Goal: Task Accomplishment & Management: Manage account settings

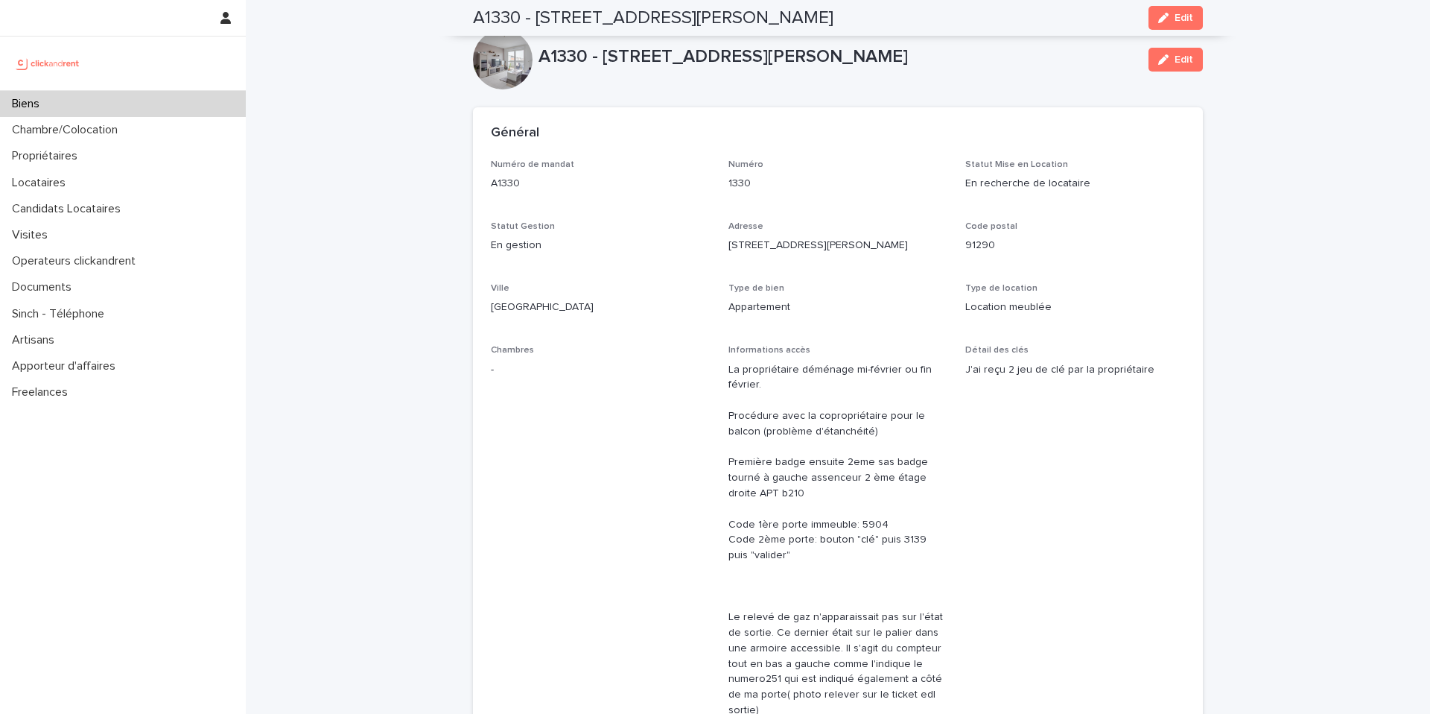
scroll to position [4020, 0]
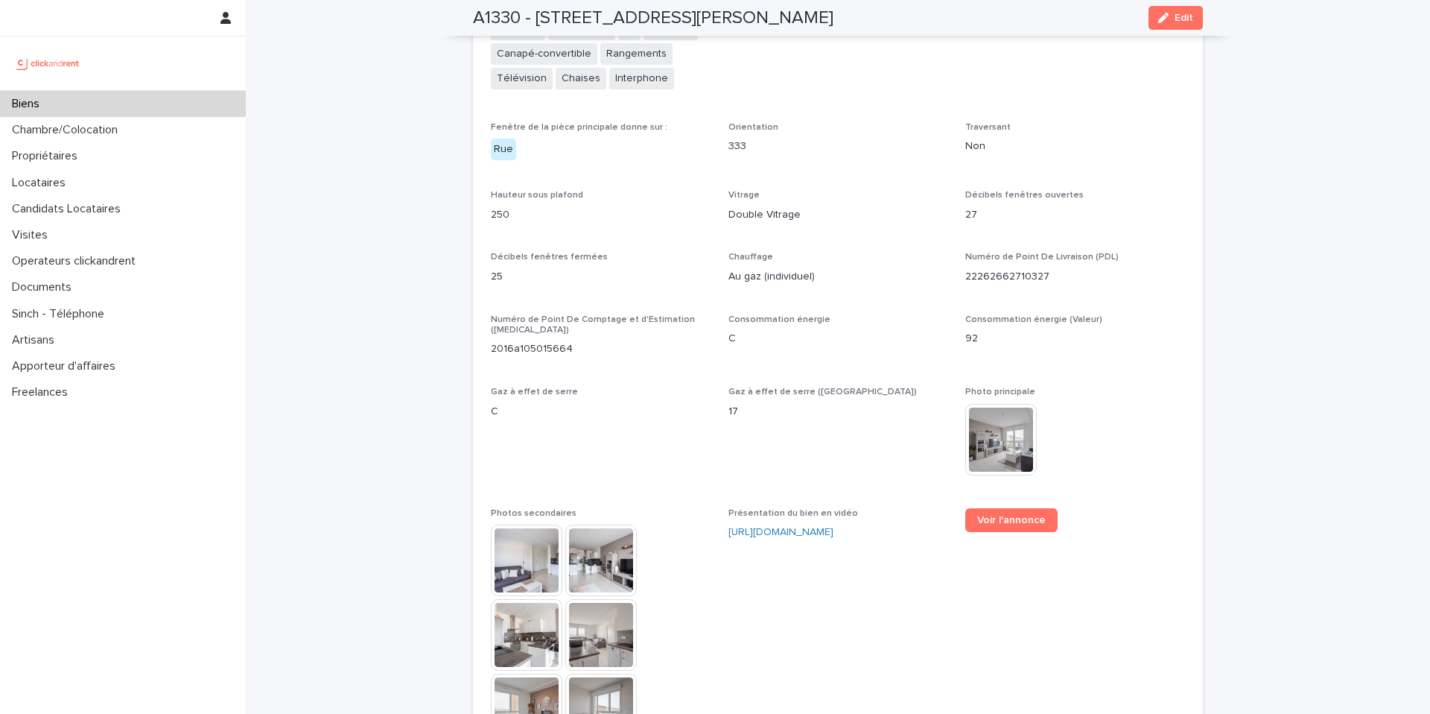
click at [134, 107] on div "Biens" at bounding box center [123, 104] width 246 height 26
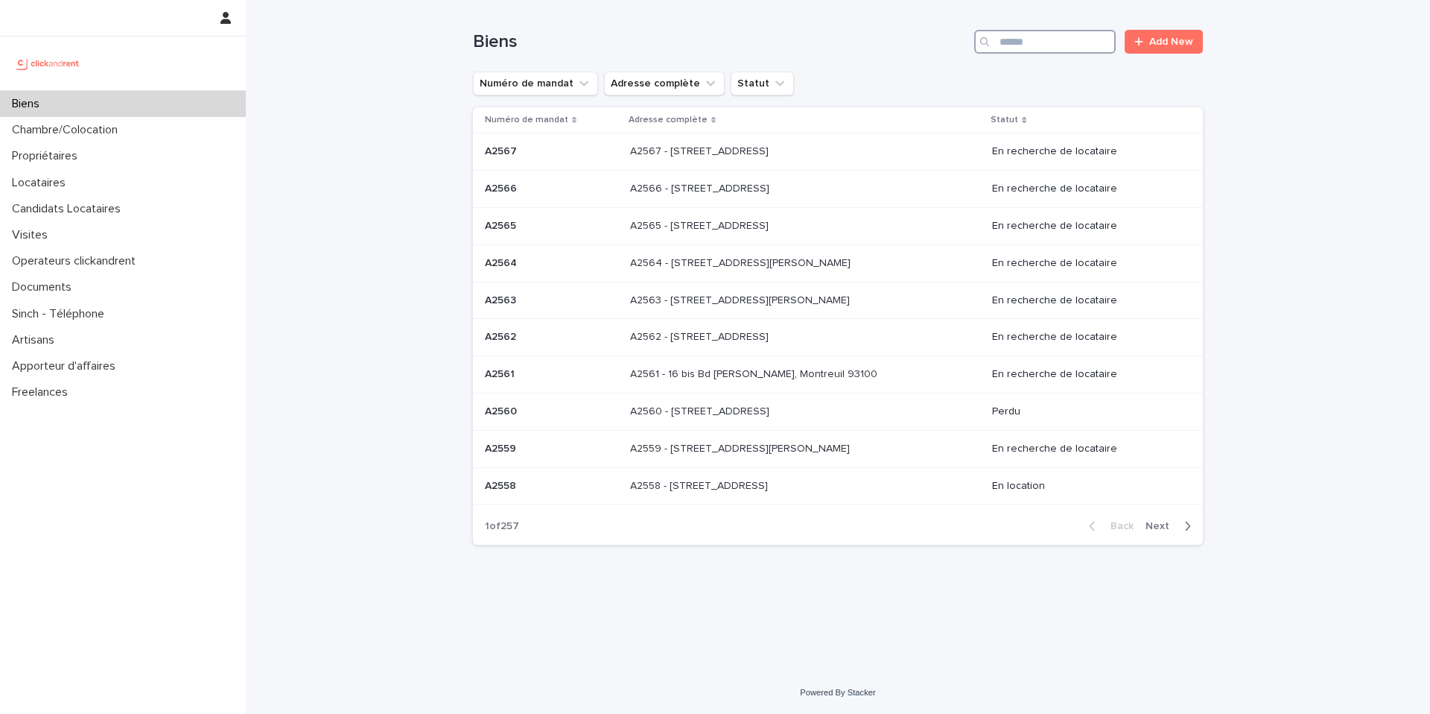
click at [1075, 48] on input "Search" at bounding box center [1045, 42] width 142 height 24
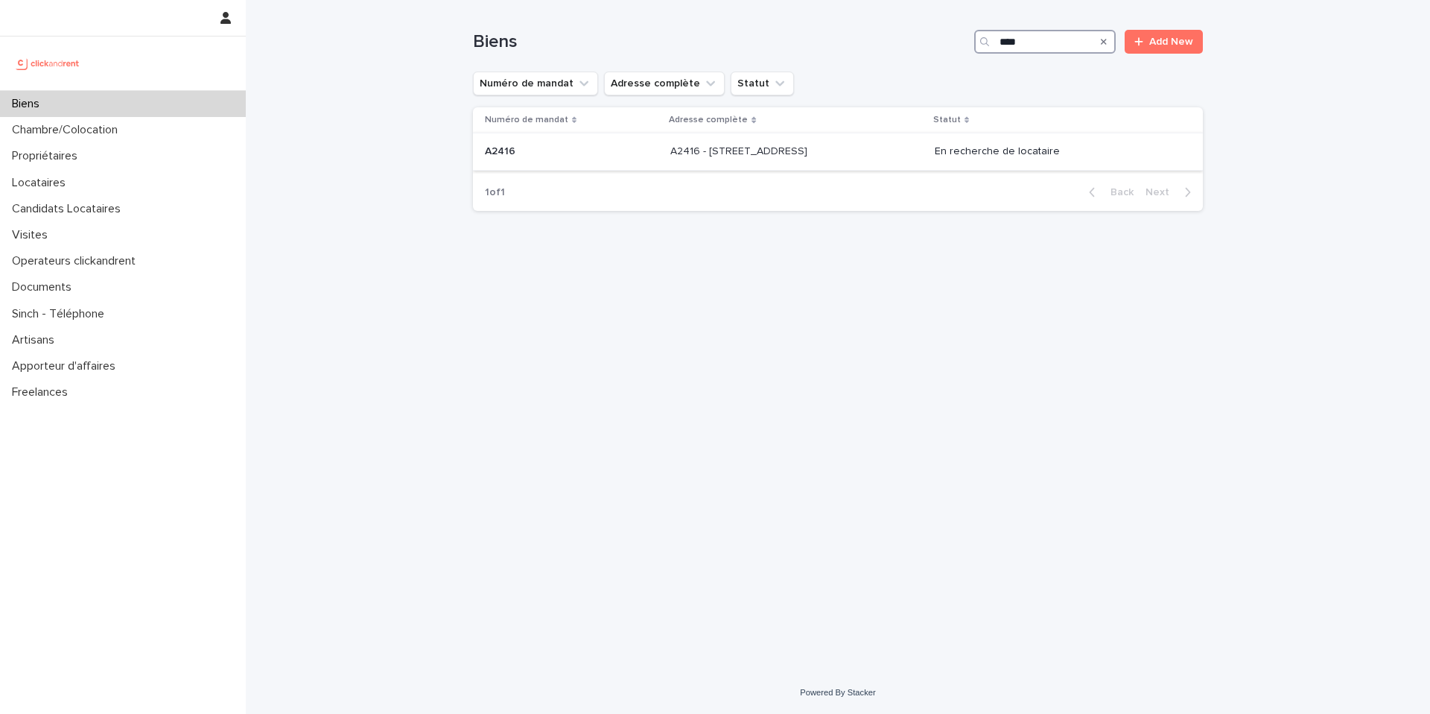
type input "****"
click at [879, 152] on p at bounding box center [794, 151] width 248 height 13
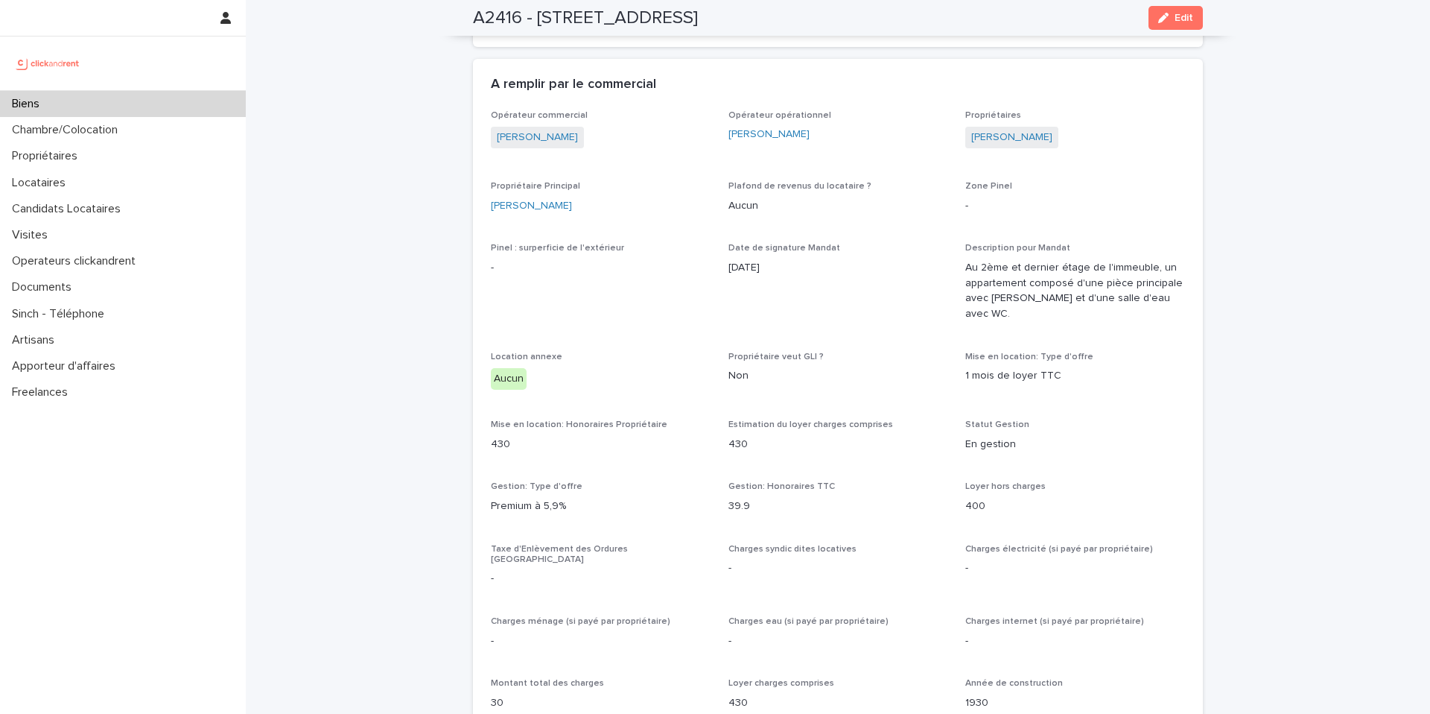
scroll to position [819, 0]
click at [1153, 28] on button "Edit" at bounding box center [1175, 18] width 54 height 24
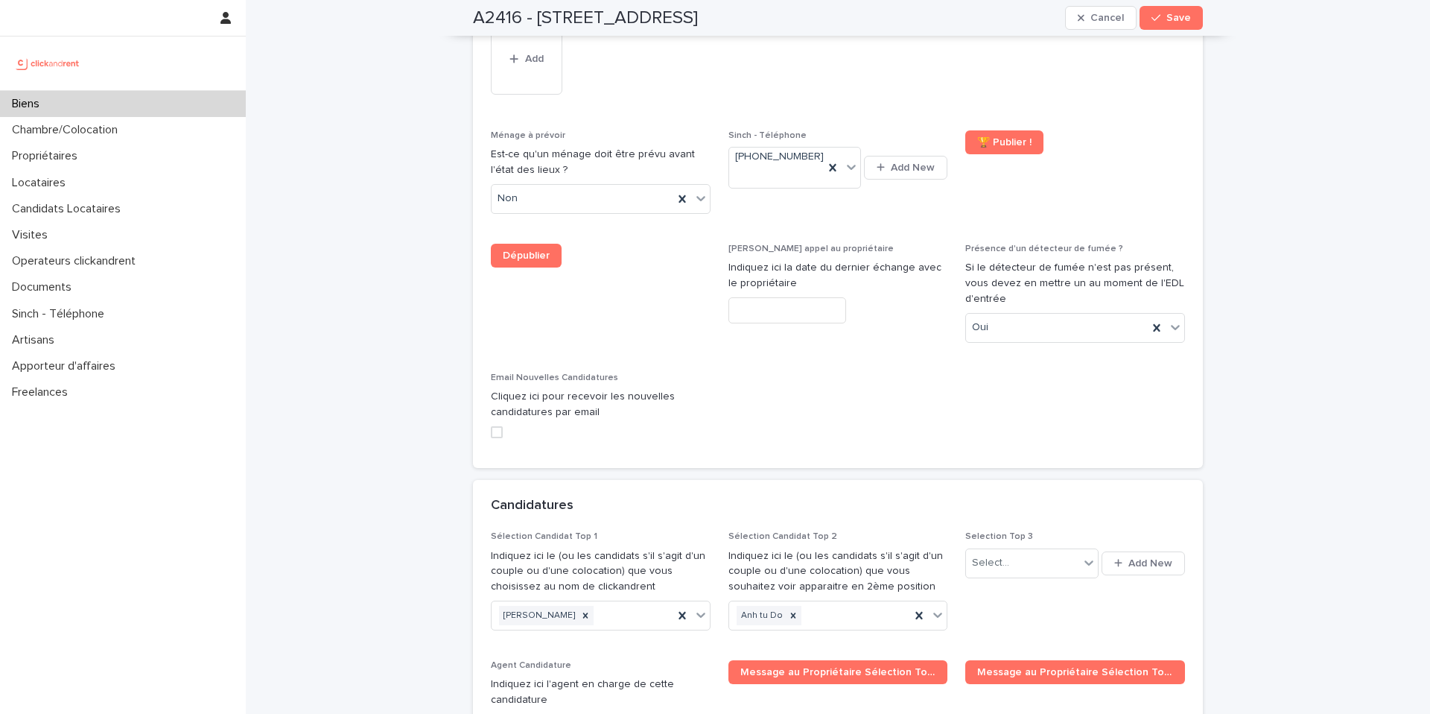
scroll to position [6426, 0]
click at [1047, 550] on div "Select..." at bounding box center [1022, 562] width 112 height 25
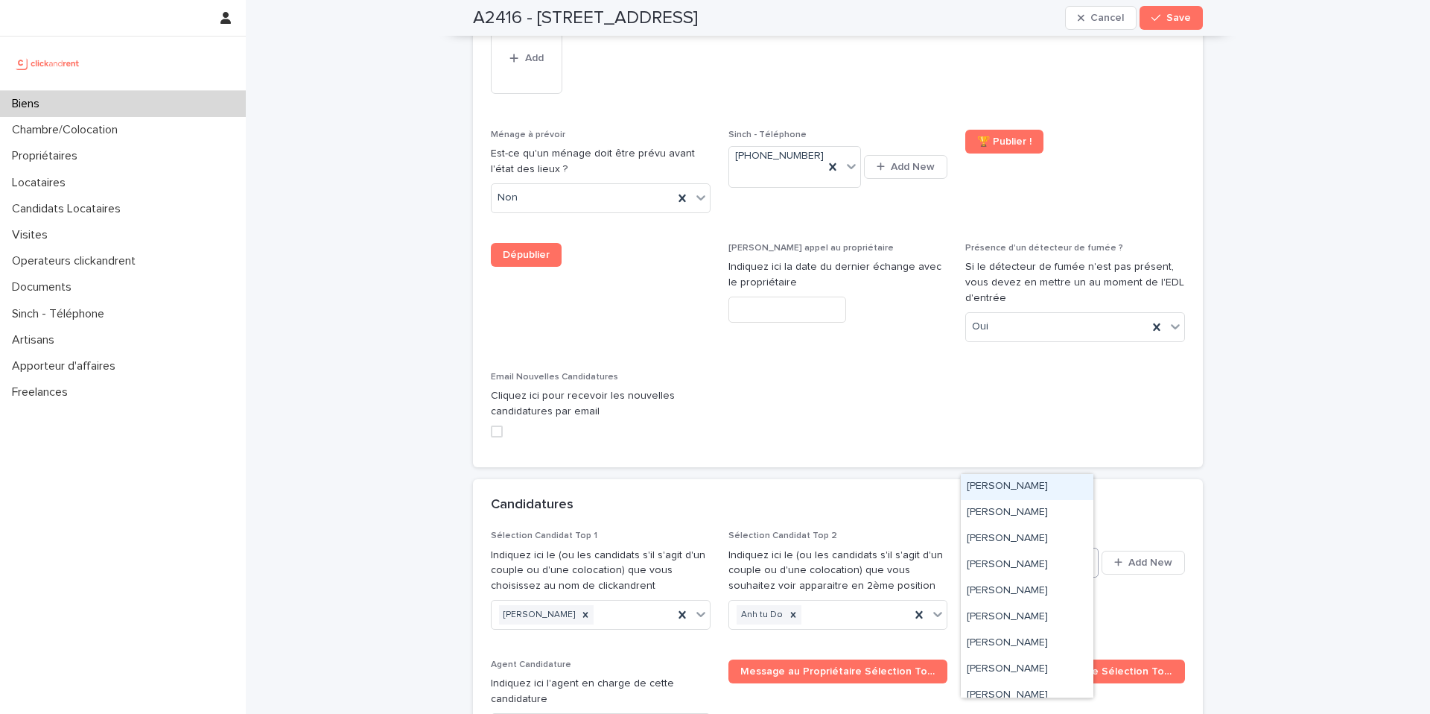
paste input "**********"
type input "**********"
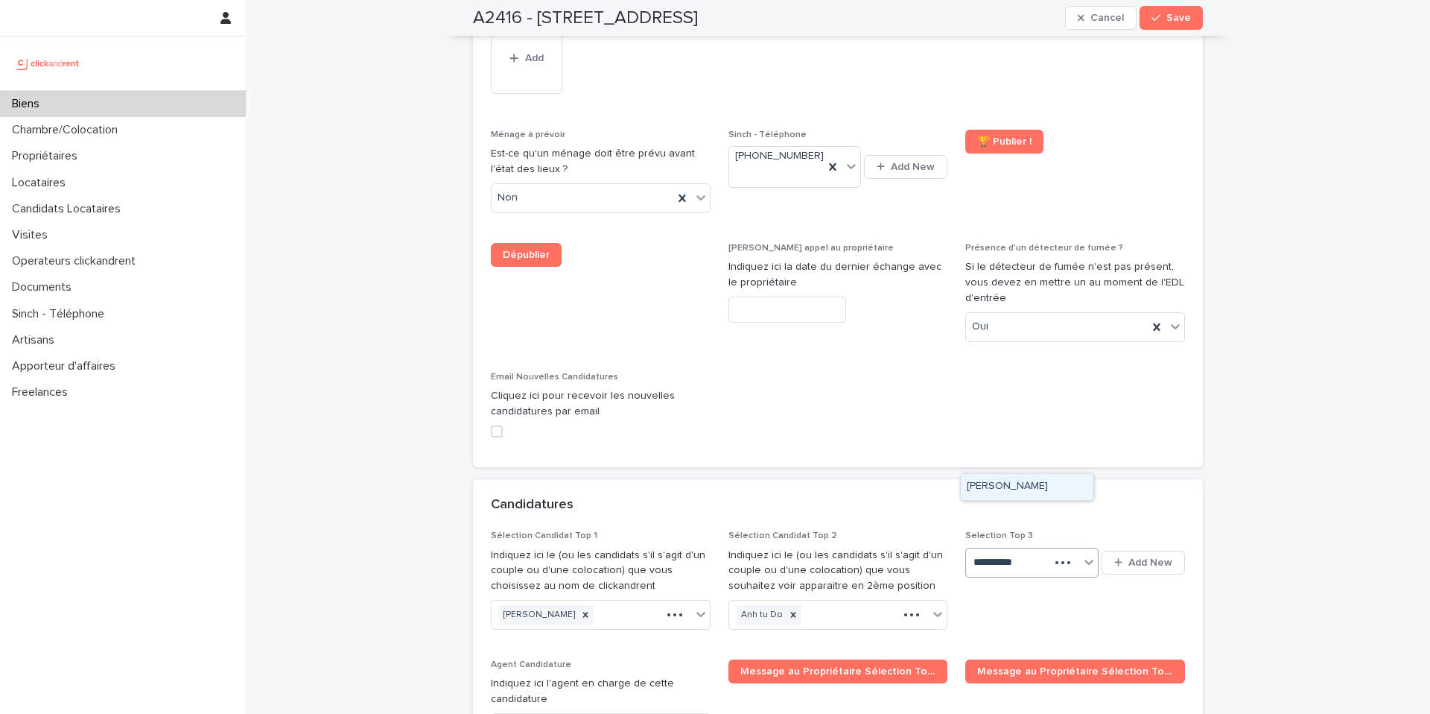
click at [1001, 490] on div "[PERSON_NAME]" at bounding box center [1027, 487] width 133 height 26
click at [1175, 22] on span "Save" at bounding box center [1178, 18] width 25 height 10
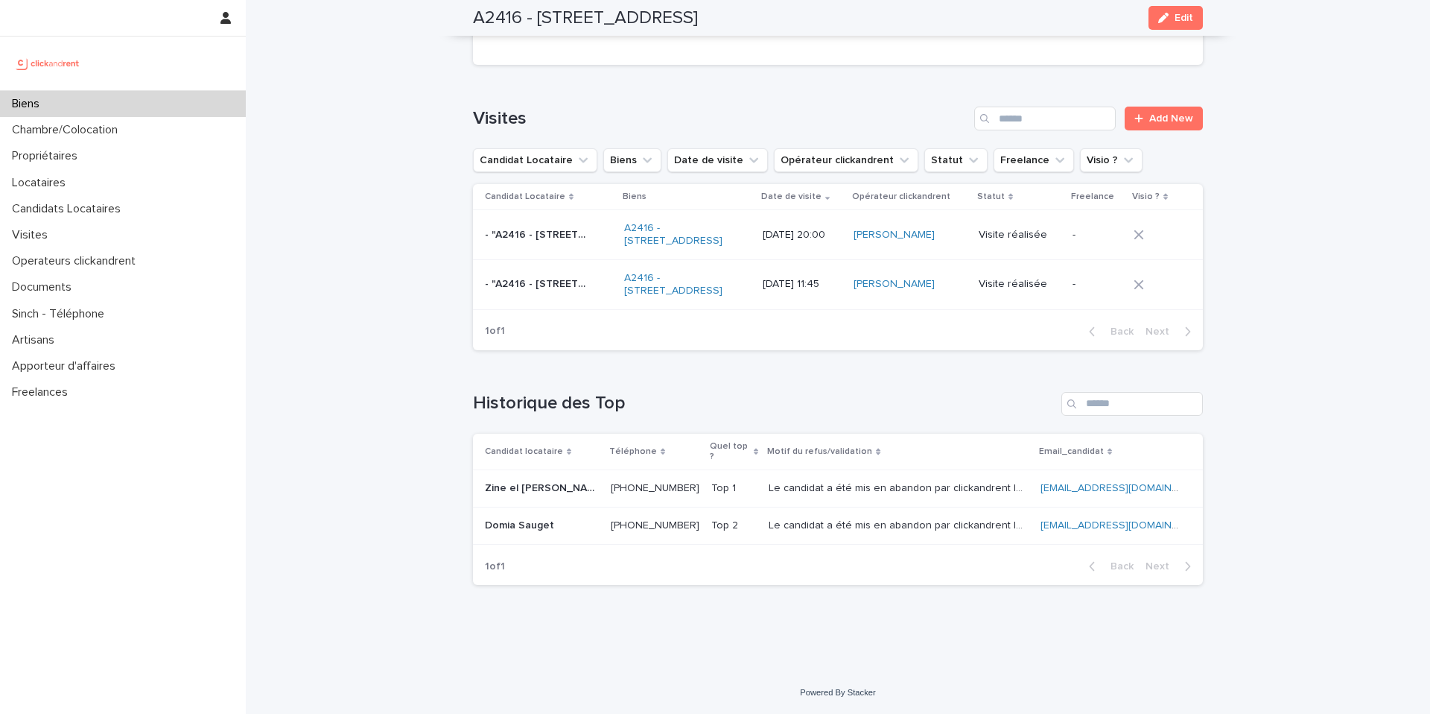
scroll to position [5281, 0]
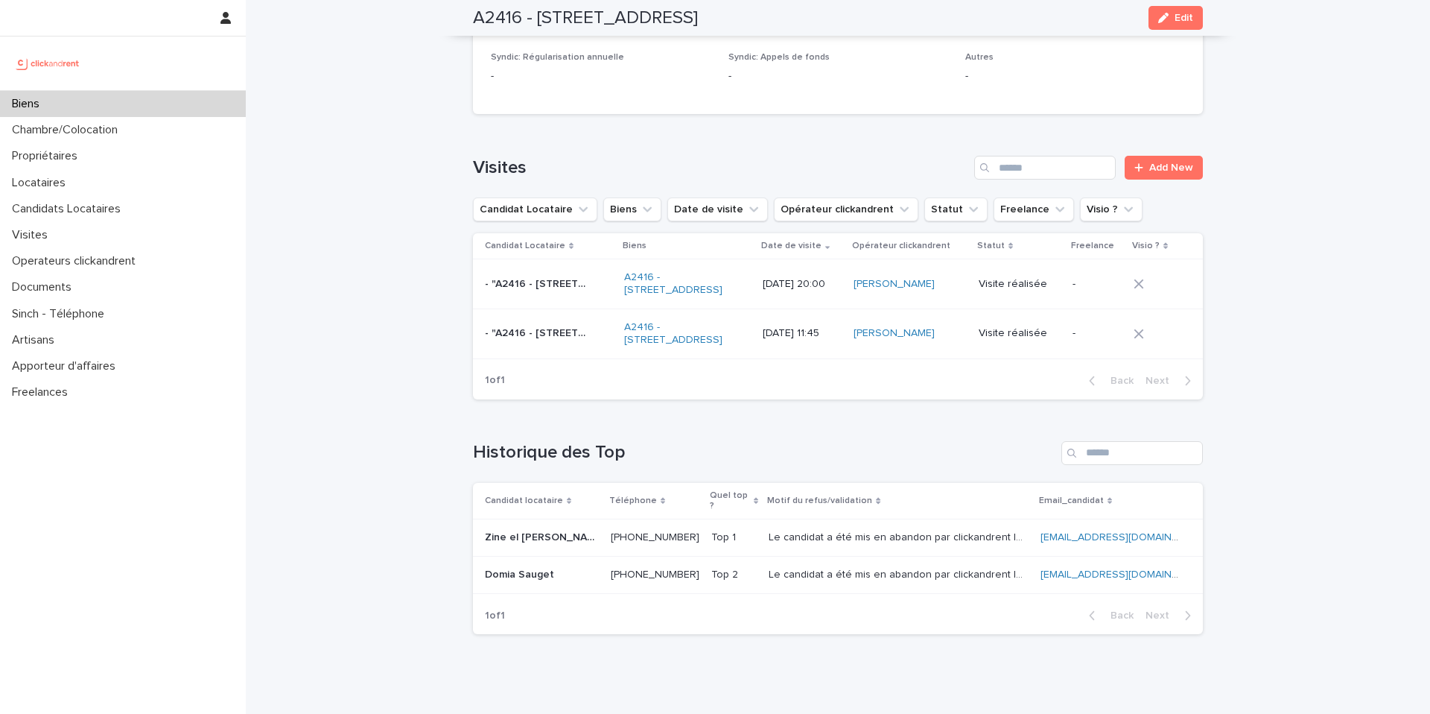
click at [122, 109] on div "Biens" at bounding box center [123, 104] width 246 height 26
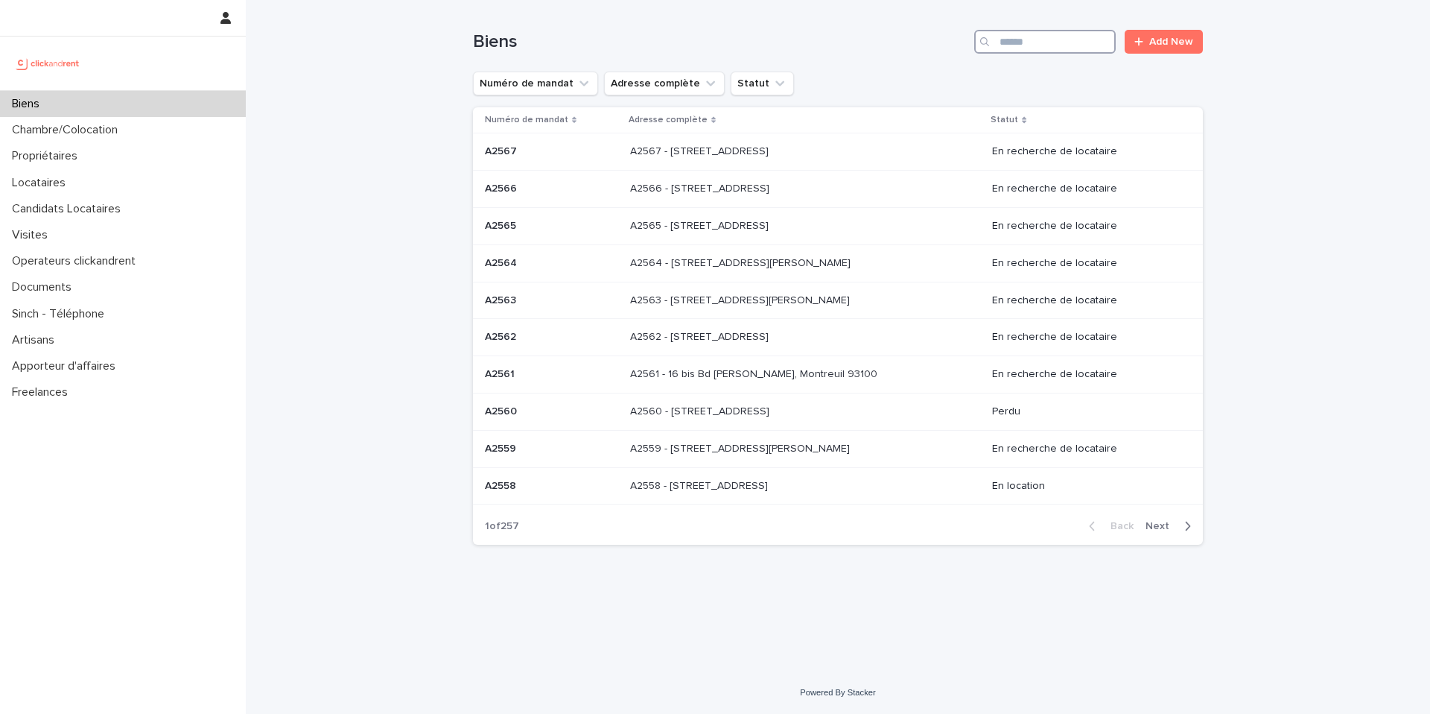
click at [1054, 43] on input "Search" at bounding box center [1045, 42] width 142 height 24
click at [1053, 44] on input "Search" at bounding box center [1045, 42] width 142 height 24
click at [1054, 45] on input "Search" at bounding box center [1045, 42] width 142 height 24
paste input "*****"
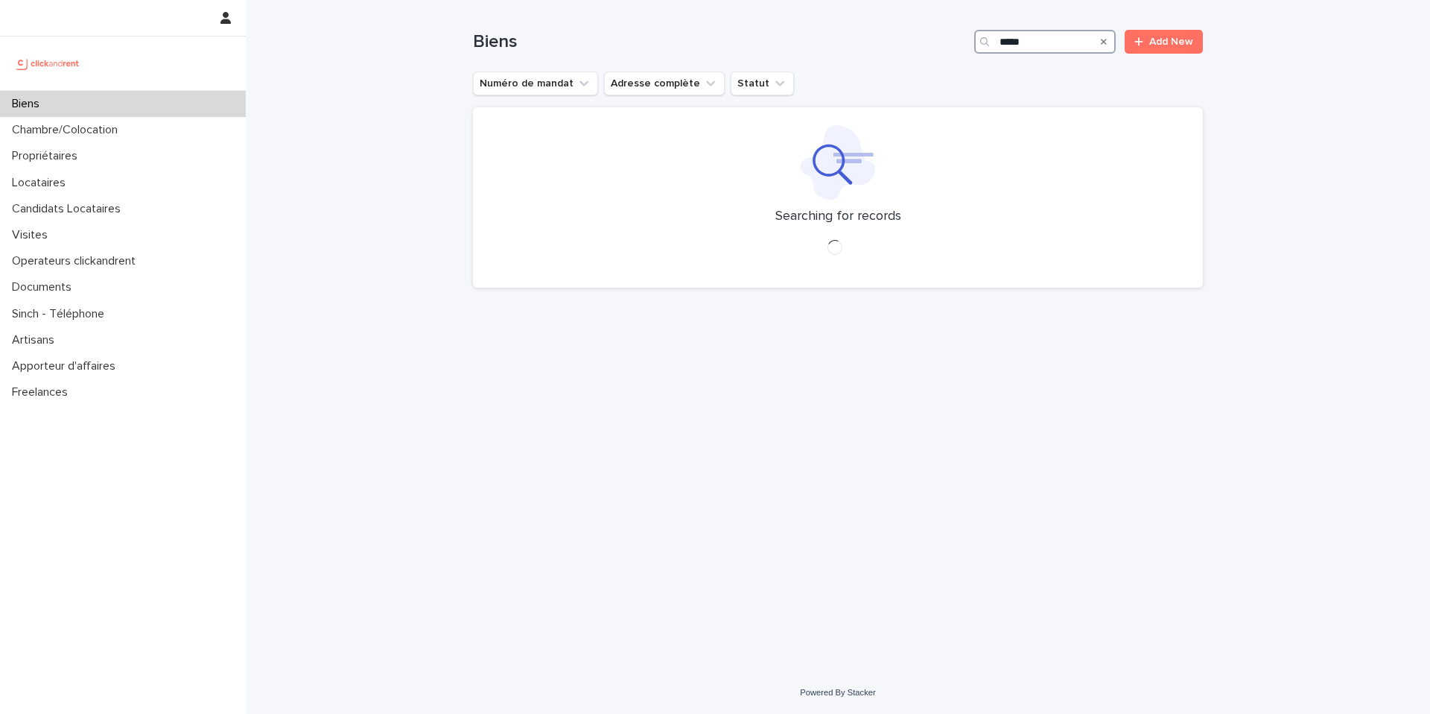
type input "*****"
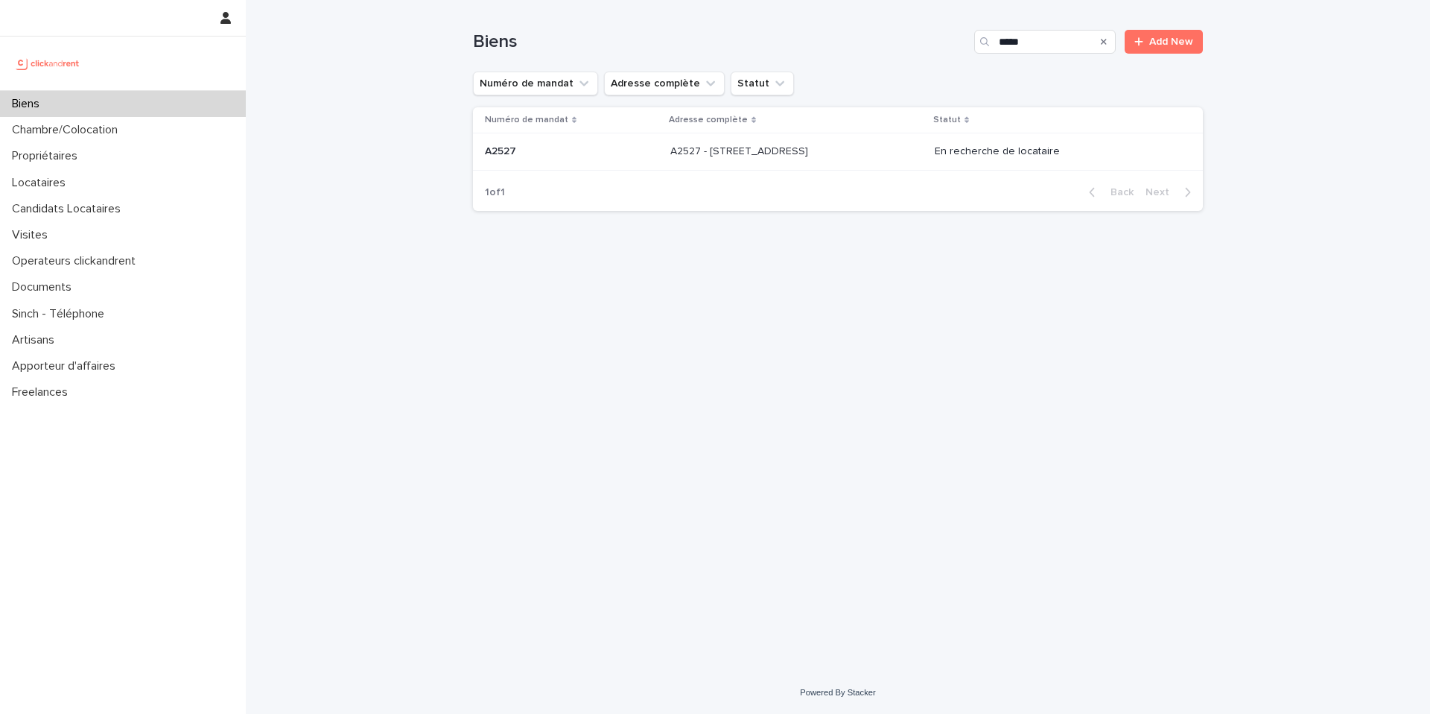
click at [840, 150] on p at bounding box center [794, 151] width 248 height 13
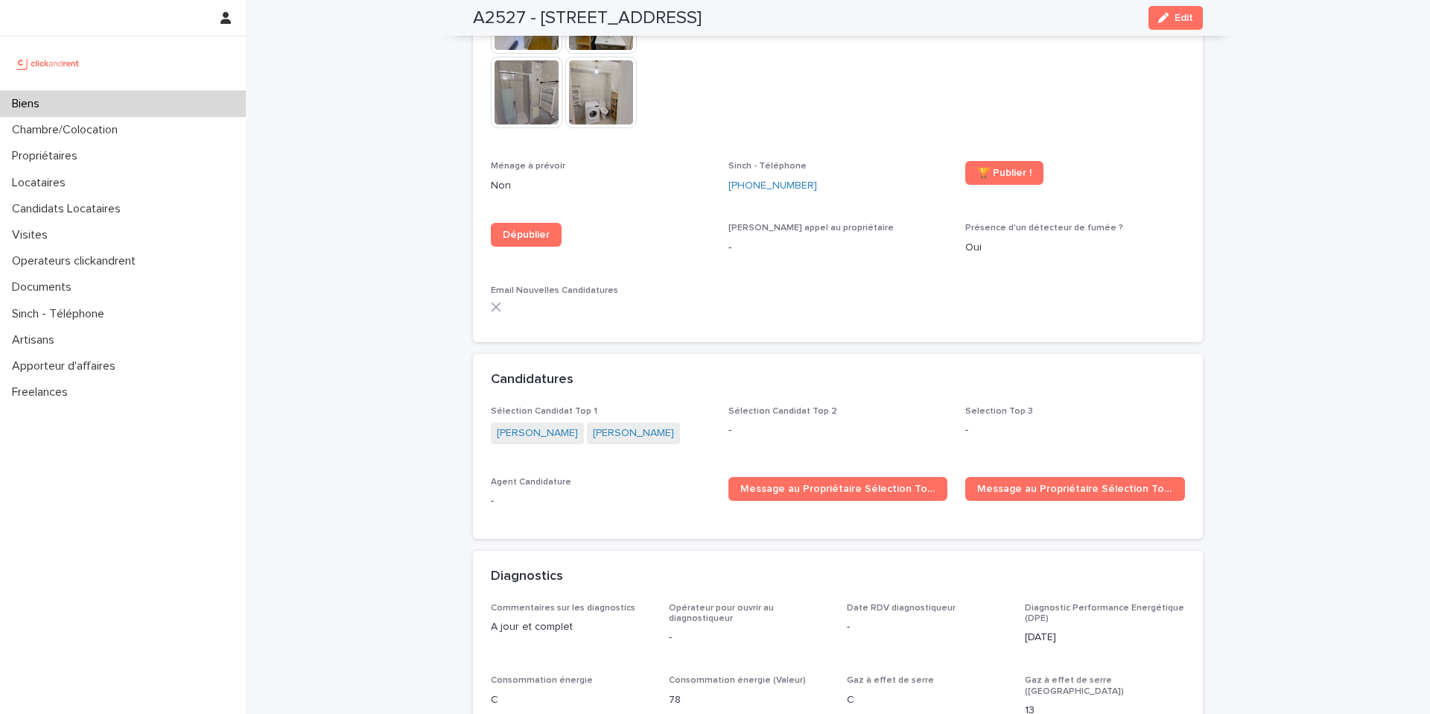
scroll to position [4394, 0]
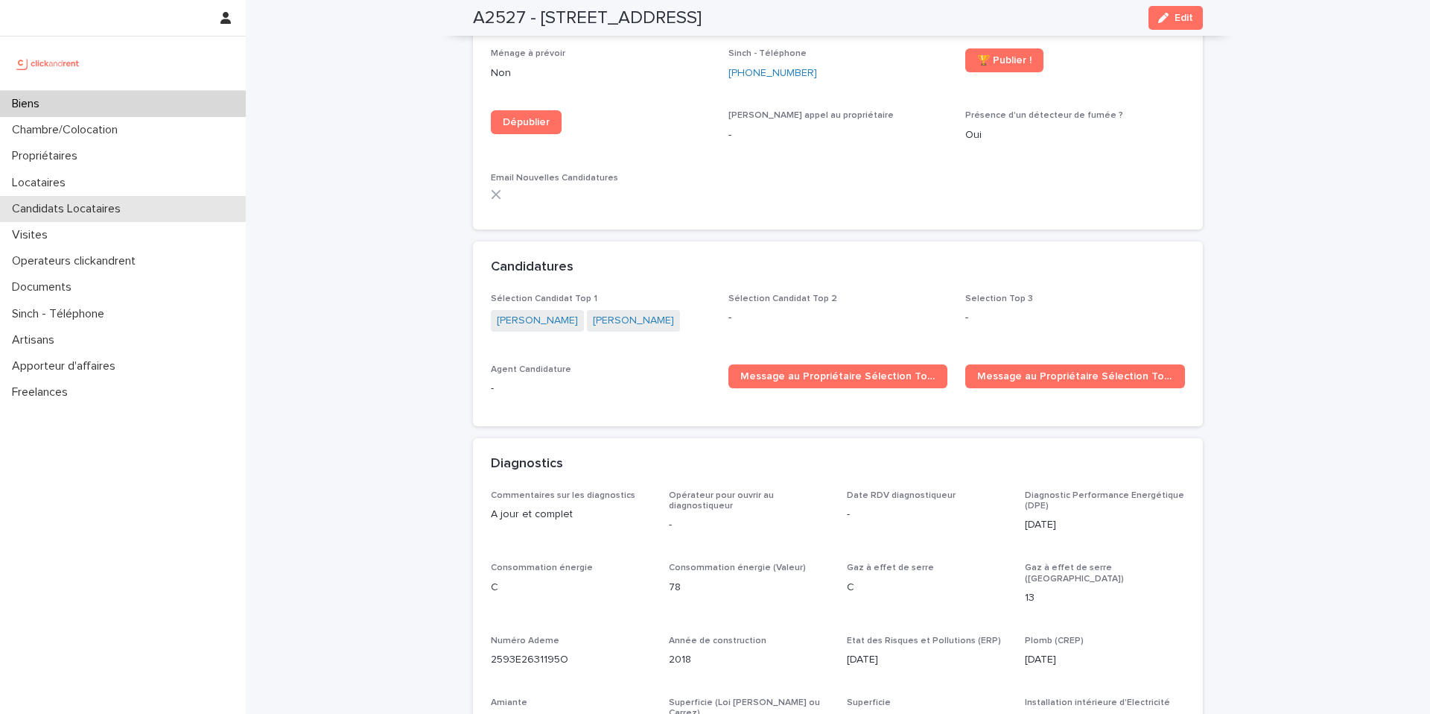
click at [78, 207] on p "Candidats Locataires" at bounding box center [69, 209] width 127 height 14
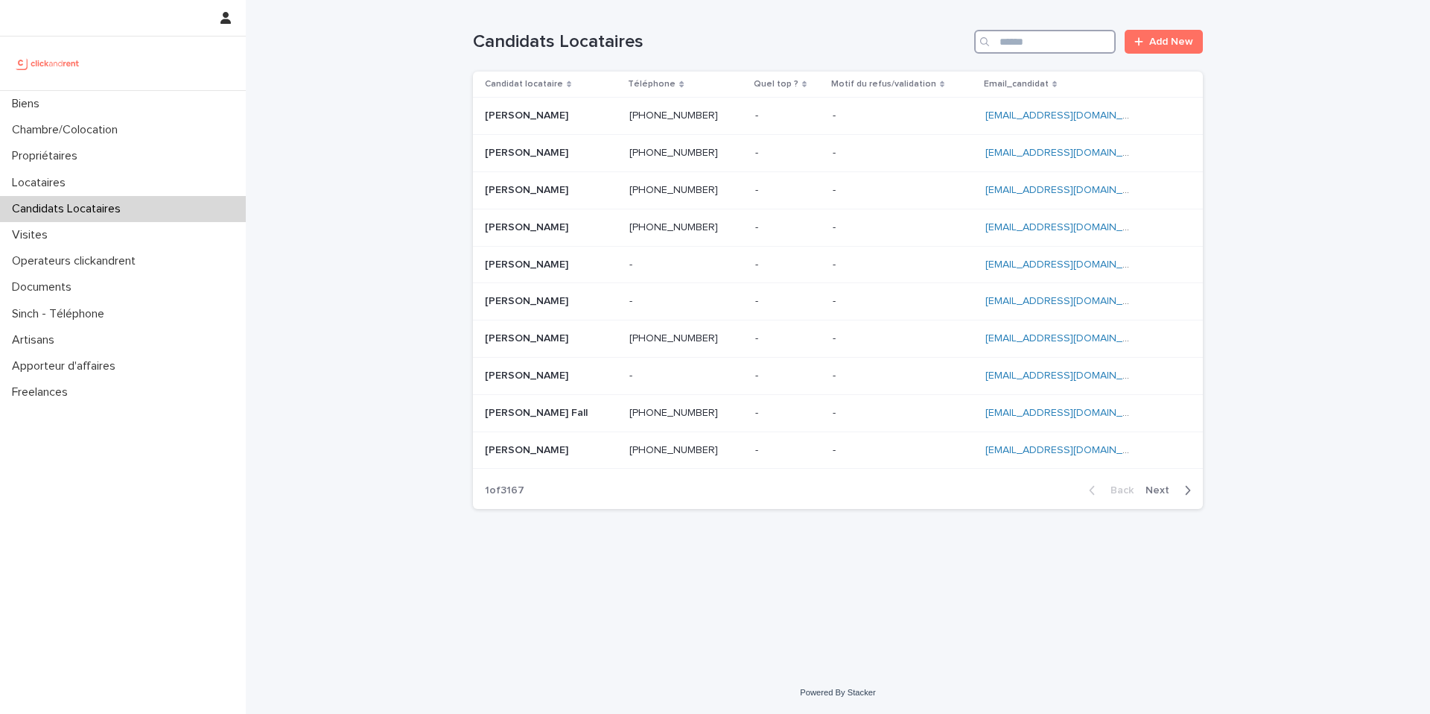
click at [1049, 42] on input "Search" at bounding box center [1045, 42] width 142 height 24
paste input "**********"
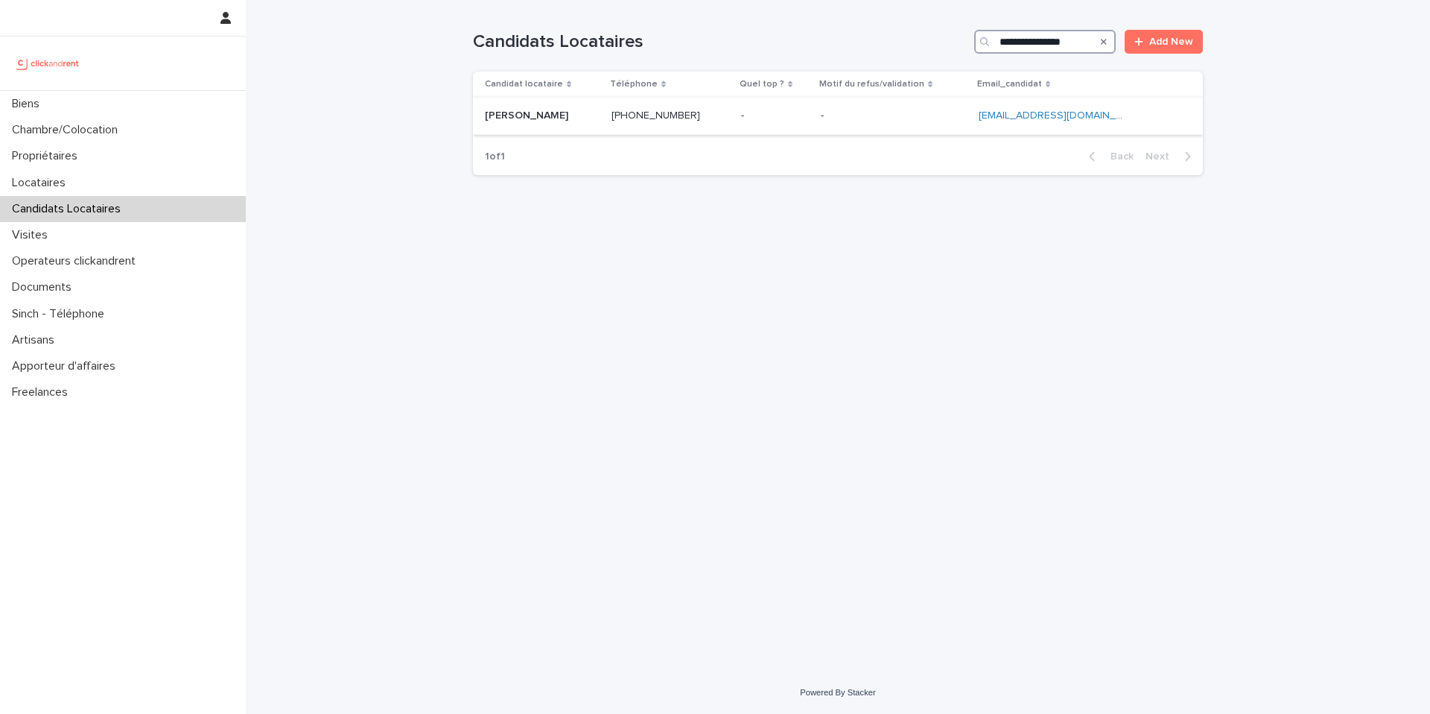
type input "**********"
click at [706, 124] on div "+33774144279 +33774144279" at bounding box center [670, 116] width 118 height 25
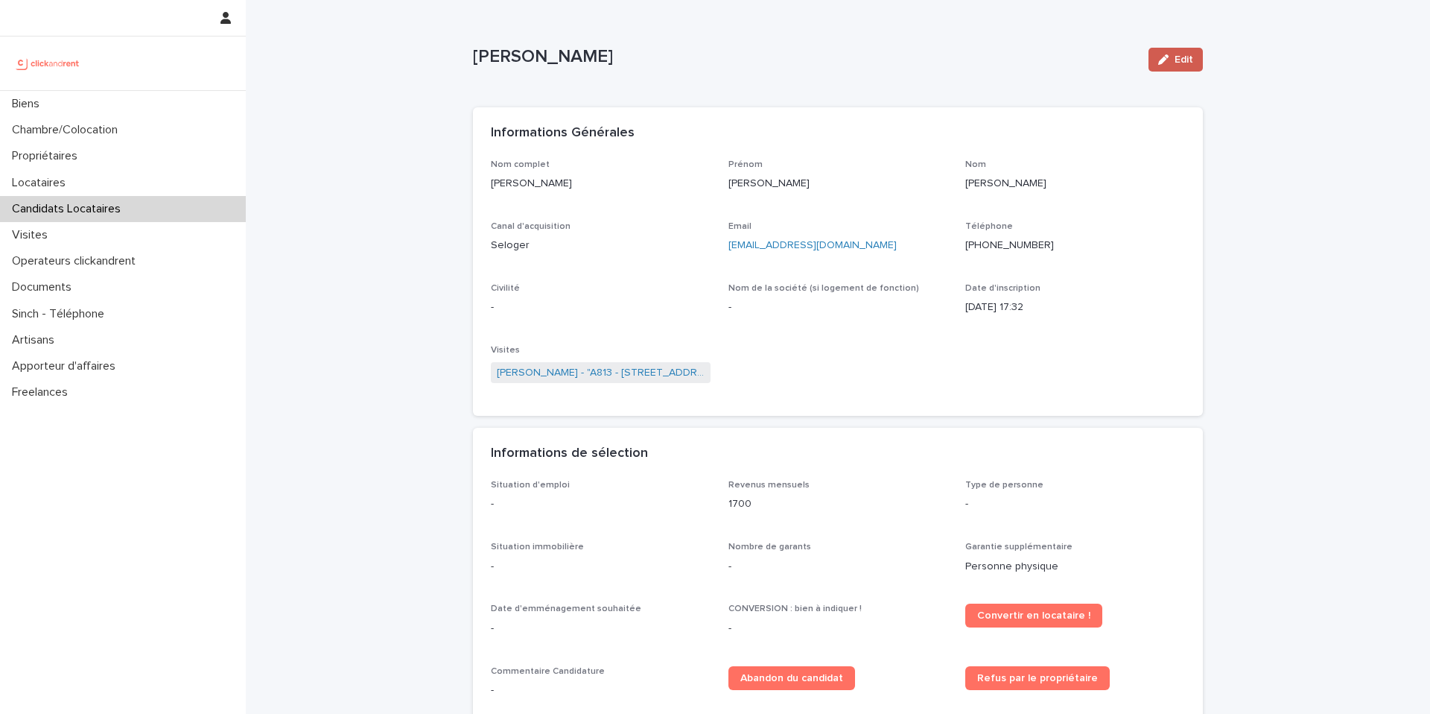
click at [1175, 62] on span "Edit" at bounding box center [1184, 59] width 19 height 10
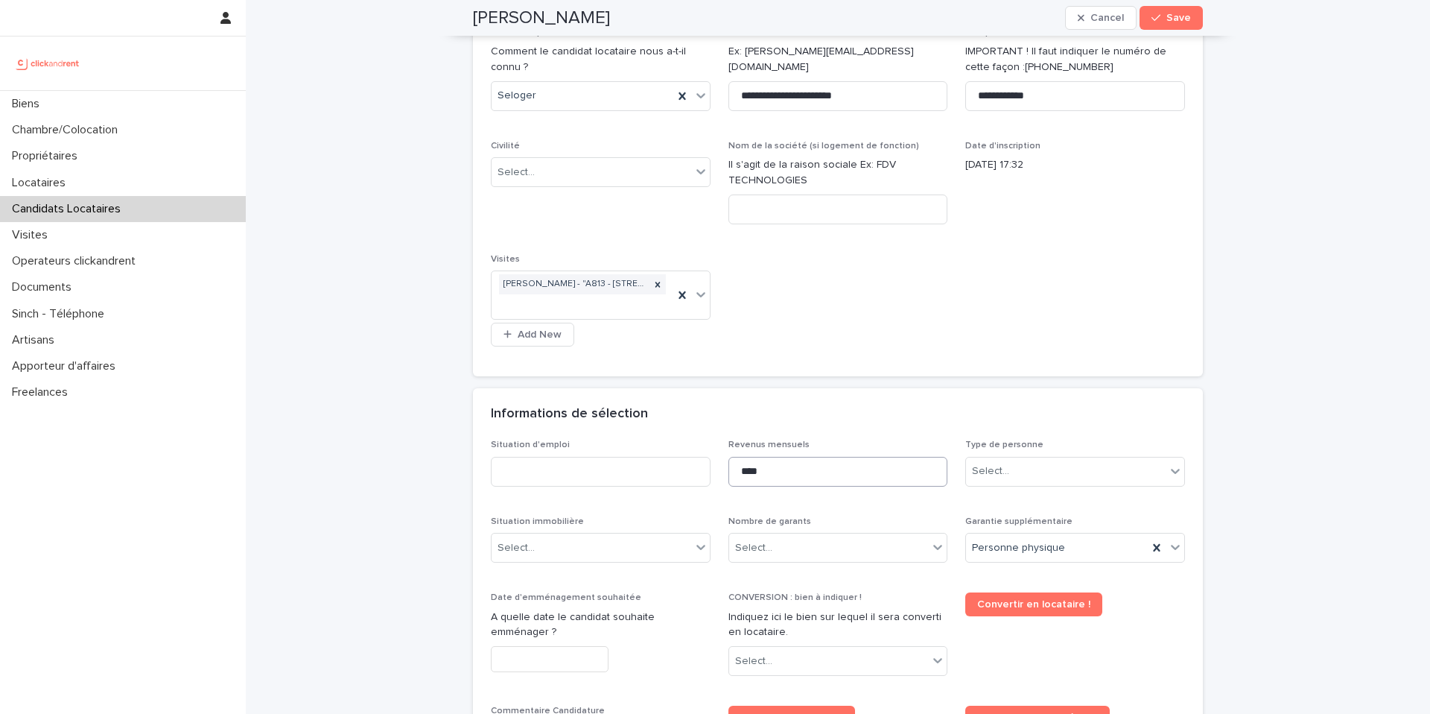
scroll to position [255, 0]
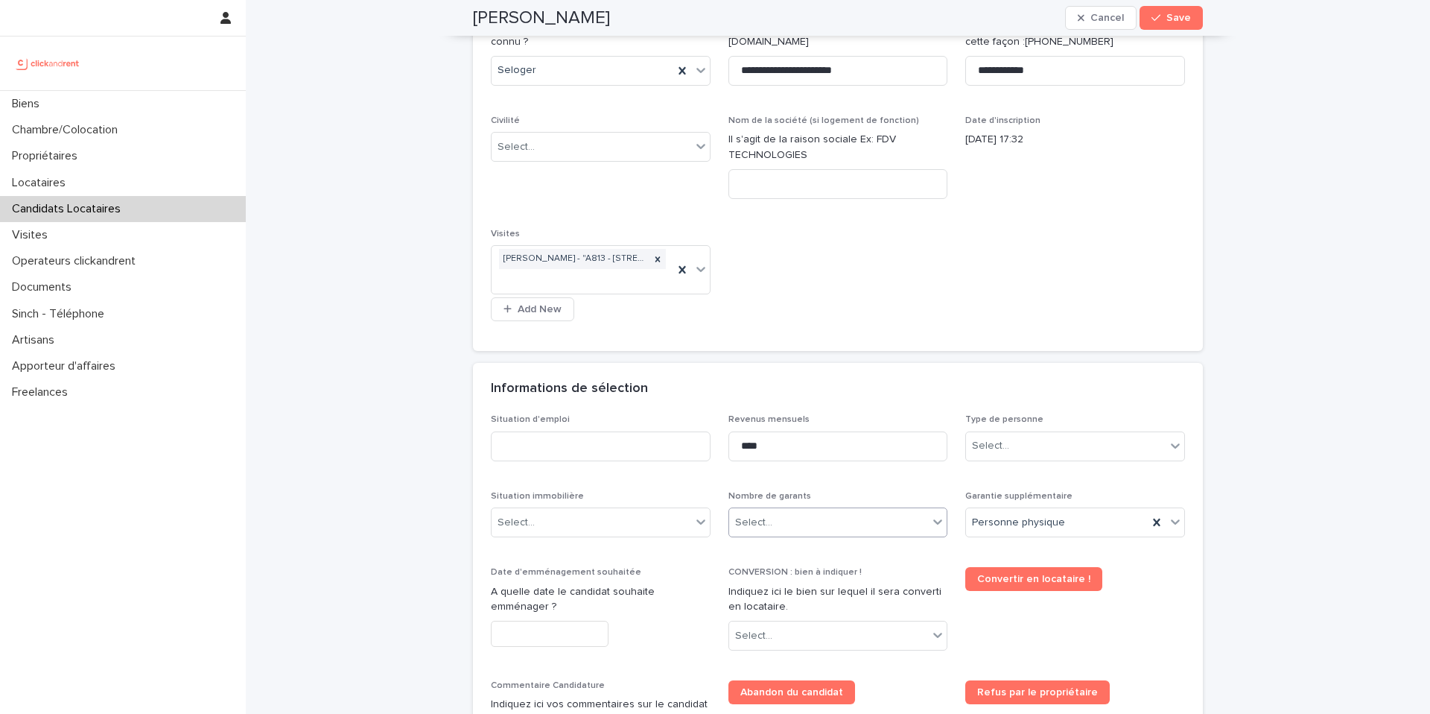
click at [776, 525] on div "Select..." at bounding box center [829, 522] width 200 height 25
drag, startPoint x: 773, startPoint y: 554, endPoint x: 781, endPoint y: 551, distance: 8.0
click at [774, 553] on div "Pas de garant Personne Physique" at bounding box center [832, 551] width 218 height 26
click at [888, 526] on div "Pas de garant Personne Physique" at bounding box center [820, 522] width 182 height 25
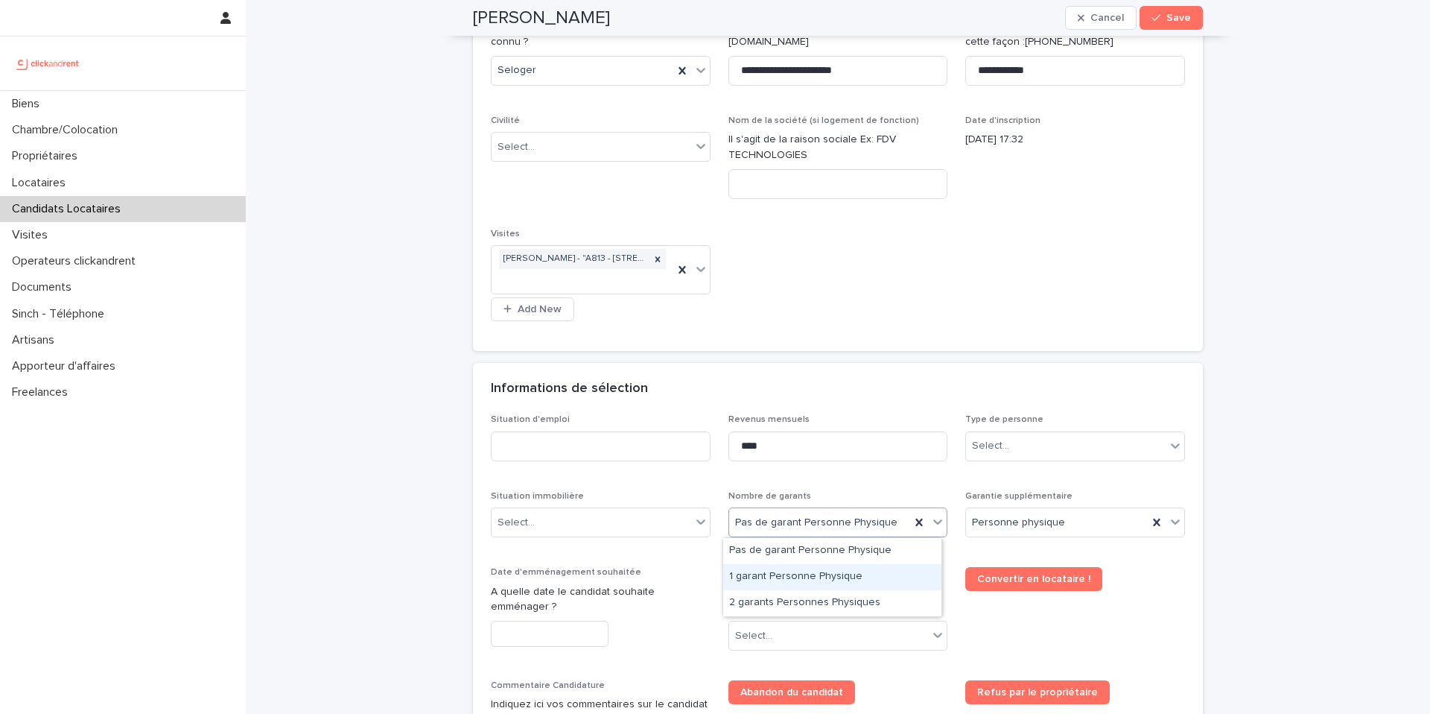
click at [840, 579] on div "1 garant Personne Physique" at bounding box center [832, 577] width 218 height 26
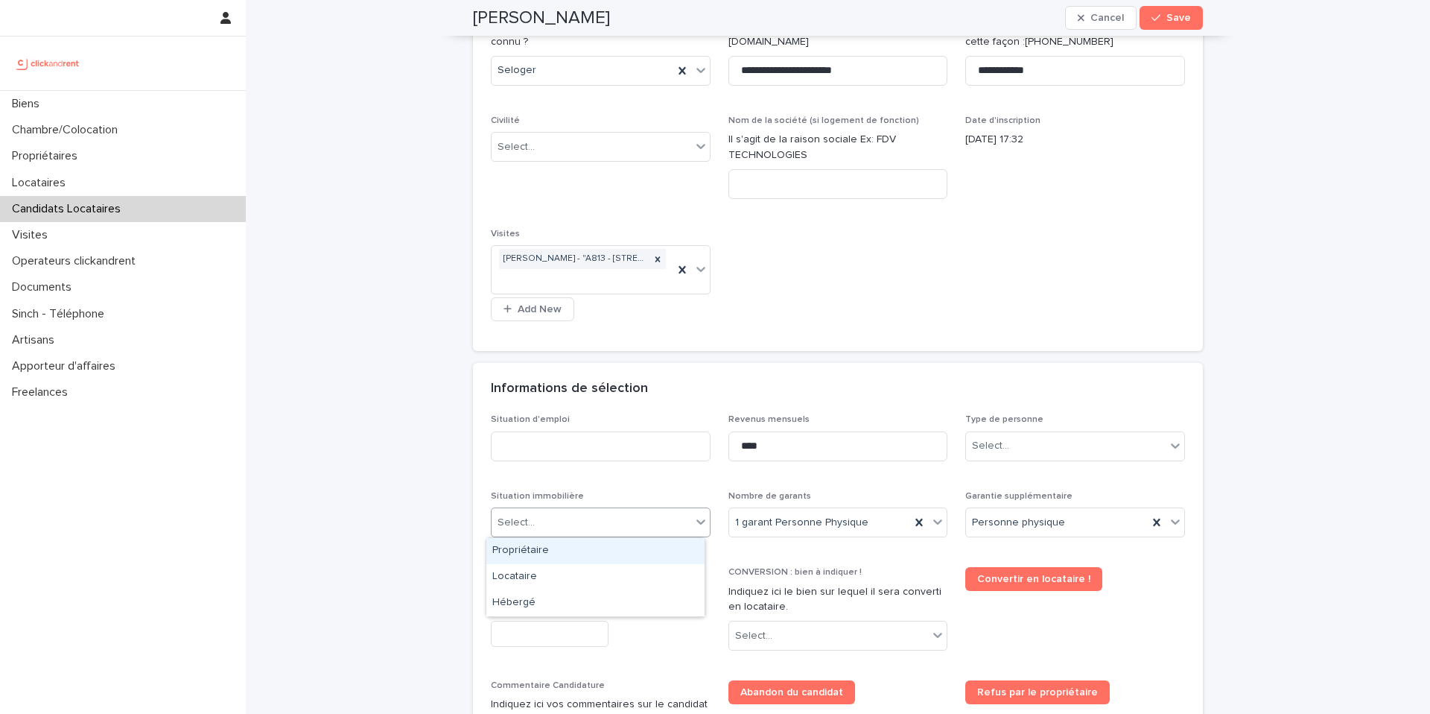
drag, startPoint x: 636, startPoint y: 525, endPoint x: 624, endPoint y: 538, distance: 17.4
click at [635, 525] on div "Select..." at bounding box center [592, 522] width 200 height 25
click at [562, 586] on div "Locataire" at bounding box center [595, 577] width 218 height 26
click at [548, 521] on div "Locataire" at bounding box center [583, 522] width 182 height 25
click at [548, 457] on input at bounding box center [601, 446] width 220 height 30
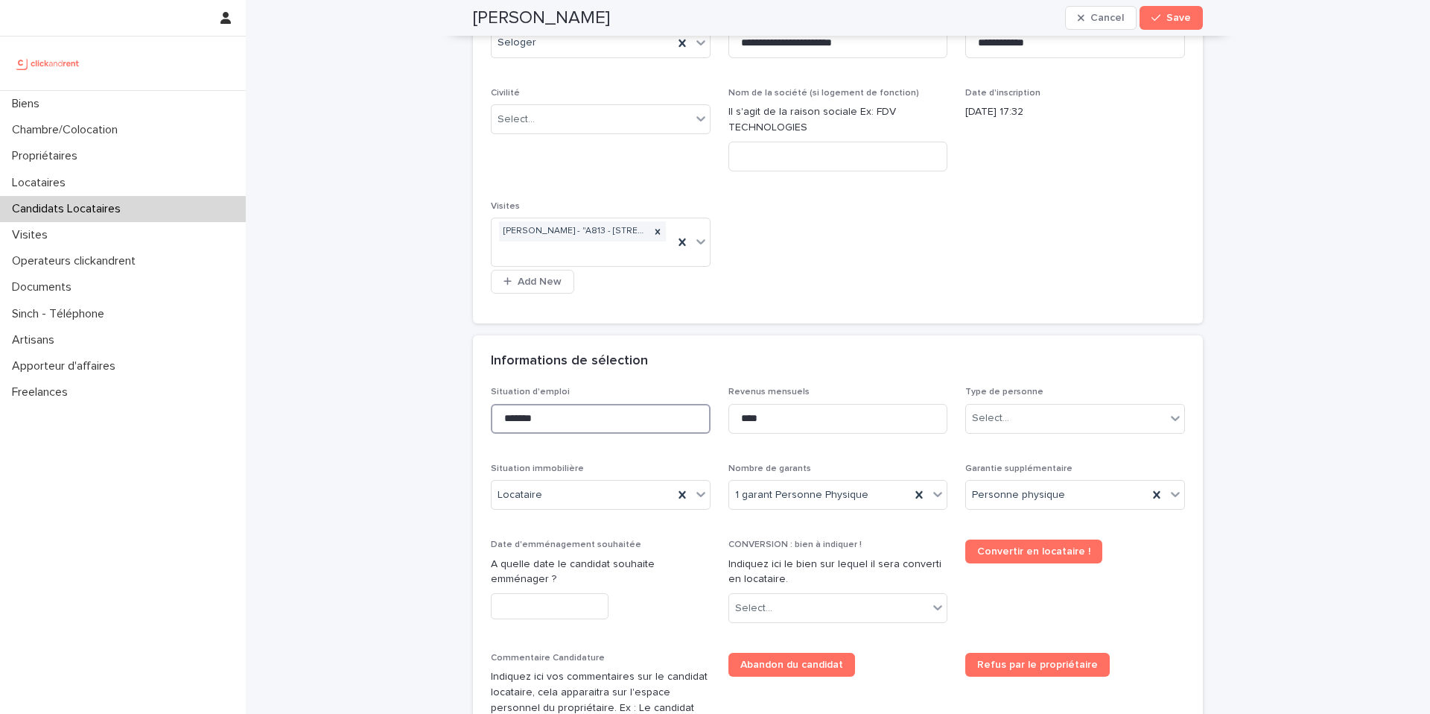
scroll to position [285, 0]
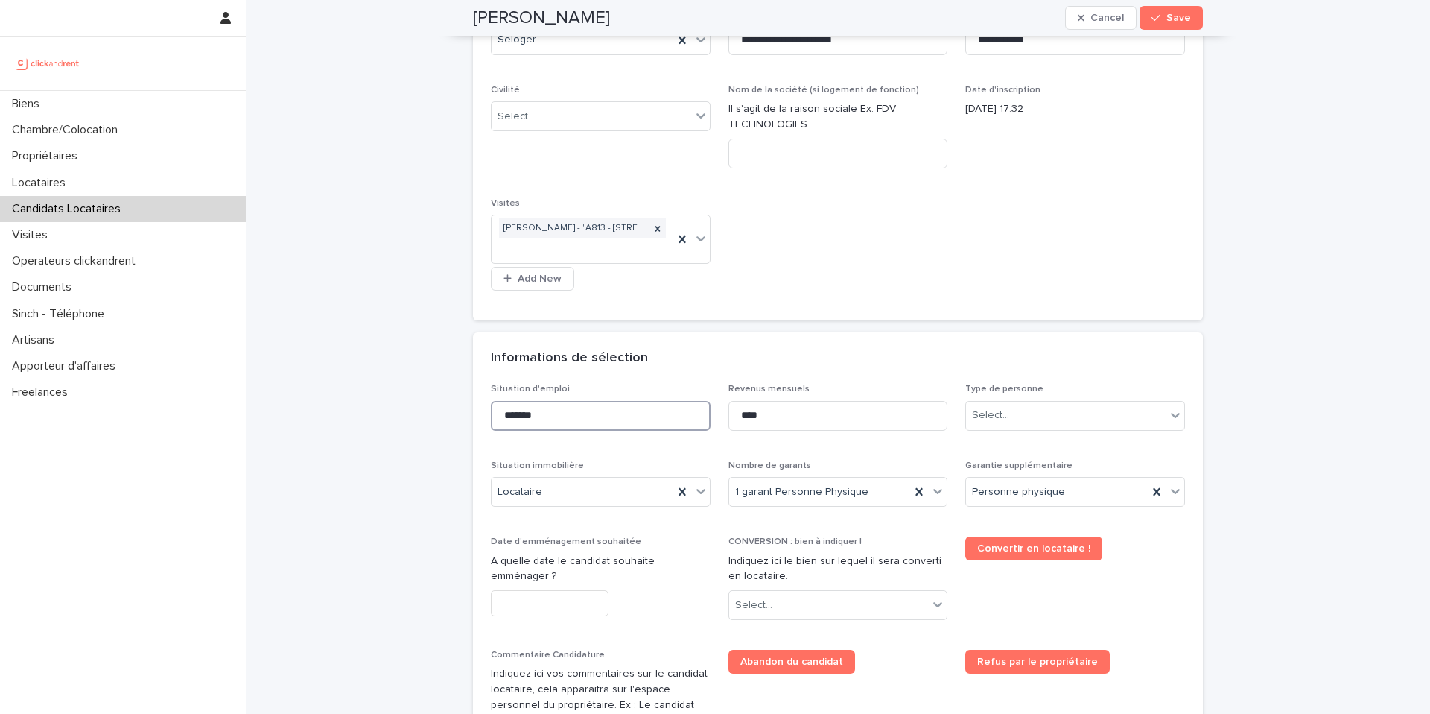
type input "*******"
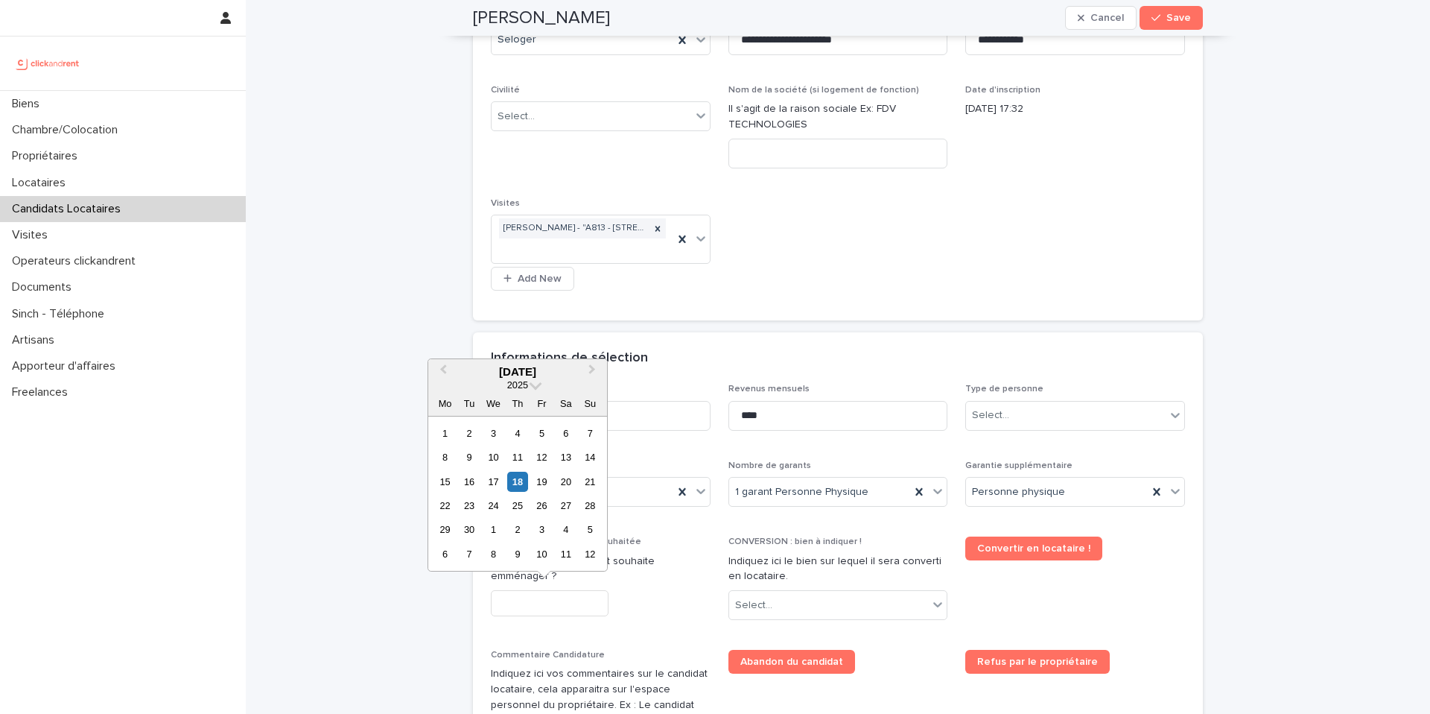
click at [570, 607] on input "text" at bounding box center [550, 603] width 118 height 26
drag, startPoint x: 544, startPoint y: 480, endPoint x: 565, endPoint y: 496, distance: 26.1
click at [544, 482] on div "19" at bounding box center [542, 481] width 20 height 20
type input "*********"
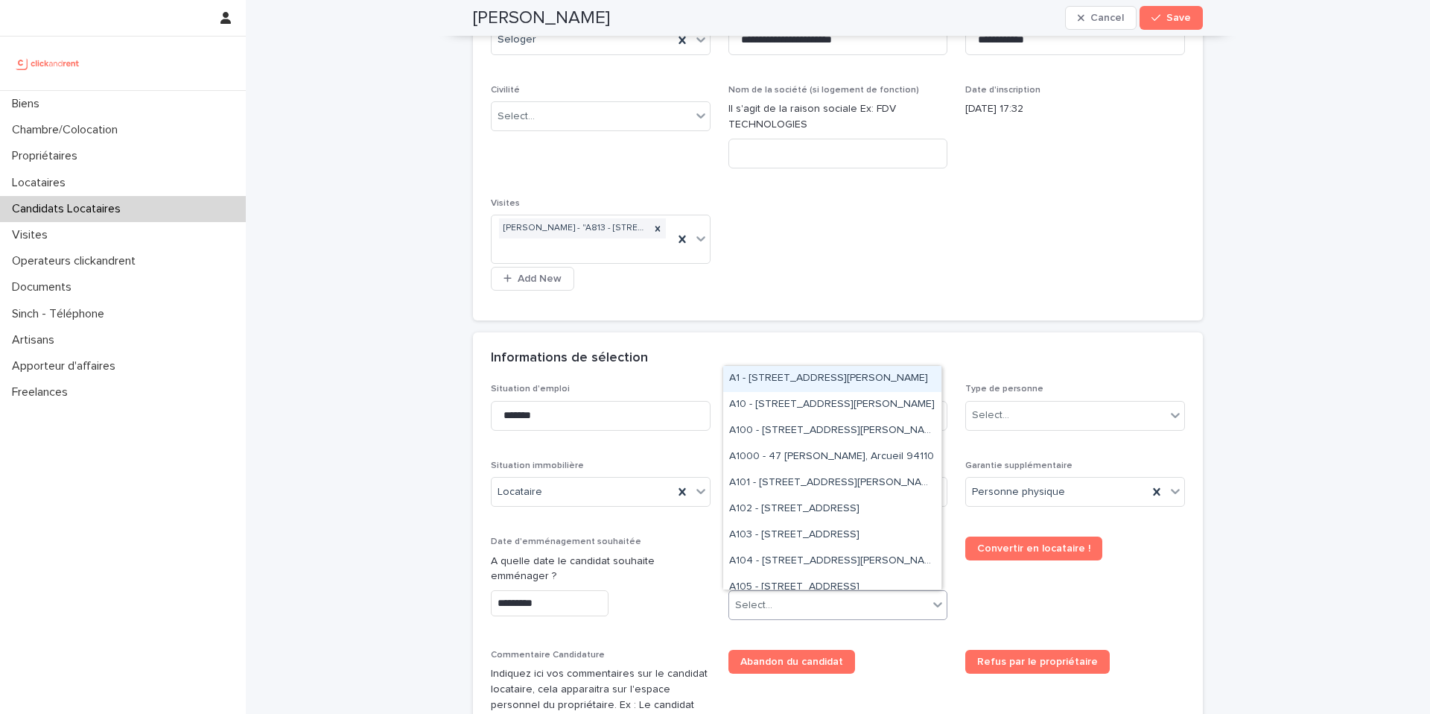
click at [783, 607] on div "Select..." at bounding box center [829, 605] width 200 height 25
type input "***"
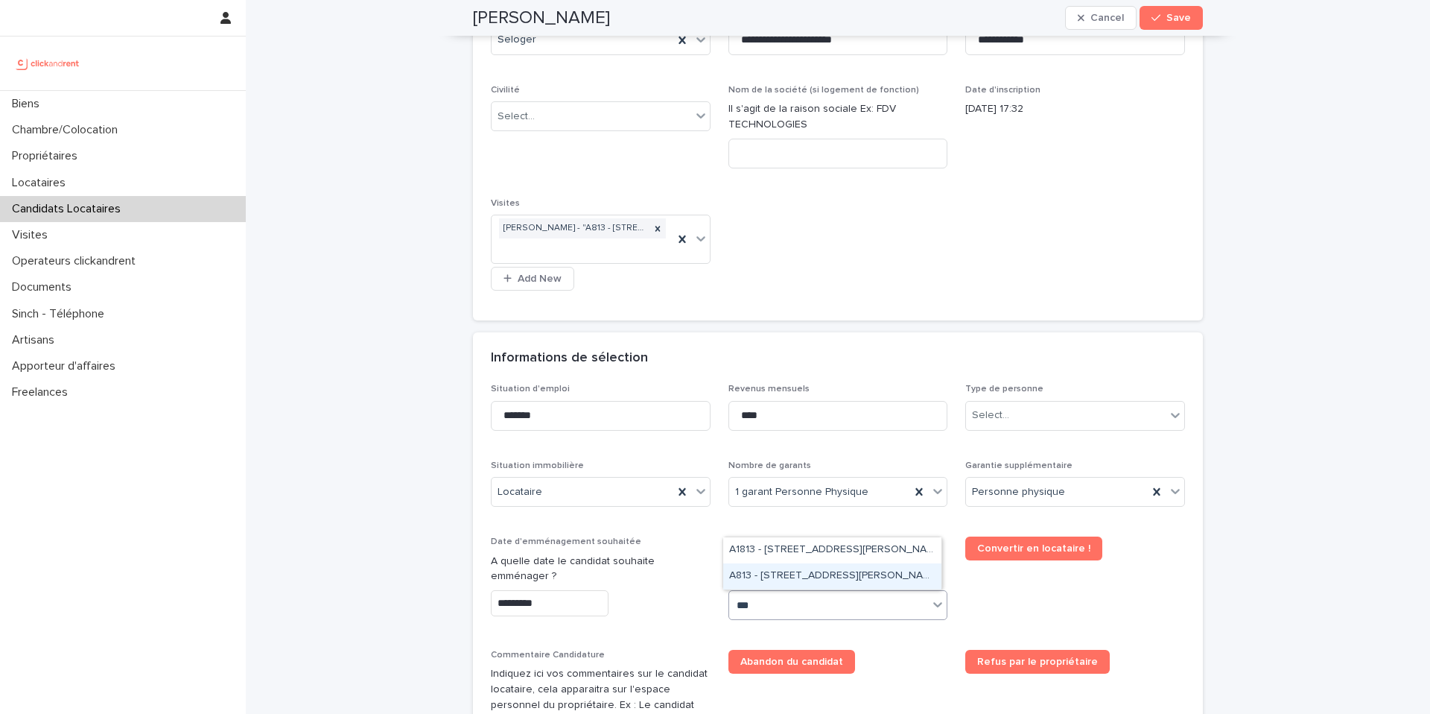
click at [795, 582] on div "A813 - [STREET_ADDRESS][PERSON_NAME]" at bounding box center [832, 576] width 218 height 26
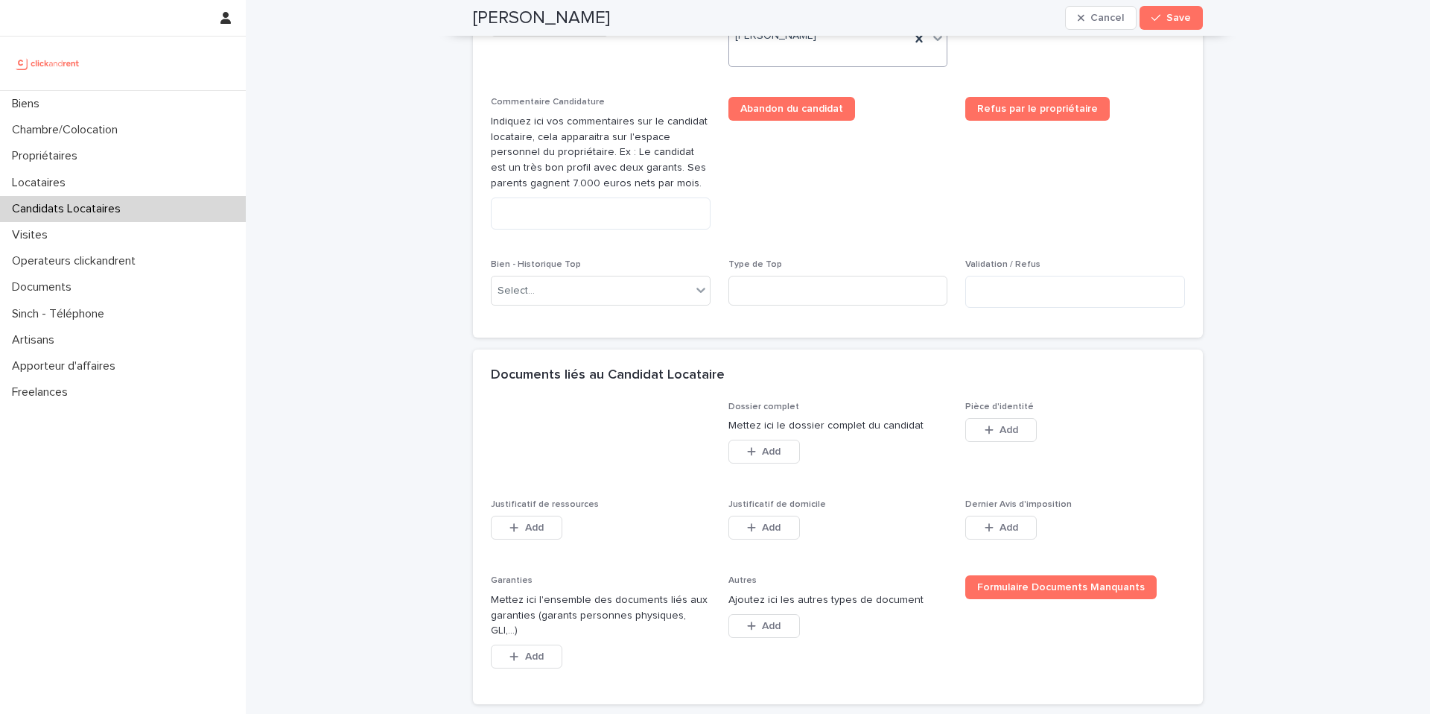
scroll to position [871, 0]
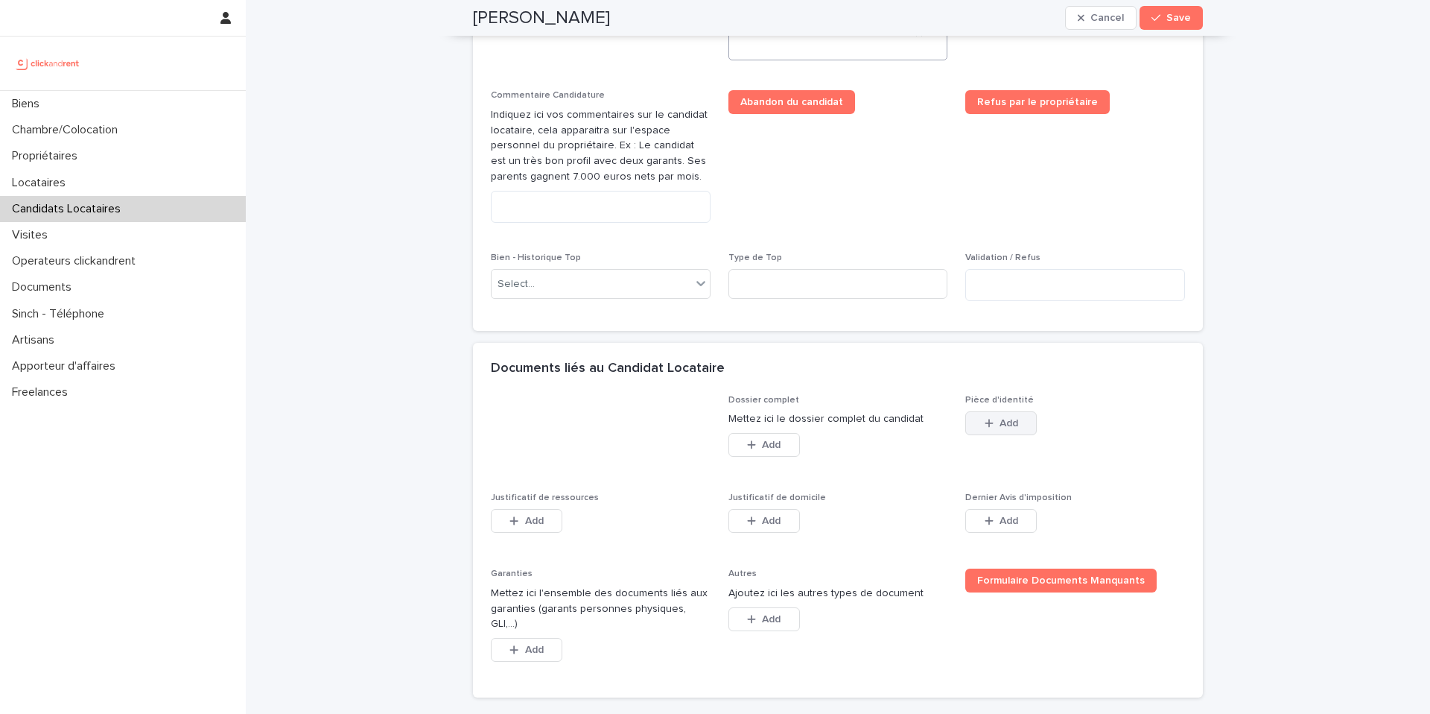
click at [975, 413] on button "Add" at bounding box center [1001, 423] width 72 height 24
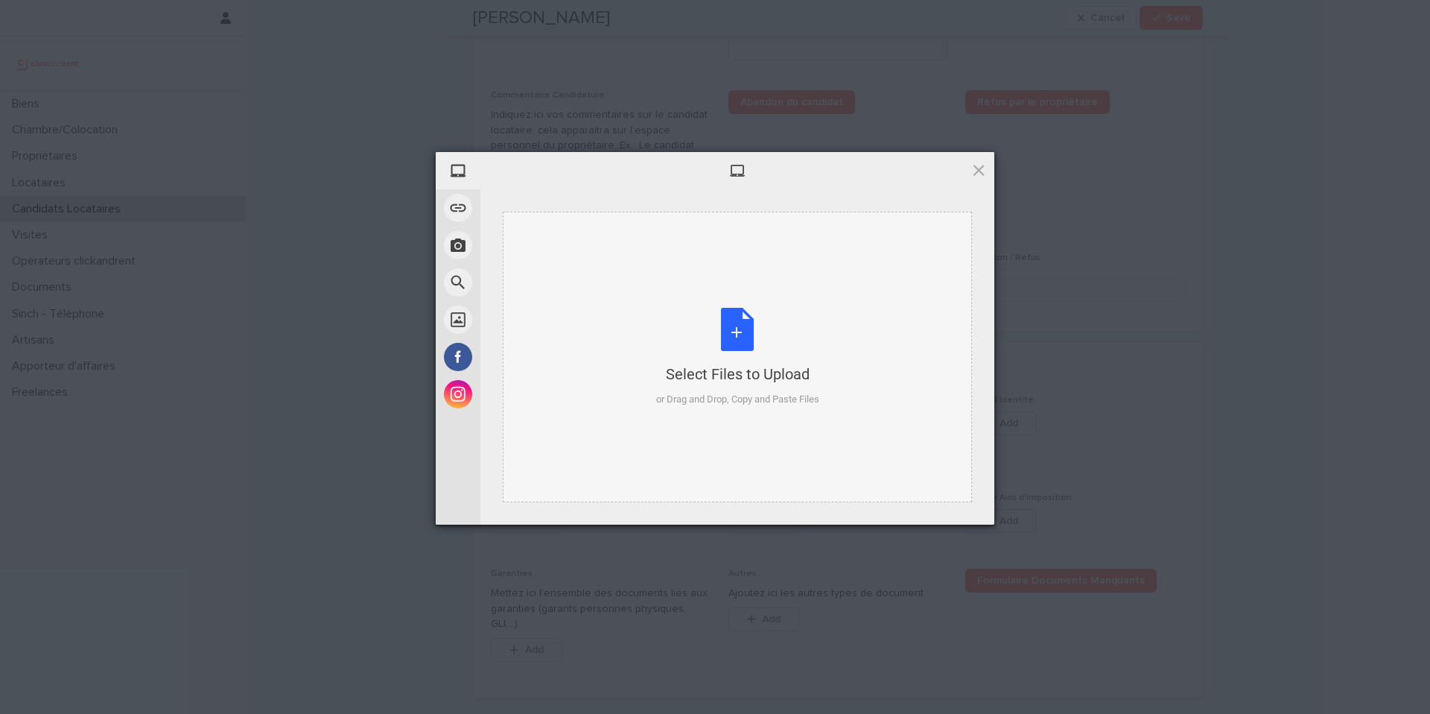
click at [713, 372] on div "Select Files to Upload" at bounding box center [737, 373] width 163 height 21
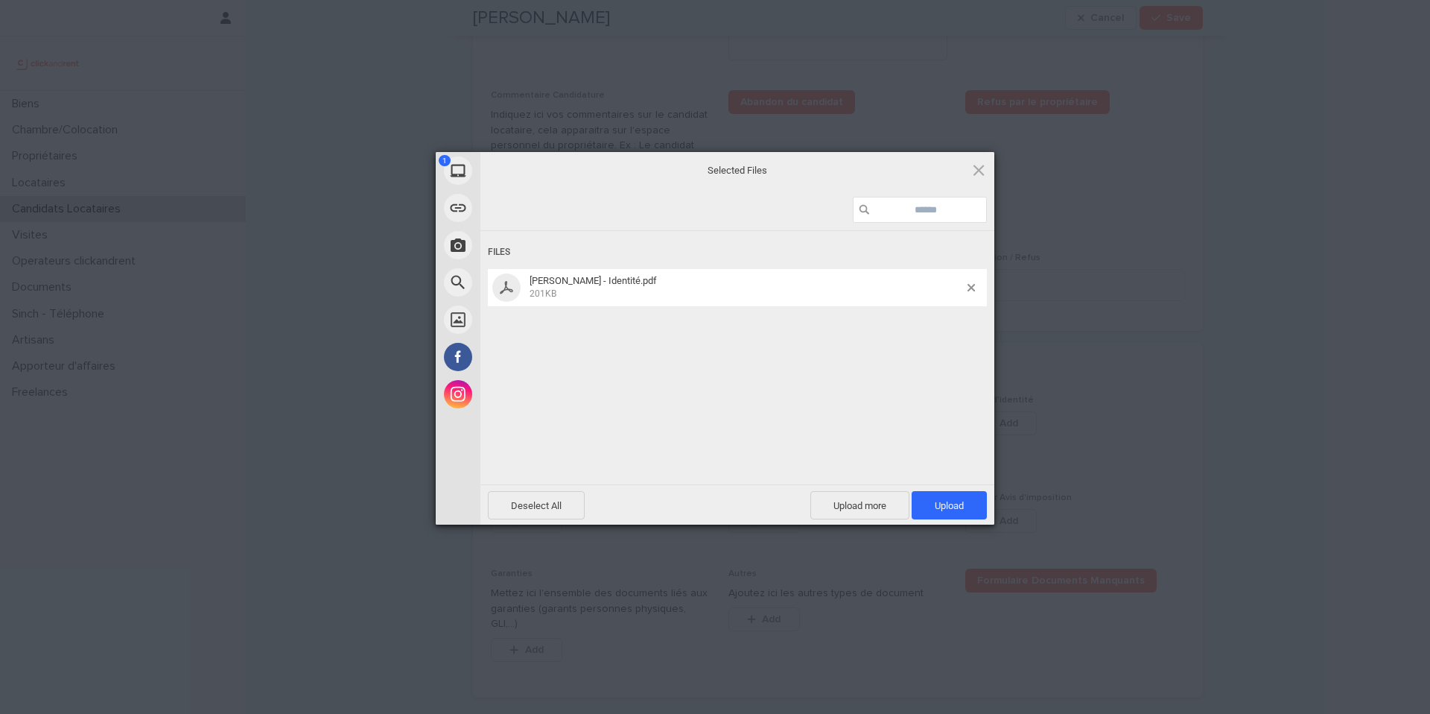
click at [952, 503] on span "Upload 1" at bounding box center [949, 505] width 29 height 11
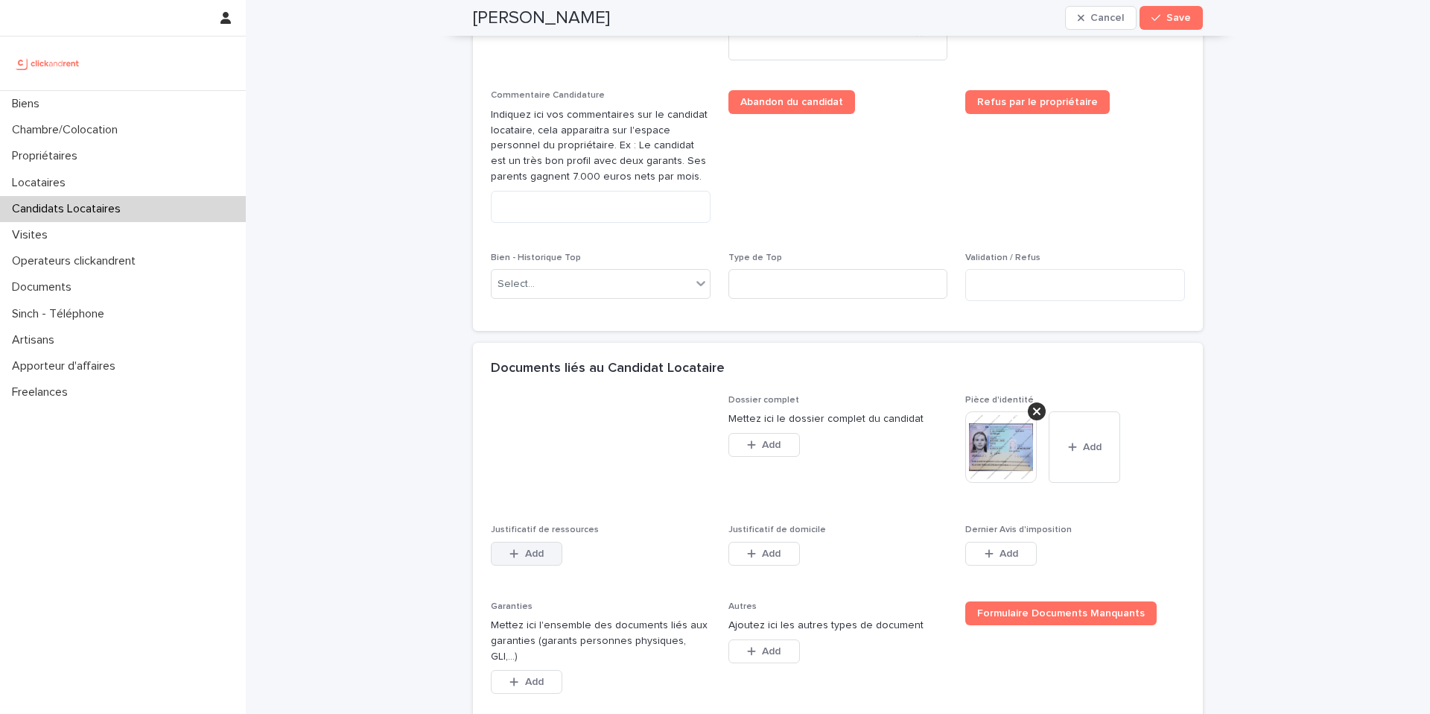
click at [527, 556] on span "Add" at bounding box center [534, 553] width 19 height 10
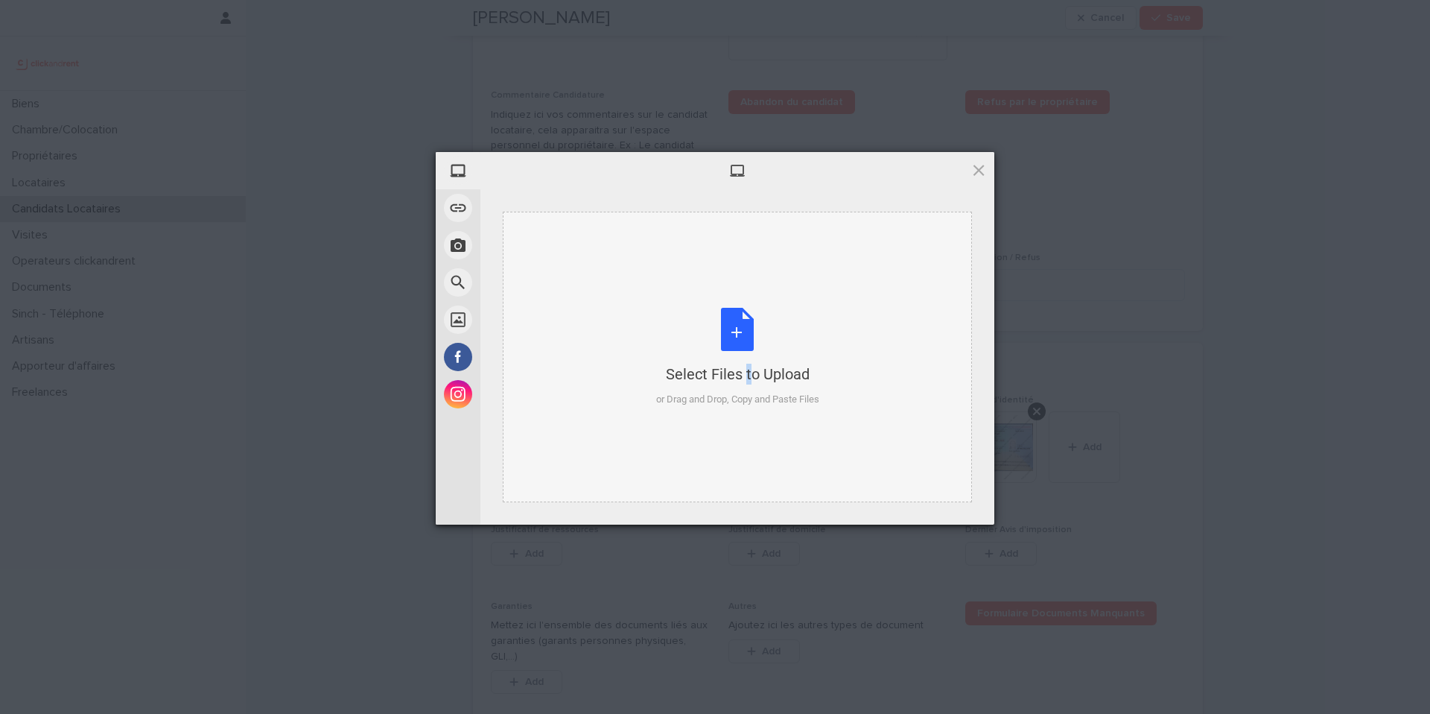
click at [720, 375] on div "Select Files to Upload" at bounding box center [737, 373] width 163 height 21
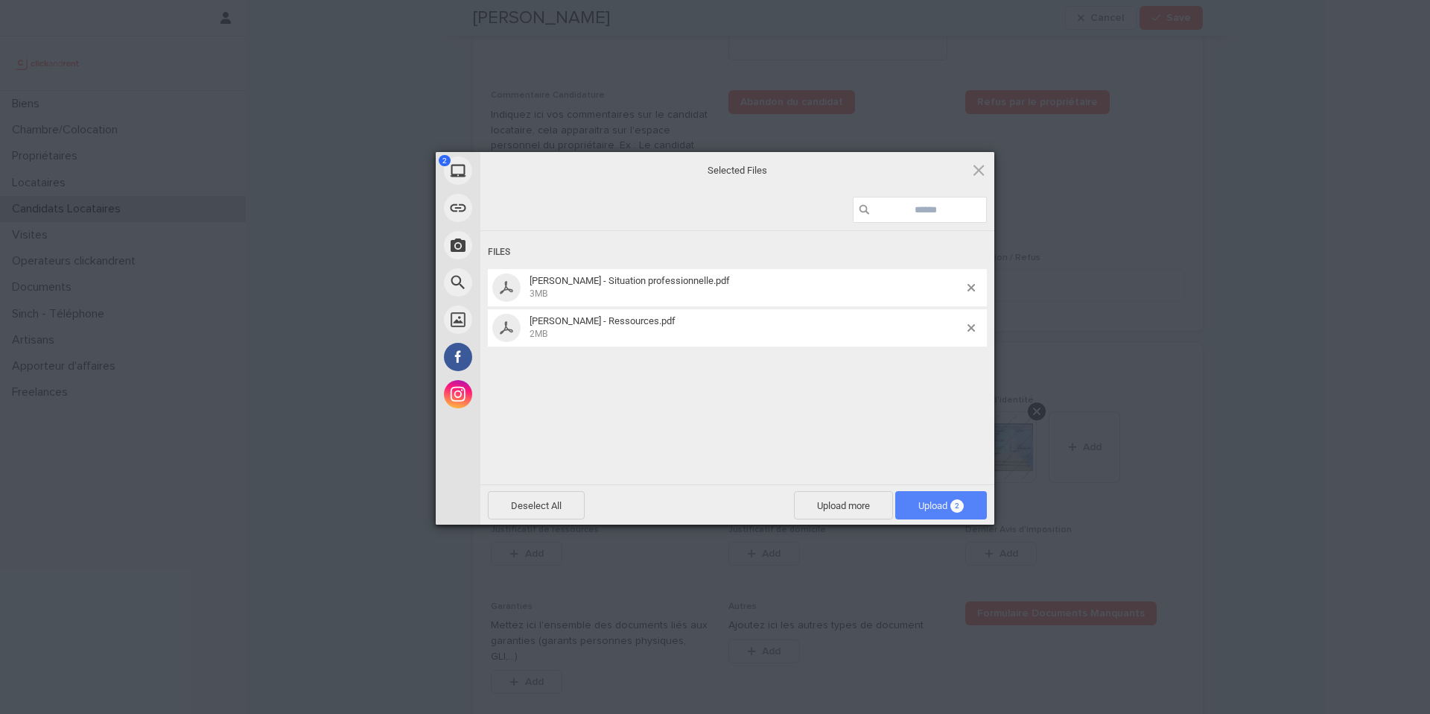
click at [959, 510] on span "2" at bounding box center [956, 505] width 13 height 13
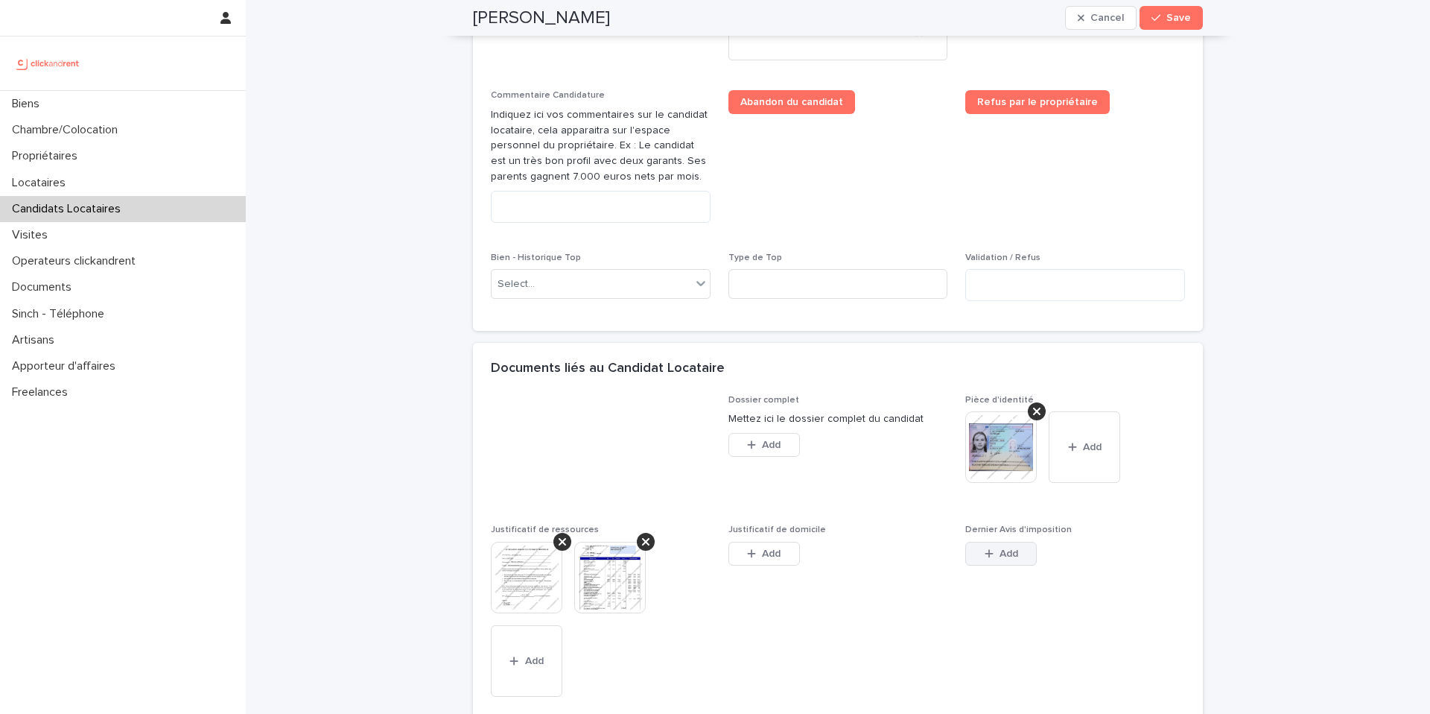
click at [1014, 545] on button "Add" at bounding box center [1001, 553] width 72 height 24
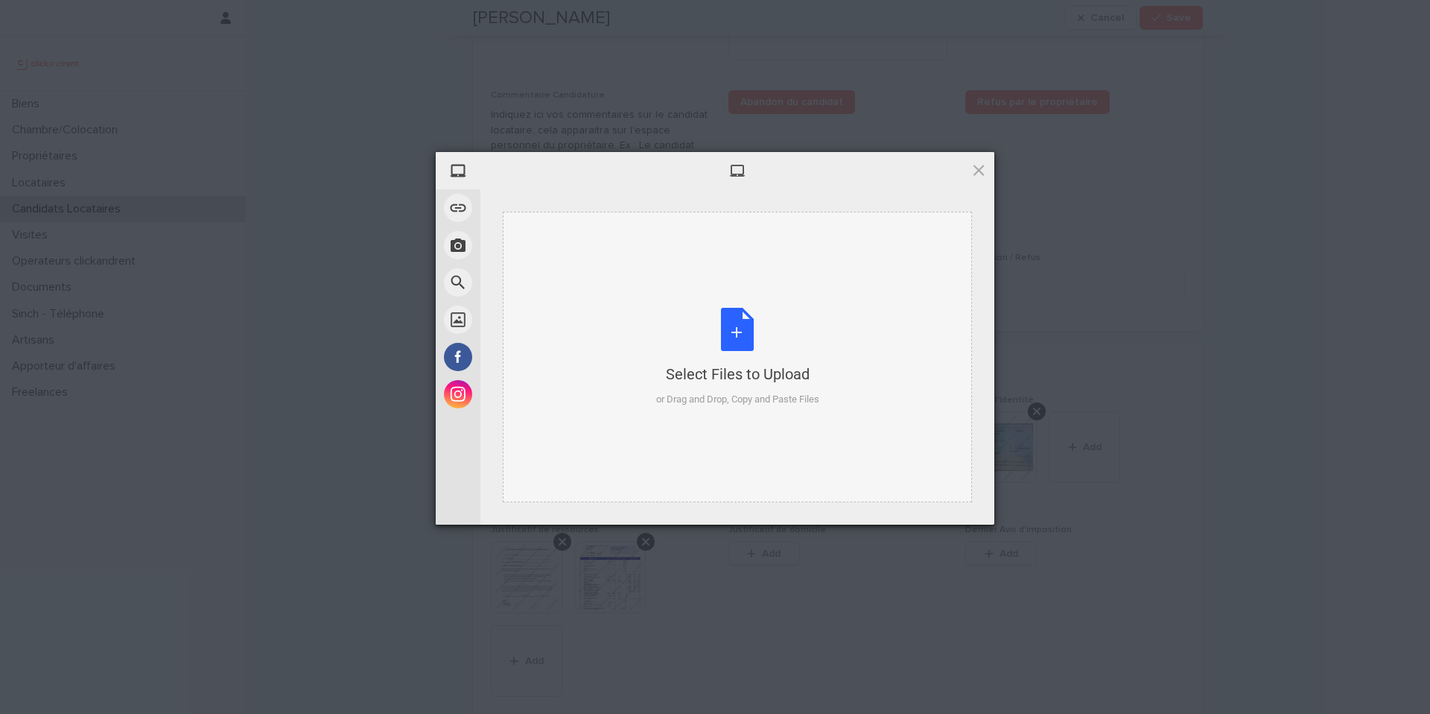
click at [728, 349] on div "Select Files to Upload or Drag and Drop, Copy and Paste Files" at bounding box center [737, 357] width 163 height 99
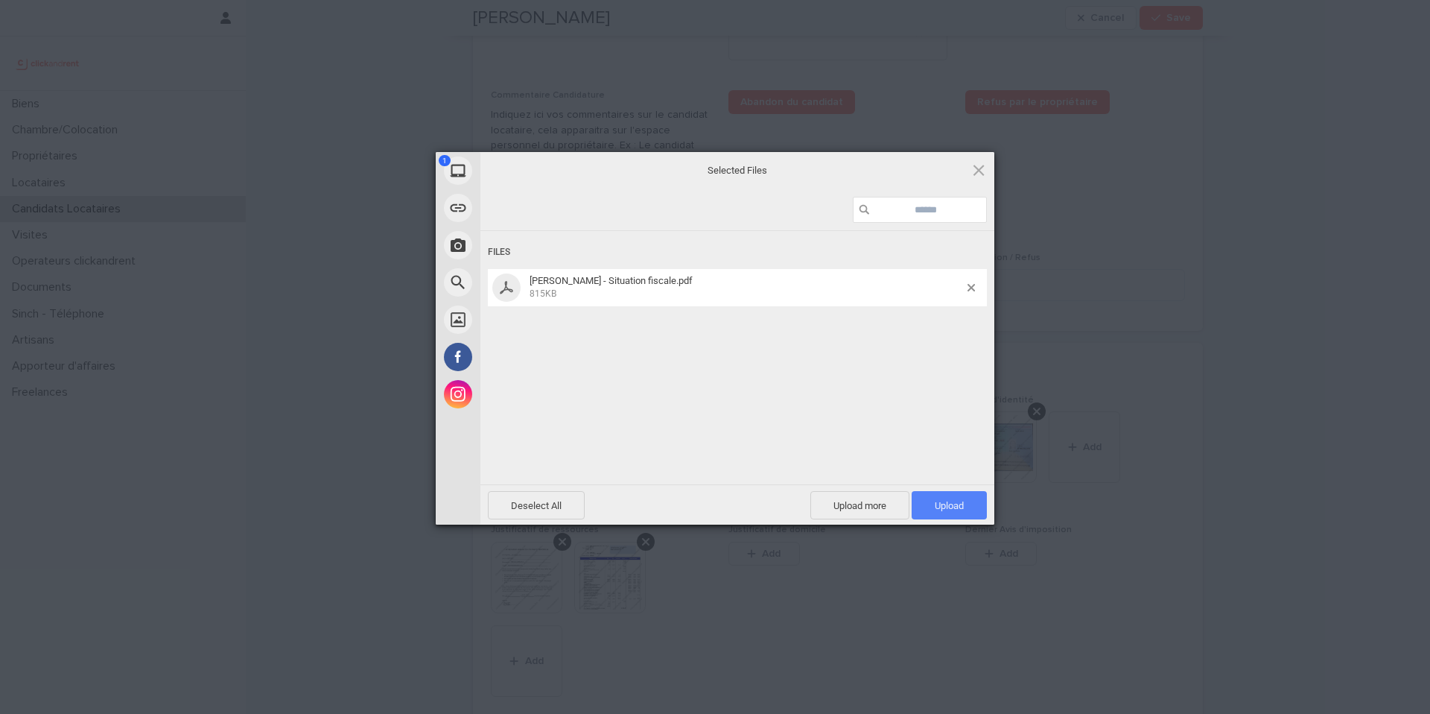
click at [950, 518] on span "Upload 1" at bounding box center [949, 505] width 75 height 28
click at [1053, 513] on div "My Device Link (URL) Take Photo Web Search Unsplash Facebook Instagram Uploaded…" at bounding box center [715, 357] width 1430 height 714
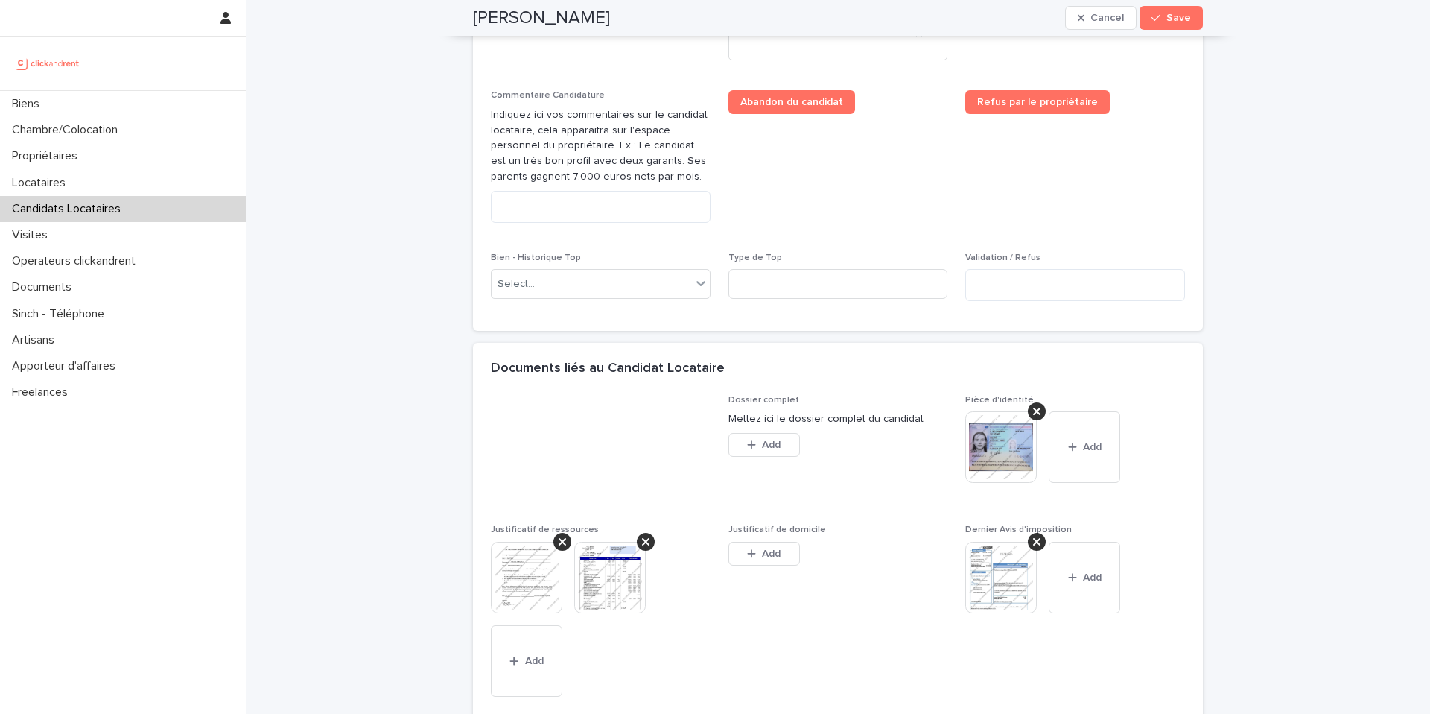
click at [773, 553] on span "Add" at bounding box center [771, 553] width 19 height 10
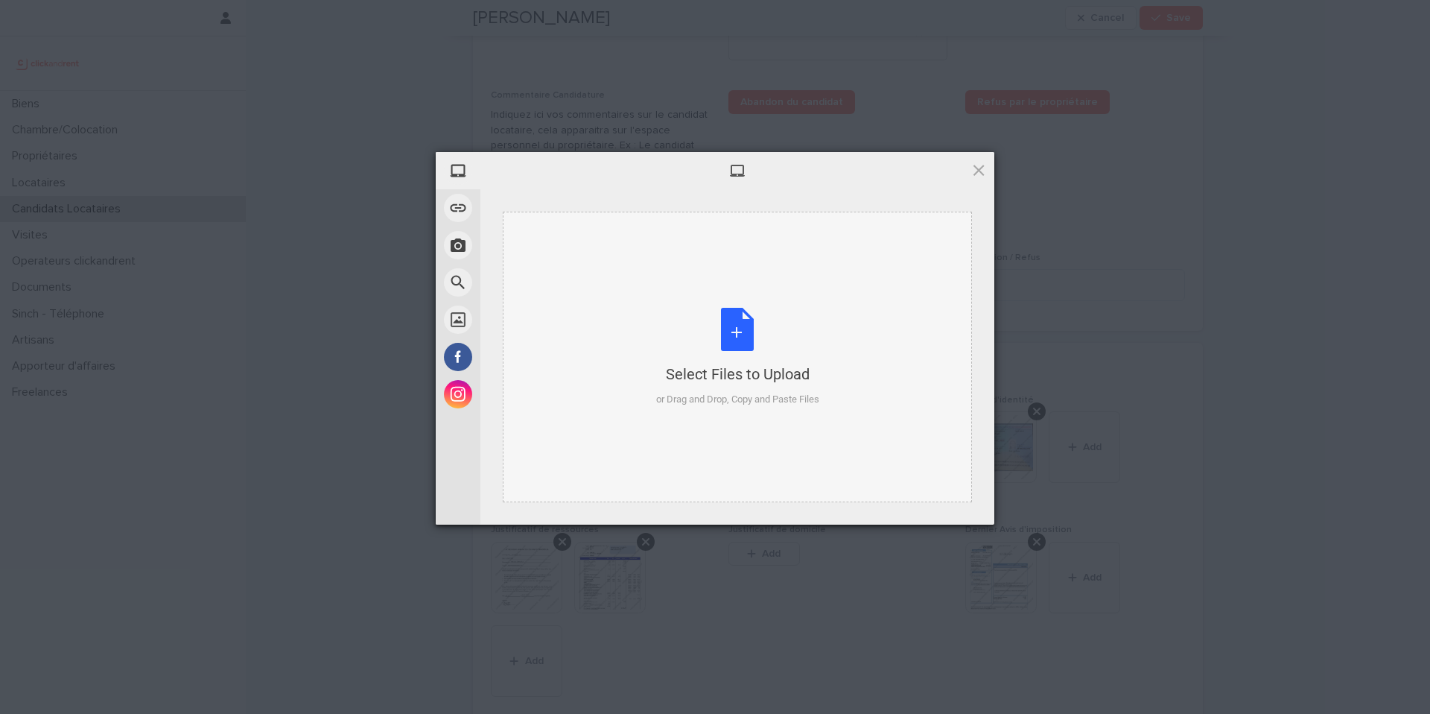
click at [778, 355] on div "Select Files to Upload or Drag and Drop, Copy and Paste Files" at bounding box center [737, 357] width 163 height 99
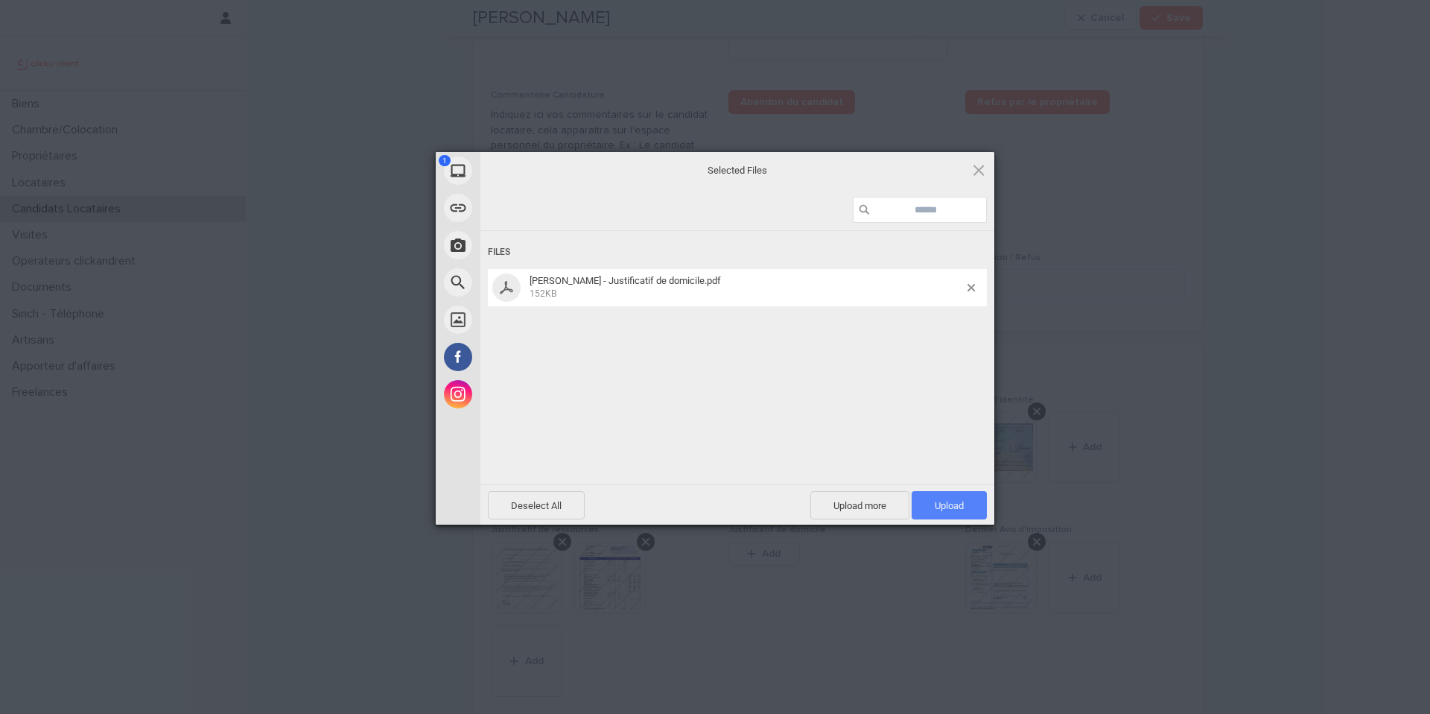
click at [968, 514] on span "Upload 1" at bounding box center [949, 505] width 75 height 28
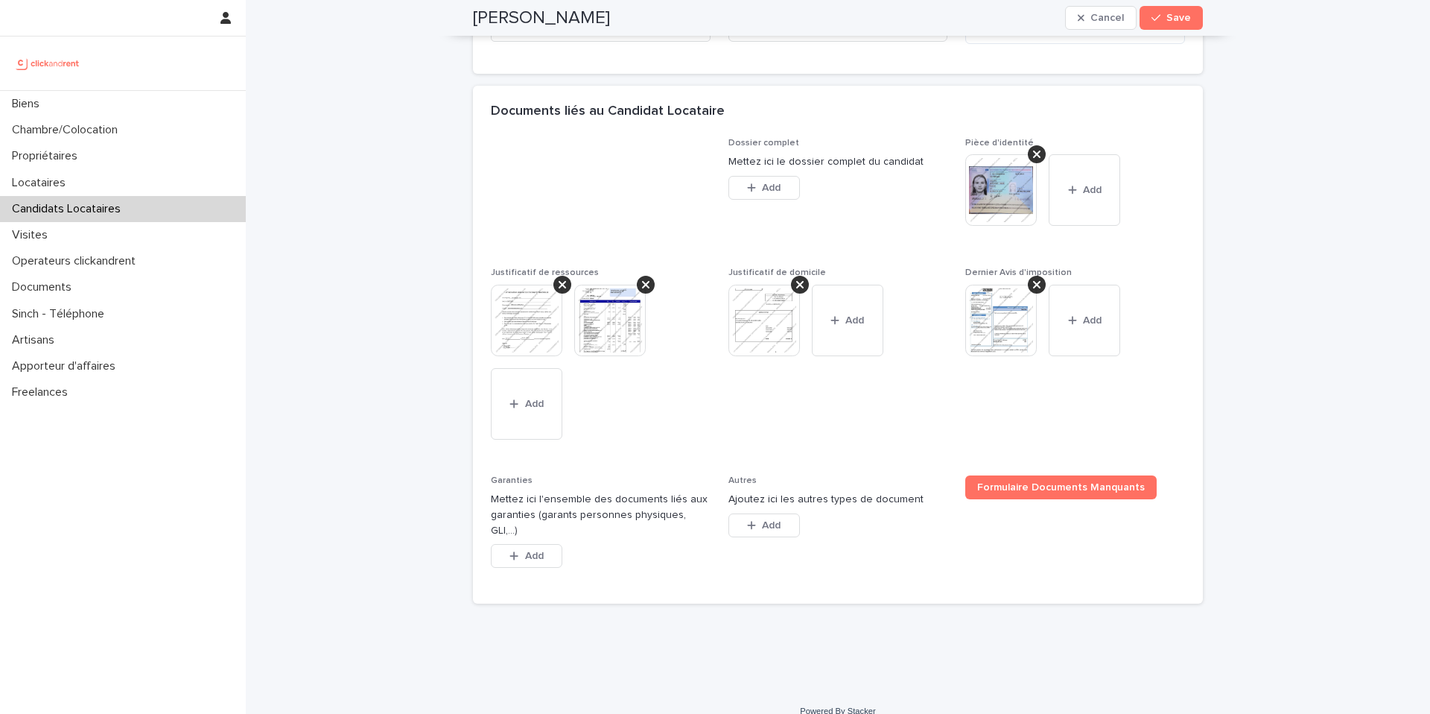
scroll to position [1131, 0]
click at [549, 541] on button "Add" at bounding box center [527, 553] width 72 height 24
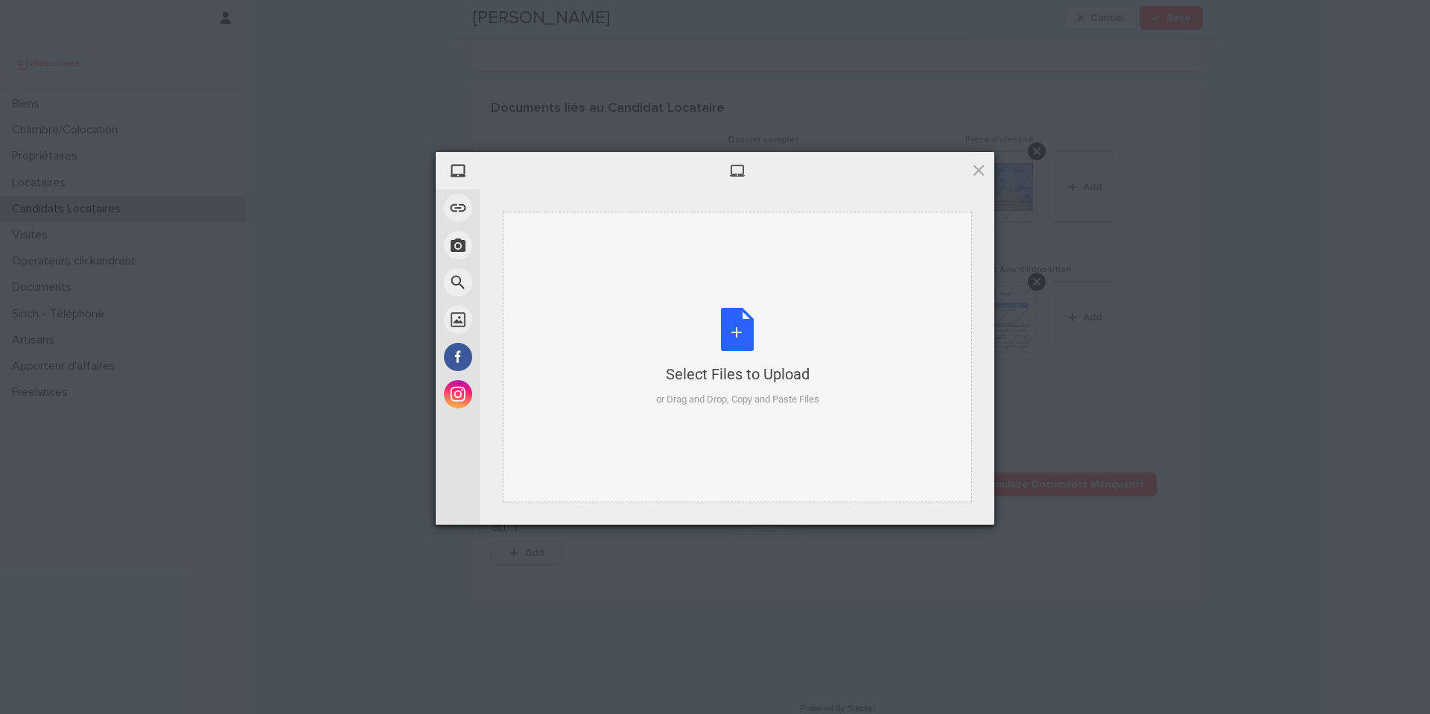
click at [720, 357] on div "Select Files to Upload or Drag and Drop, Copy and Paste Files" at bounding box center [737, 357] width 163 height 99
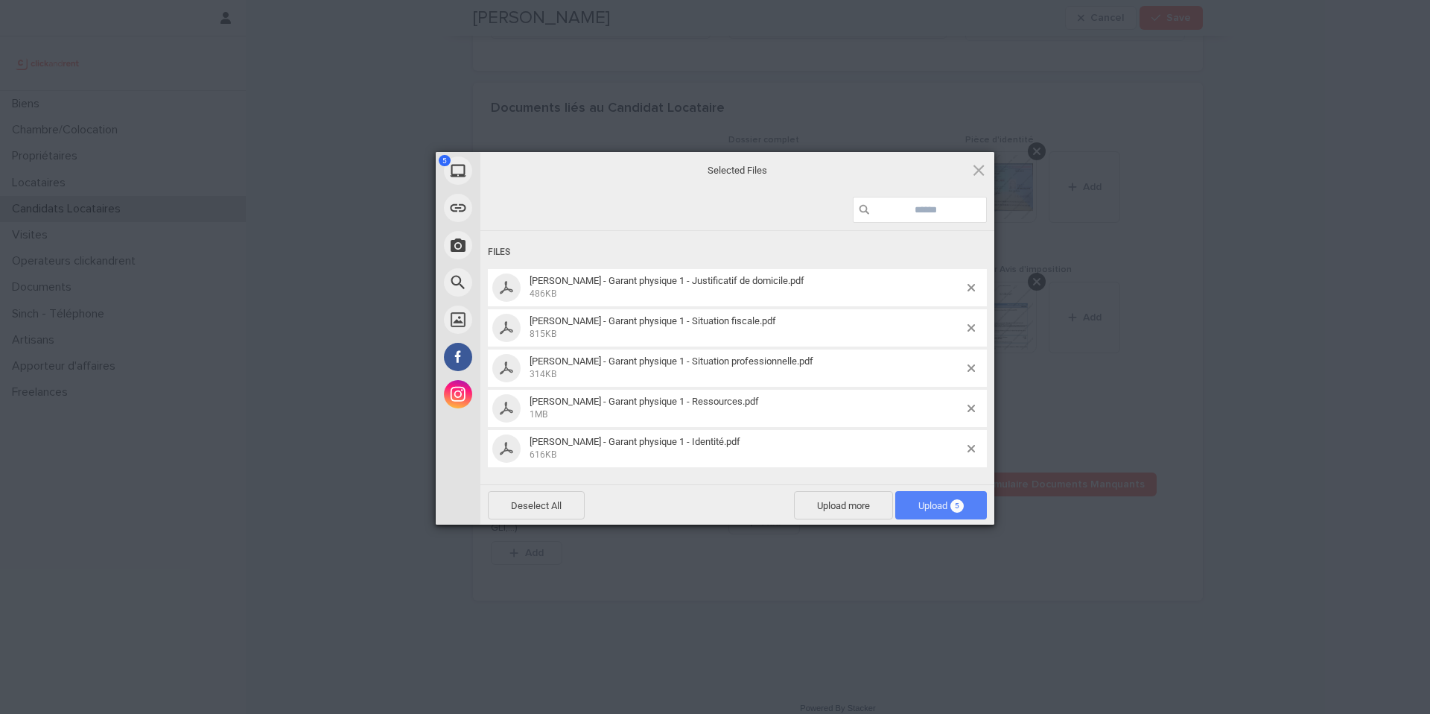
click at [921, 500] on span "Upload 5" at bounding box center [940, 505] width 45 height 11
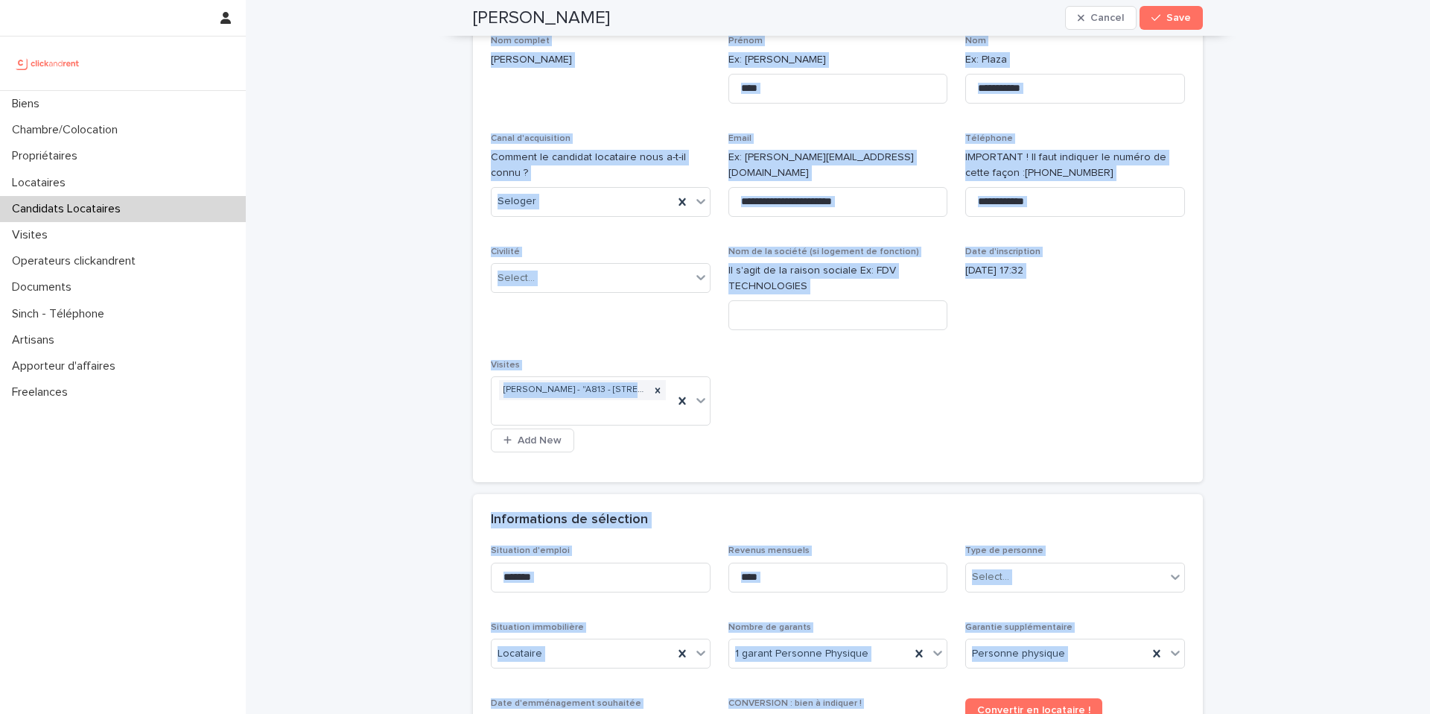
scroll to position [0, 0]
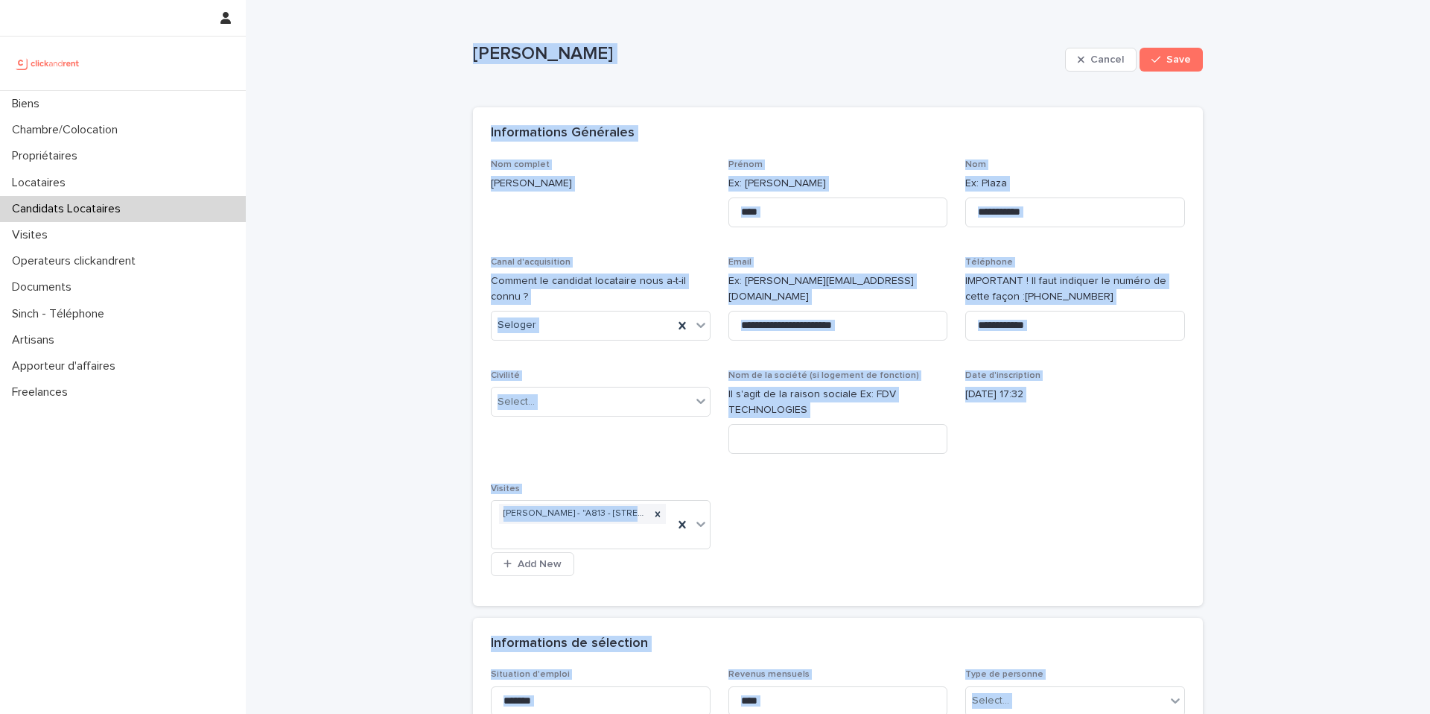
drag, startPoint x: 664, startPoint y: 515, endPoint x: 454, endPoint y: -13, distance: 567.3
click at [454, 0] on html "**********" at bounding box center [715, 357] width 1430 height 714
copy div "Lisa Van schagen Cancel Save Sorry, there was an error saving your record. Plea…"
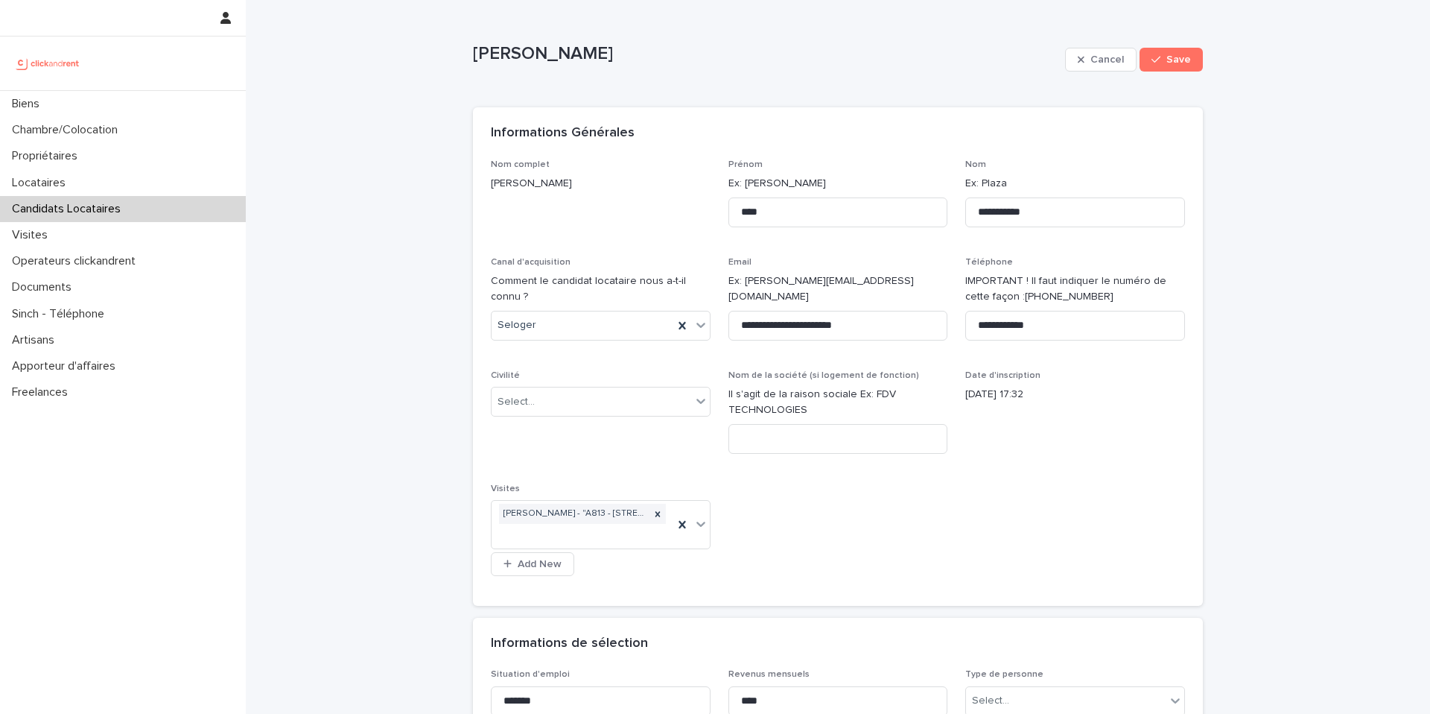
click at [773, 549] on div "**********" at bounding box center [838, 373] width 694 height 428
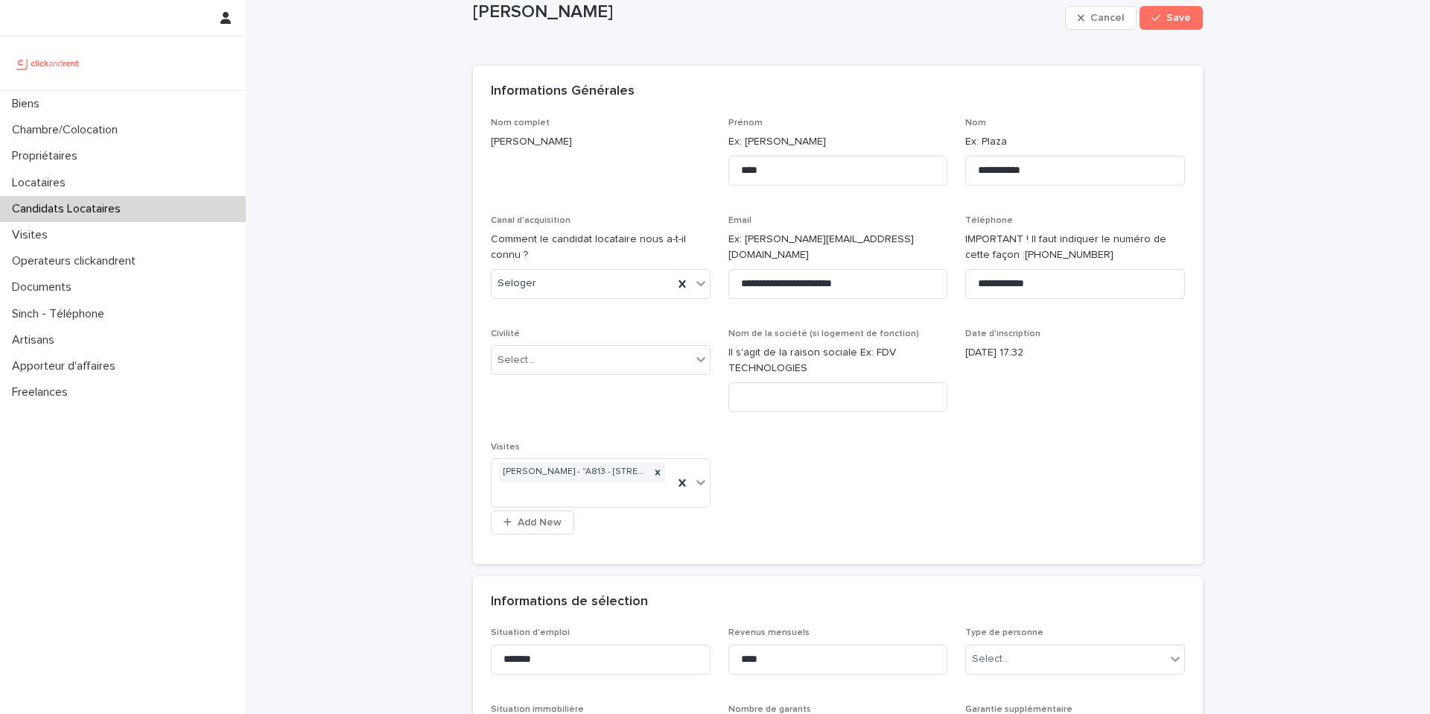
scroll to position [137, 0]
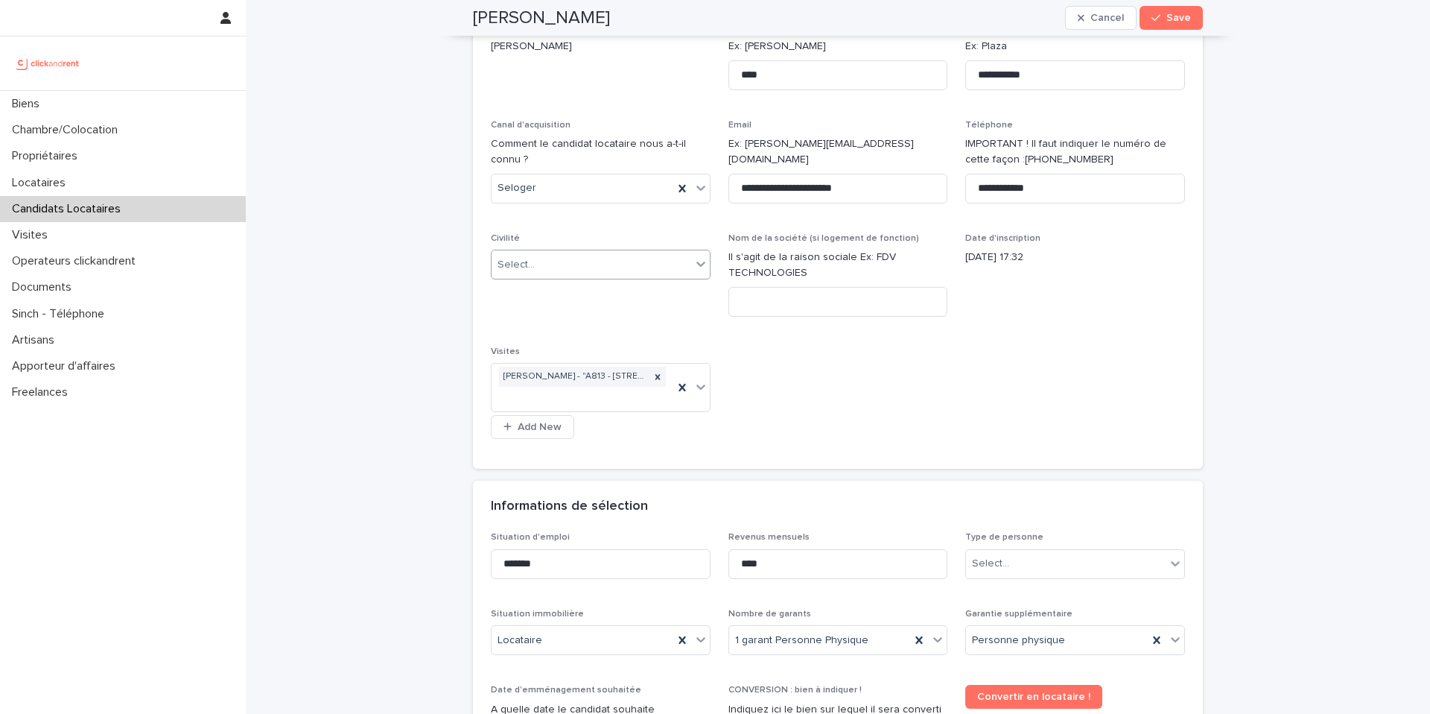
click at [562, 271] on div "Select..." at bounding box center [592, 264] width 200 height 25
click at [549, 301] on div "Madame" at bounding box center [595, 293] width 218 height 26
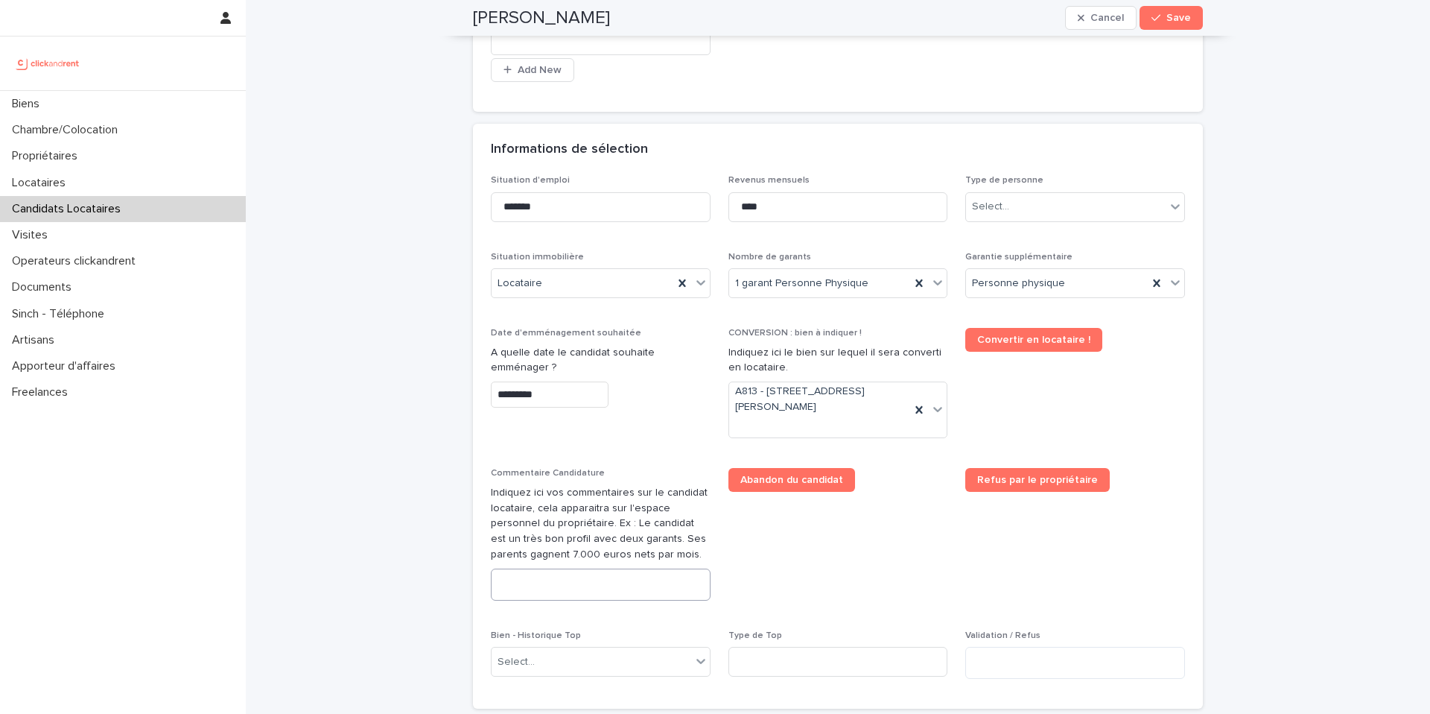
scroll to position [527, 0]
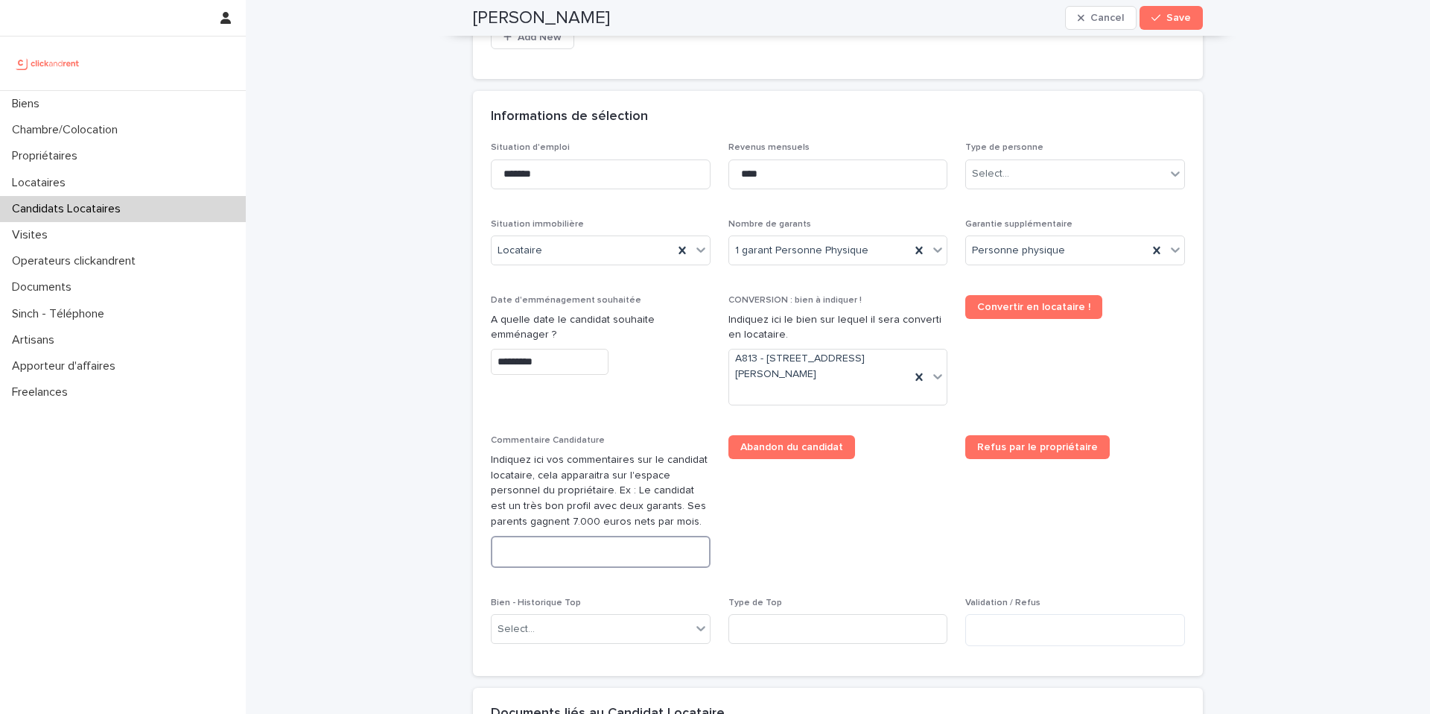
click at [549, 549] on textarea at bounding box center [601, 552] width 220 height 32
paste textarea "**********"
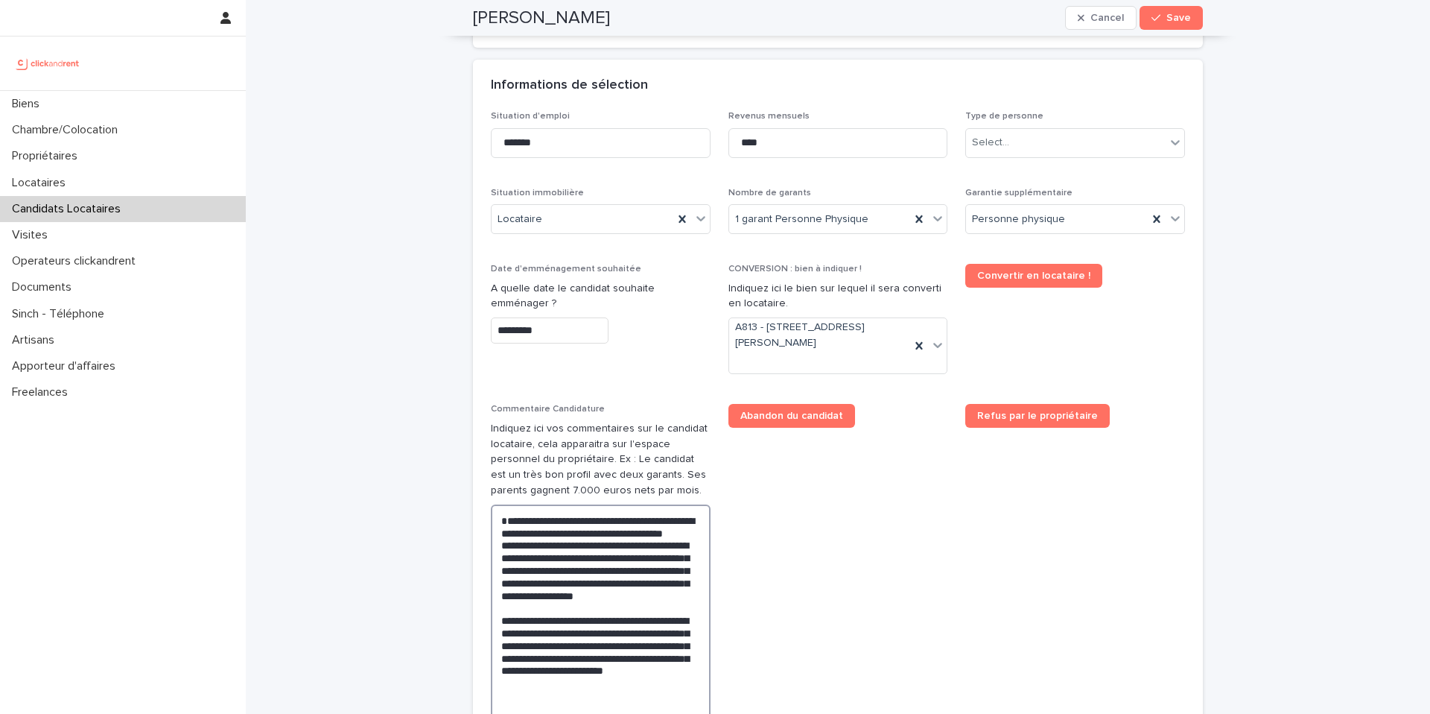
click at [505, 520] on textarea "**********" at bounding box center [601, 614] width 220 height 220
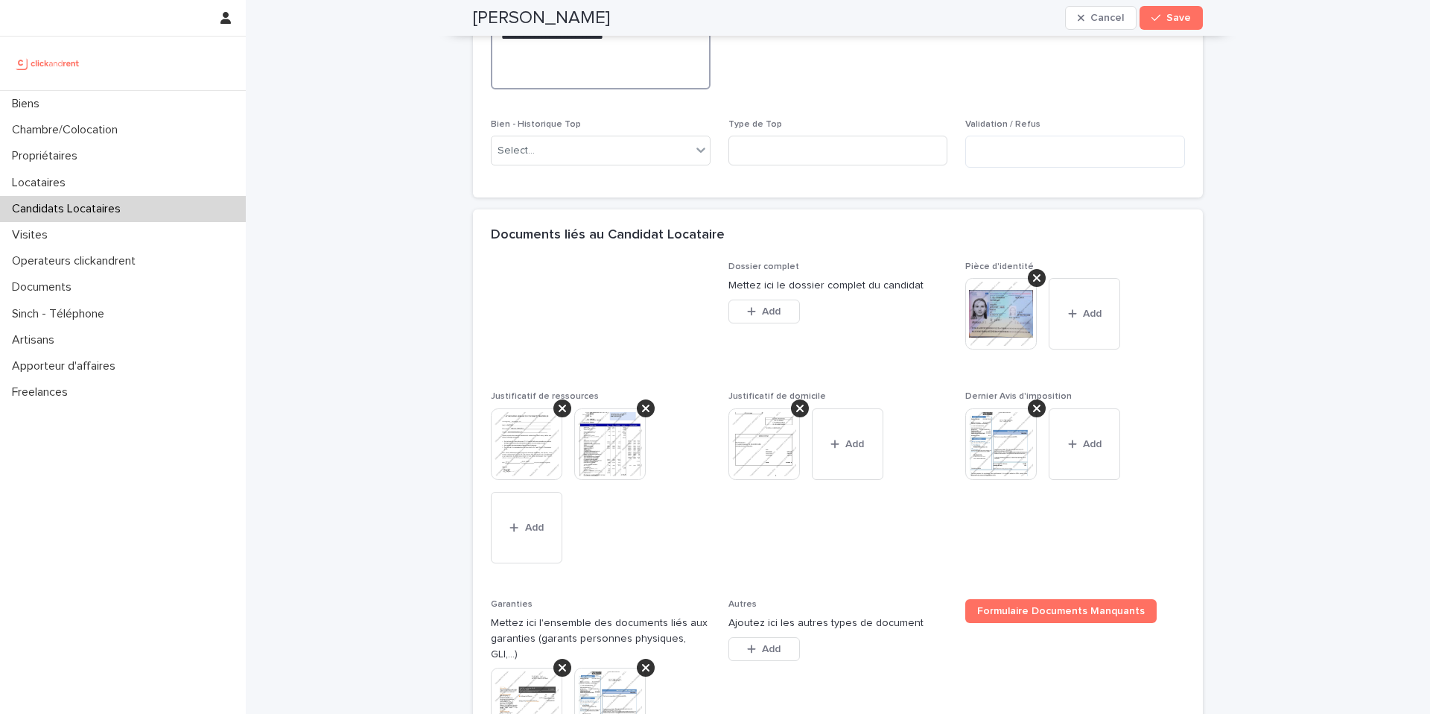
scroll to position [1193, 0]
type textarea "**********"
click at [1166, 19] on span "Save" at bounding box center [1178, 18] width 25 height 10
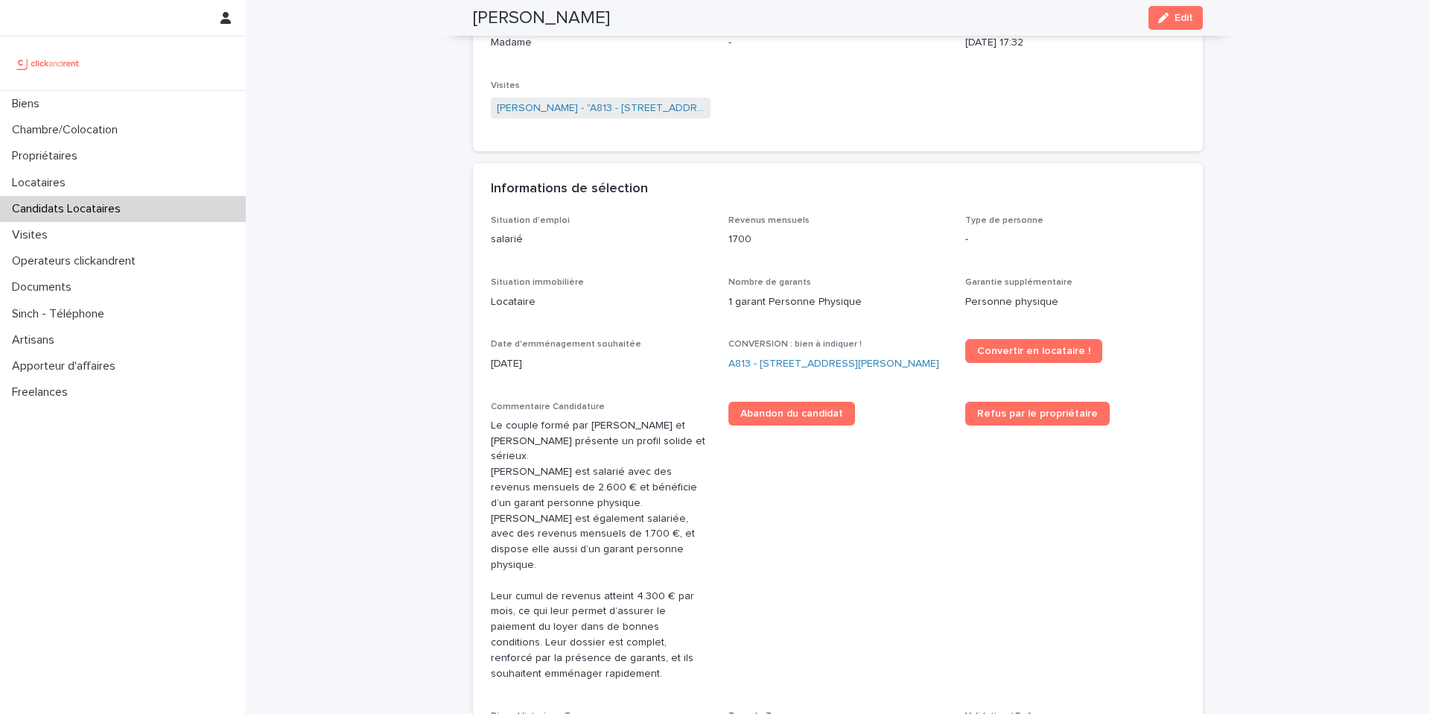
scroll to position [261, 0]
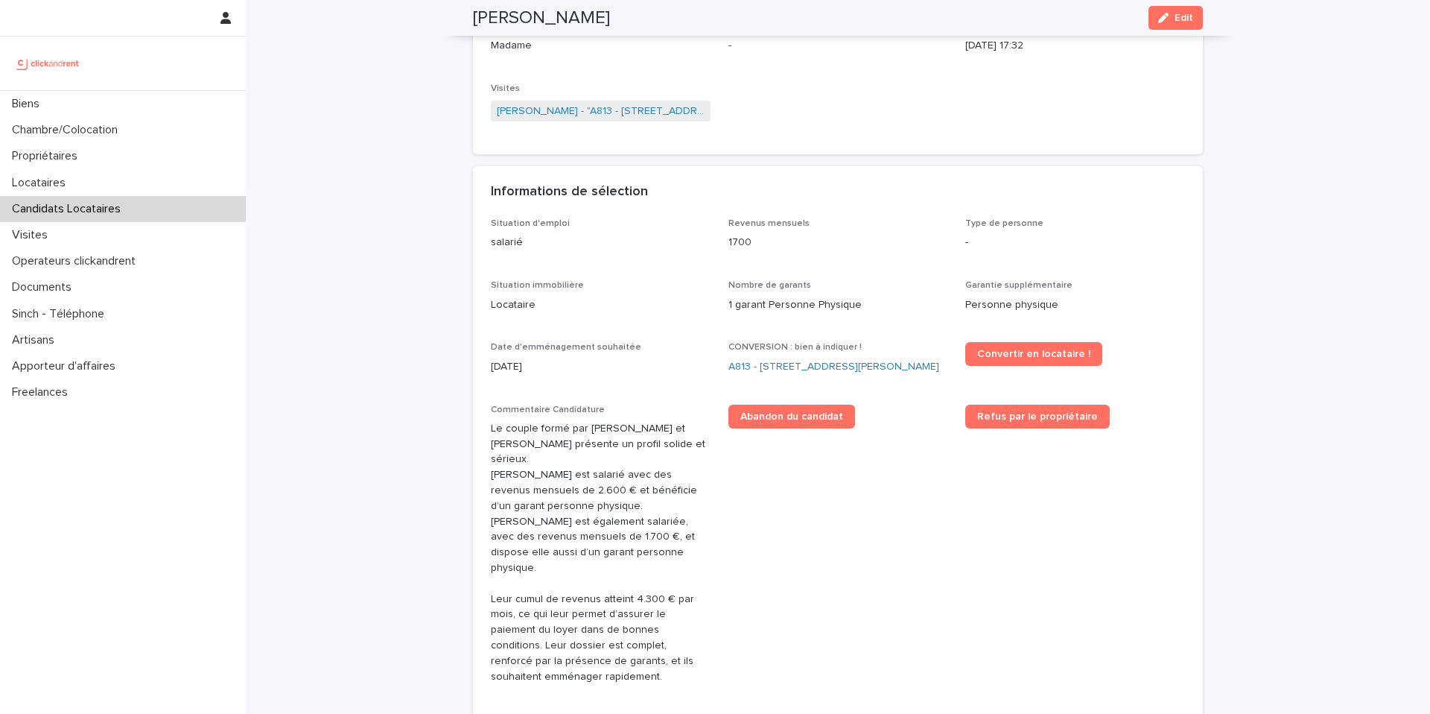
drag, startPoint x: 627, startPoint y: 8, endPoint x: 467, endPoint y: 19, distance: 160.5
click at [473, 19] on div "Lisa Van schagen Edit" at bounding box center [838, 18] width 730 height 36
copy h2 "Lisa Van schagen"
click at [798, 370] on link "A813 - [STREET_ADDRESS][PERSON_NAME]" at bounding box center [833, 367] width 211 height 16
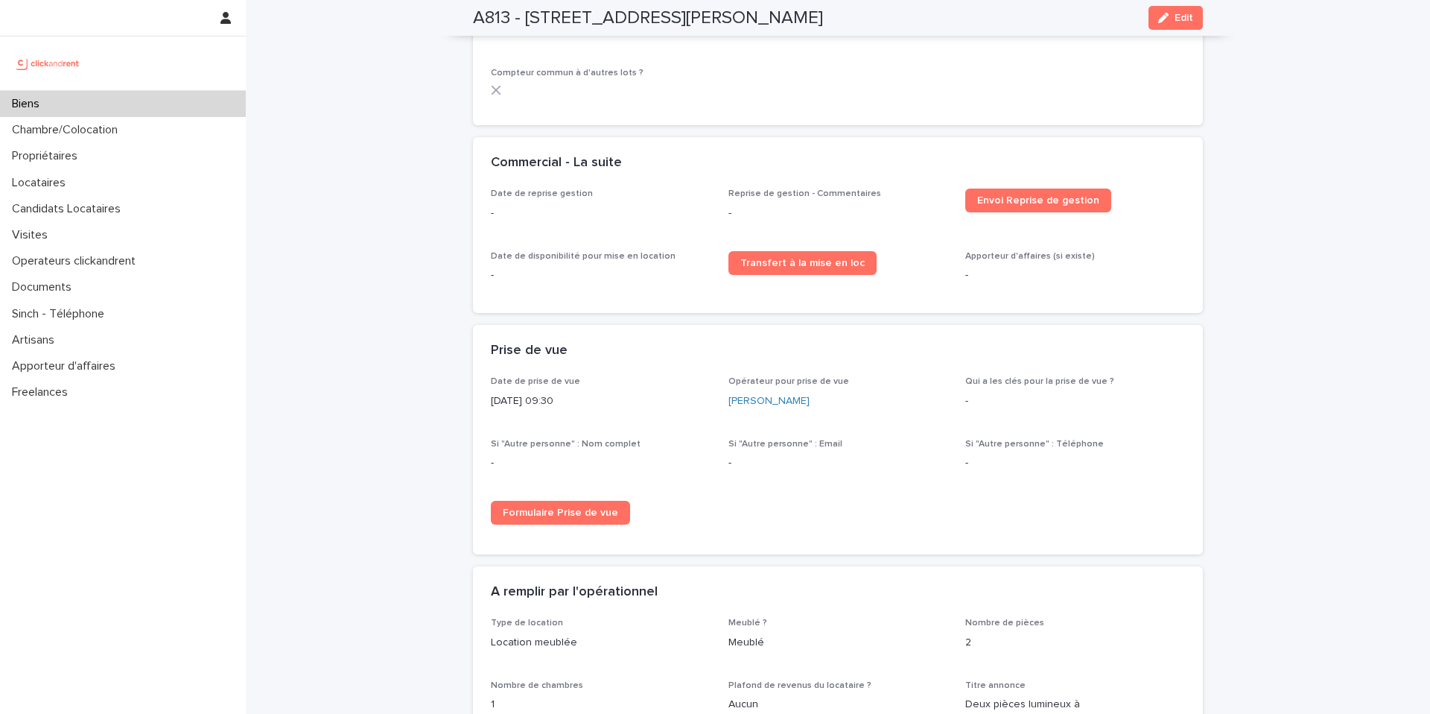
scroll to position [2031, 0]
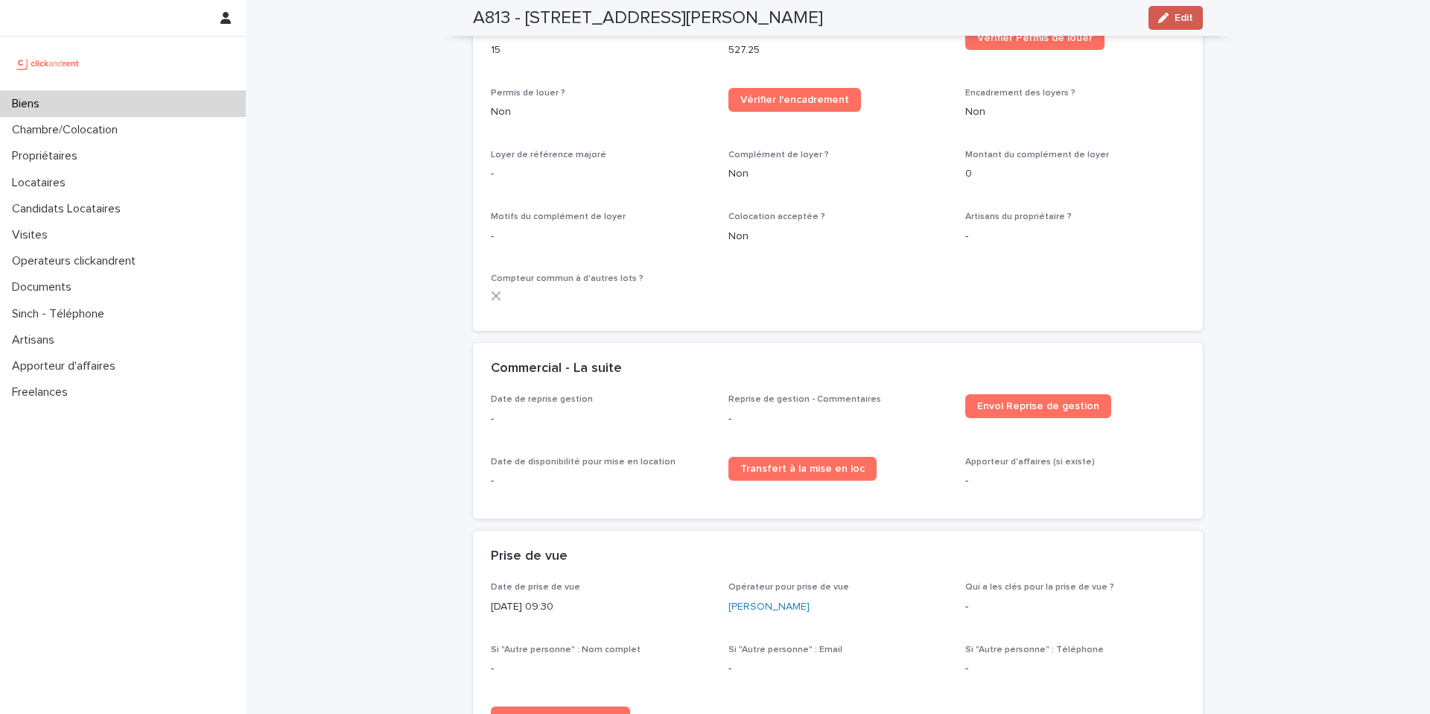
click at [1157, 11] on button "Edit" at bounding box center [1175, 18] width 54 height 24
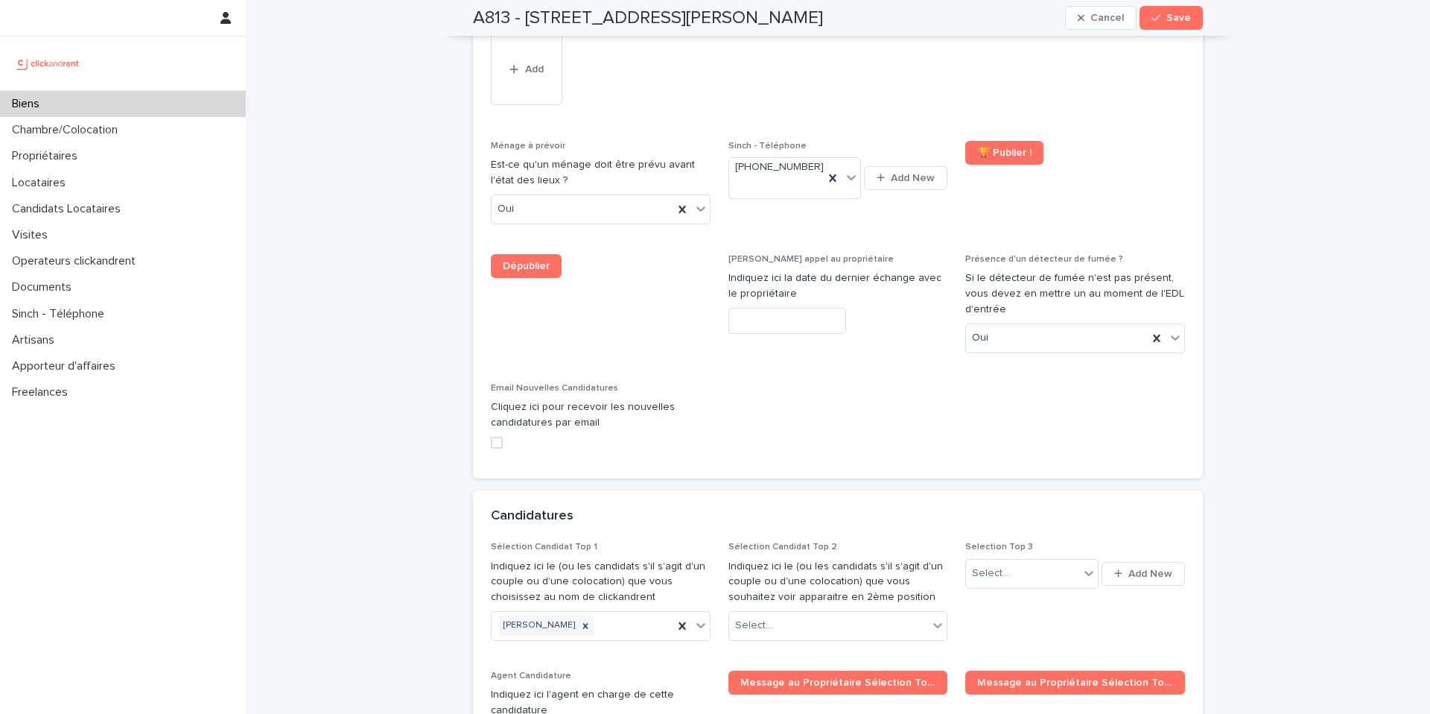
scroll to position [6982, 0]
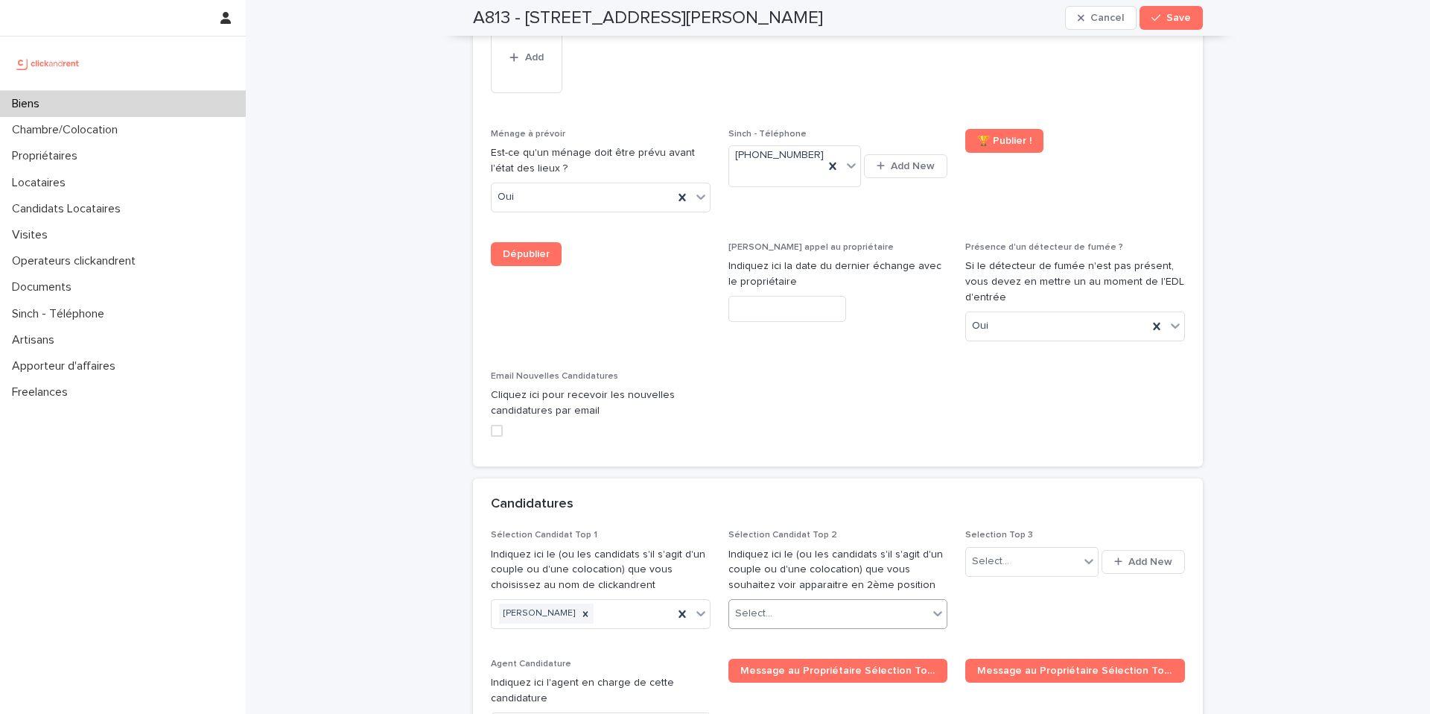
click at [880, 601] on div "Select..." at bounding box center [829, 613] width 200 height 25
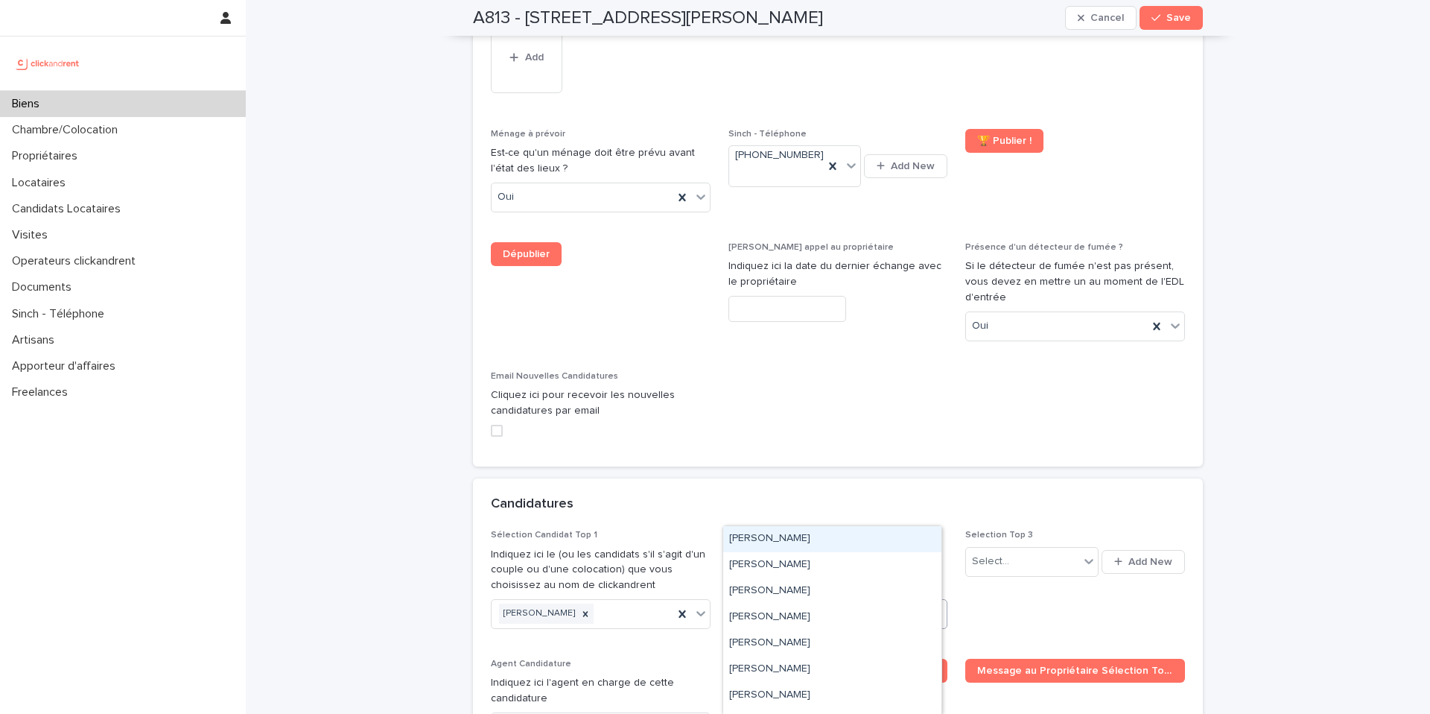
paste input "**********"
type input "**********"
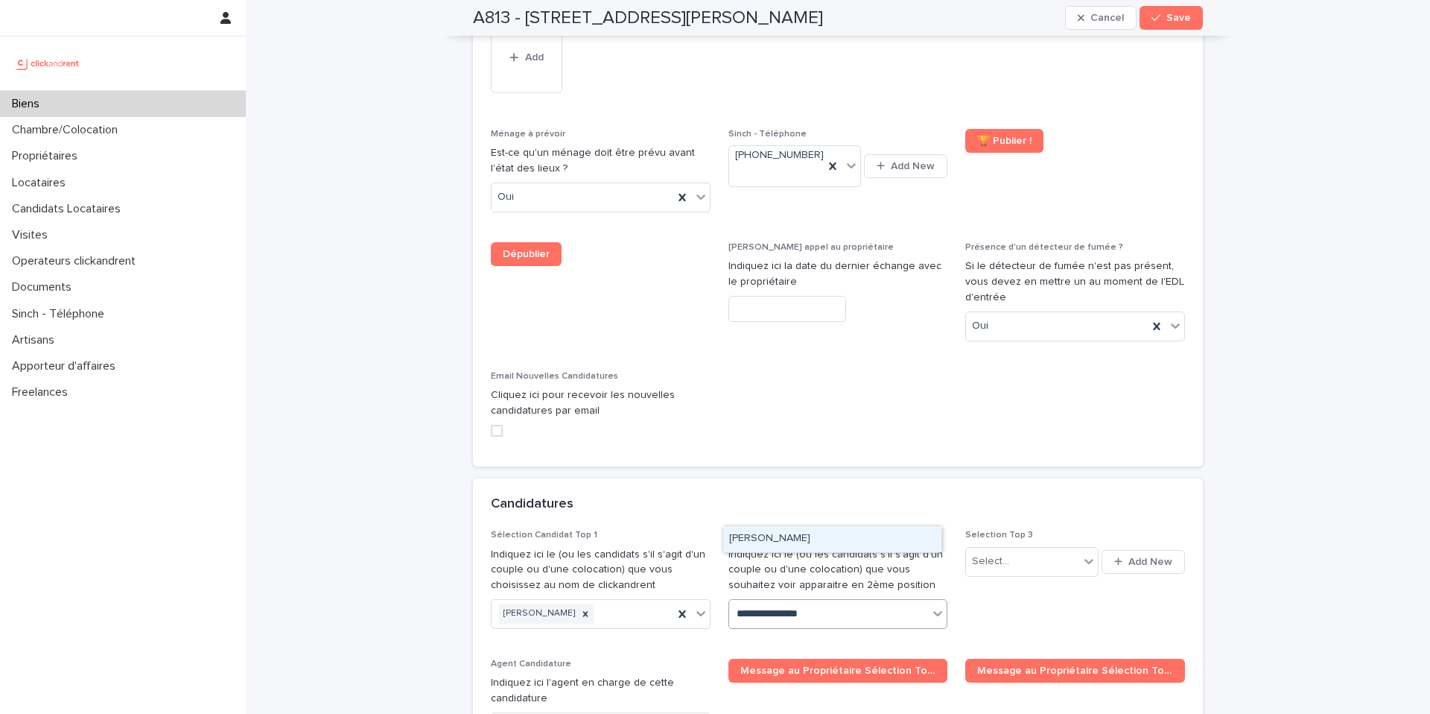
click at [757, 542] on div "Lisa Van schagen" at bounding box center [832, 539] width 218 height 26
paste input "**********"
type input "**********"
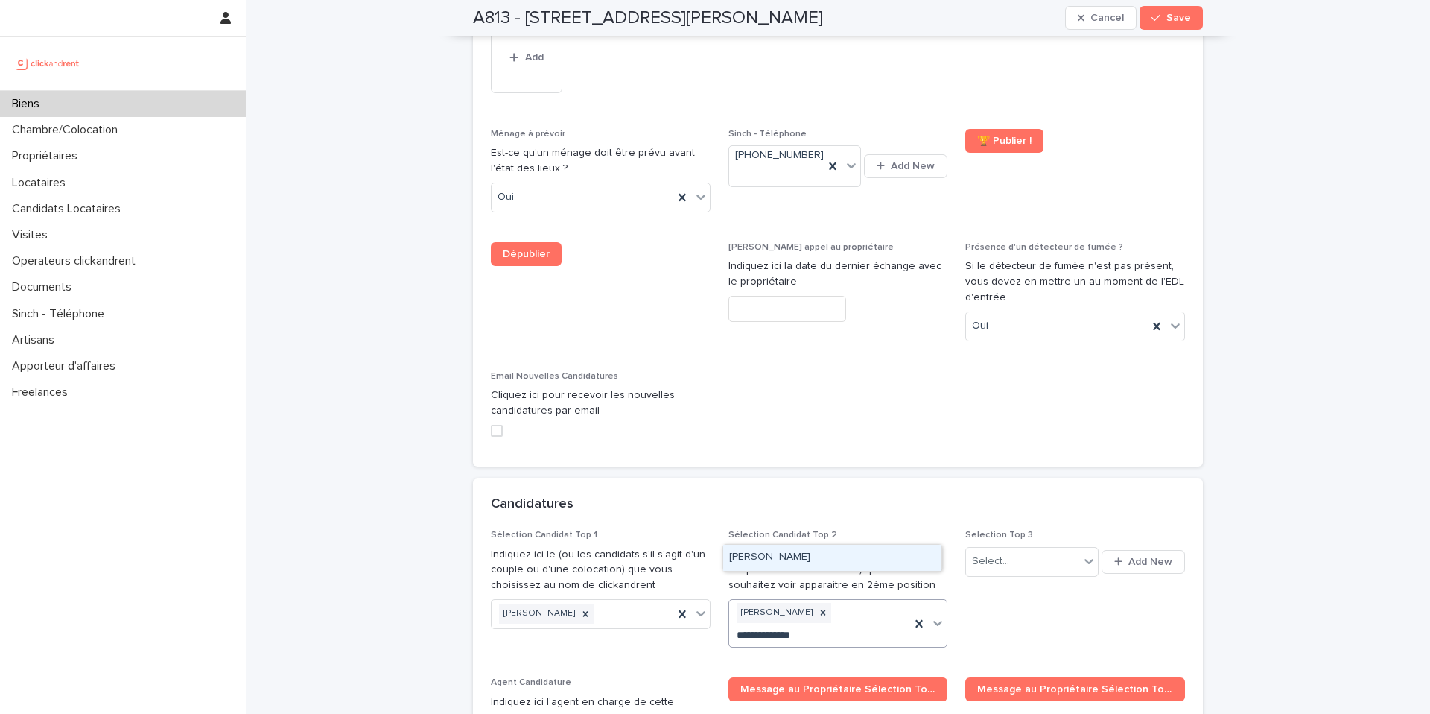
click at [811, 556] on div "[PERSON_NAME]" at bounding box center [832, 557] width 218 height 26
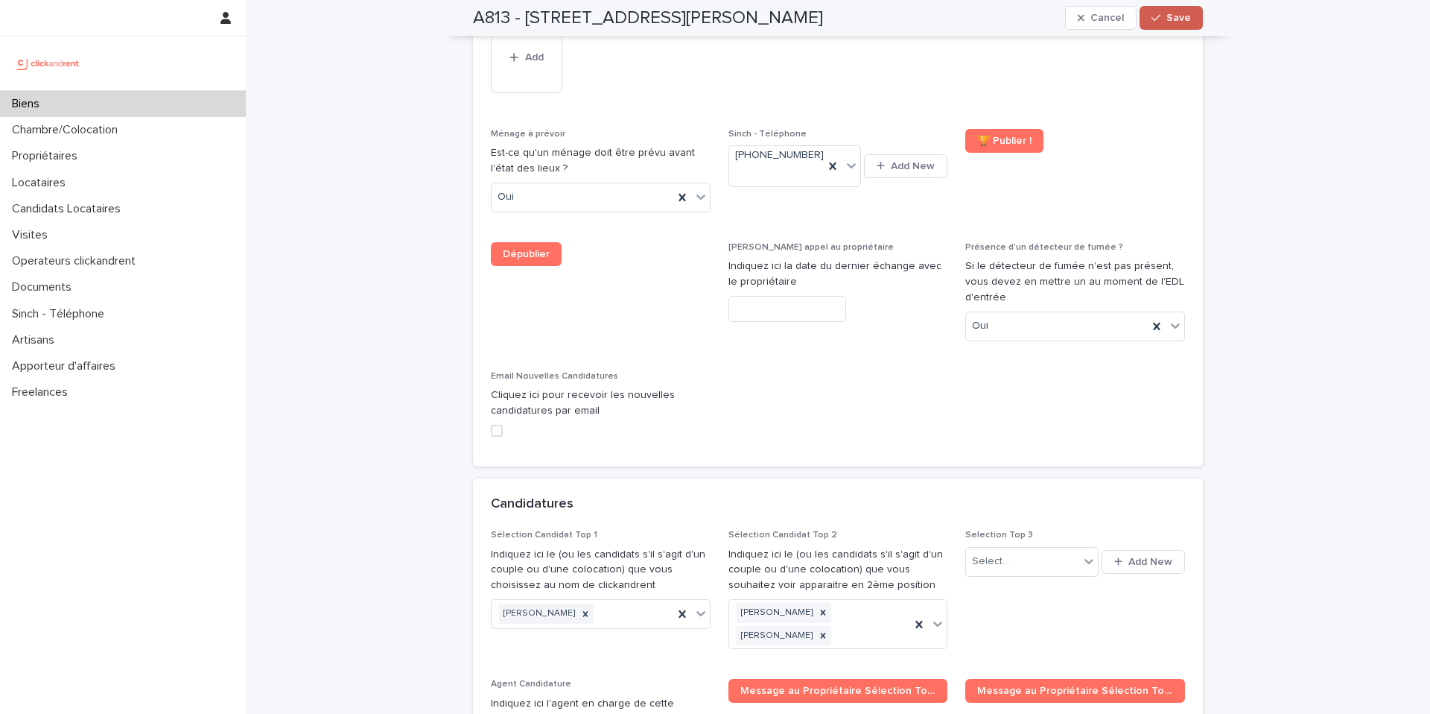
click at [1166, 17] on span "Save" at bounding box center [1178, 18] width 25 height 10
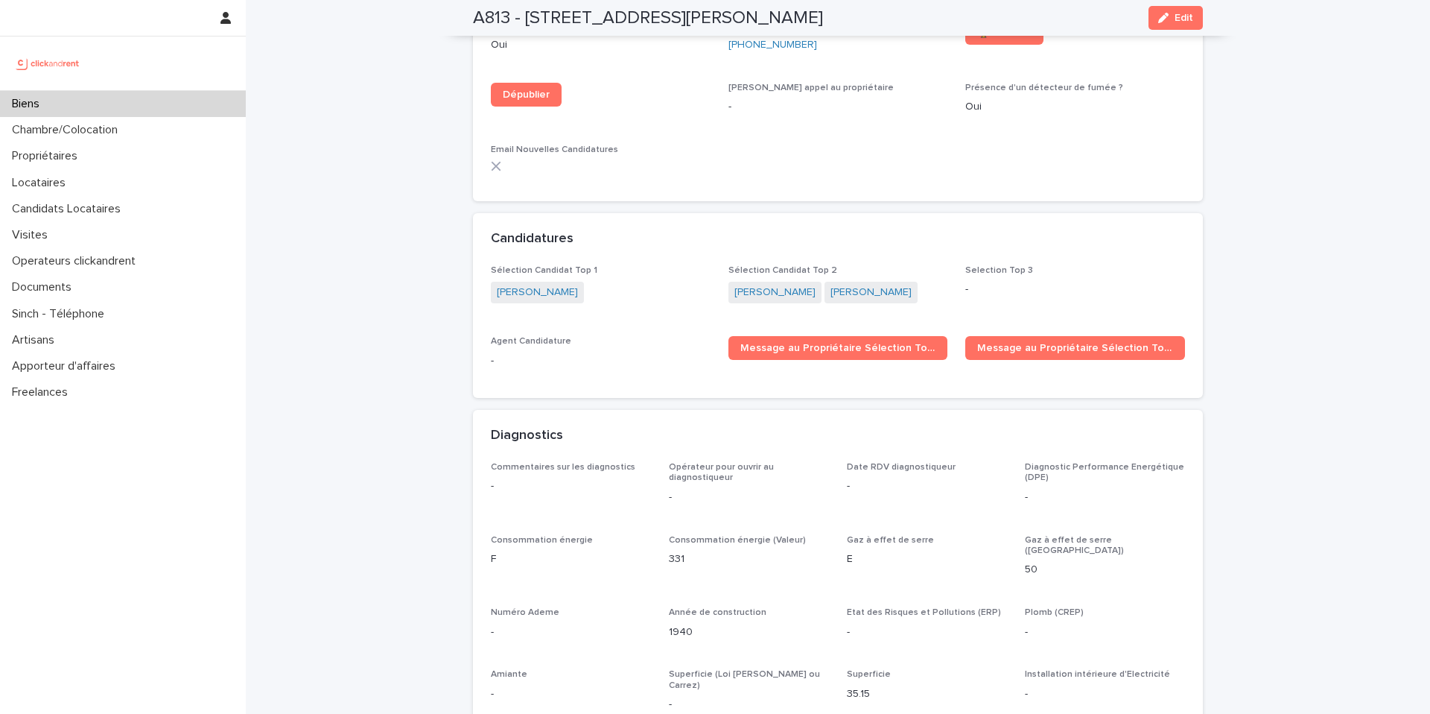
scroll to position [4592, 0]
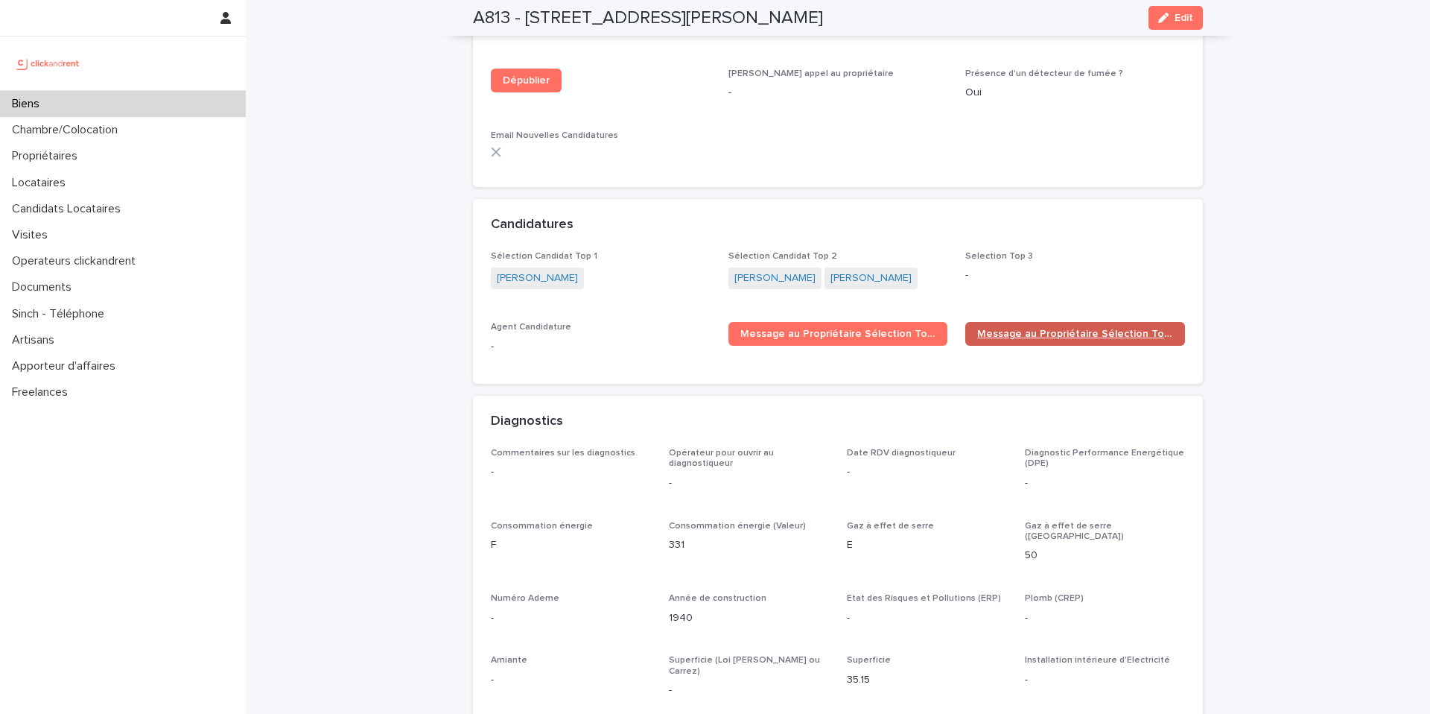
click at [1089, 328] on span "Message au Propriétaire Sélection Top 2" at bounding box center [1075, 333] width 196 height 10
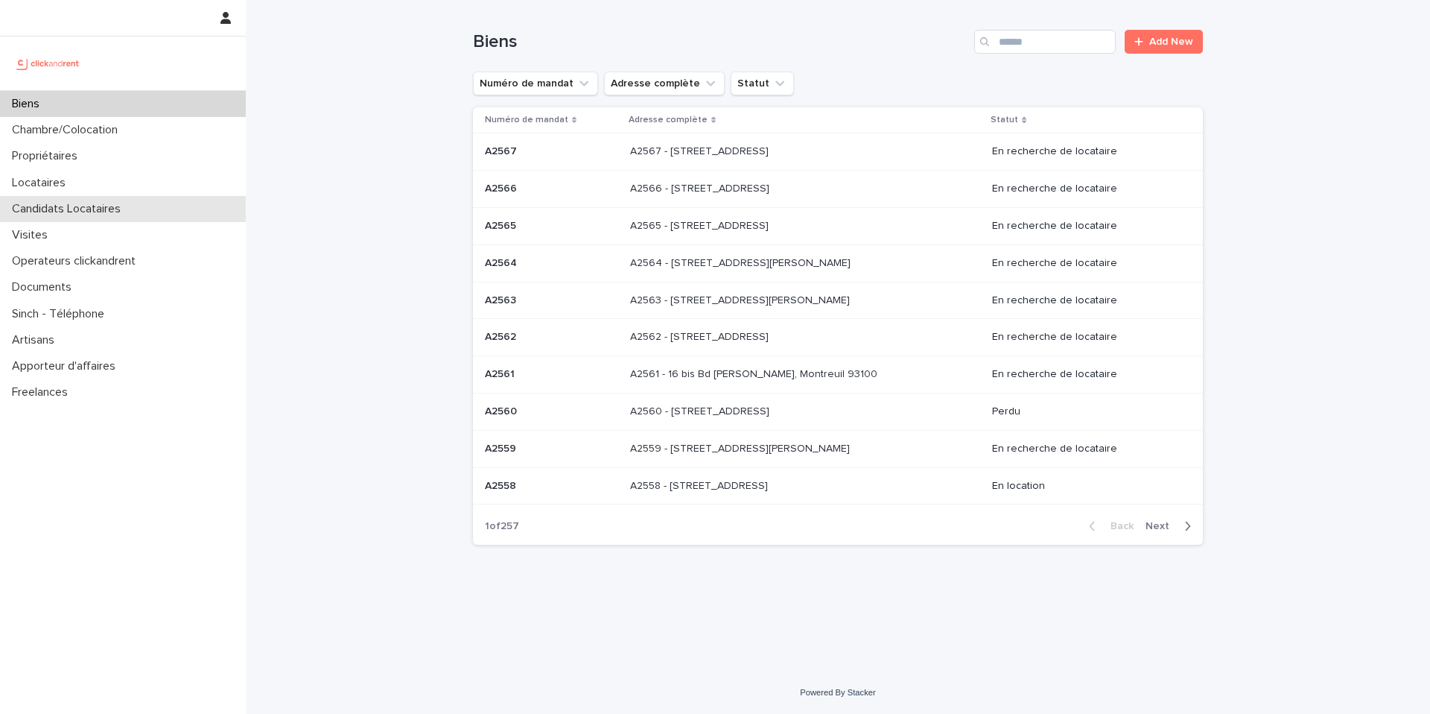
click at [45, 212] on p "Candidats Locataires" at bounding box center [69, 209] width 127 height 14
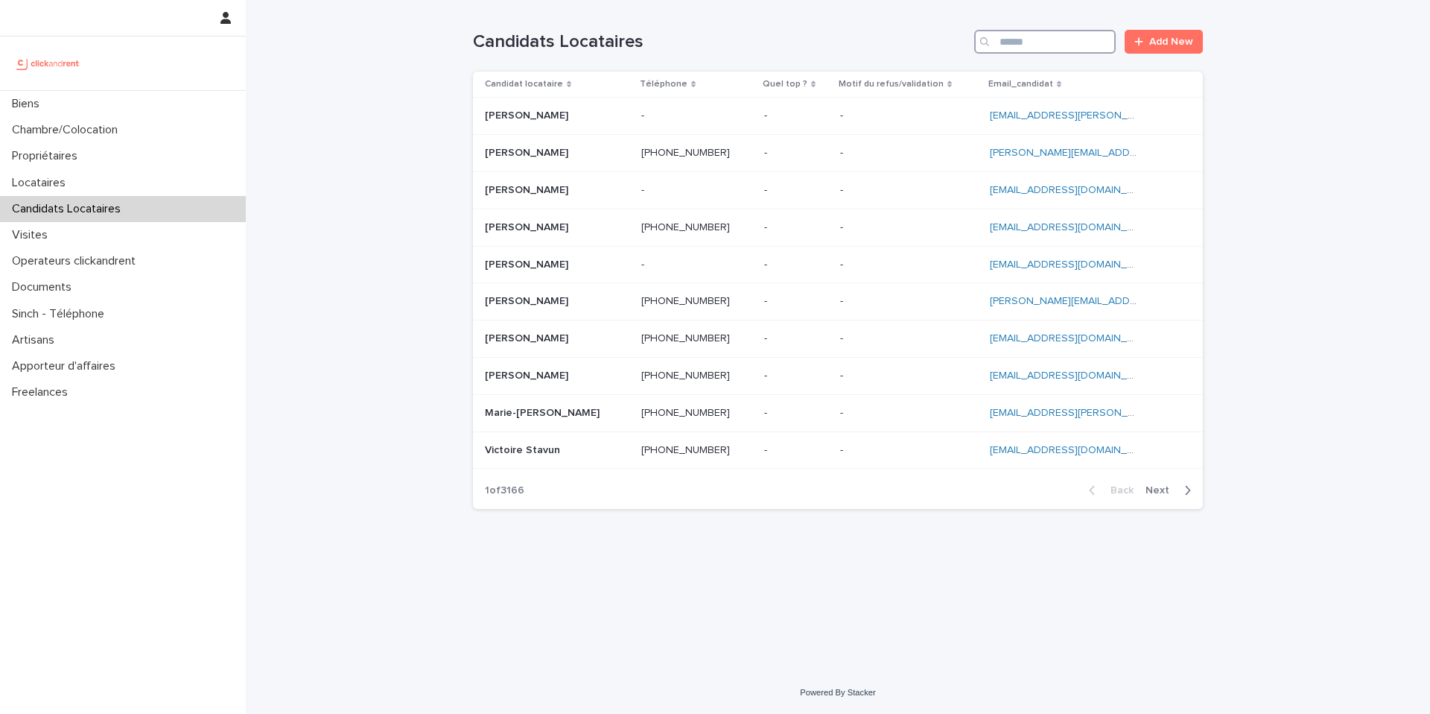
click at [1071, 46] on input "Search" at bounding box center [1045, 42] width 142 height 24
paste input "**********"
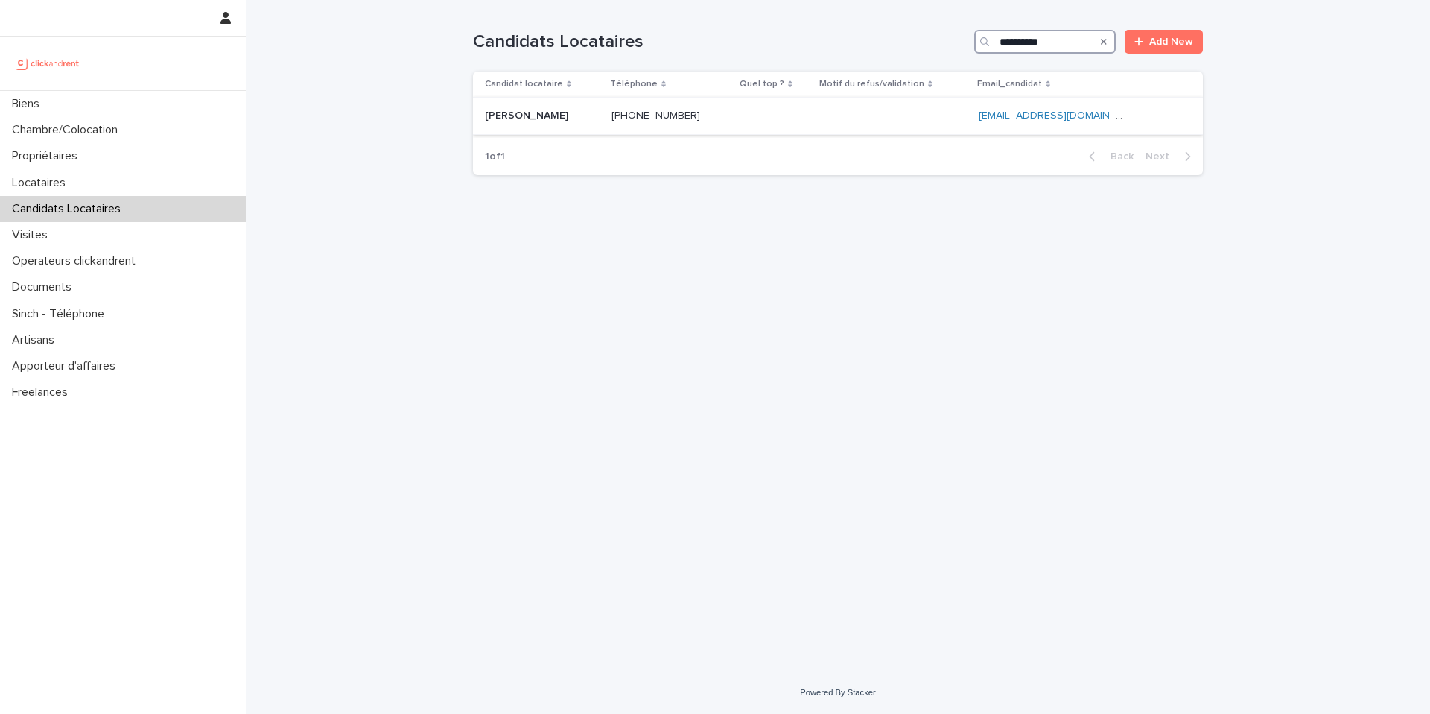
type input "**********"
click at [740, 128] on td "- -" at bounding box center [775, 116] width 80 height 37
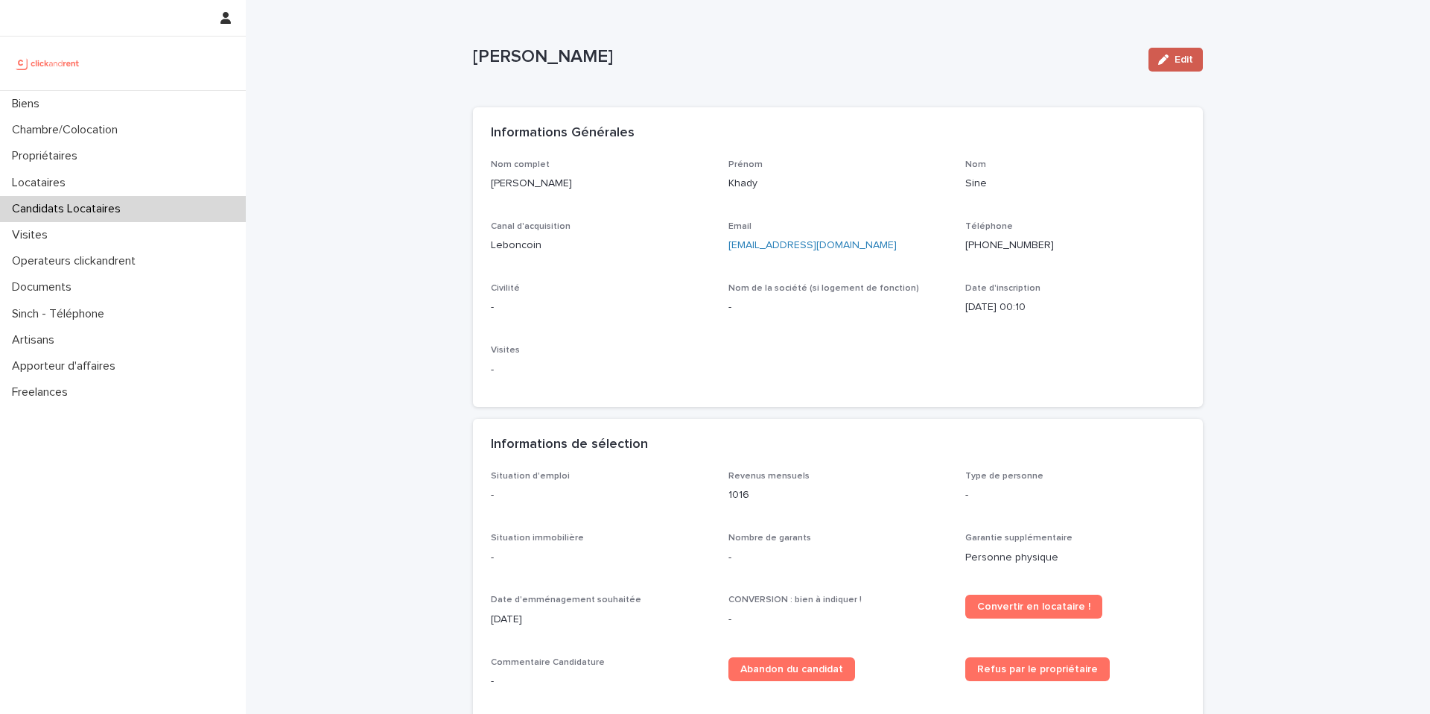
click at [1170, 47] on div "Edit" at bounding box center [1173, 60] width 60 height 60
drag, startPoint x: 1175, startPoint y: 57, endPoint x: 1194, endPoint y: 36, distance: 28.0
click at [1175, 56] on span "Edit" at bounding box center [1184, 59] width 19 height 10
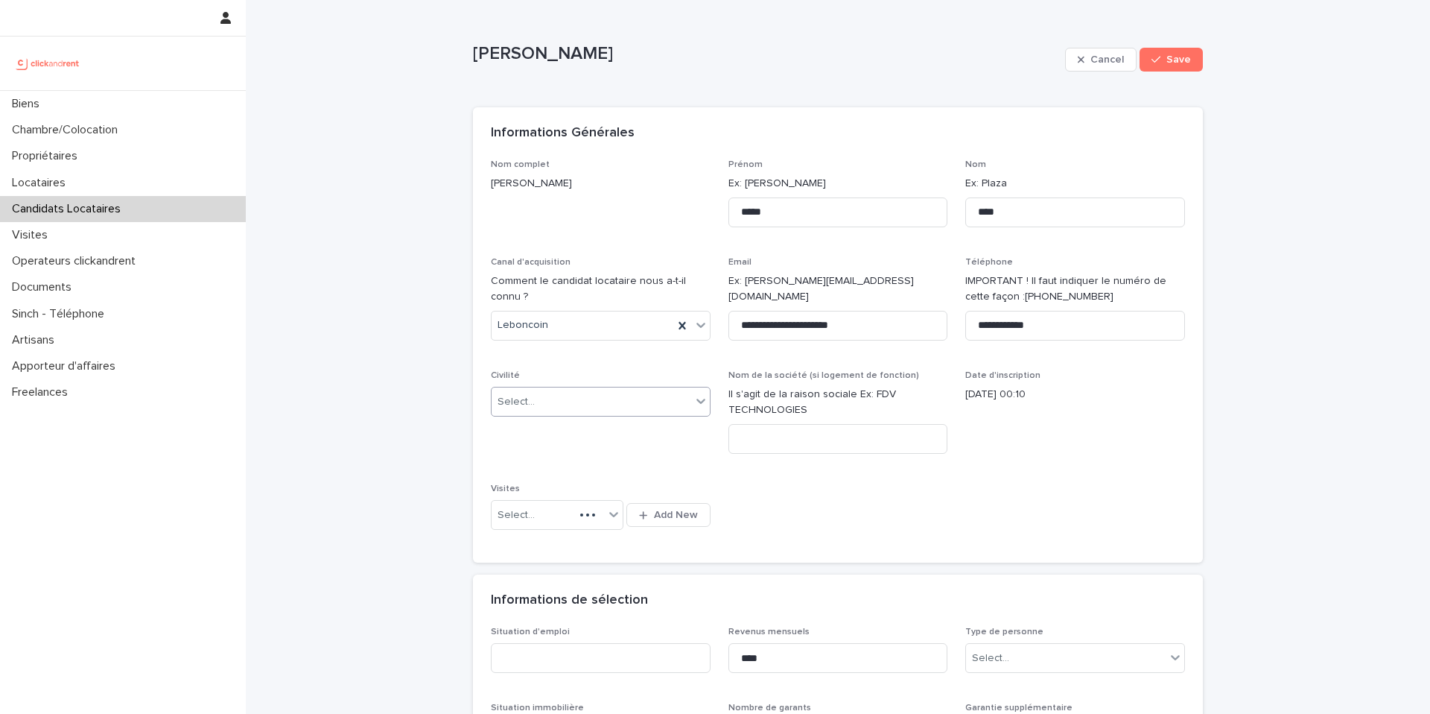
drag, startPoint x: 604, startPoint y: 398, endPoint x: 600, endPoint y: 413, distance: 15.6
click at [603, 398] on div "Select..." at bounding box center [592, 402] width 200 height 25
drag, startPoint x: 547, startPoint y: 462, endPoint x: 542, endPoint y: 420, distance: 42.0
click at [547, 462] on div "Monsieur" at bounding box center [595, 456] width 218 height 26
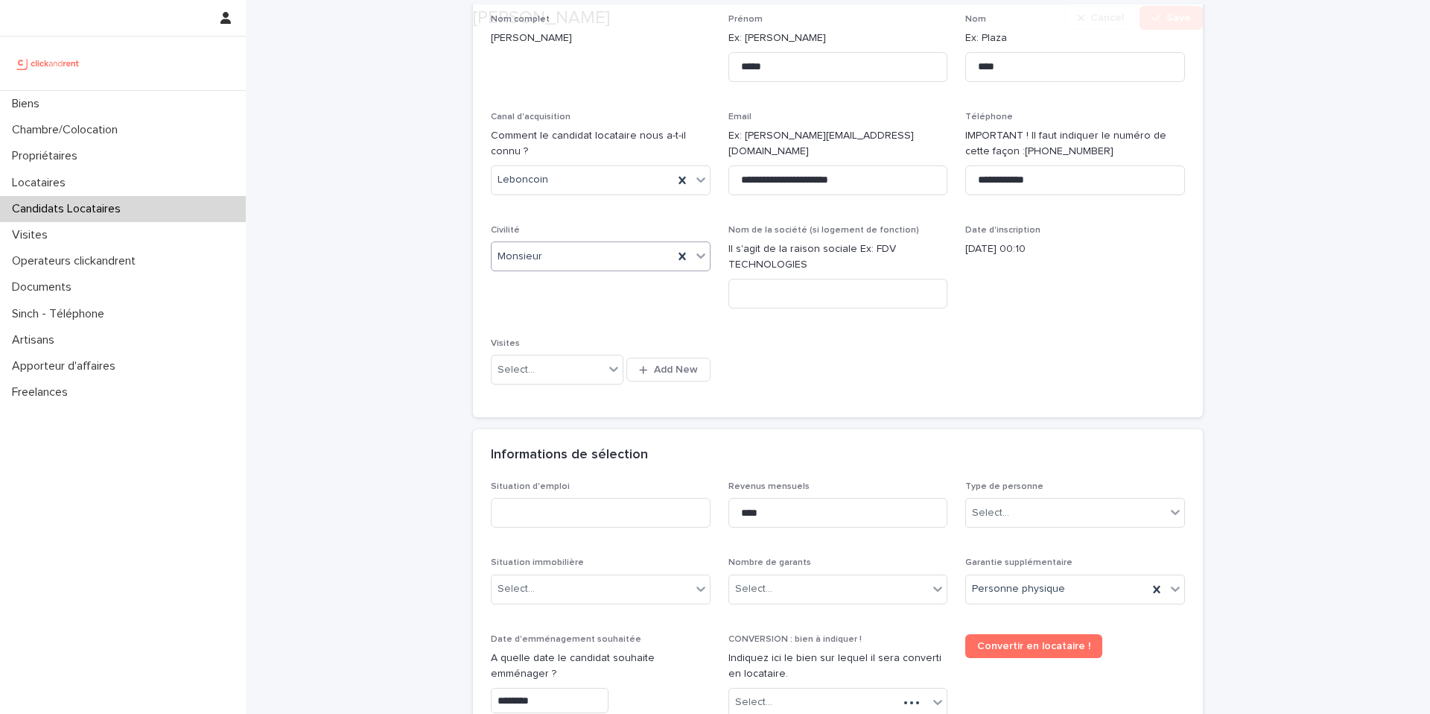
scroll to position [320, 0]
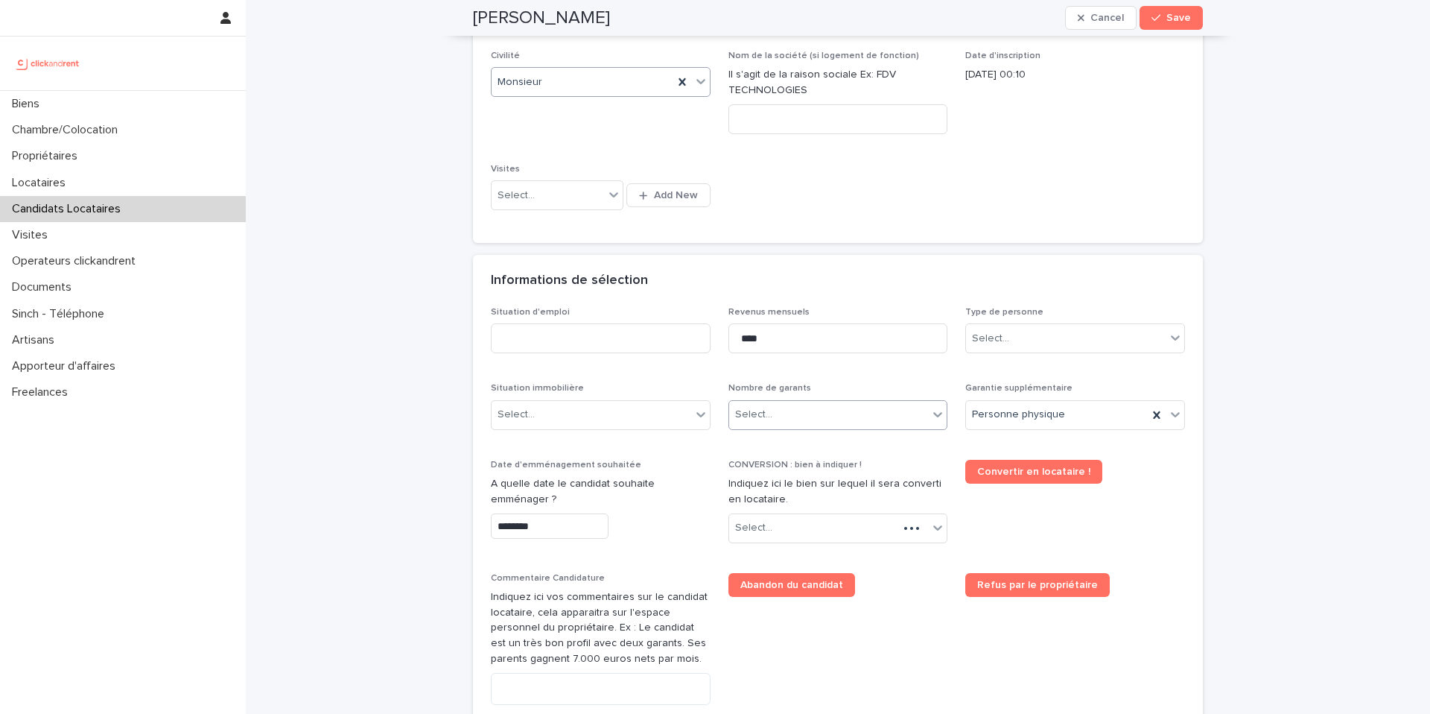
click at [810, 428] on div "Select..." at bounding box center [838, 415] width 220 height 30
click at [803, 498] on div "2 garants Personnes Physiques" at bounding box center [832, 496] width 218 height 26
click at [600, 420] on div "Select..." at bounding box center [592, 414] width 200 height 25
click at [609, 414] on div "Select..." at bounding box center [592, 414] width 200 height 25
click at [579, 491] on div "Hébergé" at bounding box center [595, 496] width 218 height 26
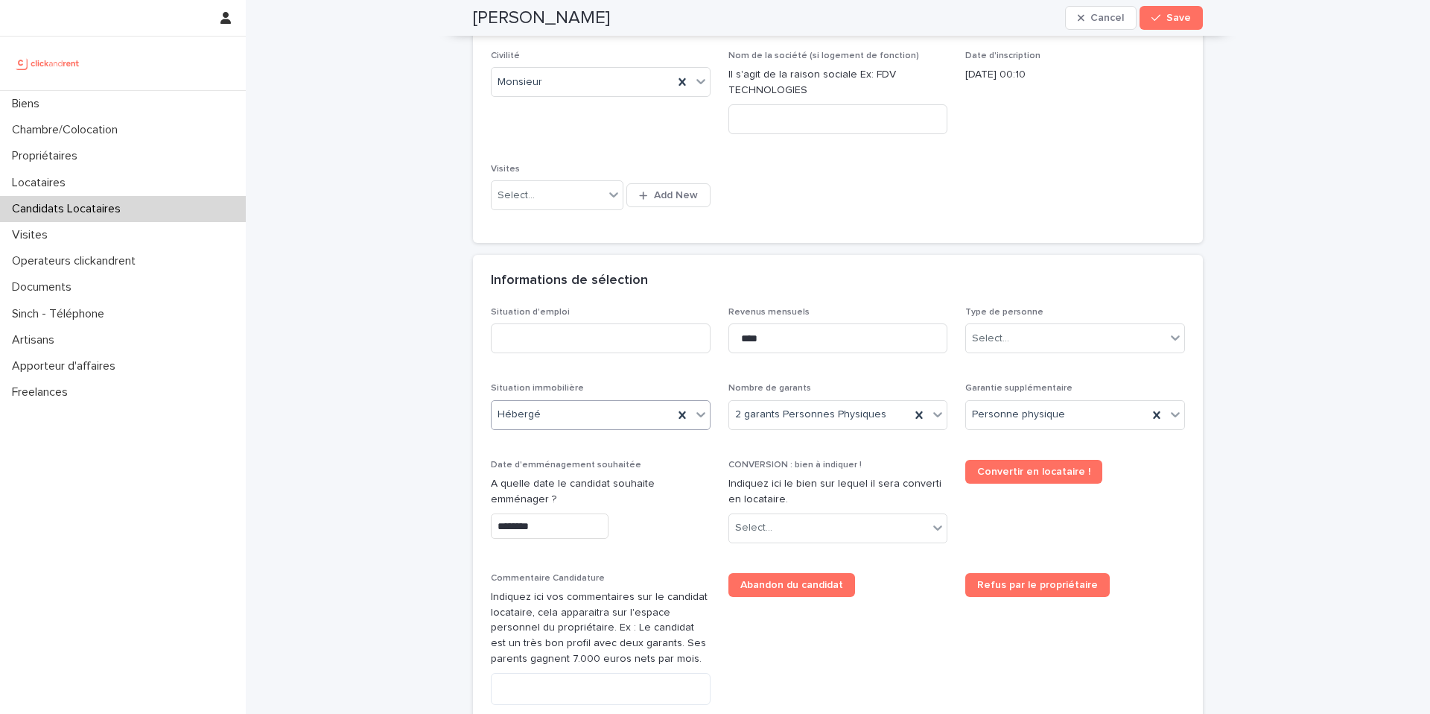
click at [559, 529] on input "********" at bounding box center [550, 526] width 118 height 26
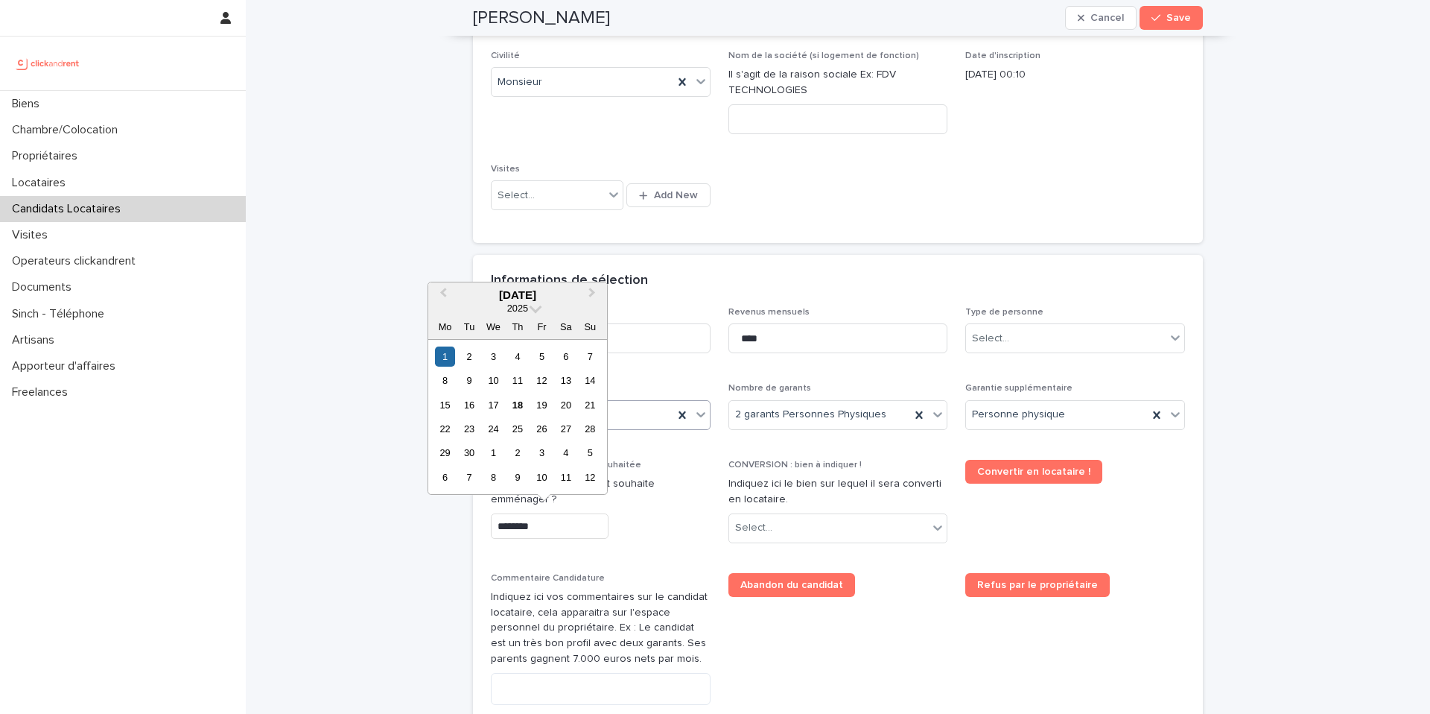
click at [546, 403] on div "19" at bounding box center [542, 405] width 20 height 20
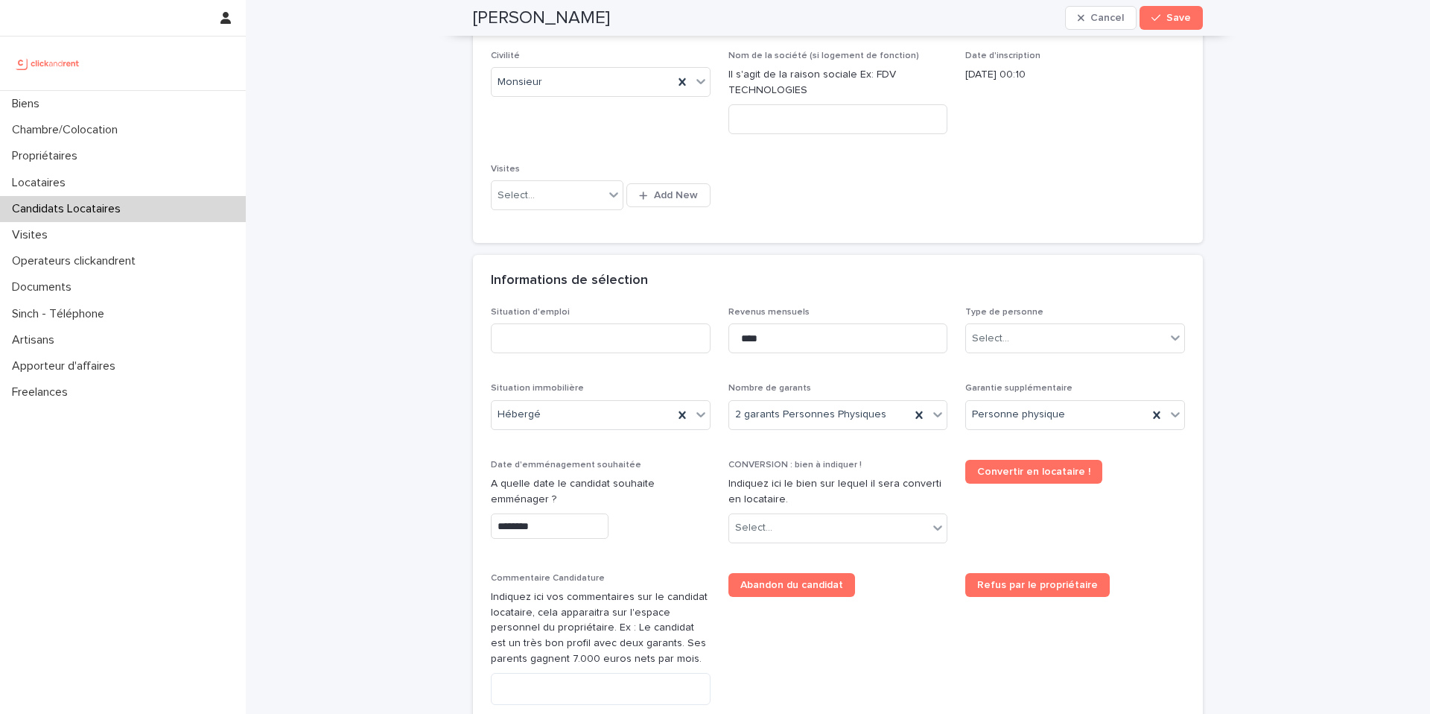
type input "*********"
click at [795, 521] on div "Select..." at bounding box center [829, 527] width 200 height 25
type input "****"
click at [838, 559] on div "A2416 - [STREET_ADDRESS]" at bounding box center [832, 557] width 218 height 26
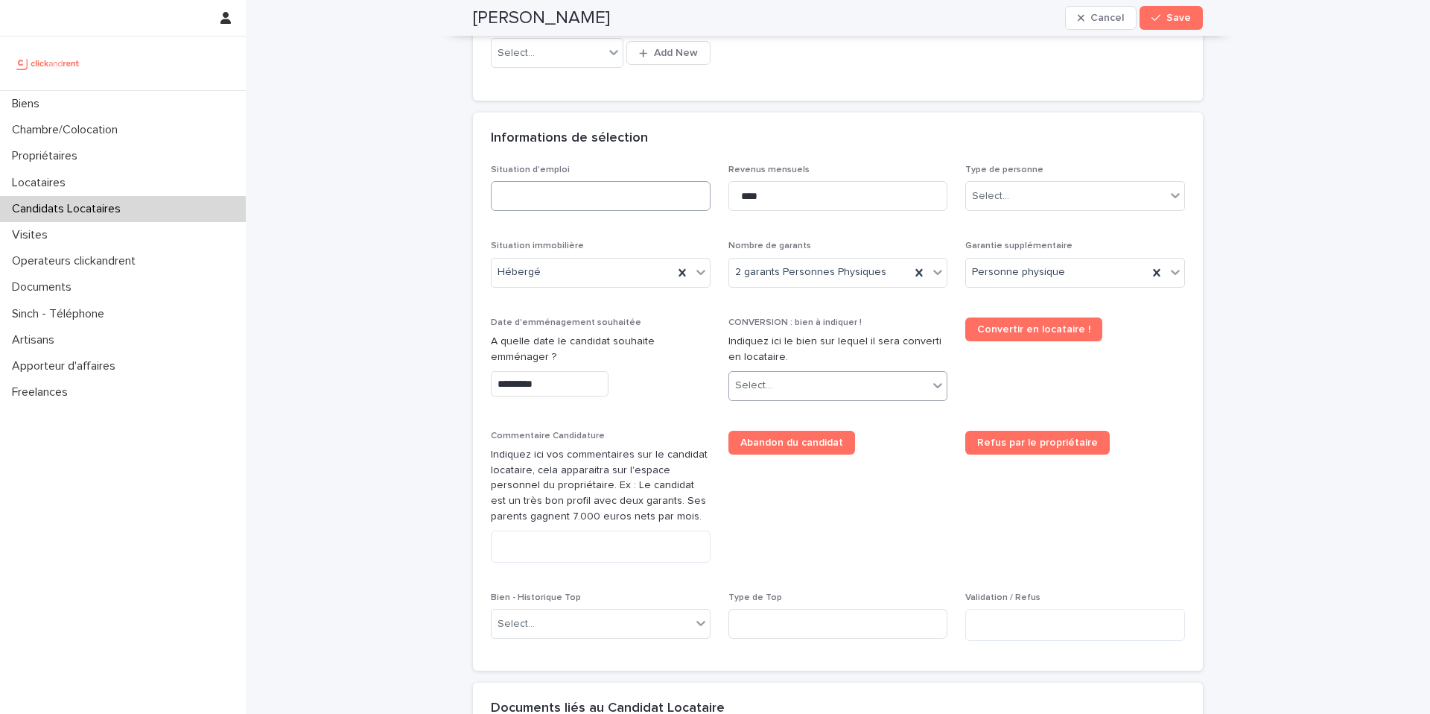
scroll to position [476, 0]
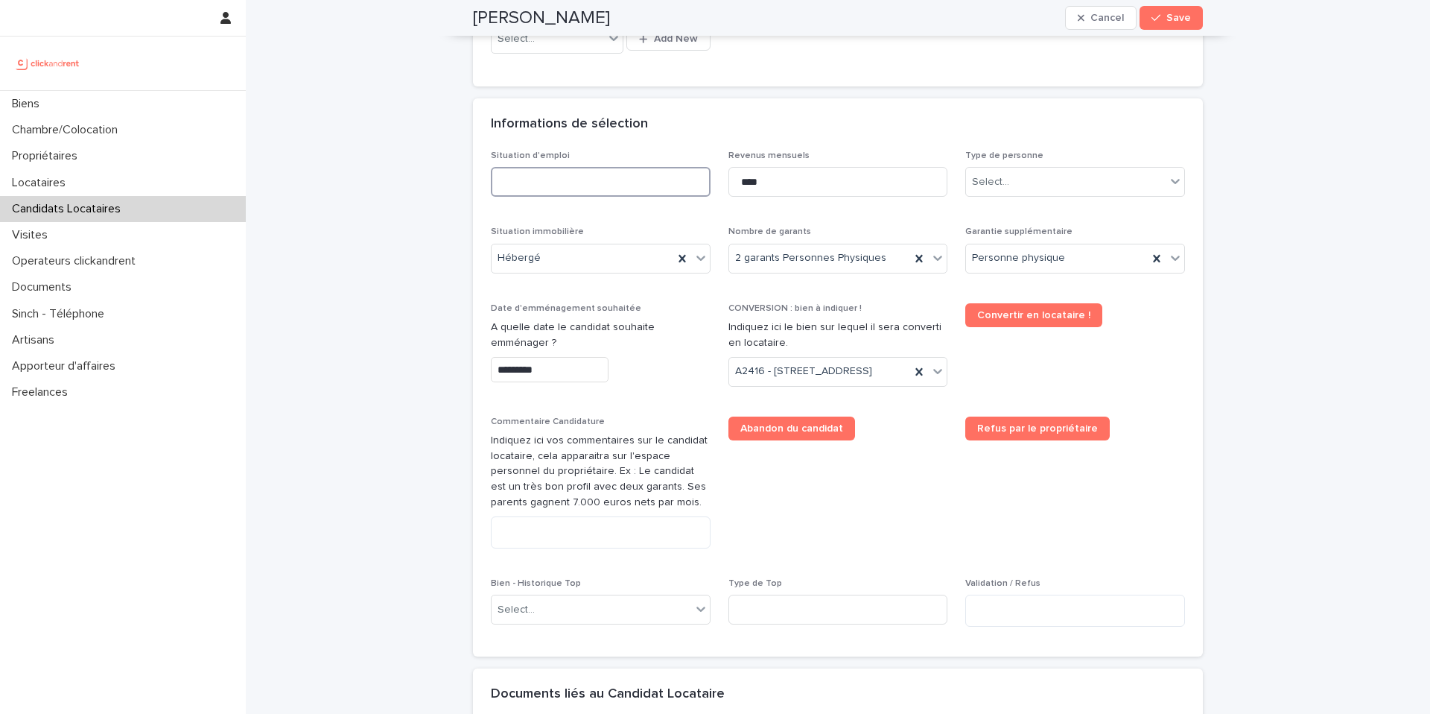
click at [616, 189] on input at bounding box center [601, 182] width 220 height 30
click at [620, 186] on input at bounding box center [601, 182] width 220 height 30
type input "*********"
click at [1020, 178] on div "Select..." at bounding box center [1066, 182] width 200 height 25
click at [1028, 214] on div "Particulier" at bounding box center [1070, 210] width 218 height 26
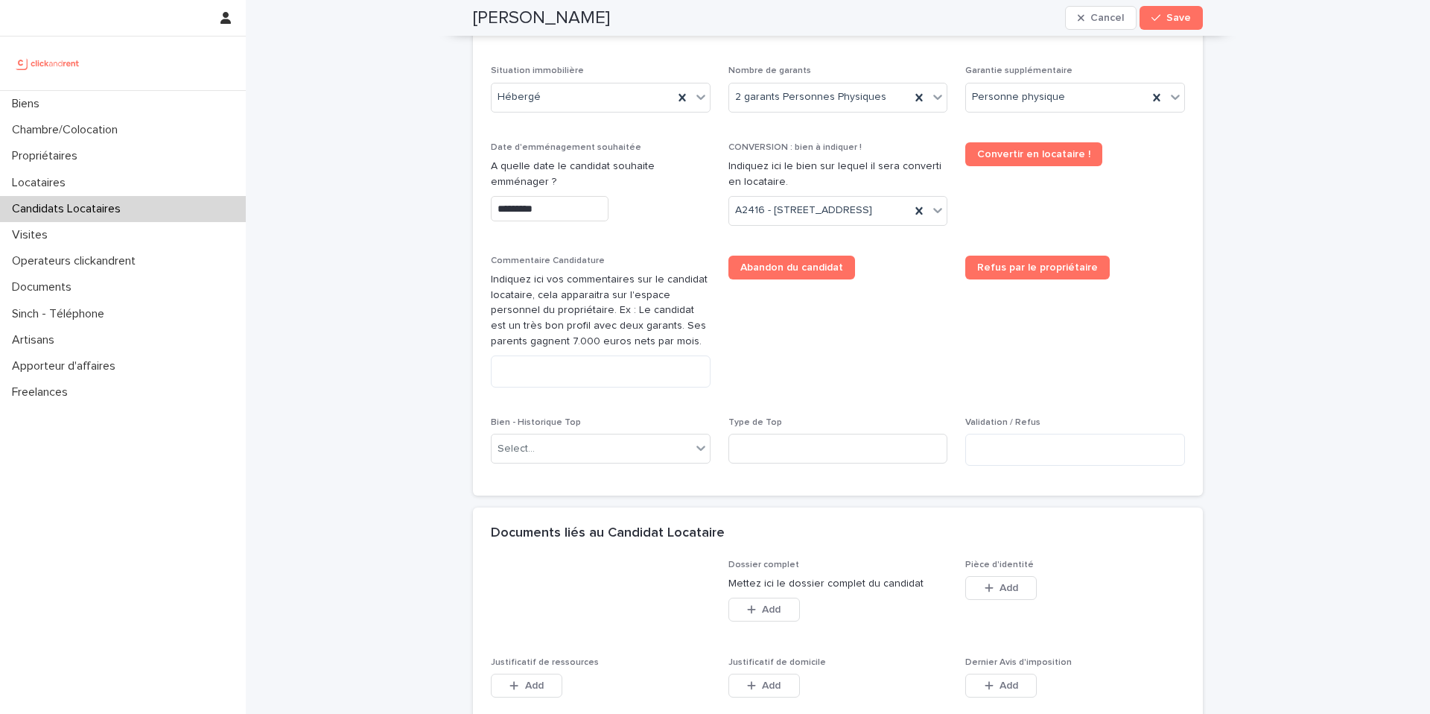
scroll to position [640, 0]
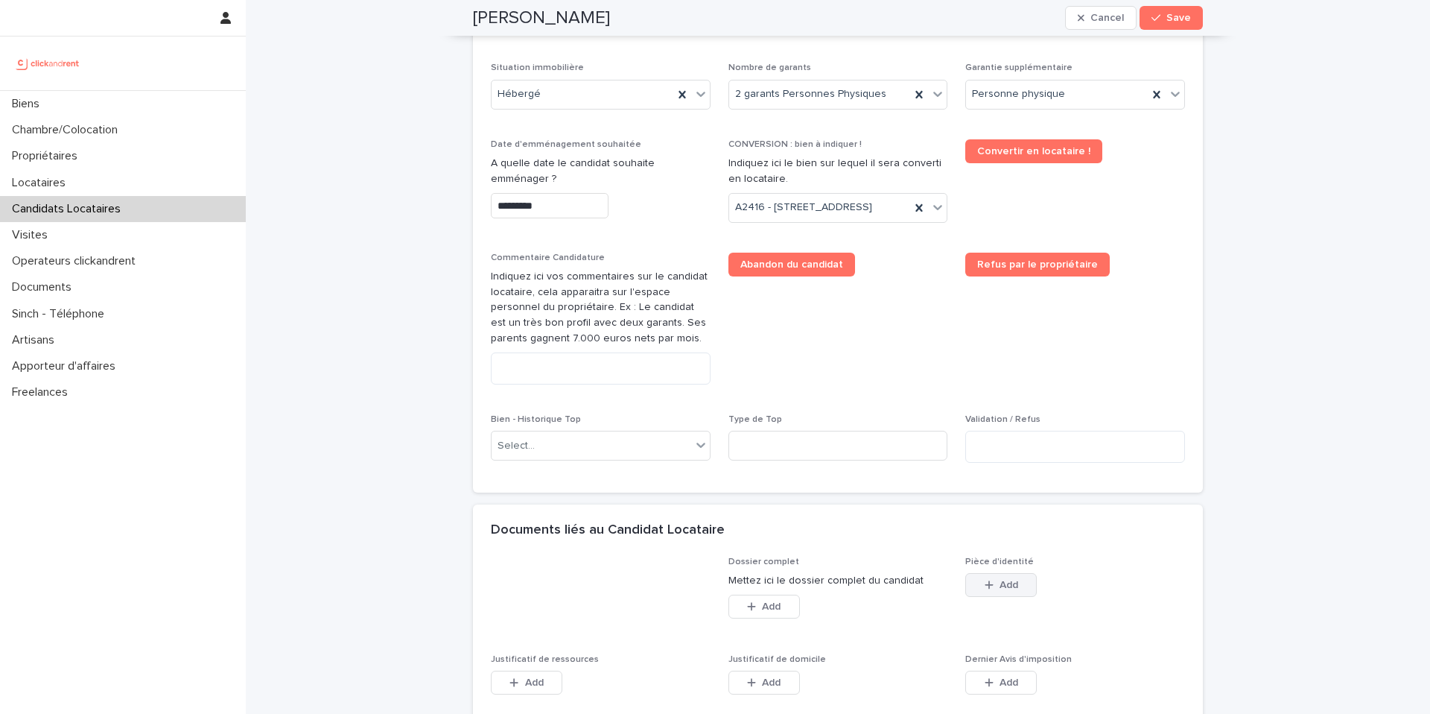
click at [1004, 590] on span "Add" at bounding box center [1009, 584] width 19 height 10
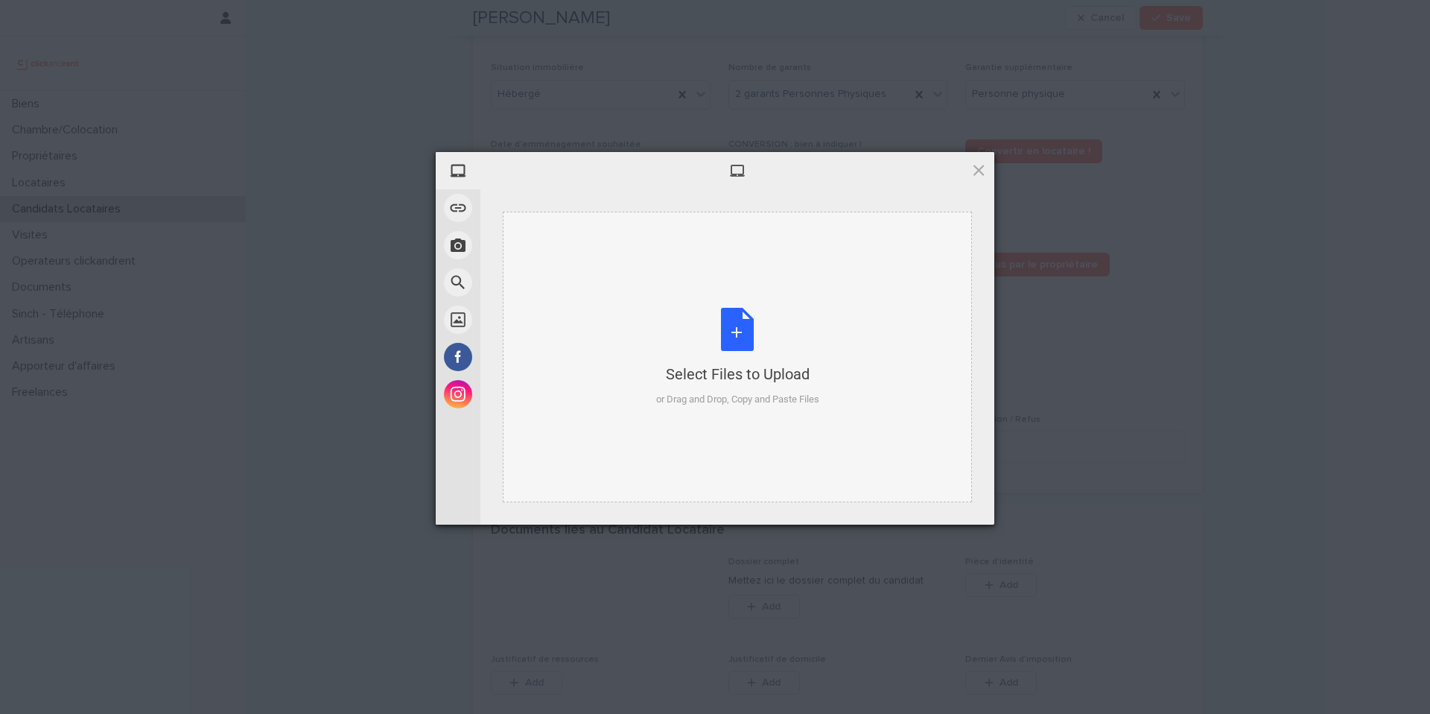
click at [760, 392] on div "or Drag and Drop, Copy and Paste Files" at bounding box center [737, 399] width 163 height 15
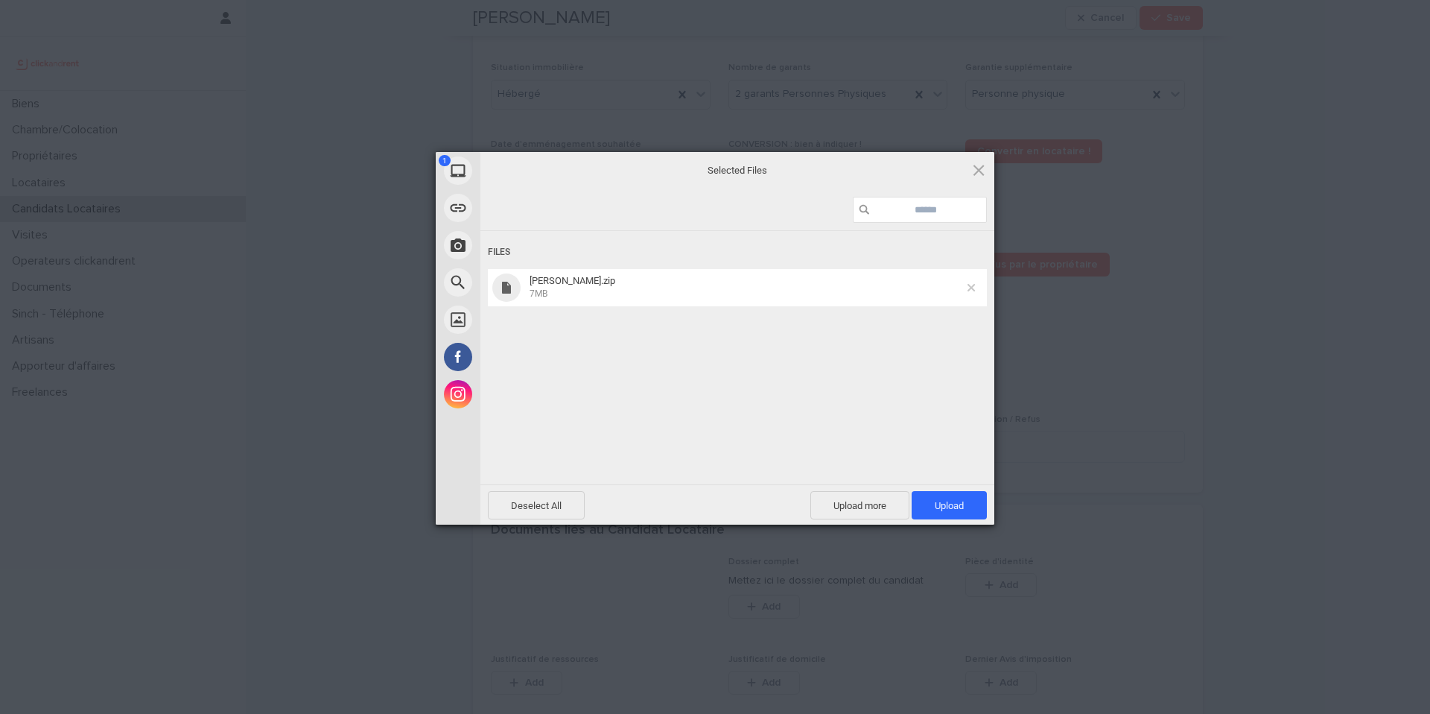
click at [974, 289] on span at bounding box center [971, 287] width 7 height 7
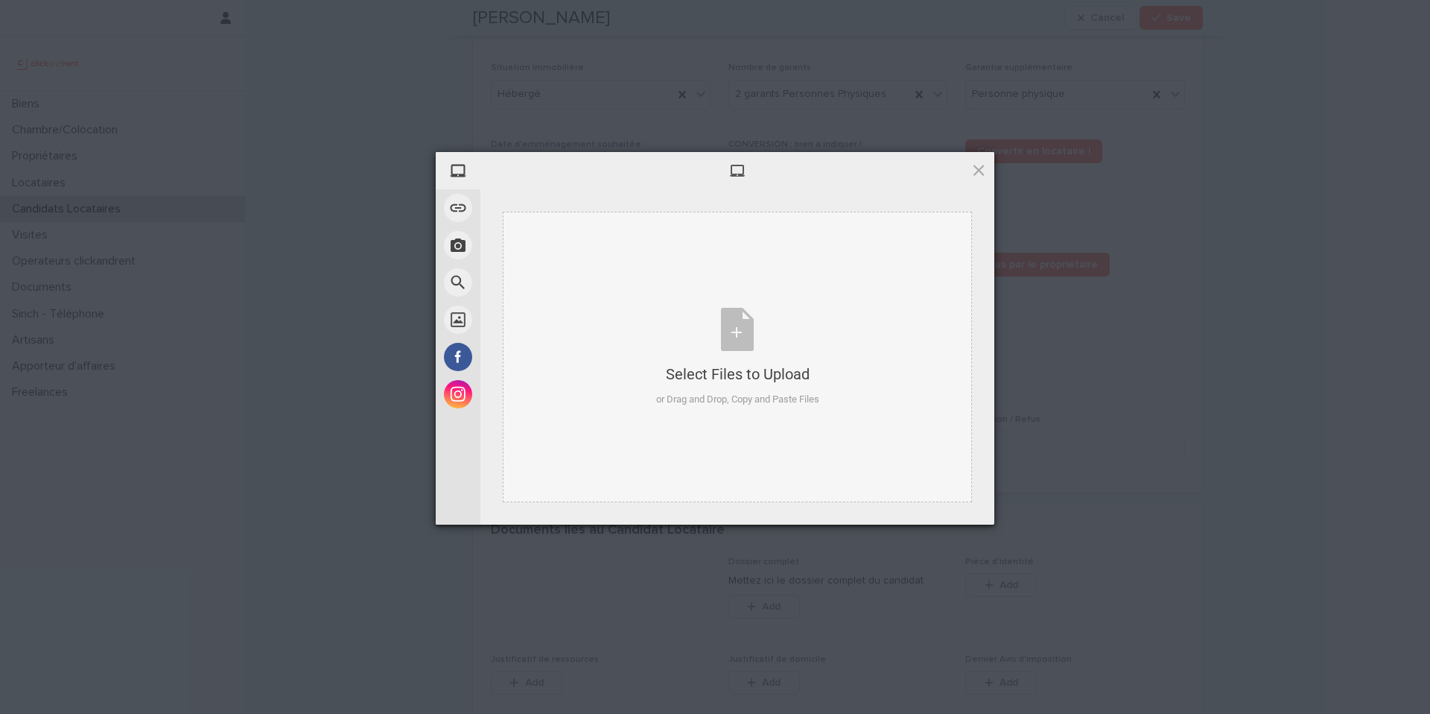
click at [728, 411] on div "Select Files to Upload or Drag and Drop, Copy and Paste Files" at bounding box center [737, 357] width 469 height 290
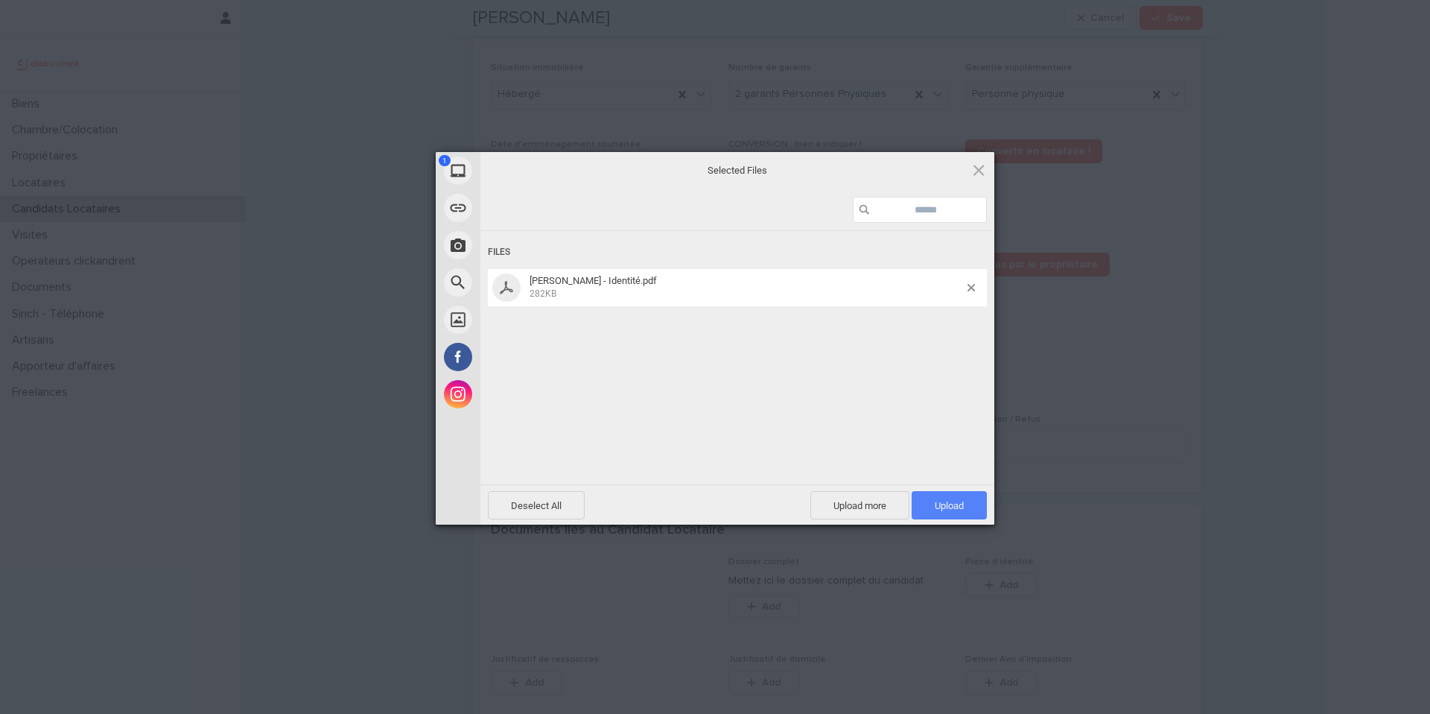
click at [958, 501] on span "Upload 1" at bounding box center [949, 505] width 29 height 11
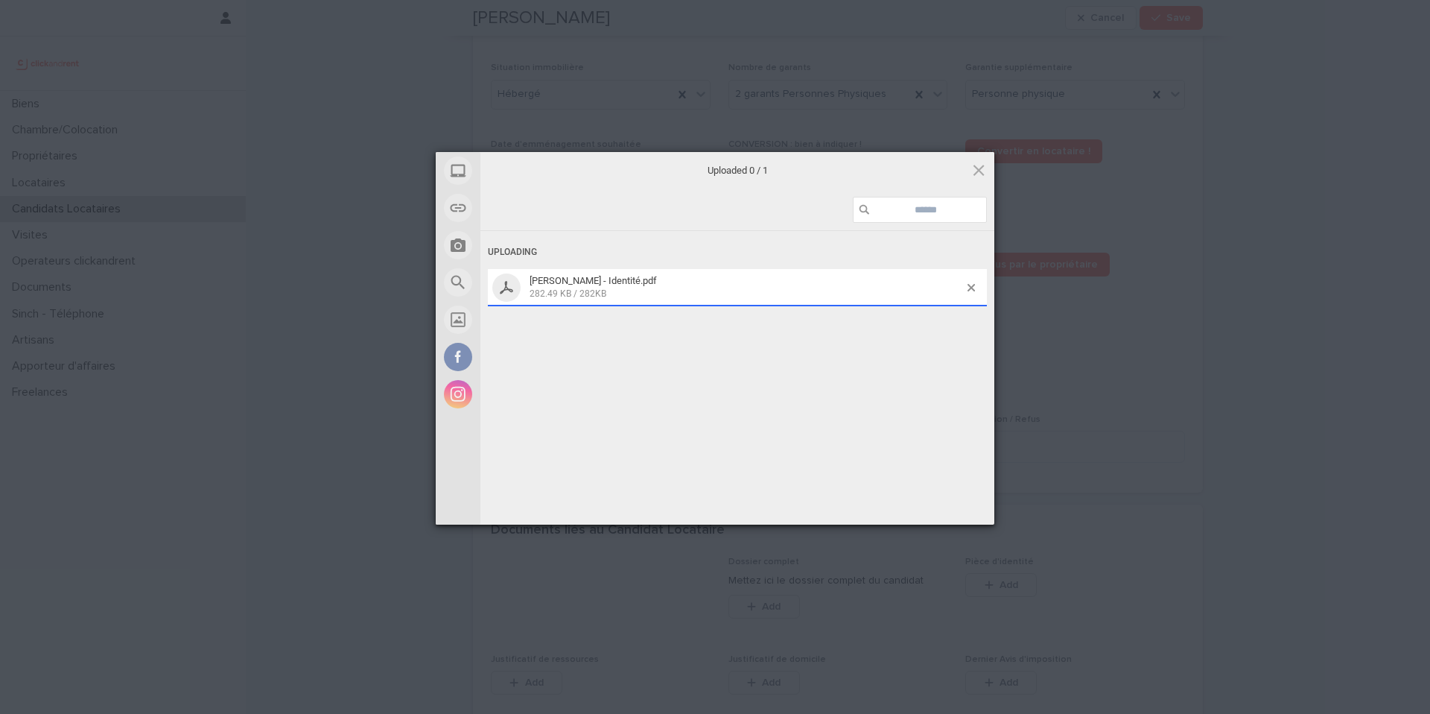
scroll to position [655, 0]
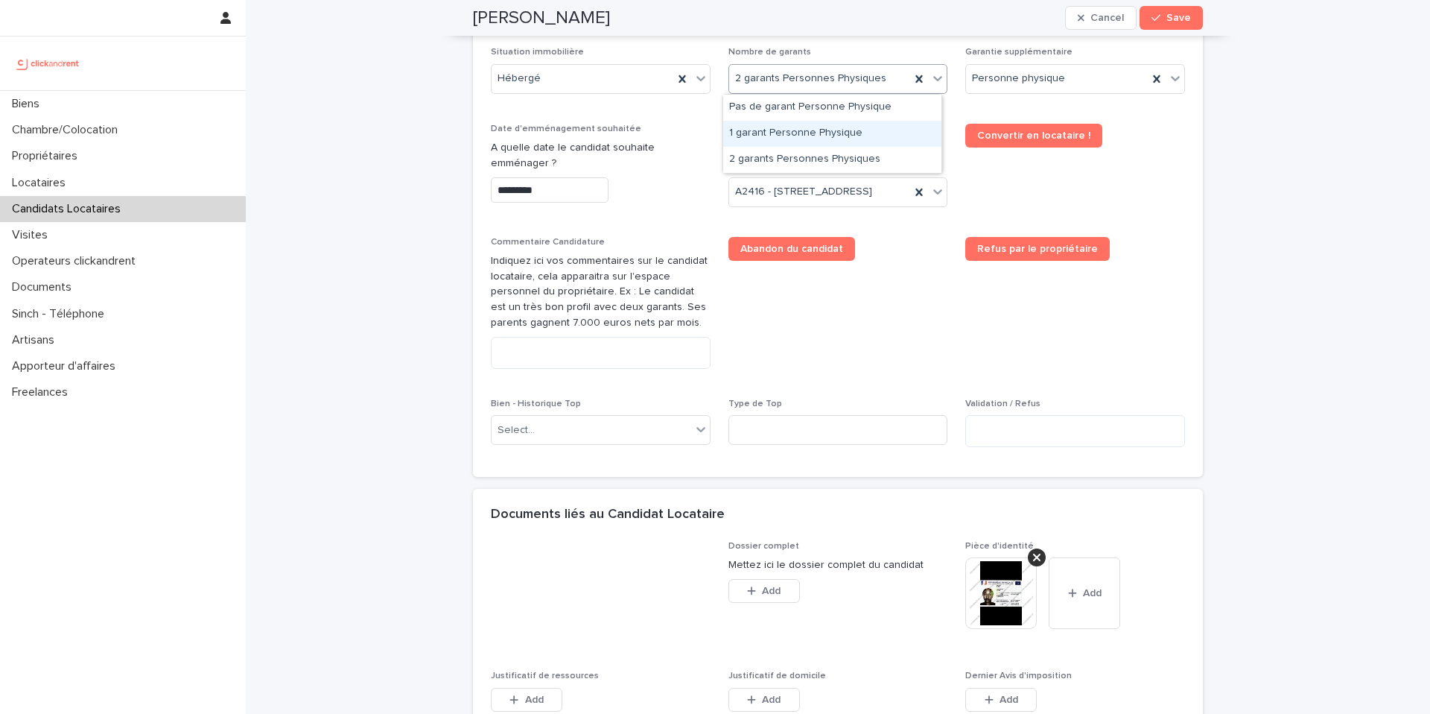
drag, startPoint x: 836, startPoint y: 81, endPoint x: 838, endPoint y: 90, distance: 9.2
click at [831, 140] on div "1 garant Personne Physique" at bounding box center [832, 134] width 218 height 26
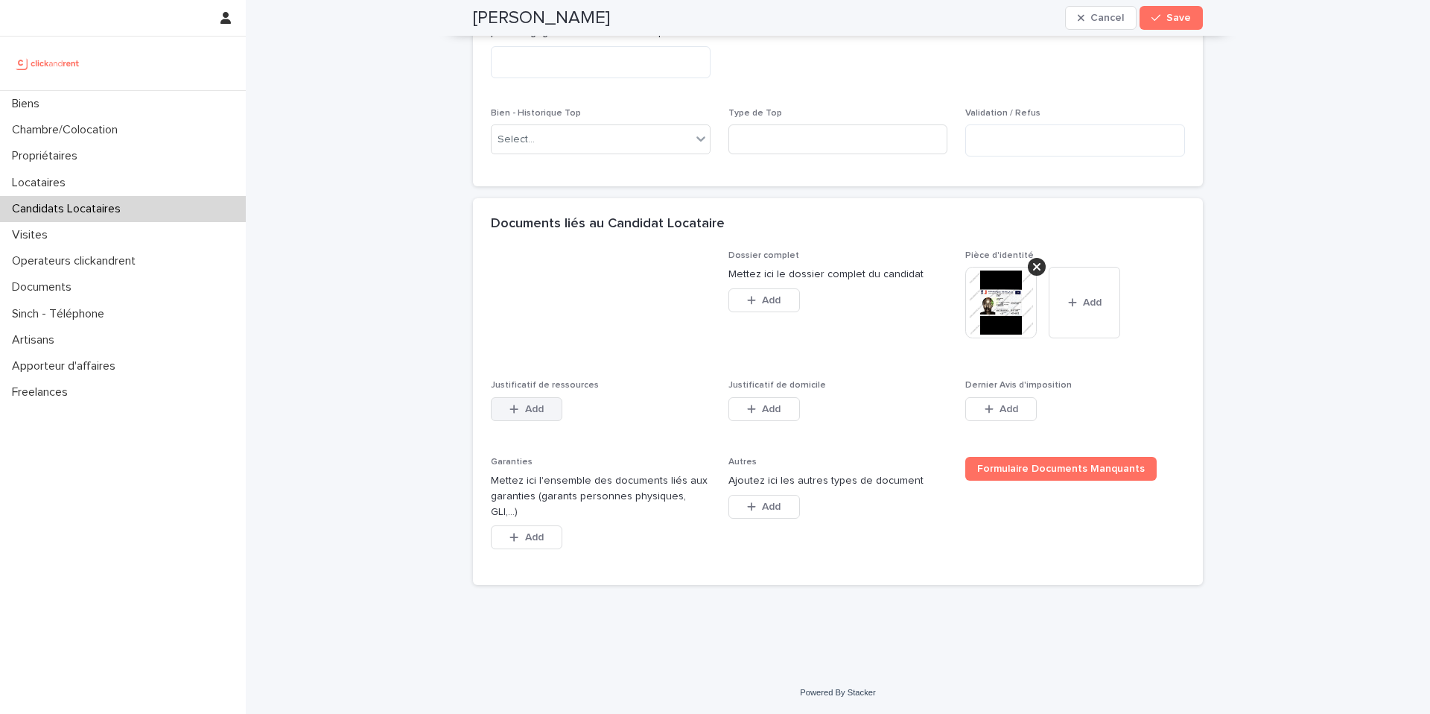
click at [534, 427] on div "Add" at bounding box center [527, 412] width 72 height 30
click at [531, 421] on button "Add" at bounding box center [527, 409] width 72 height 24
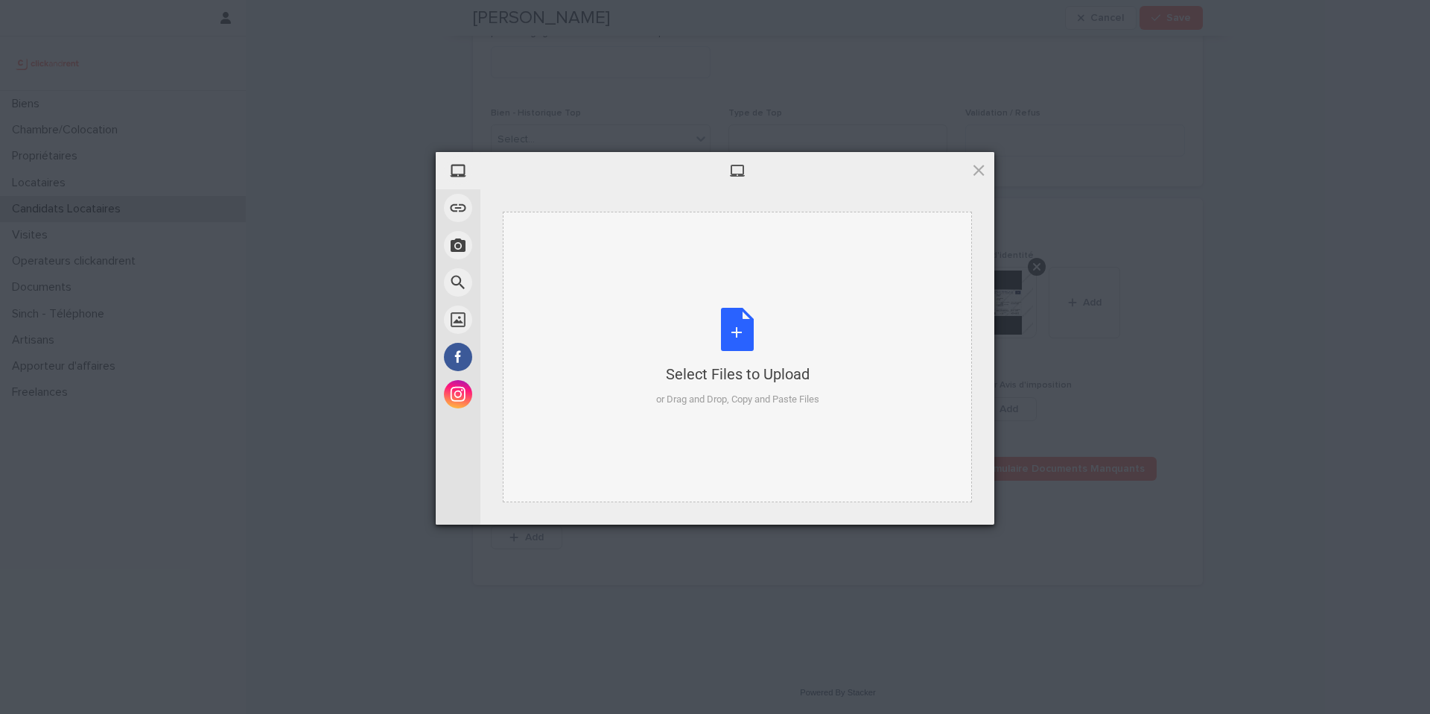
click at [749, 352] on div "Select Files to Upload or Drag and Drop, Copy and Paste Files" at bounding box center [737, 357] width 163 height 99
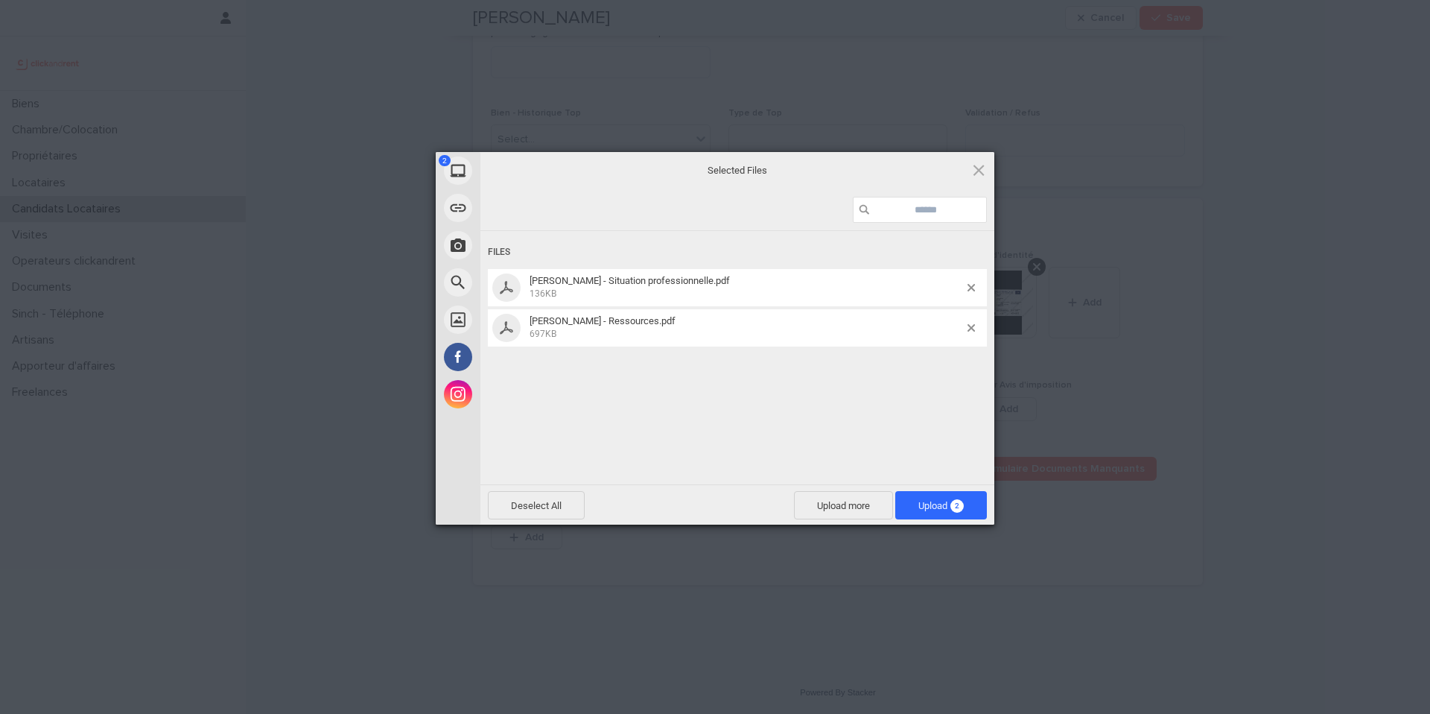
drag, startPoint x: 955, startPoint y: 513, endPoint x: 872, endPoint y: 412, distance: 130.7
click at [953, 512] on span "Upload 2" at bounding box center [941, 505] width 92 height 28
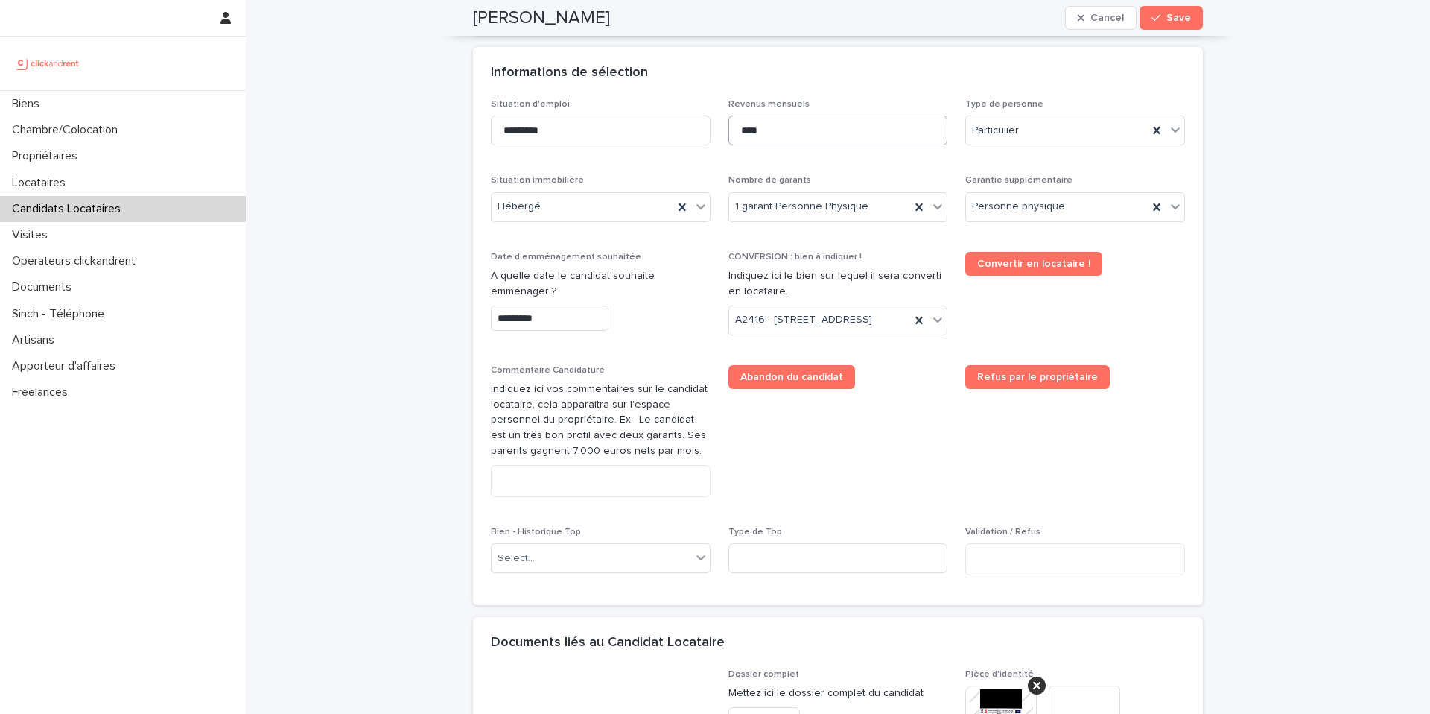
scroll to position [501, 0]
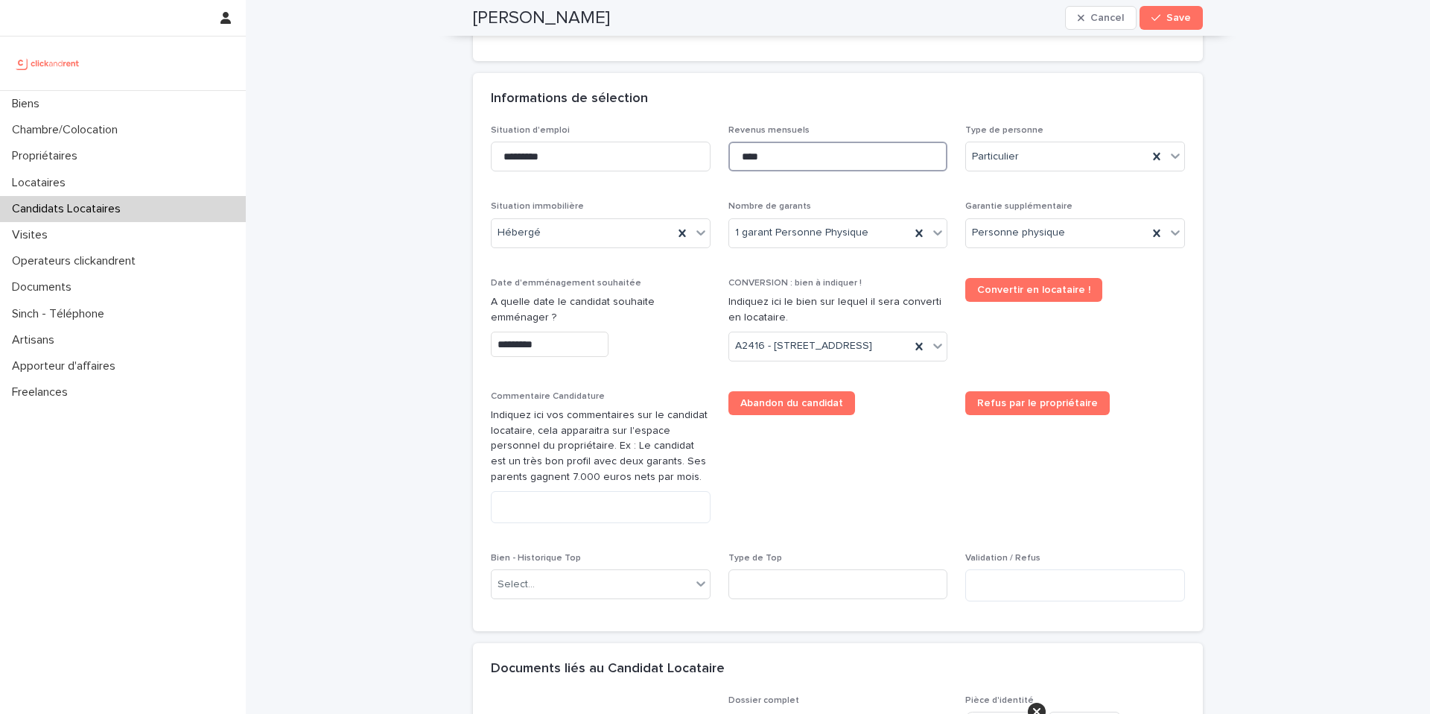
click at [801, 160] on input "****" at bounding box center [838, 157] width 220 height 30
drag, startPoint x: 802, startPoint y: 159, endPoint x: 730, endPoint y: 165, distance: 72.4
click at [730, 165] on input "****" at bounding box center [838, 157] width 220 height 30
type input "***"
drag, startPoint x: 1141, startPoint y: 350, endPoint x: 1128, endPoint y: 357, distance: 15.0
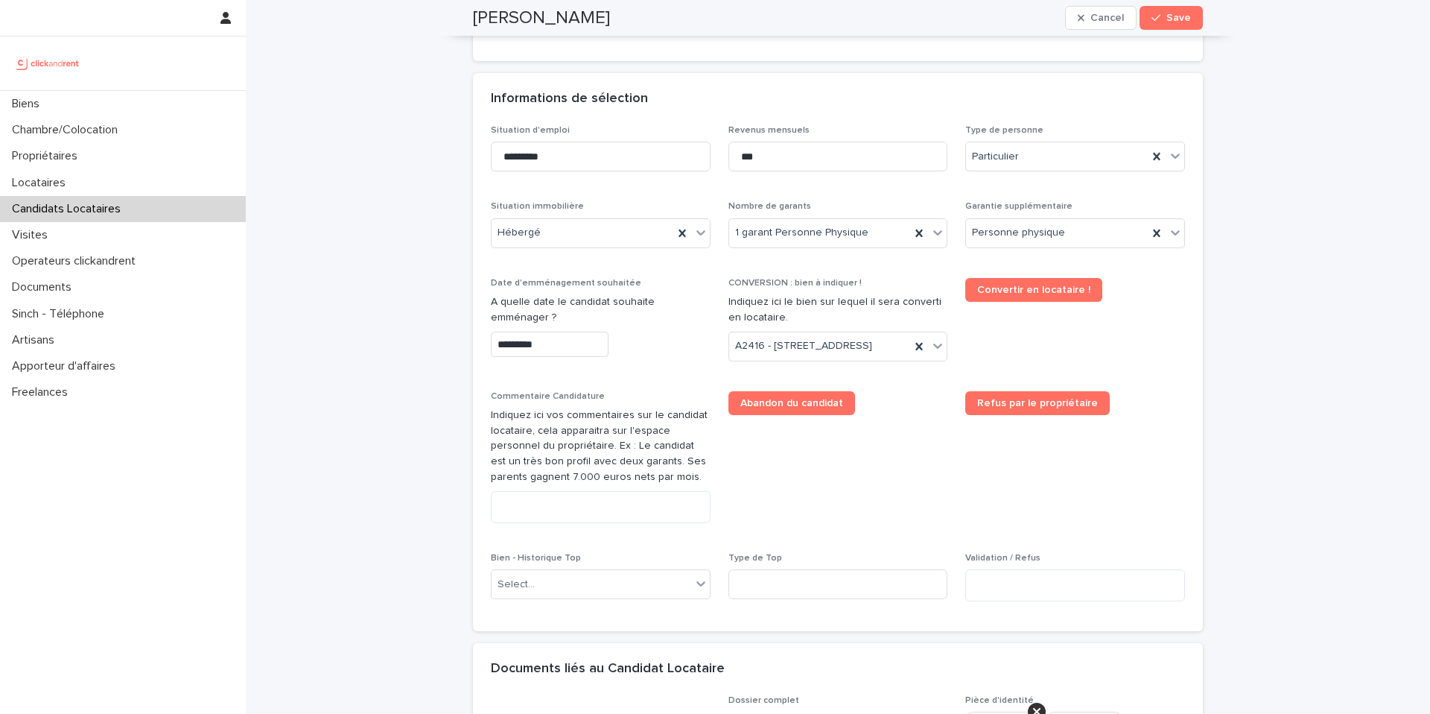
click at [1141, 348] on span "Convertir en locataire !" at bounding box center [1075, 325] width 220 height 95
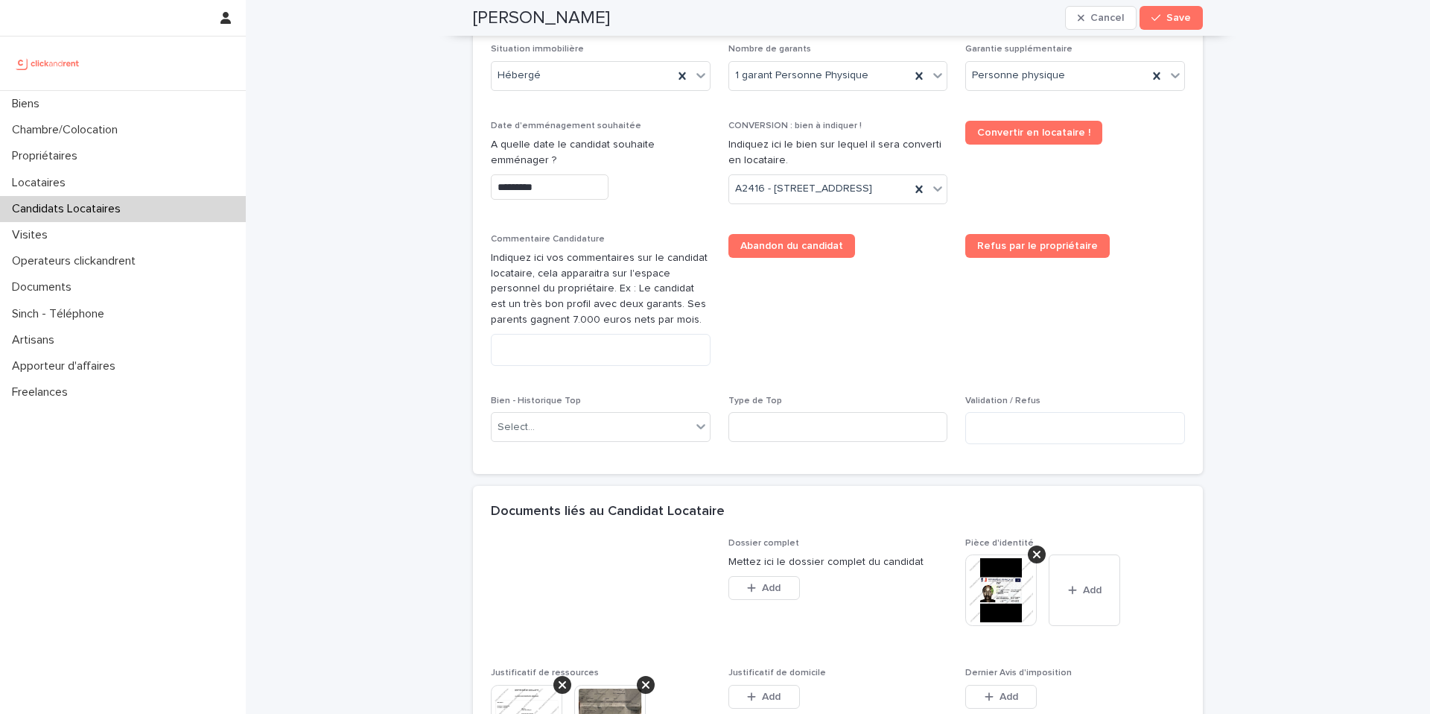
scroll to position [833, 0]
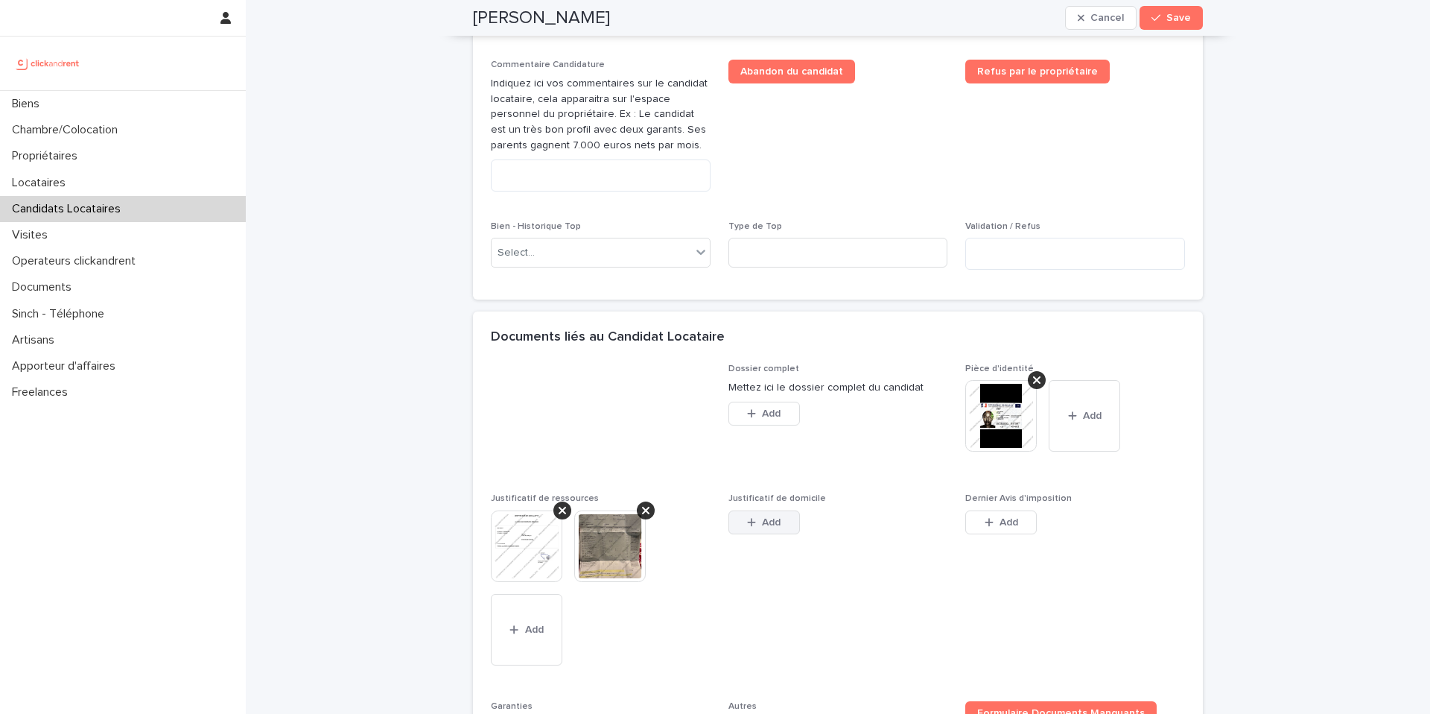
click at [732, 534] on button "Add" at bounding box center [764, 522] width 72 height 24
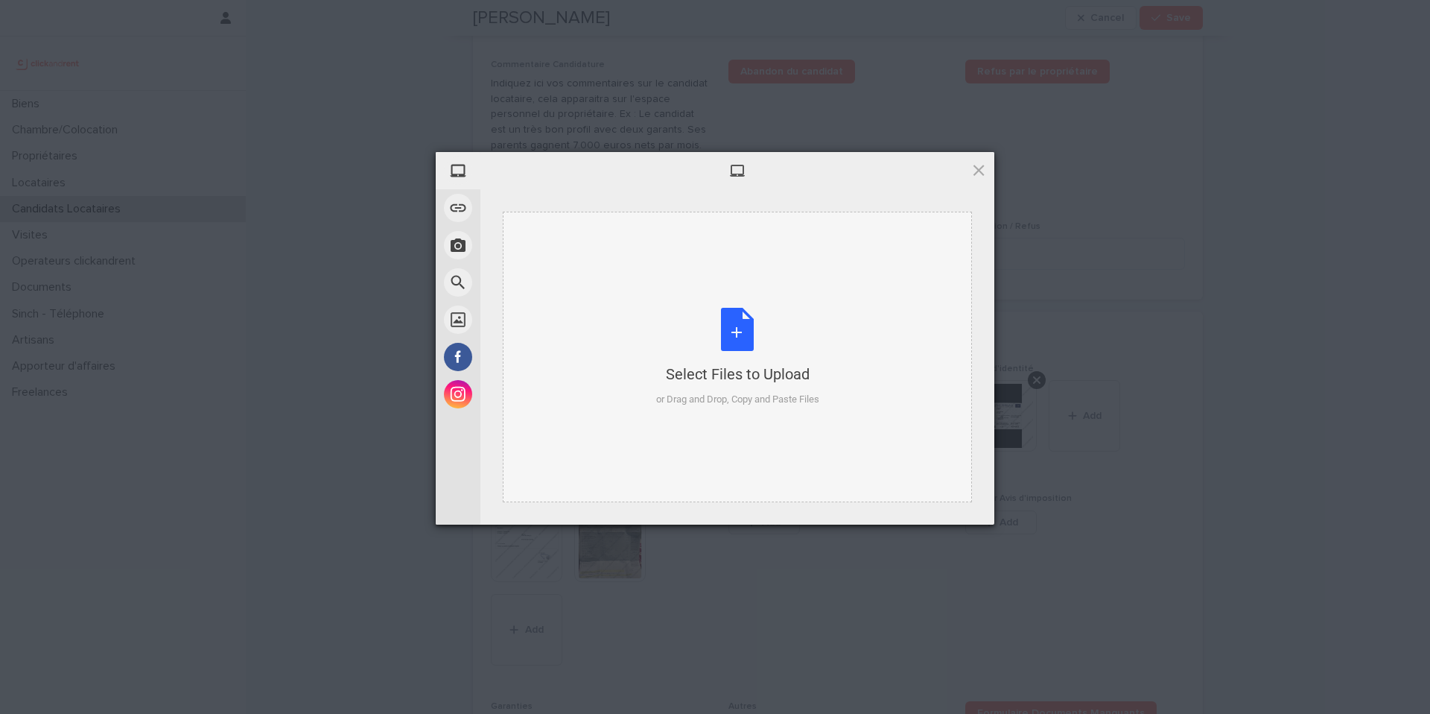
click at [708, 374] on div "Select Files to Upload" at bounding box center [737, 373] width 163 height 21
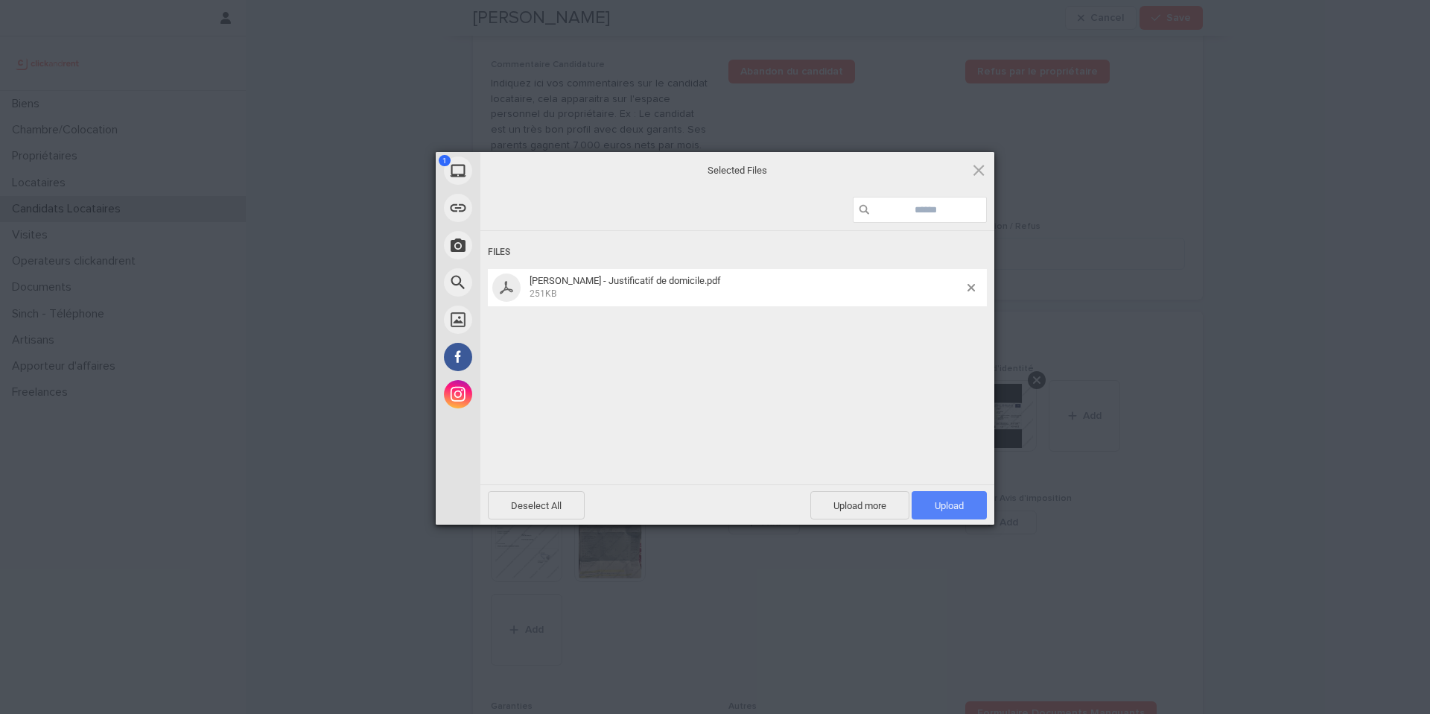
click at [941, 503] on span "Upload 1" at bounding box center [949, 505] width 29 height 11
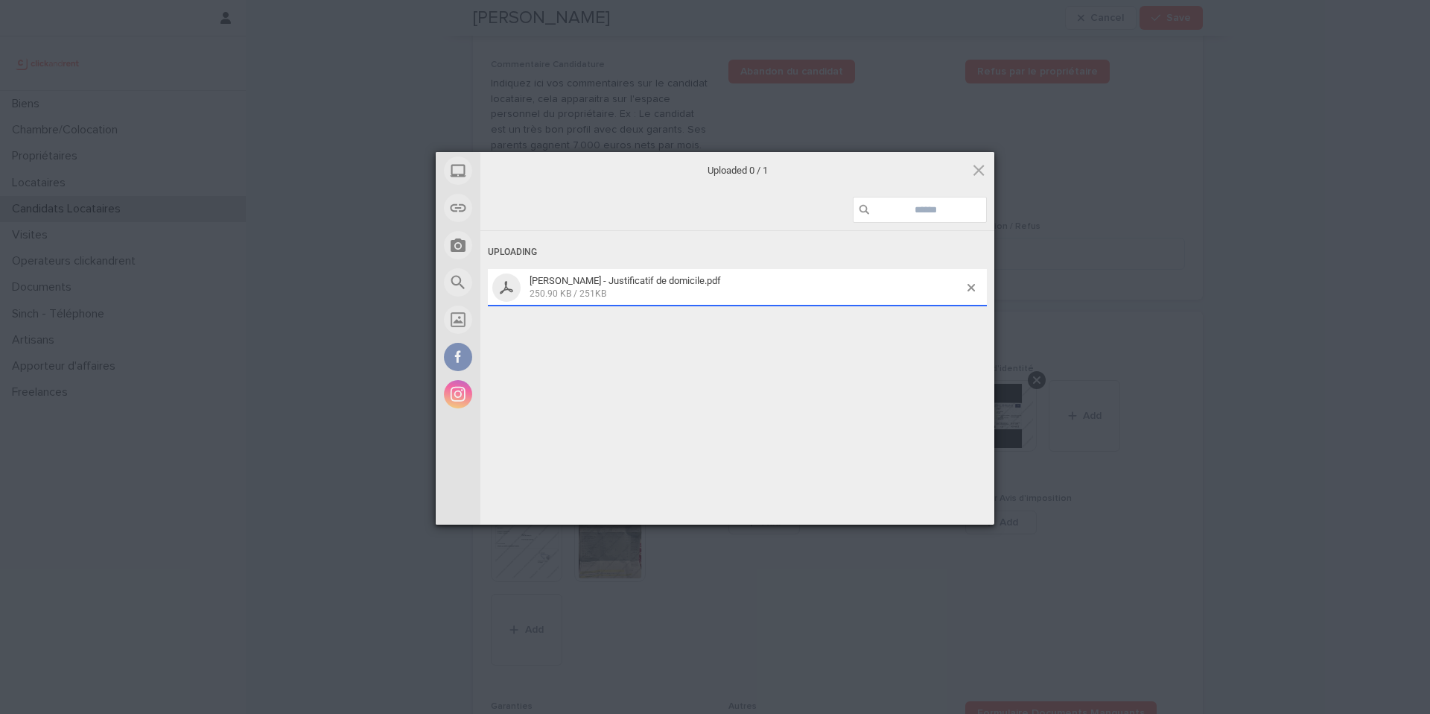
click at [1003, 556] on div "Powered by Filestack" at bounding box center [715, 542] width 1430 height 37
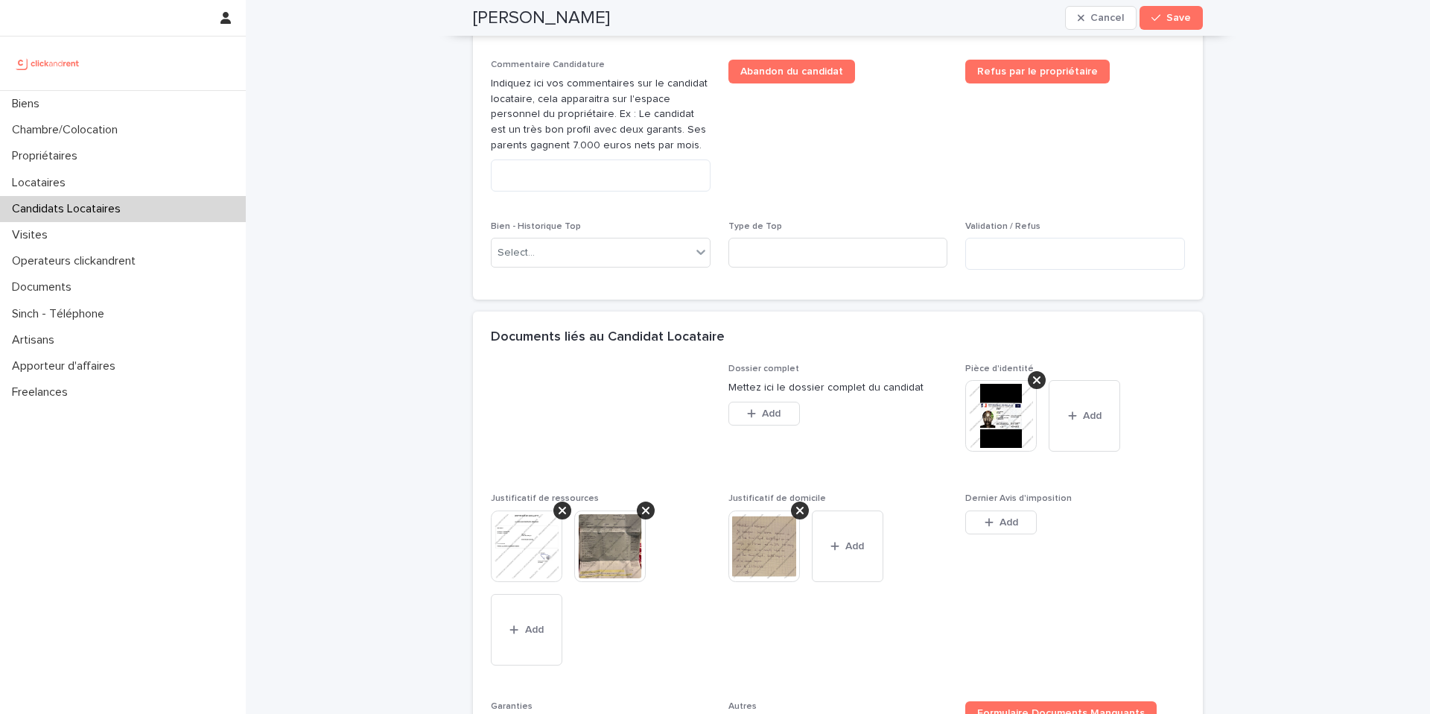
click at [1003, 534] on button "Add" at bounding box center [1001, 522] width 72 height 24
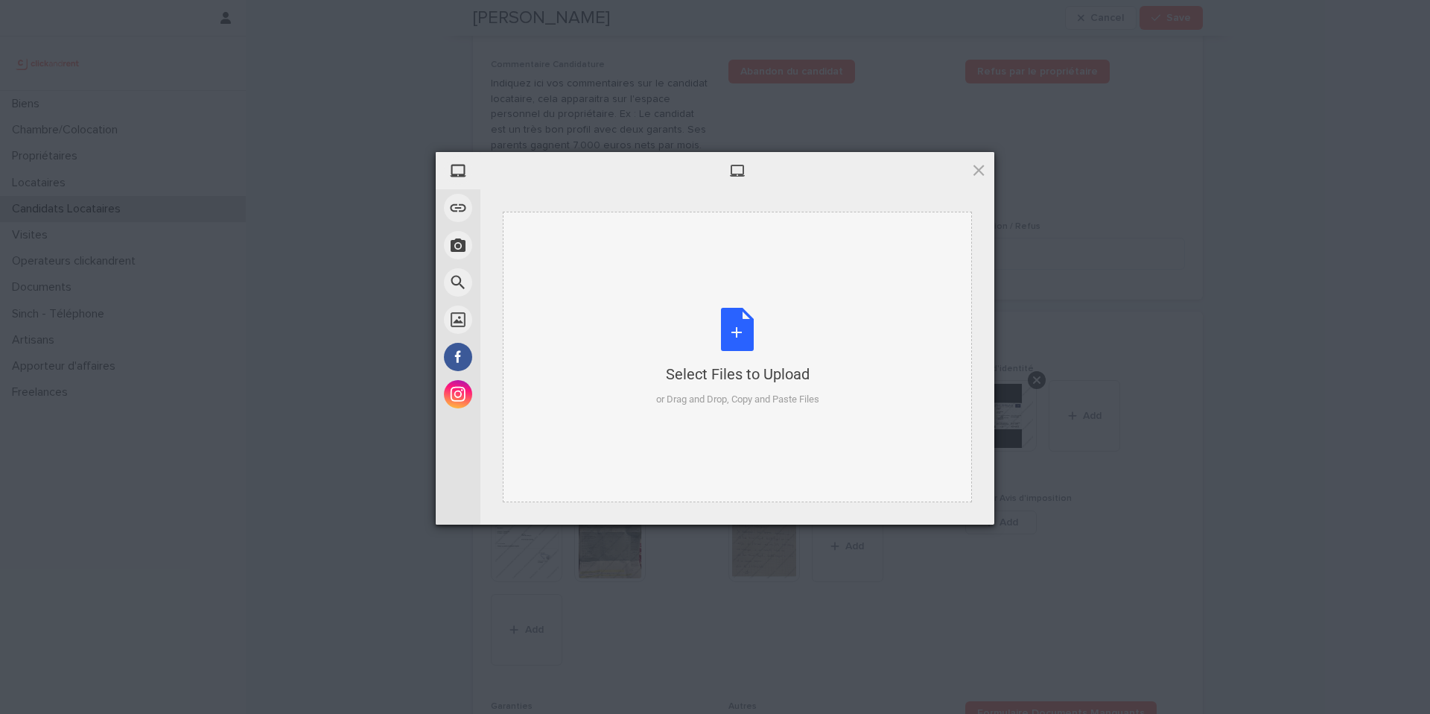
click at [760, 371] on div "Select Files to Upload" at bounding box center [737, 373] width 163 height 21
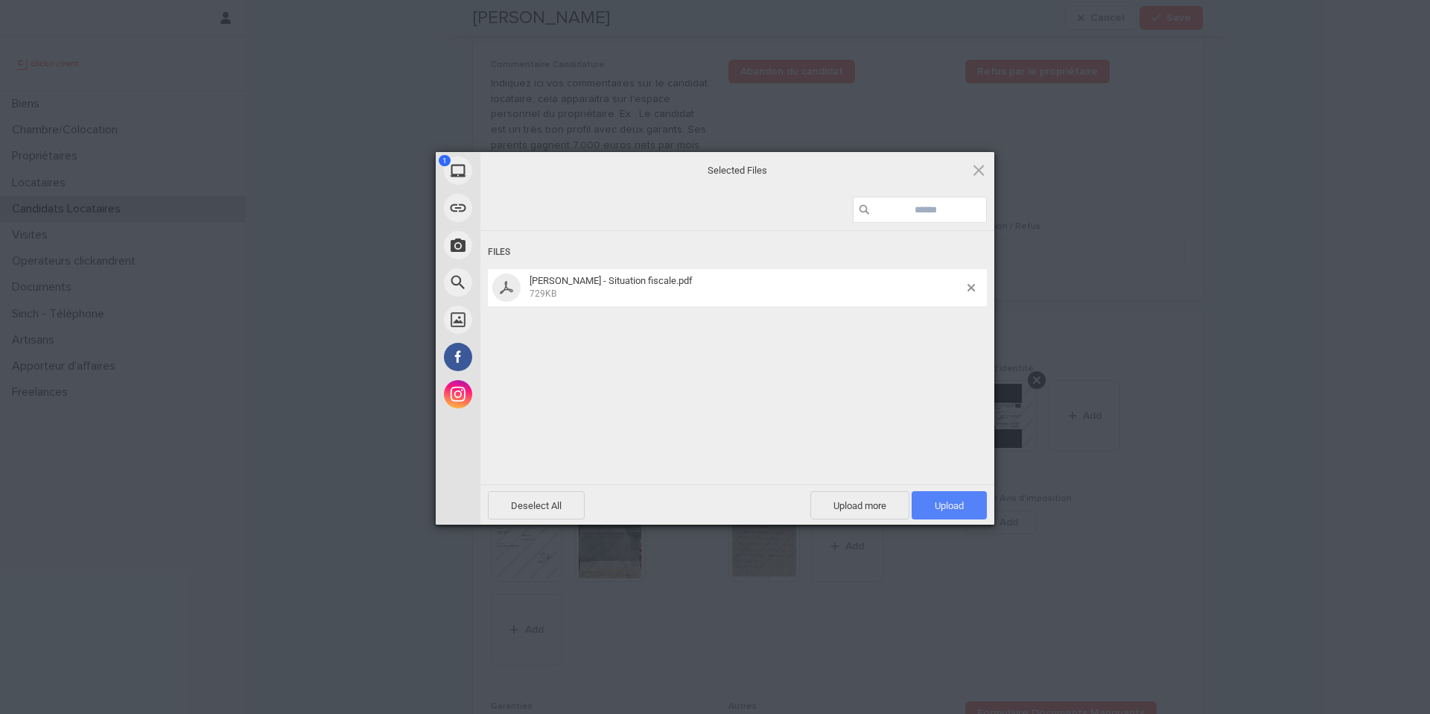
click at [938, 501] on span "Upload 1" at bounding box center [949, 505] width 29 height 11
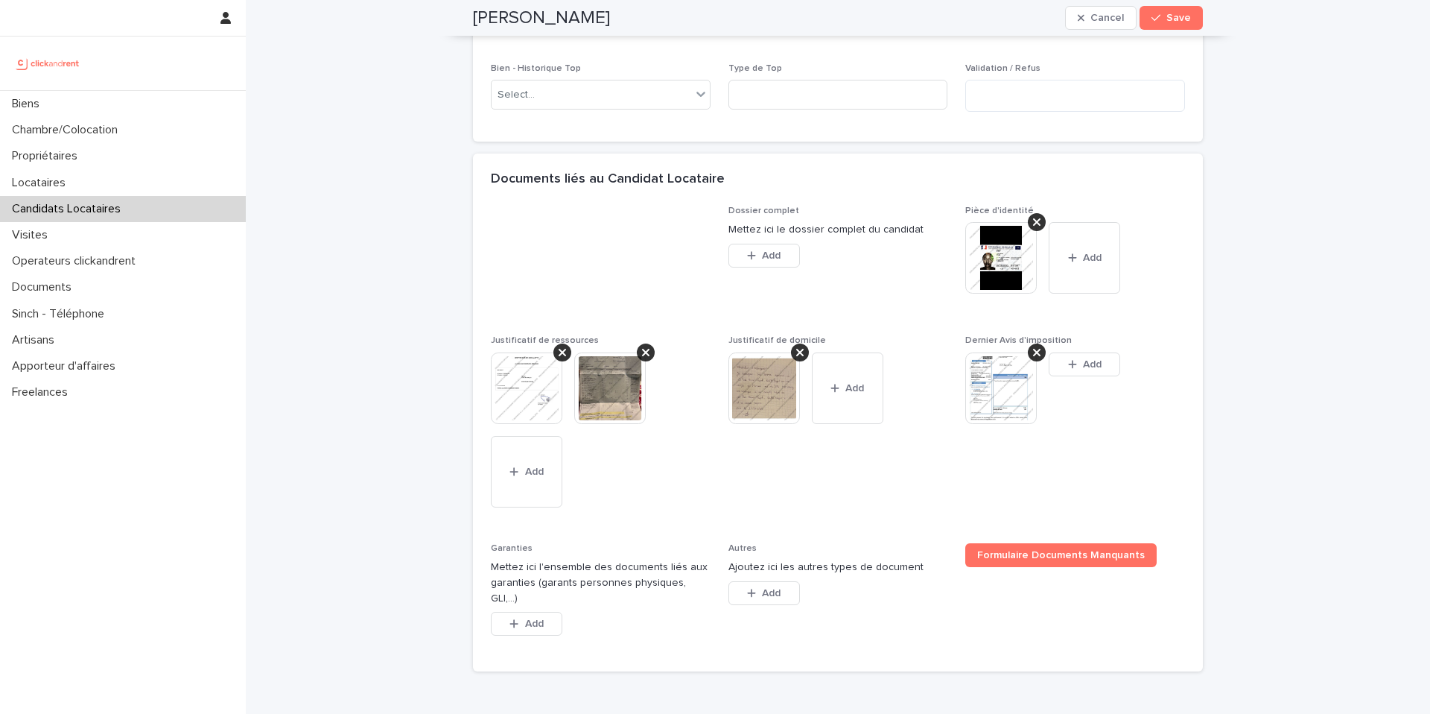
scroll to position [1089, 0]
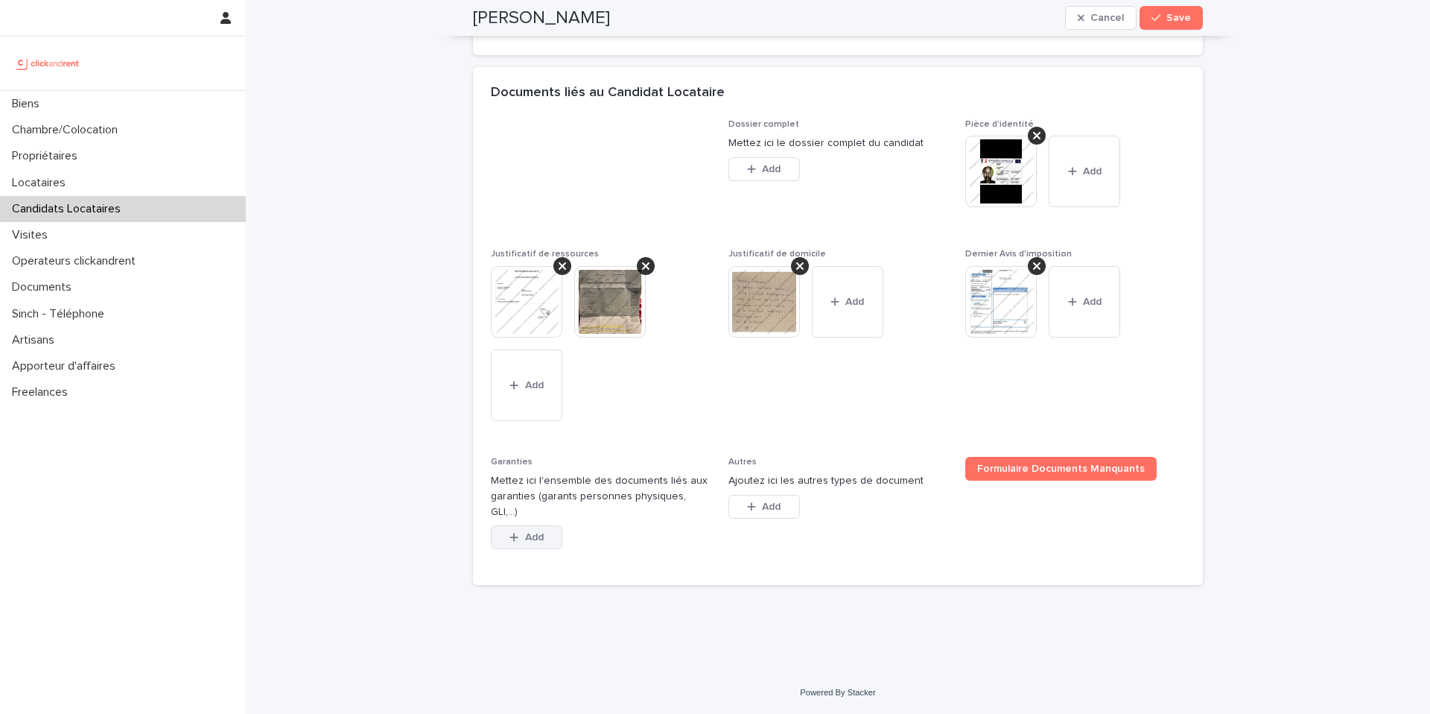
click at [523, 543] on button "Add" at bounding box center [527, 537] width 72 height 24
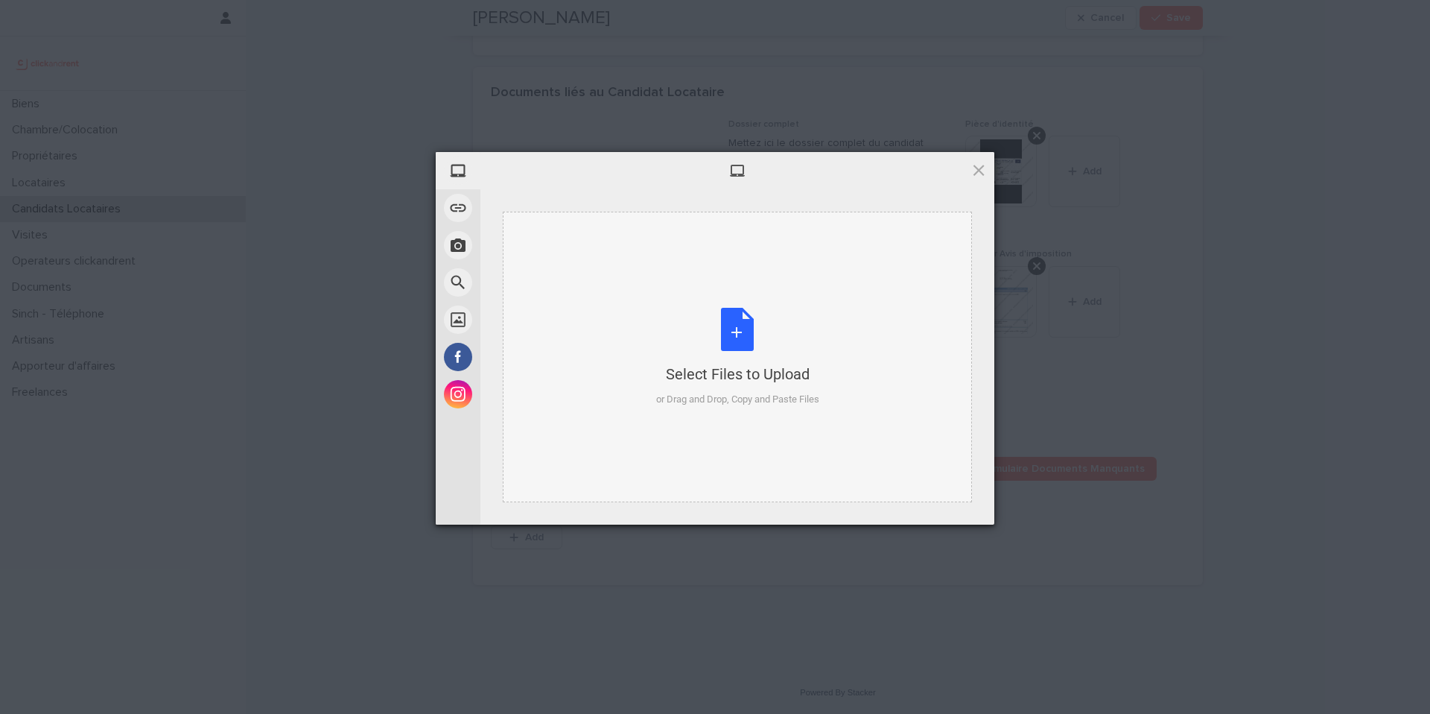
click at [703, 346] on div "Select Files to Upload or Drag and Drop, Copy and Paste Files" at bounding box center [737, 357] width 163 height 99
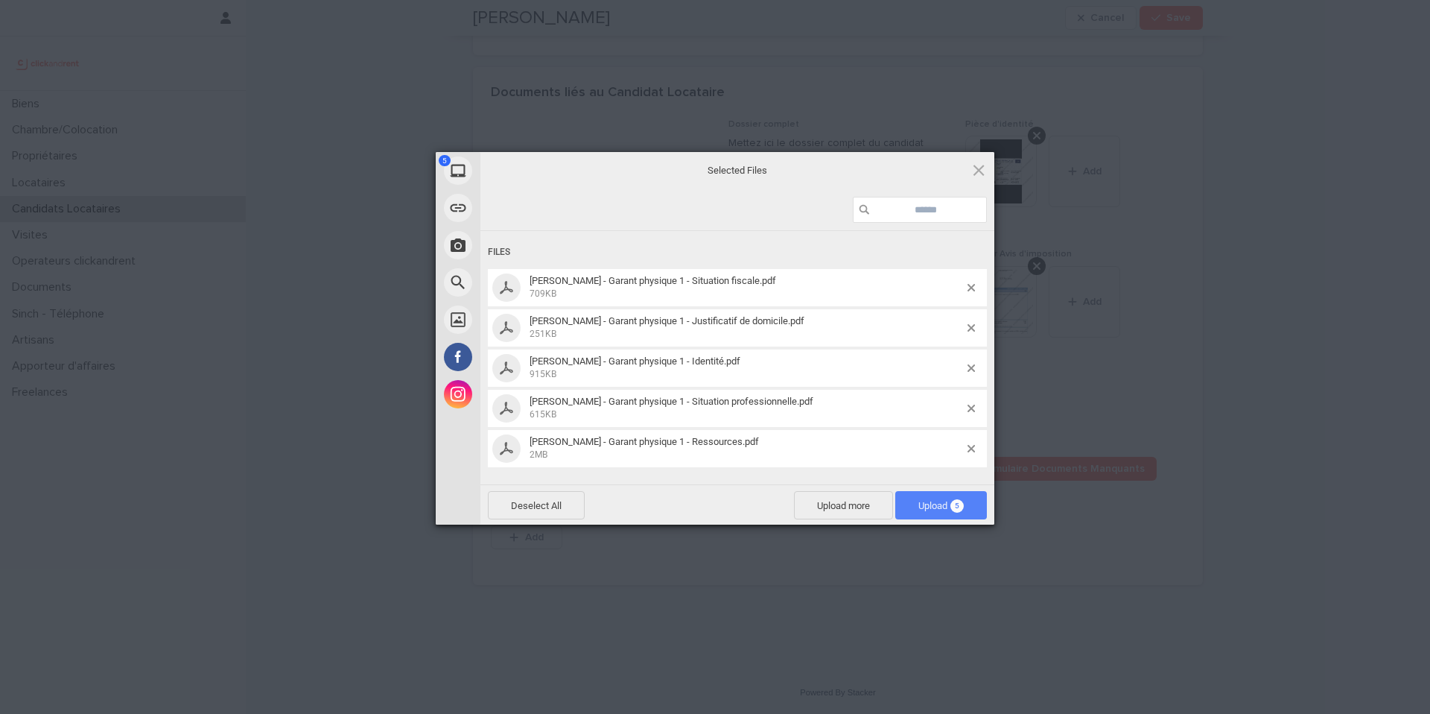
click at [950, 512] on span "Upload 5" at bounding box center [941, 505] width 92 height 28
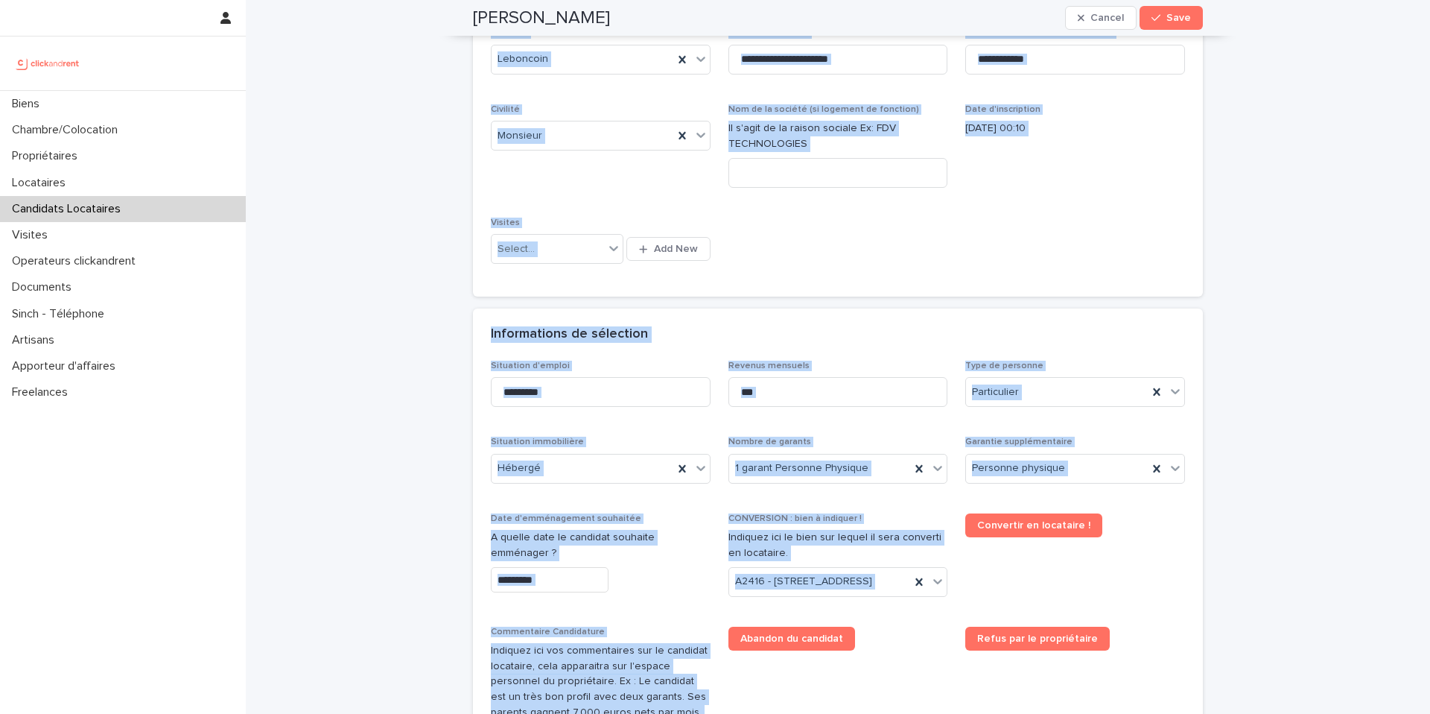
scroll to position [0, 0]
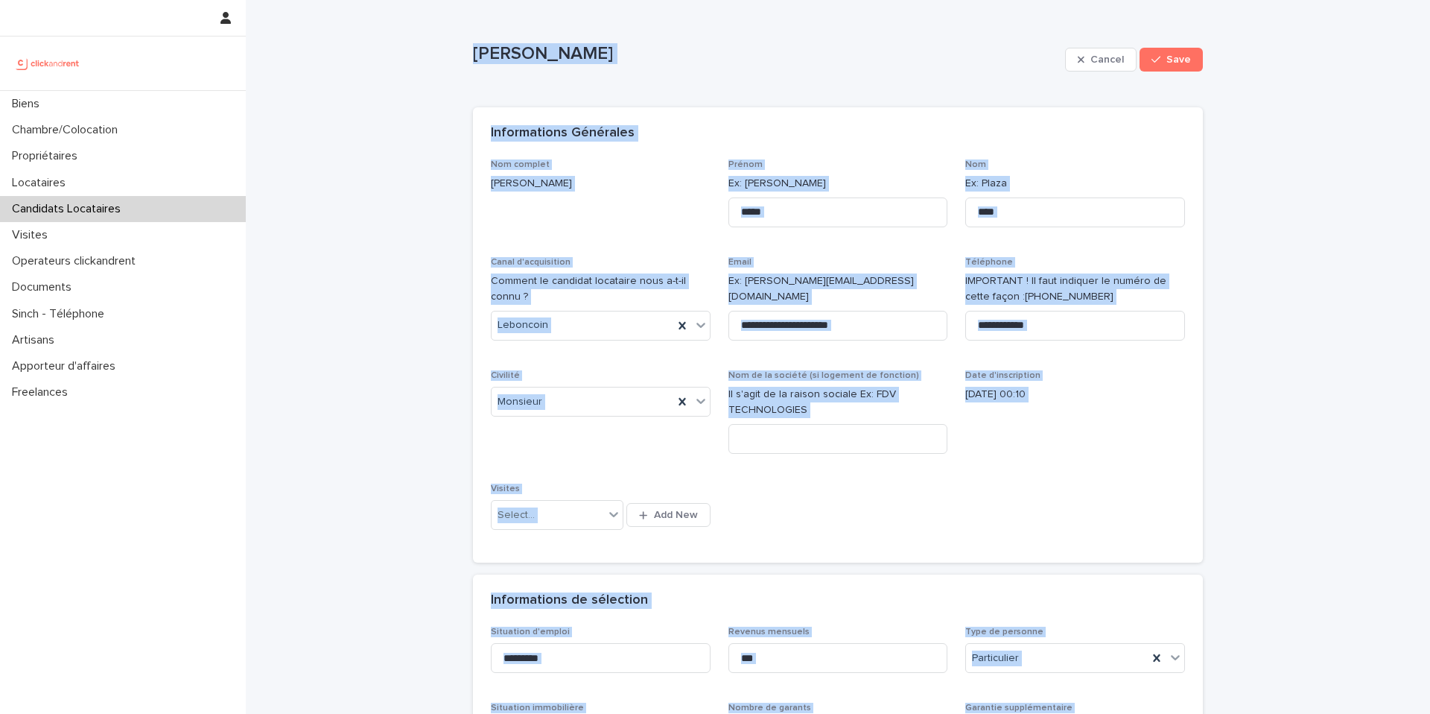
drag, startPoint x: 563, startPoint y: 427, endPoint x: 468, endPoint y: 56, distance: 382.8
copy div "Lorem Ipsu Dolors Amet Conse, adipi eli se doeiu tempor inci utlabo. Etdolo mag…"
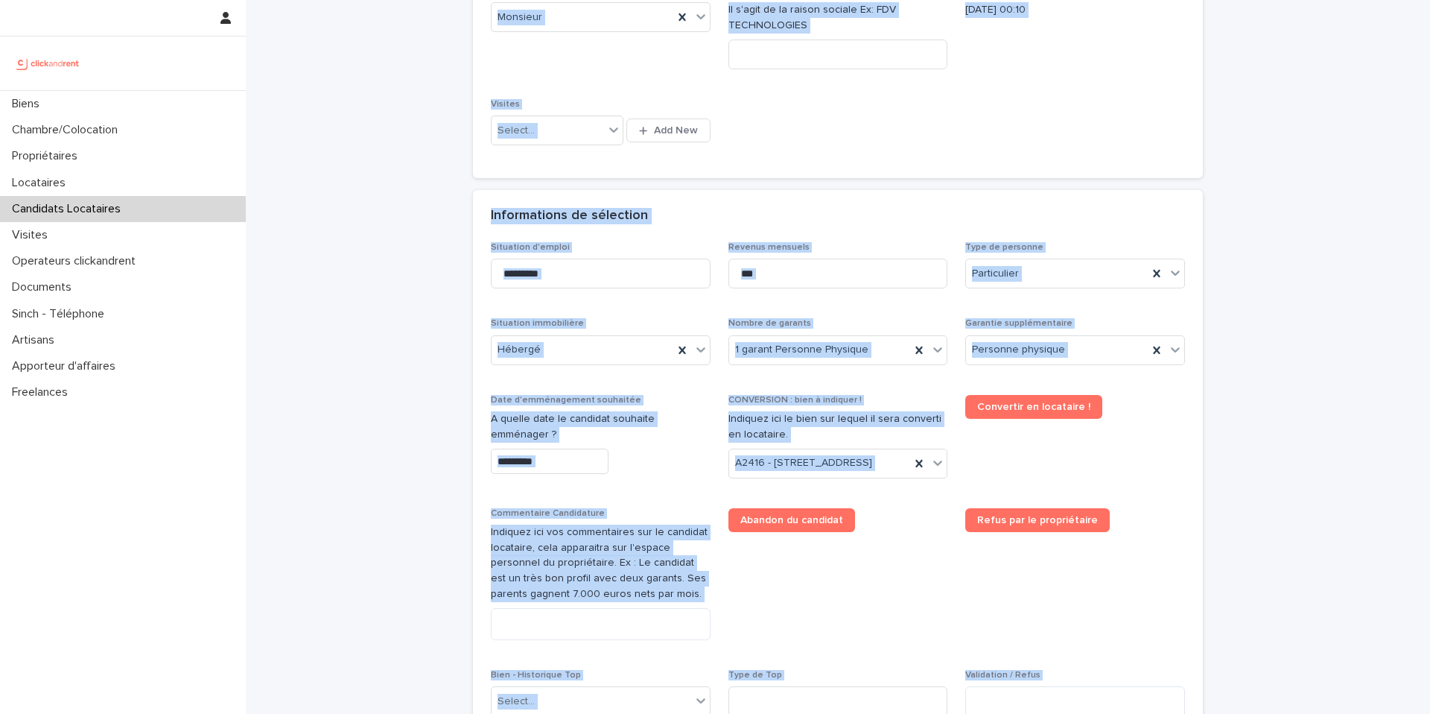
scroll to position [523, 0]
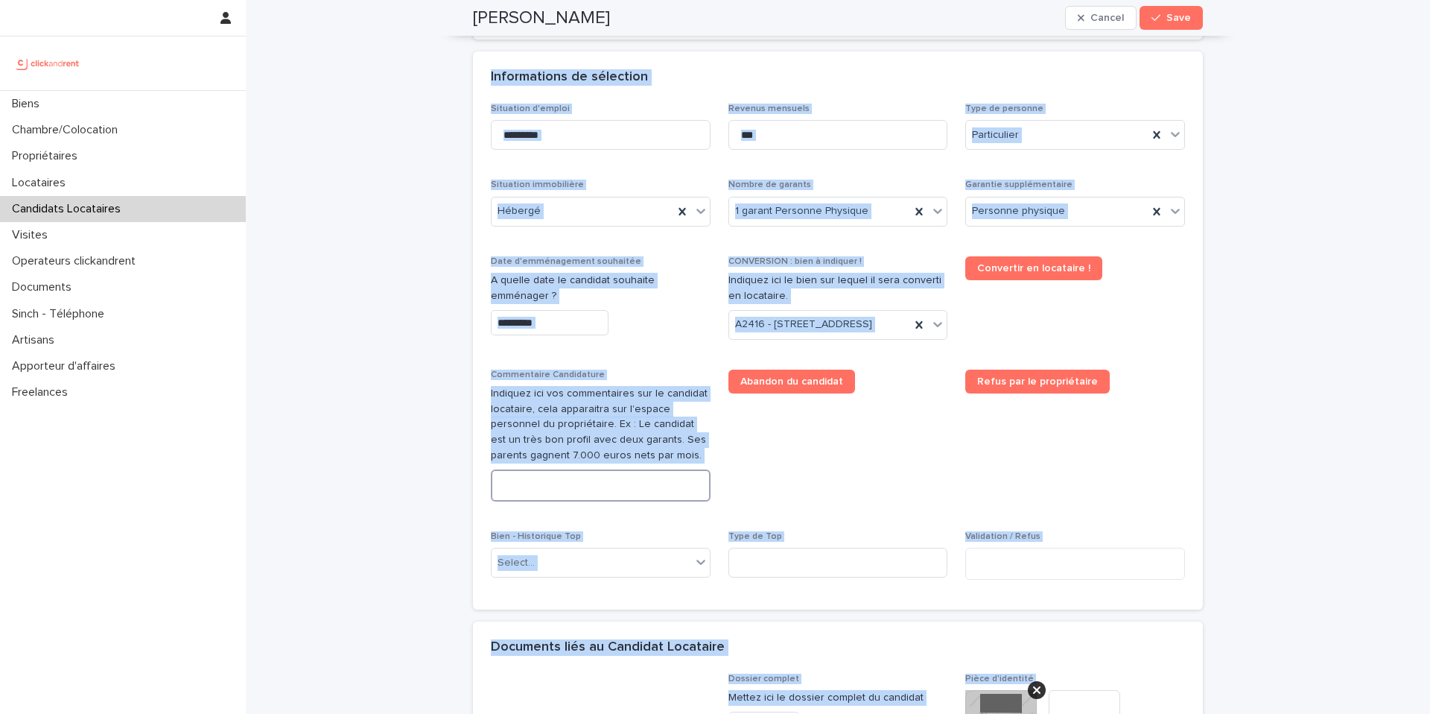
click at [590, 501] on textarea at bounding box center [601, 485] width 220 height 32
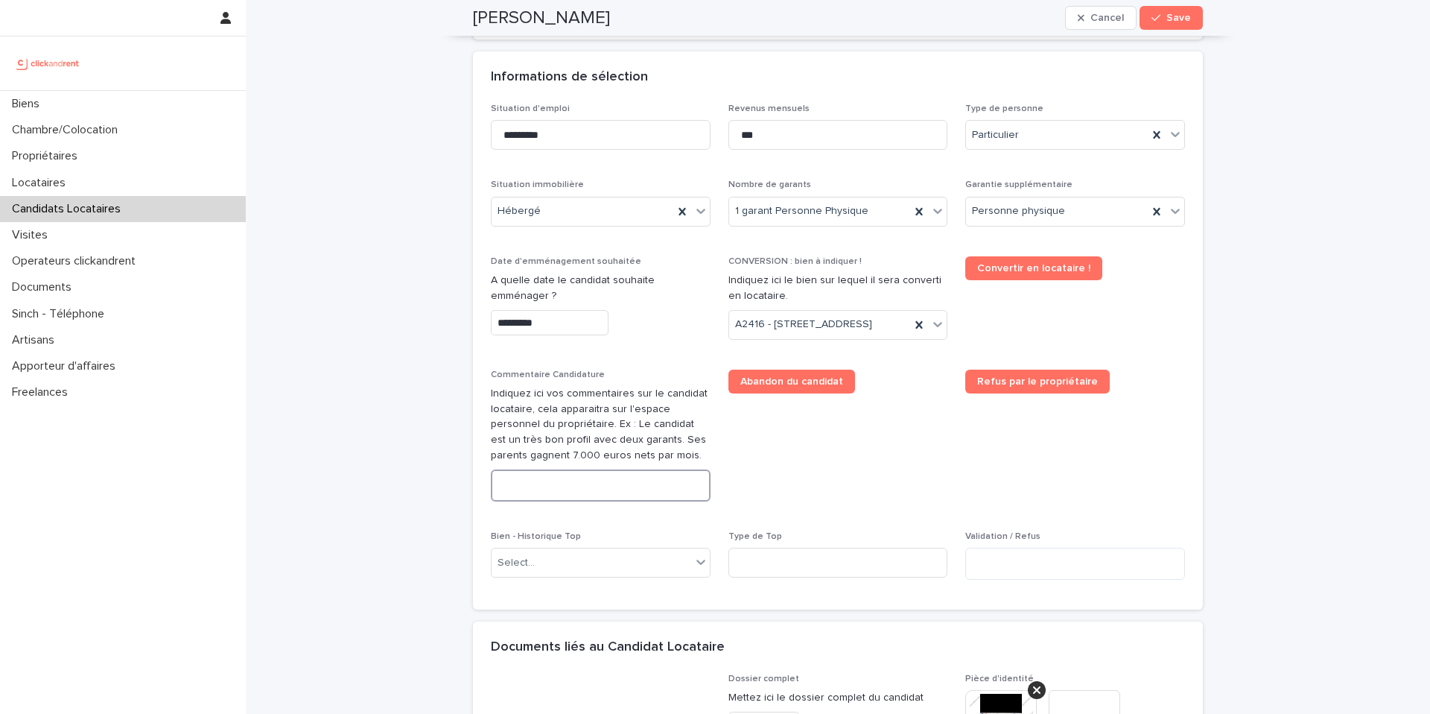
paste textarea "**********"
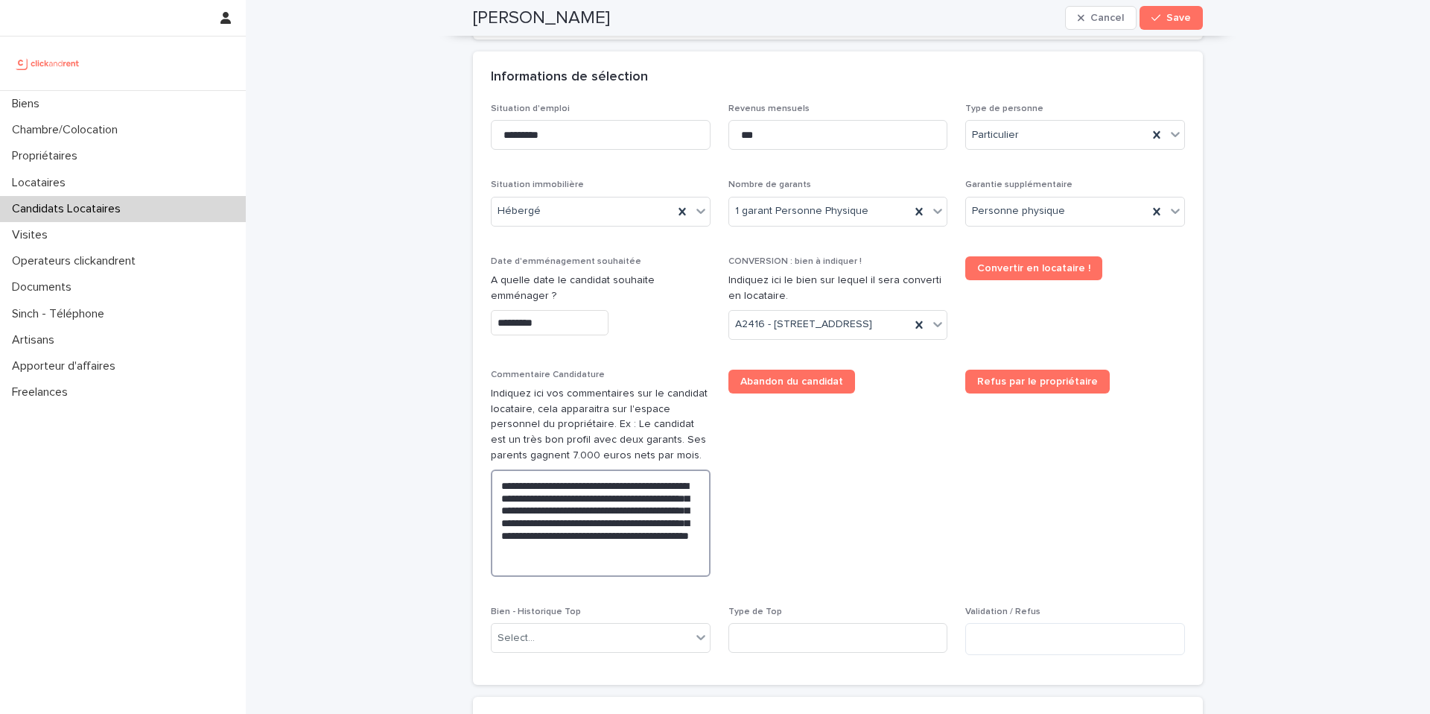
type textarea "**********"
drag, startPoint x: 1192, startPoint y: 1, endPoint x: 1181, endPoint y: 19, distance: 20.9
click at [1192, 3] on div "[PERSON_NAME] Cancel Save" at bounding box center [838, 18] width 730 height 36
click at [1169, 17] on span "Save" at bounding box center [1178, 18] width 25 height 10
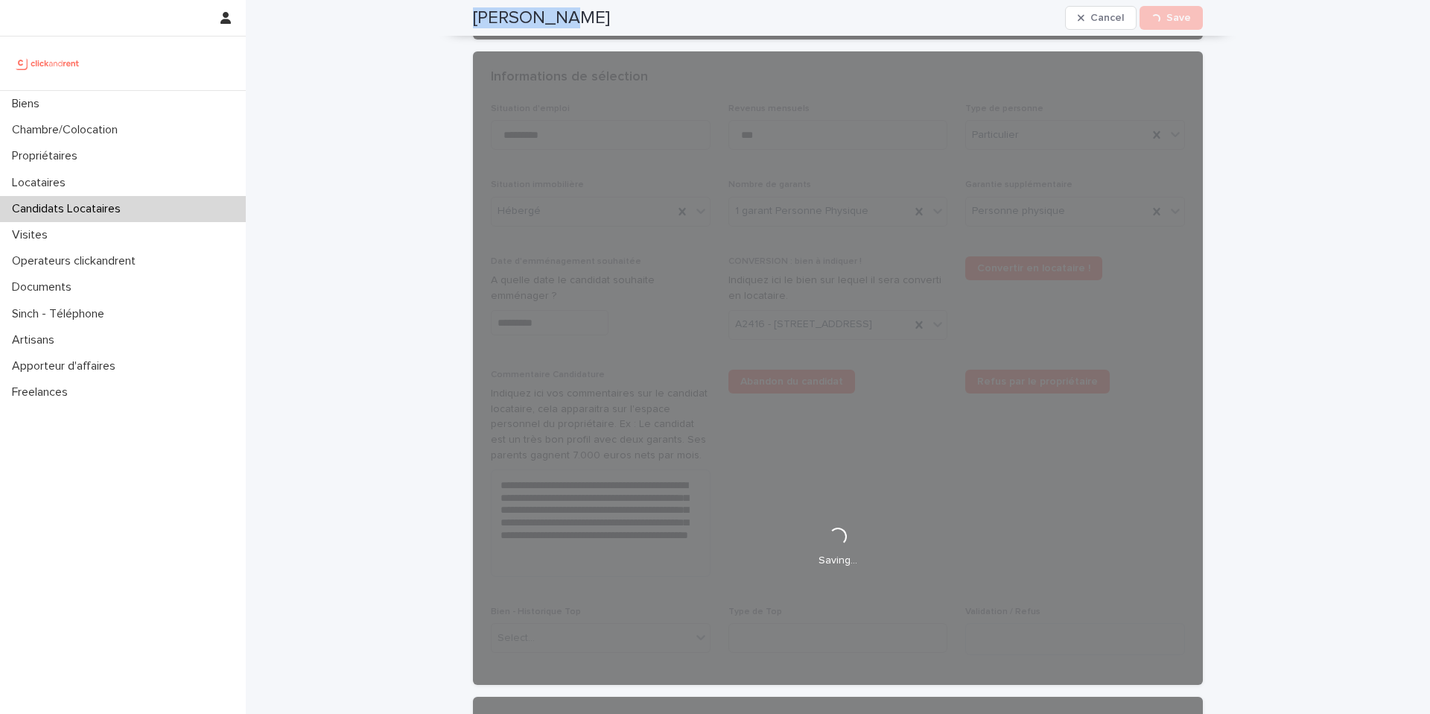
drag, startPoint x: 483, startPoint y: 24, endPoint x: 462, endPoint y: 21, distance: 21.1
click at [463, 22] on div "[PERSON_NAME] Cancel Loading... Save" at bounding box center [837, 18] width 801 height 36
copy h2 "[PERSON_NAME]"
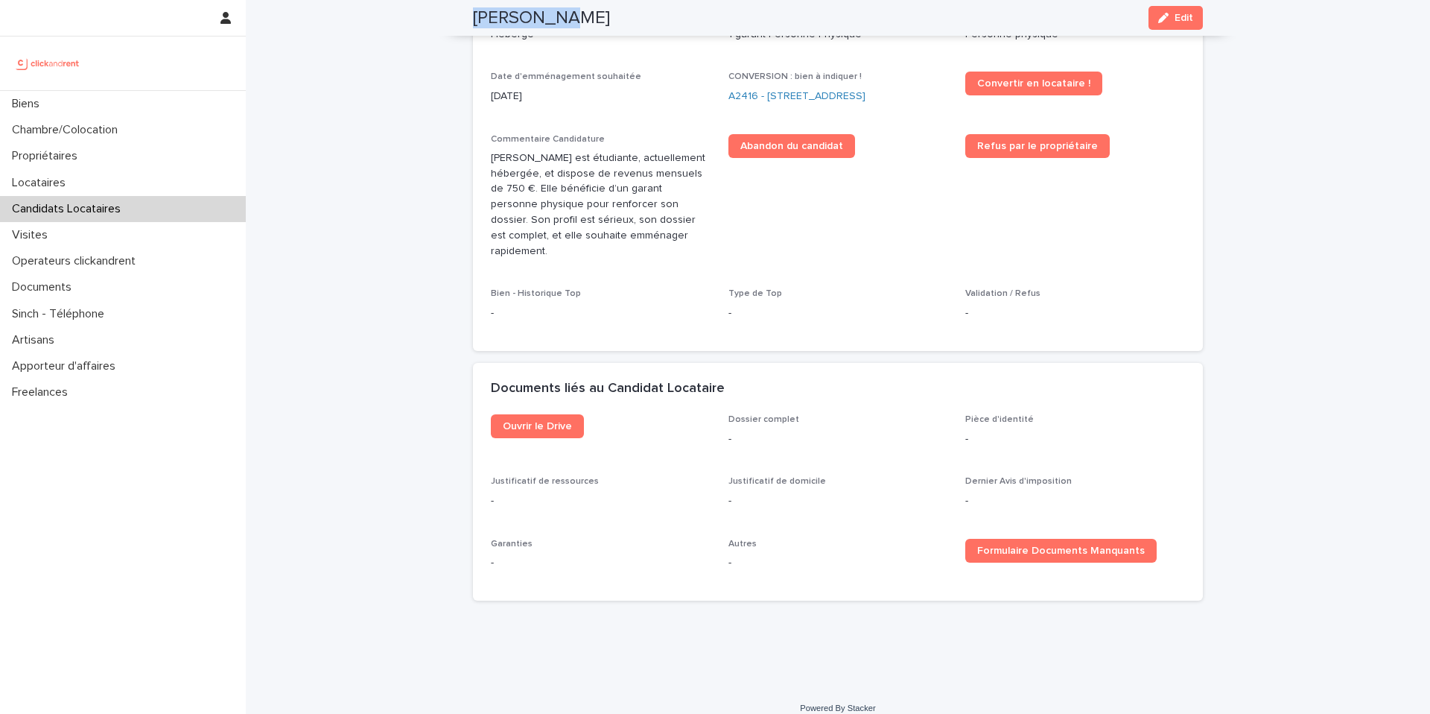
scroll to position [53, 0]
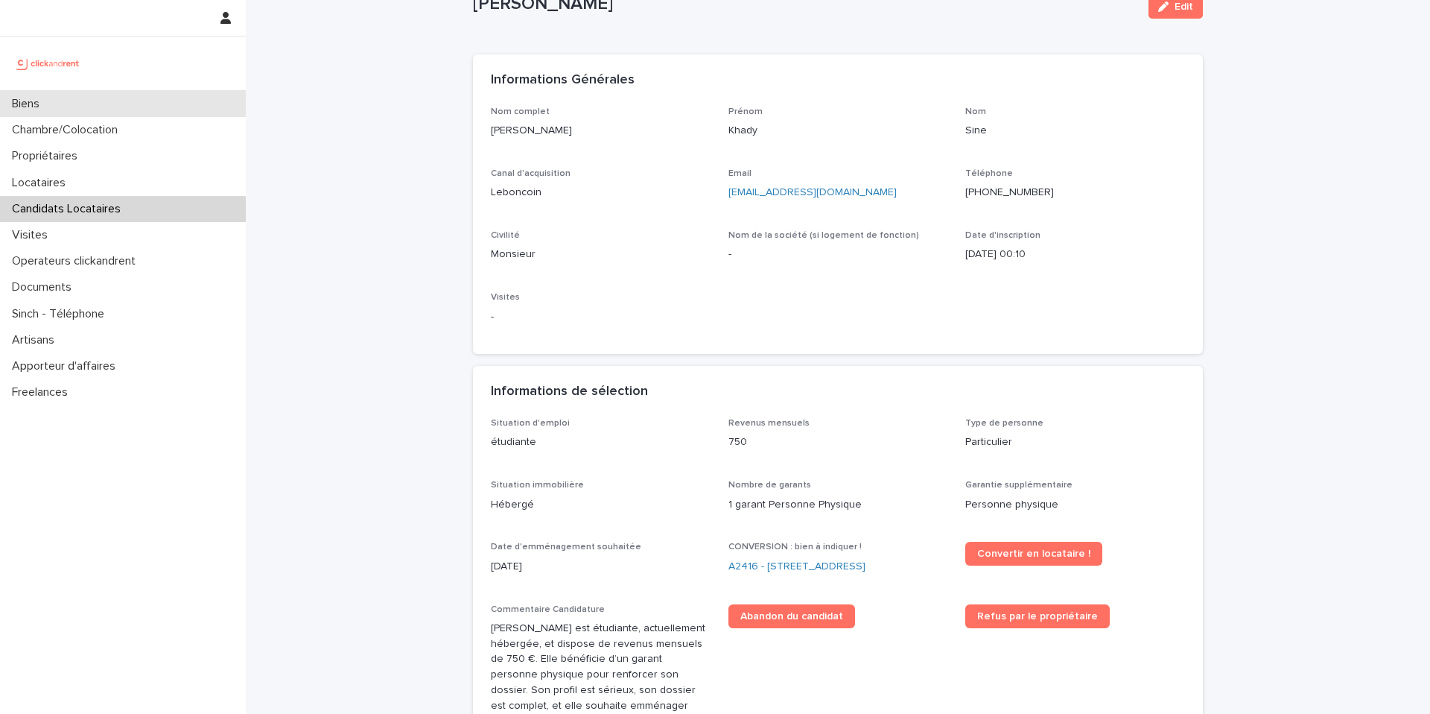
click at [56, 93] on div "Biens" at bounding box center [123, 104] width 246 height 26
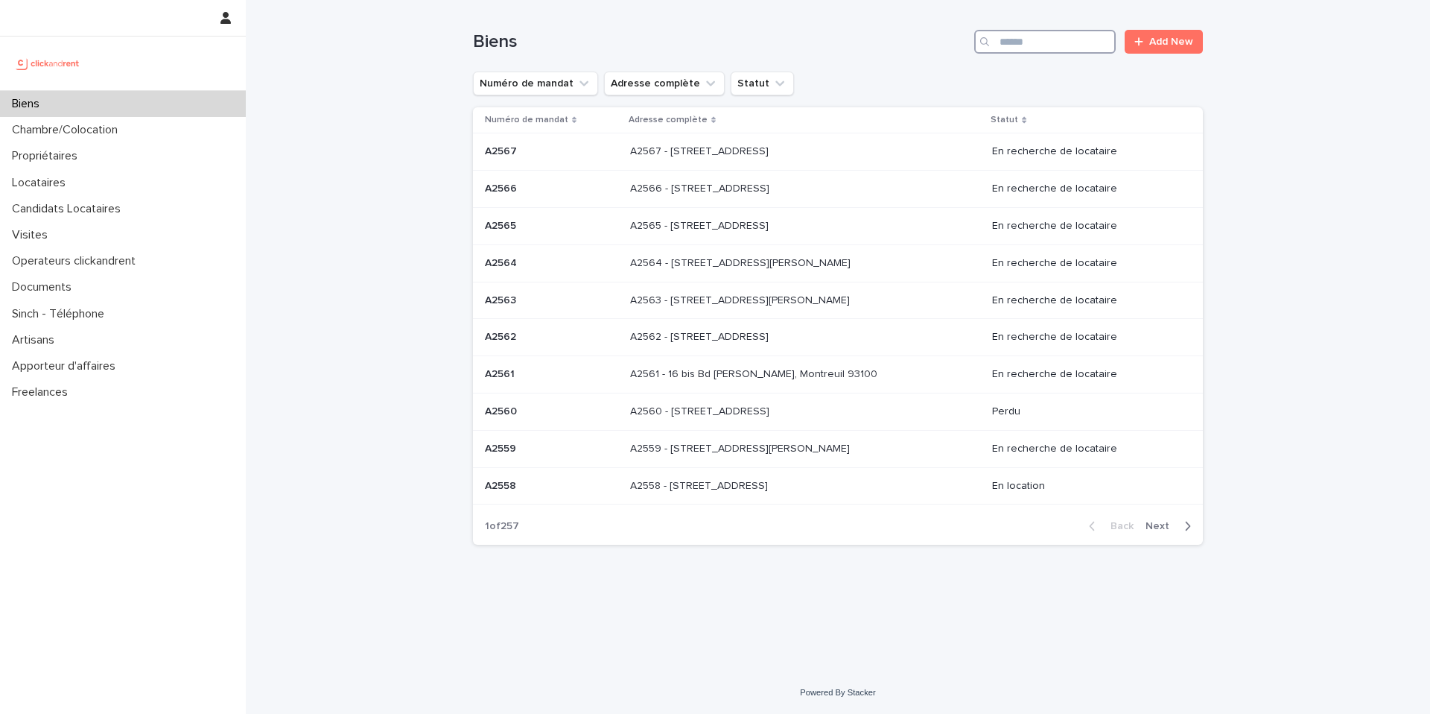
click at [1021, 38] on input "Search" at bounding box center [1045, 42] width 142 height 24
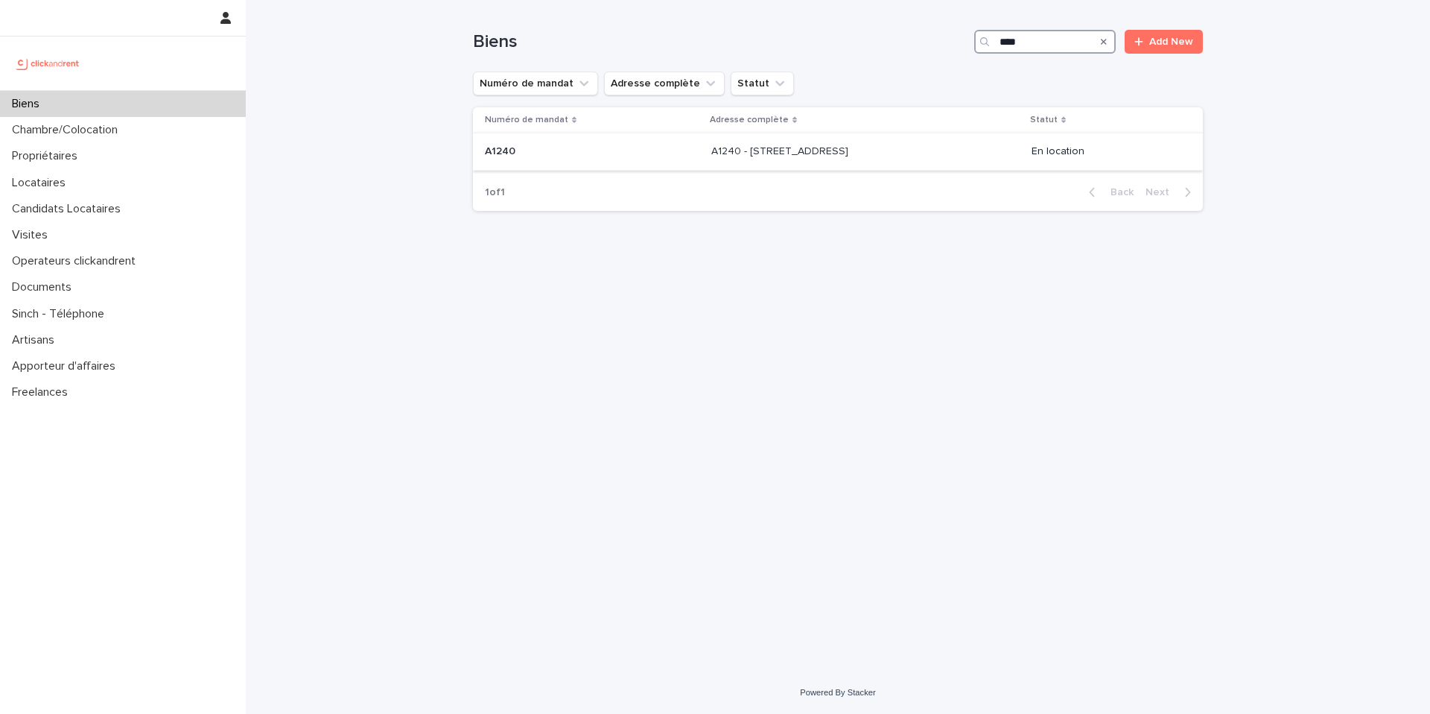
type input "****"
click at [638, 154] on p at bounding box center [592, 151] width 215 height 13
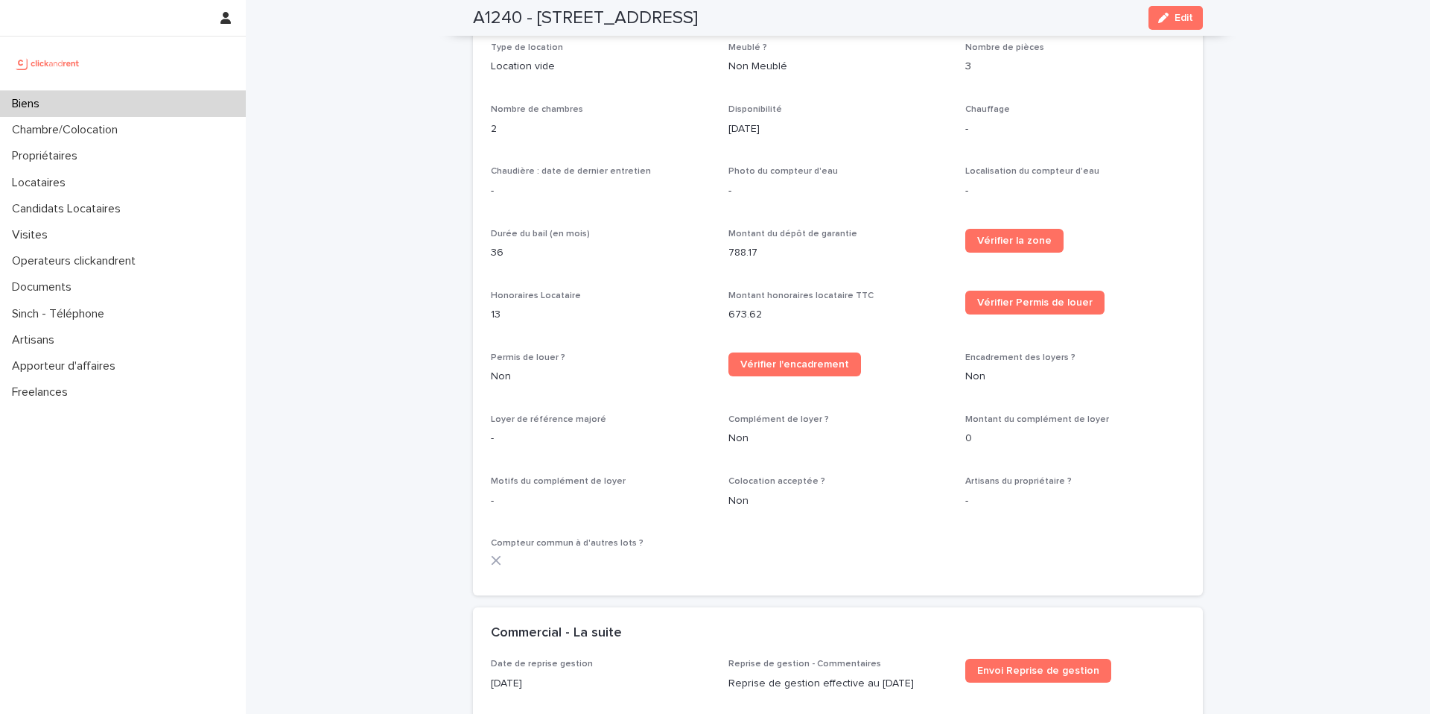
scroll to position [710, 0]
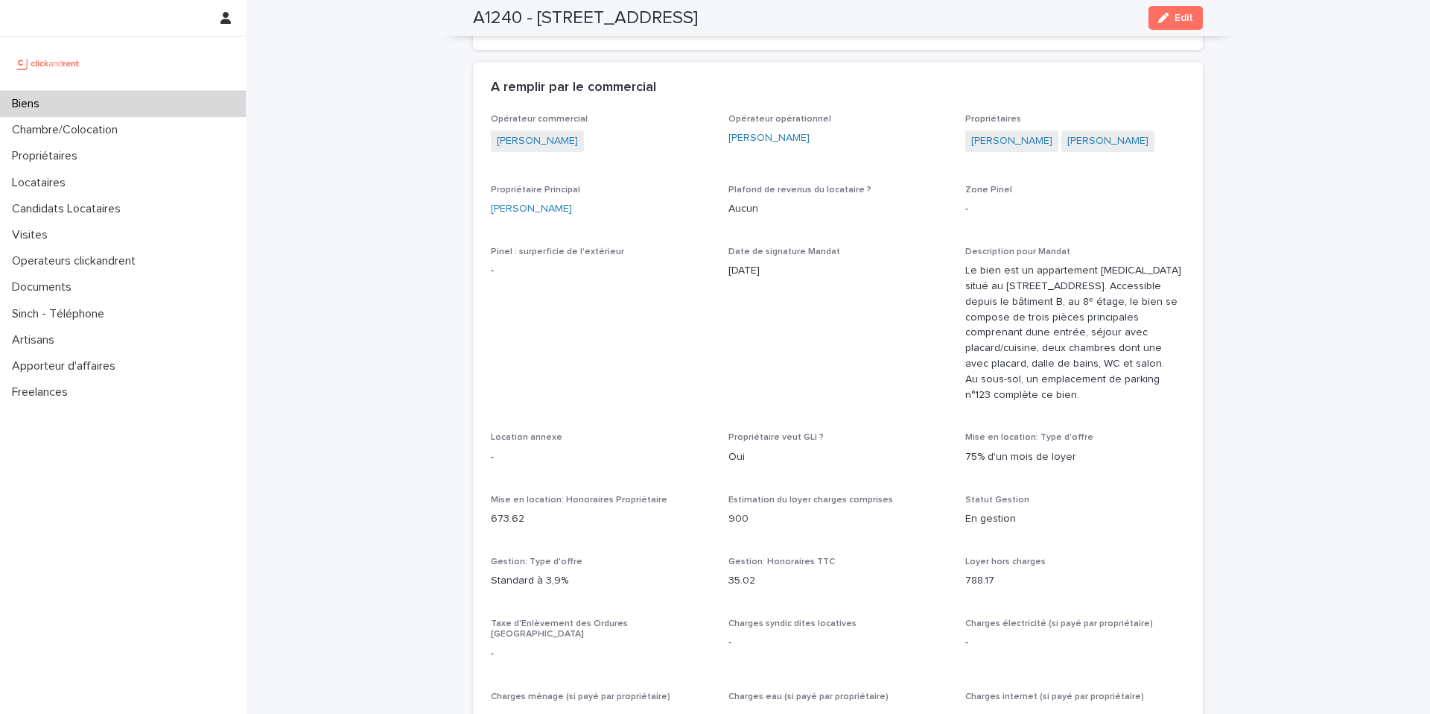
click at [113, 104] on div "Biens" at bounding box center [123, 104] width 246 height 26
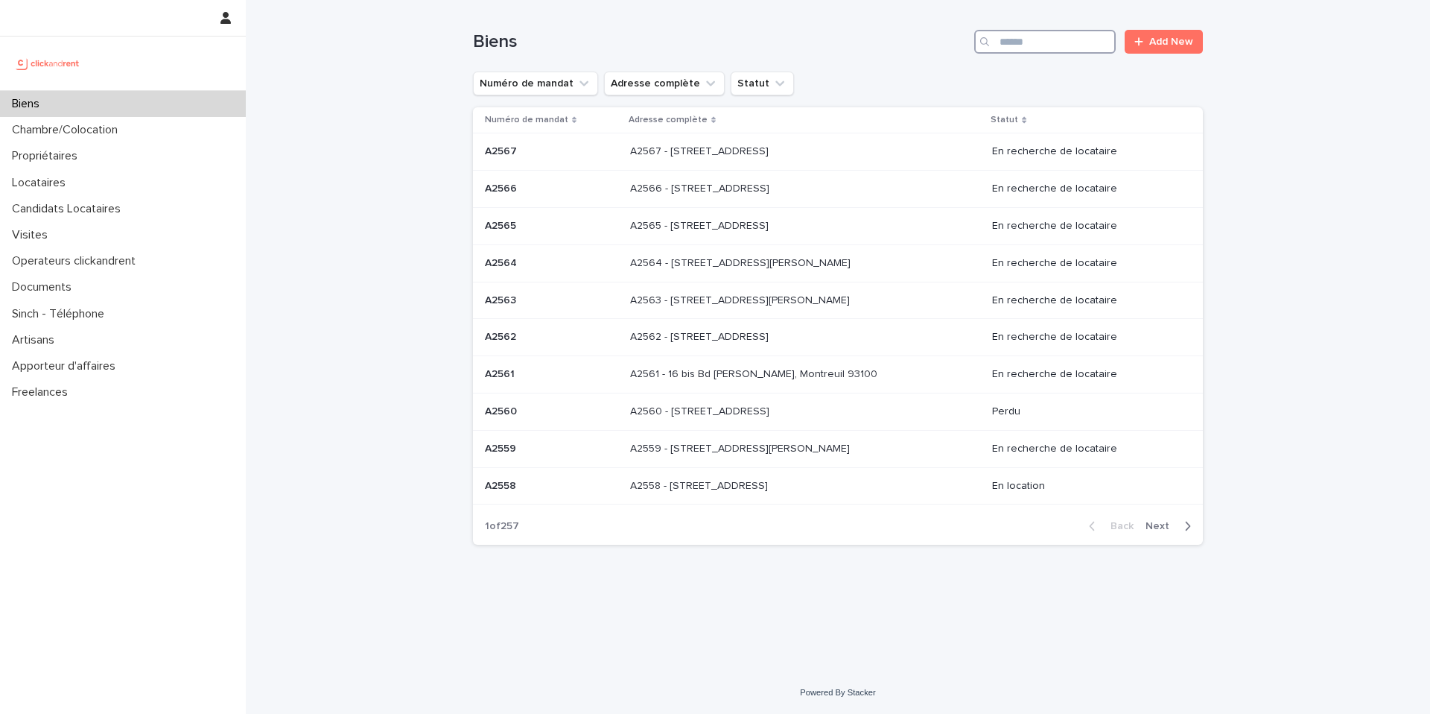
click at [1018, 45] on input "Search" at bounding box center [1045, 42] width 142 height 24
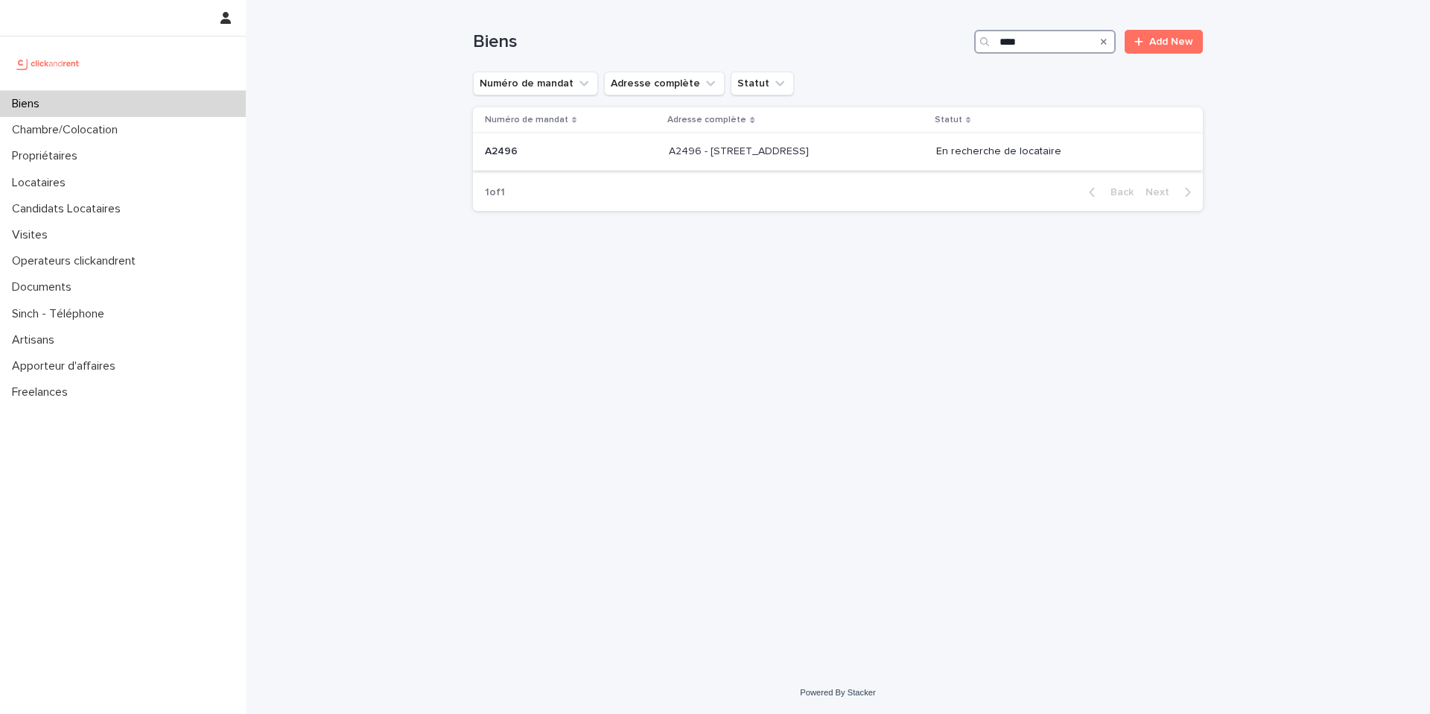
type input "****"
click at [827, 169] on td "A2496 - [STREET_ADDRESS] - [STREET_ADDRESS]" at bounding box center [796, 151] width 267 height 37
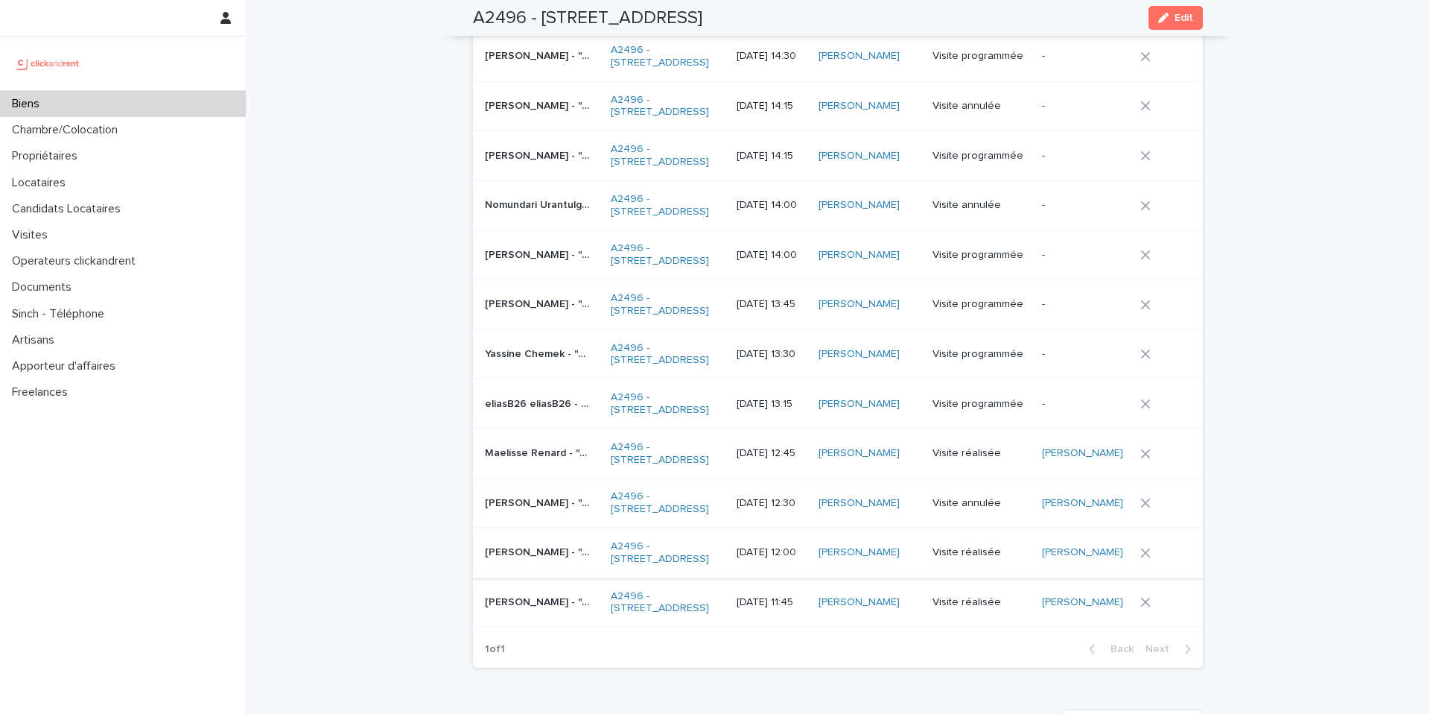
scroll to position [6755, 0]
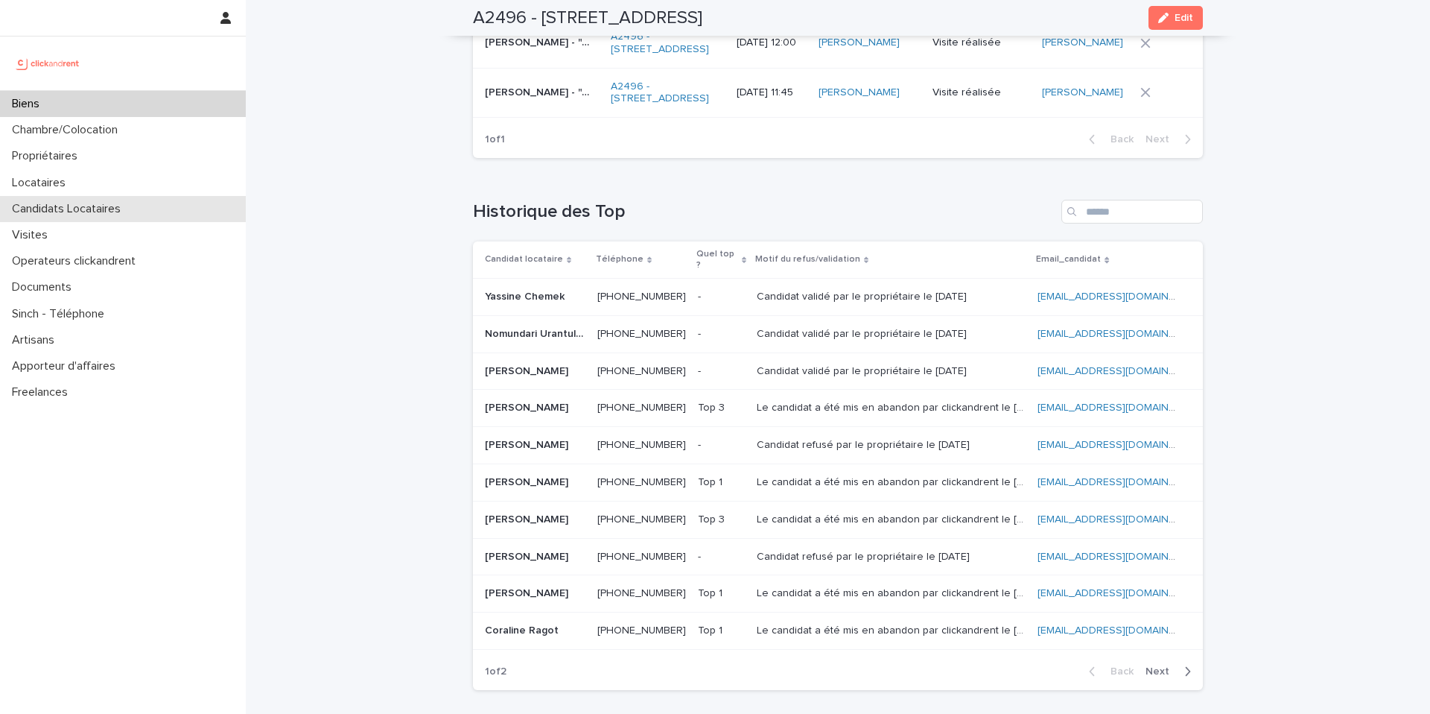
click at [118, 210] on p "Candidats Locataires" at bounding box center [69, 209] width 127 height 14
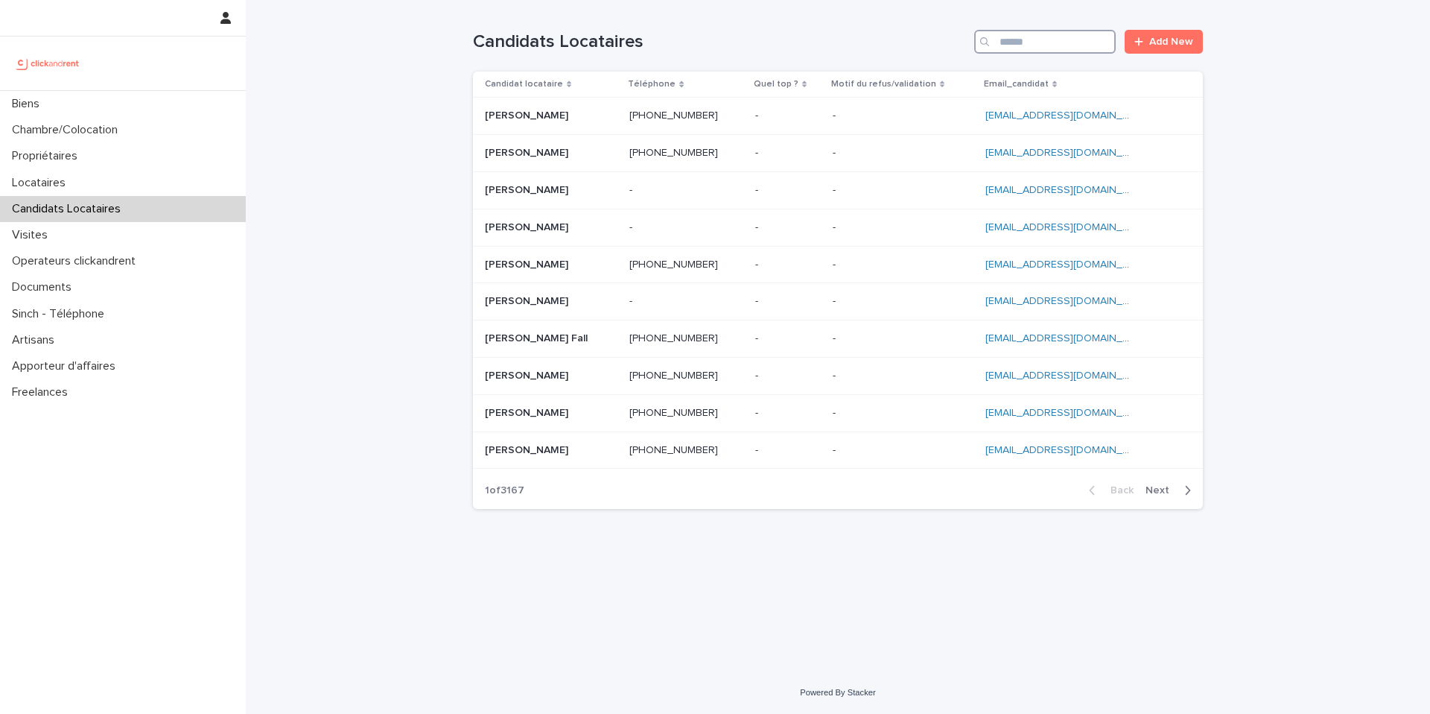
click at [1018, 39] on input "Search" at bounding box center [1045, 42] width 142 height 24
paste input "**********"
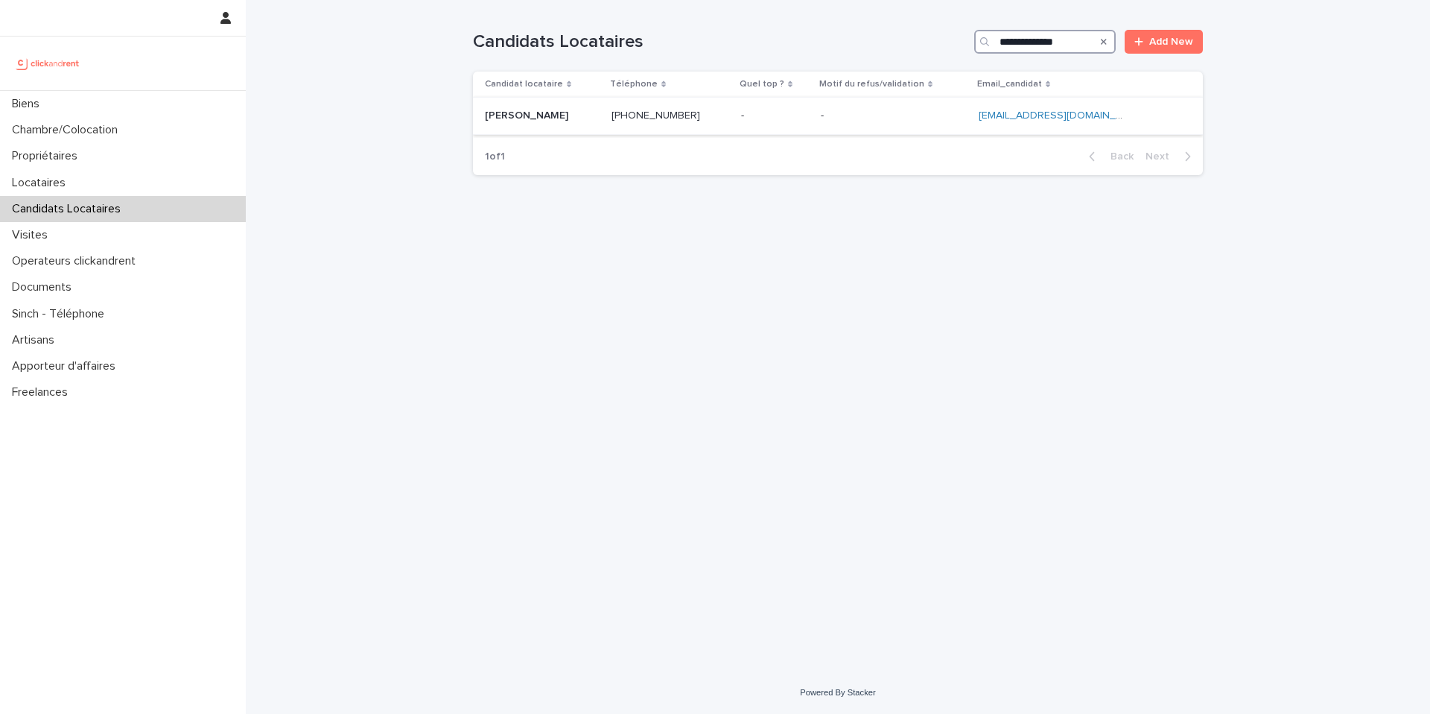
type input "**********"
click at [717, 121] on p at bounding box center [670, 115] width 118 height 13
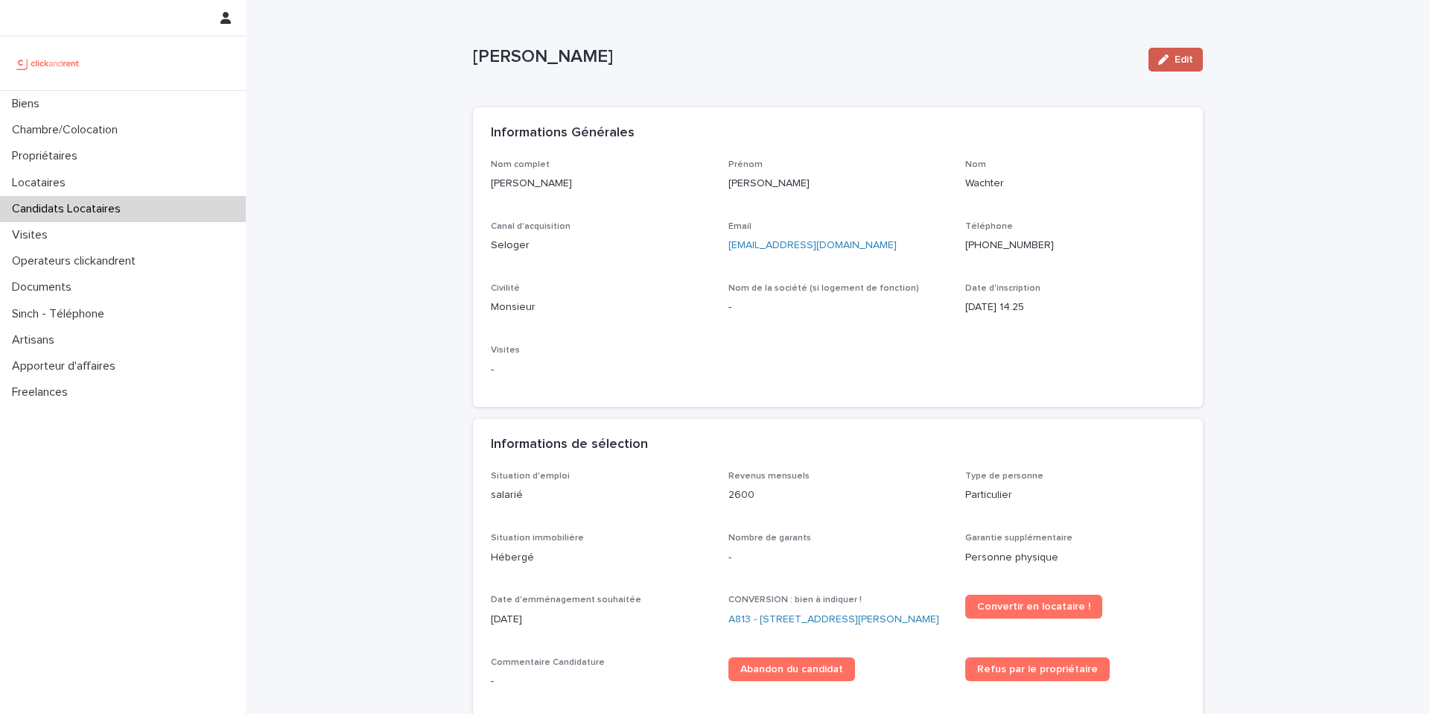
click at [1175, 55] on span "Edit" at bounding box center [1184, 59] width 19 height 10
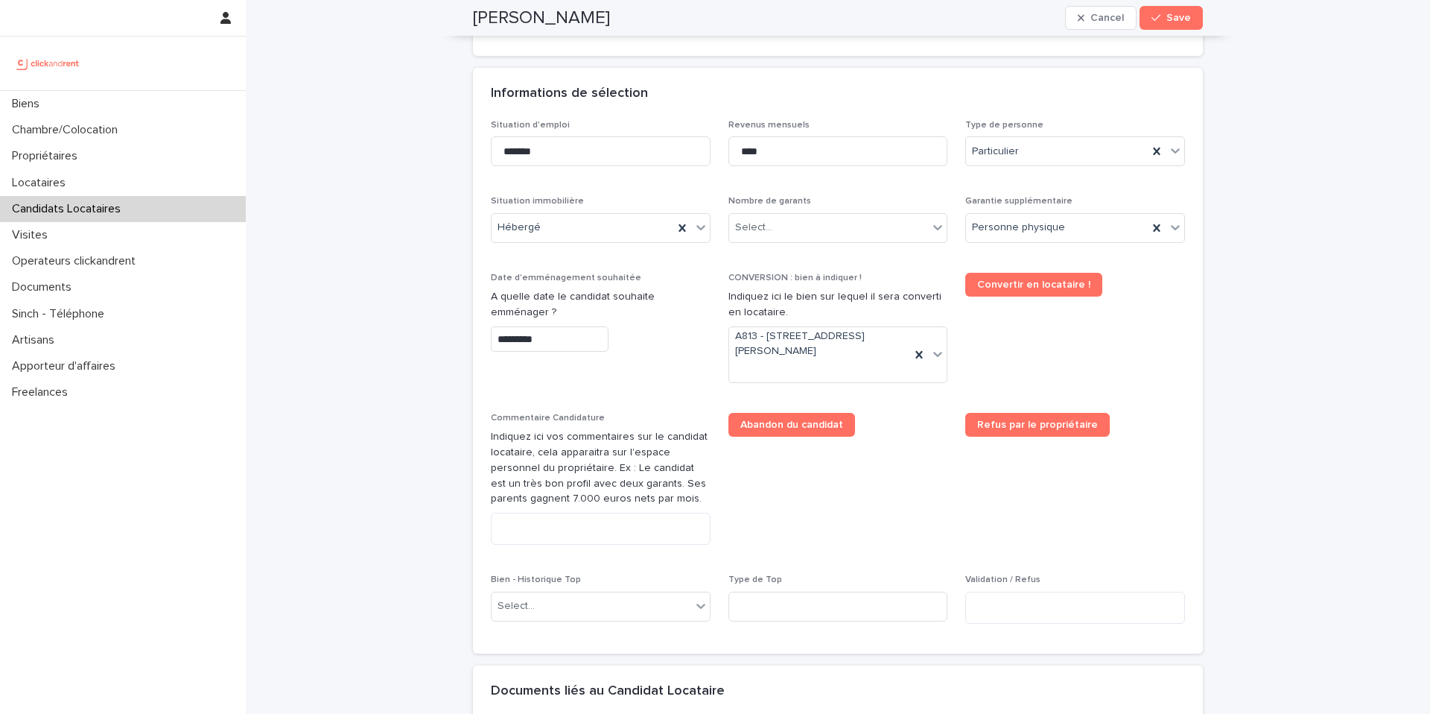
scroll to position [507, 0]
click at [812, 220] on div "Select..." at bounding box center [829, 227] width 200 height 25
click at [792, 224] on div "Select..." at bounding box center [829, 227] width 200 height 25
click at [760, 310] on div "2 garants Personnes Physiques" at bounding box center [832, 308] width 218 height 26
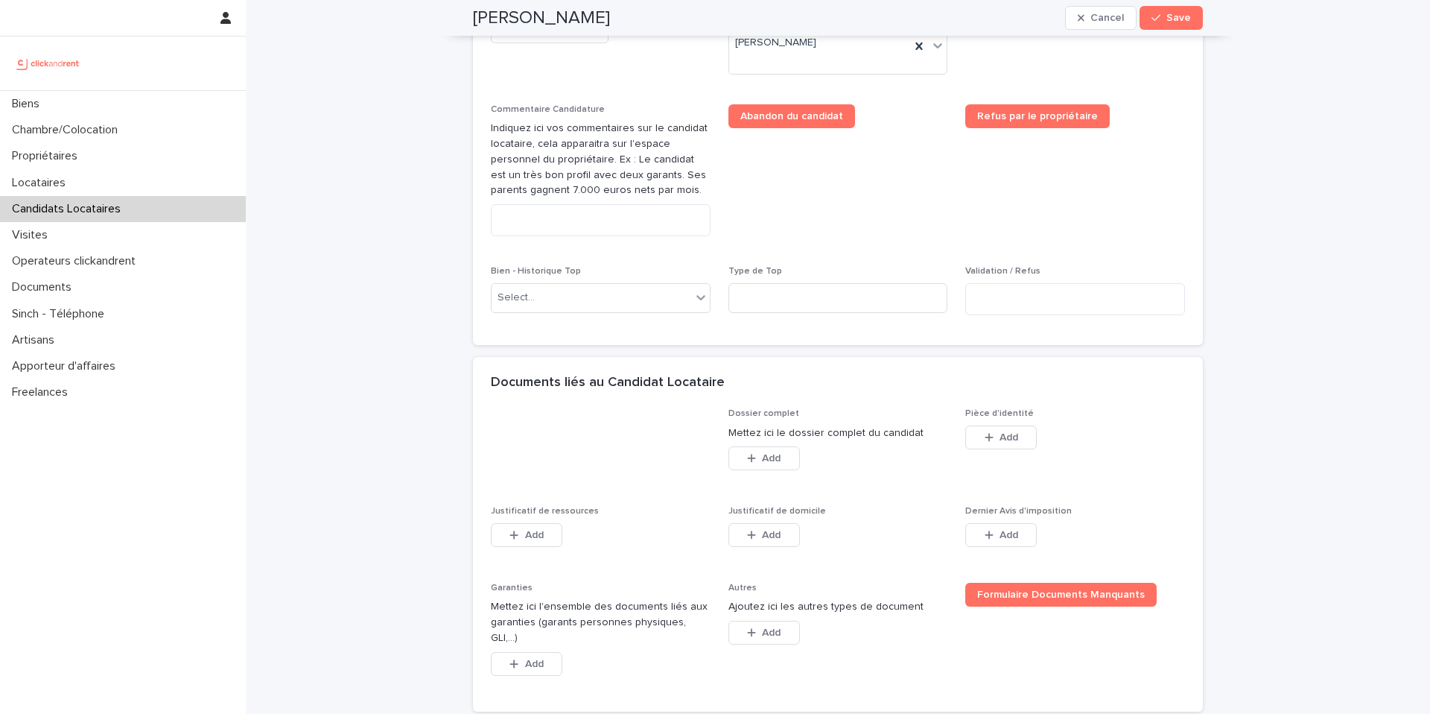
scroll to position [600, 0]
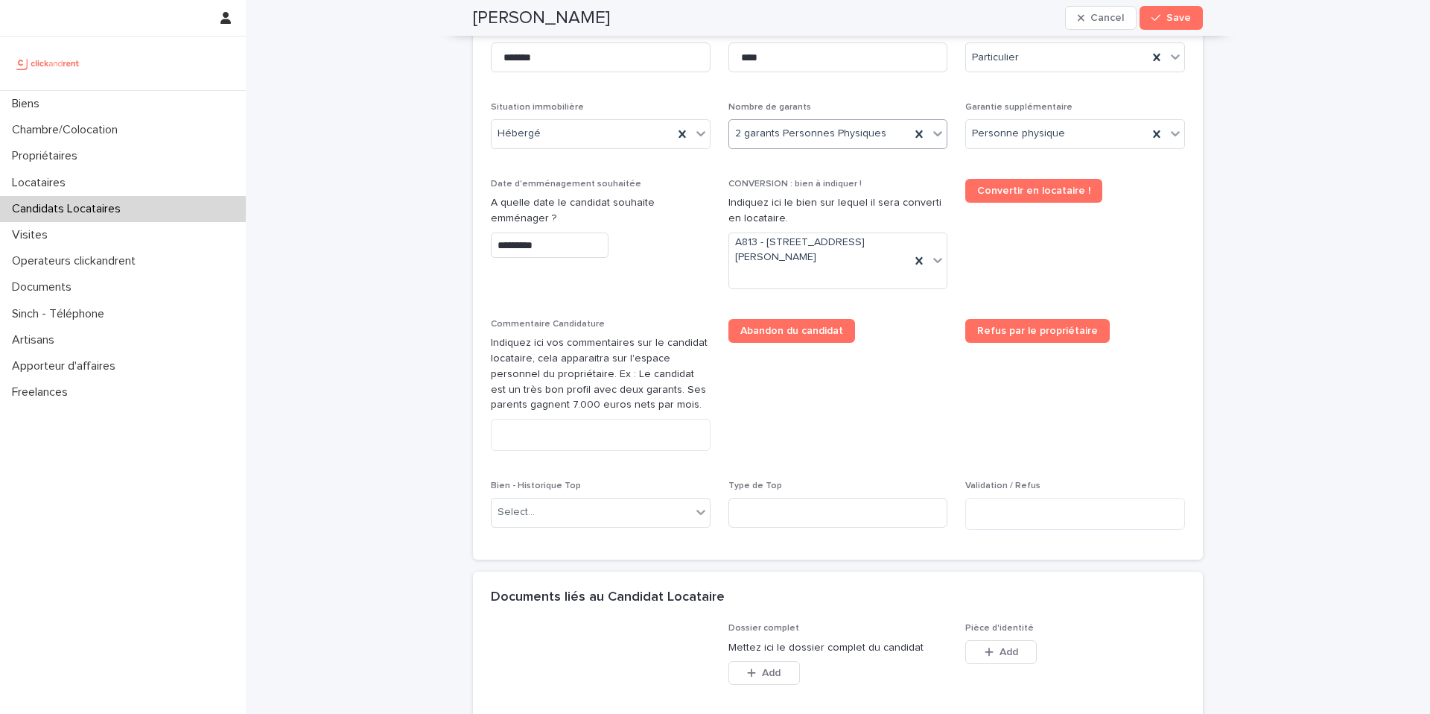
click at [800, 129] on span "2 garants Personnes Physiques" at bounding box center [810, 134] width 151 height 16
click at [789, 188] on div "1 garant Personne Physique" at bounding box center [832, 189] width 218 height 26
click at [617, 437] on textarea at bounding box center [601, 435] width 220 height 32
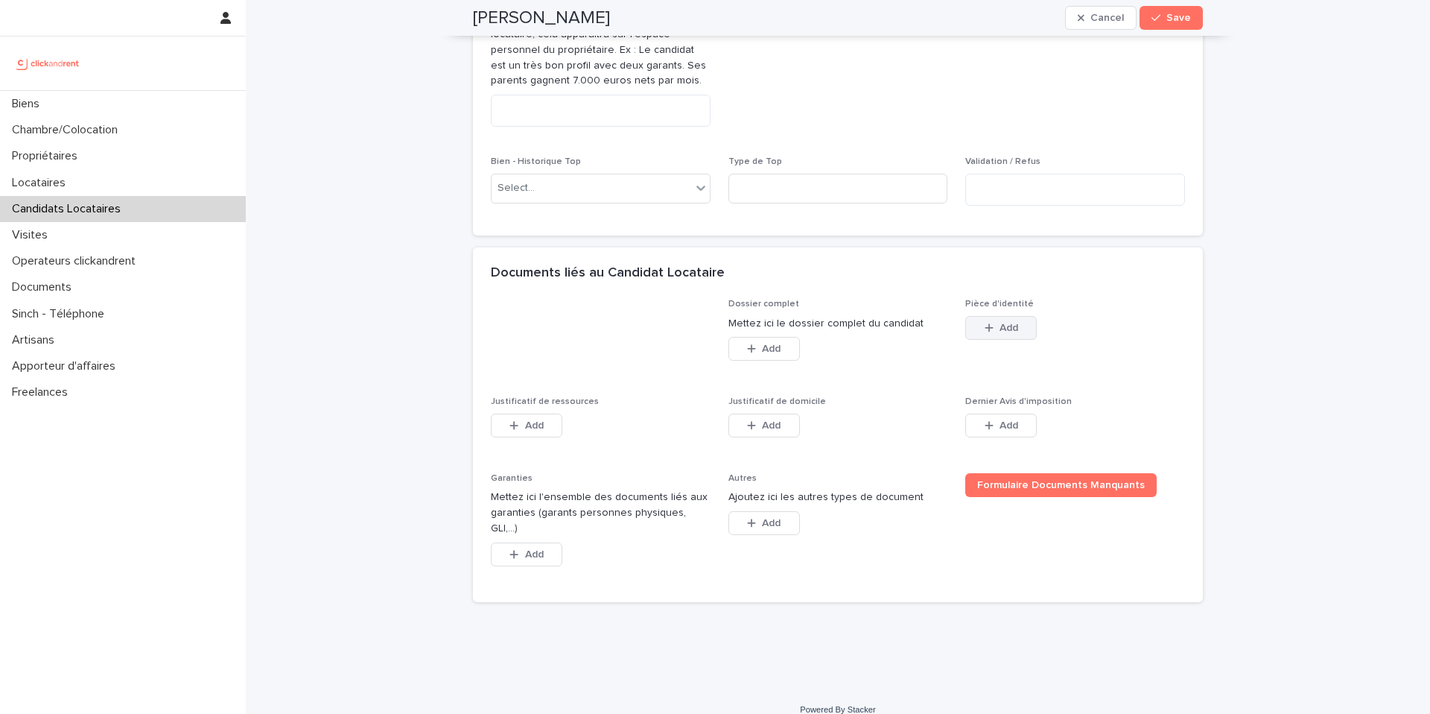
click at [1000, 328] on button "Add" at bounding box center [1001, 328] width 72 height 24
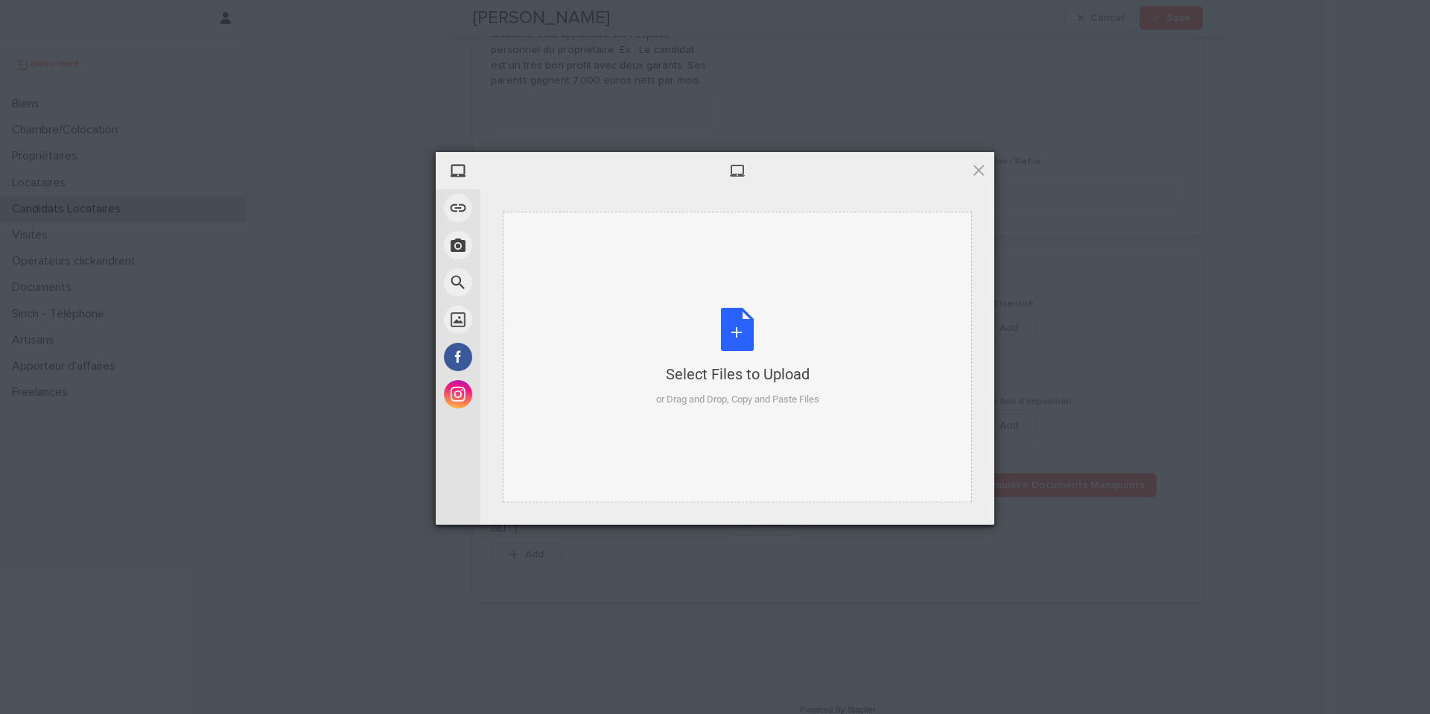
click at [781, 392] on div "or Drag and Drop, Copy and Paste Files" at bounding box center [737, 399] width 163 height 15
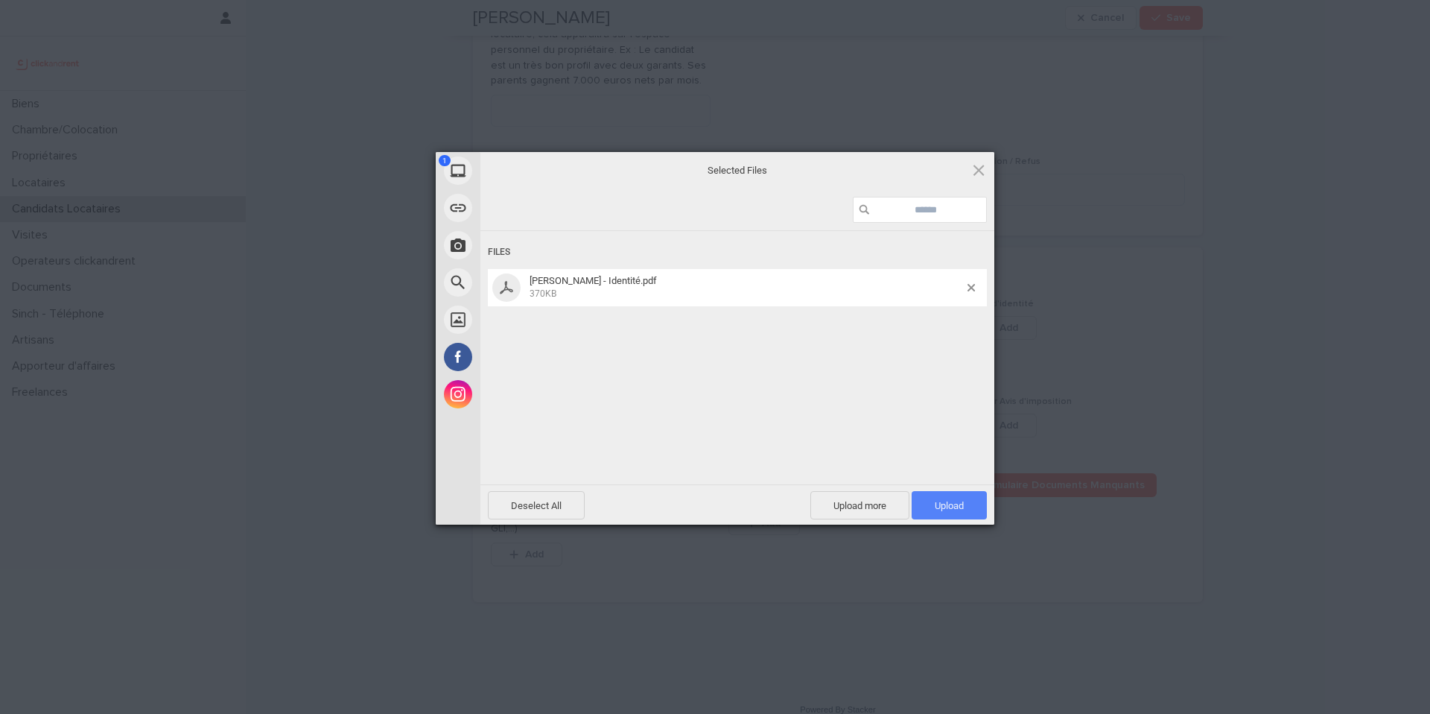
click at [947, 498] on span "Upload 1" at bounding box center [949, 505] width 75 height 28
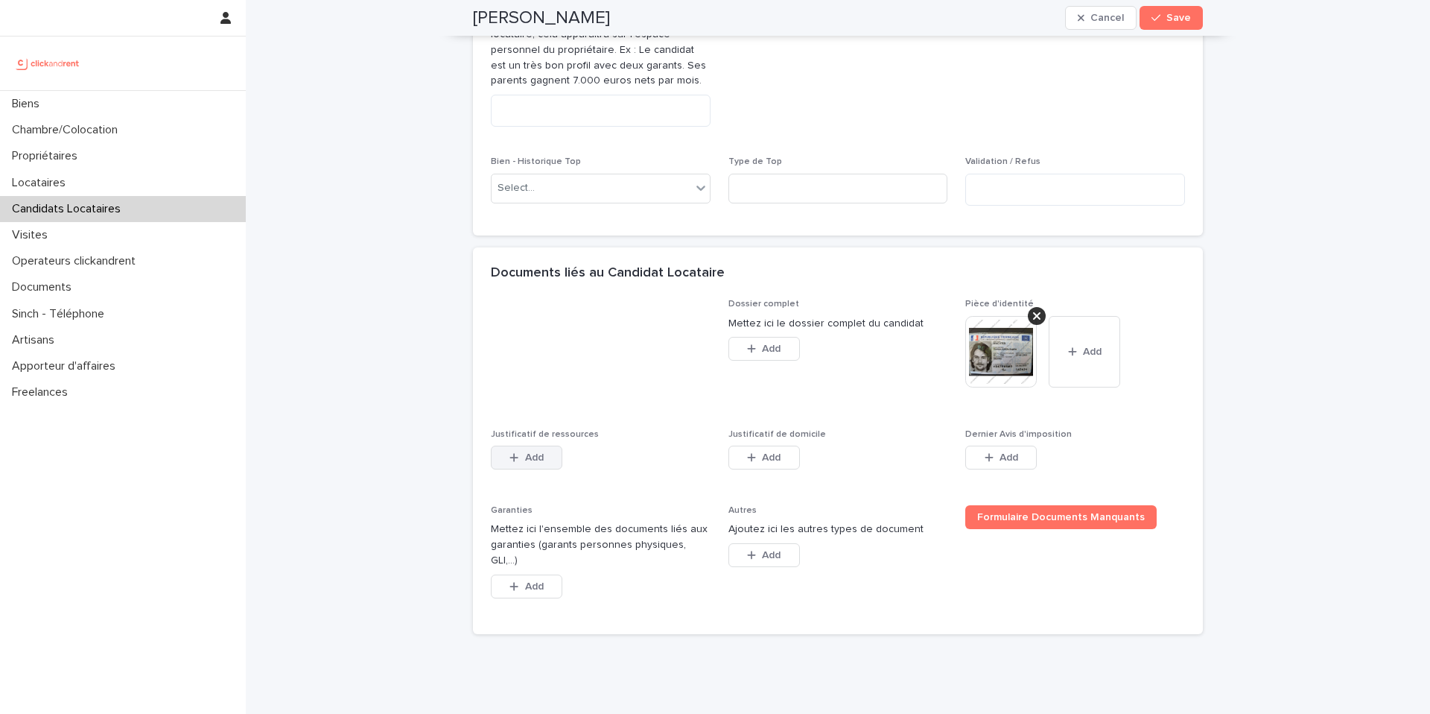
click at [529, 457] on span "Add" at bounding box center [534, 457] width 19 height 10
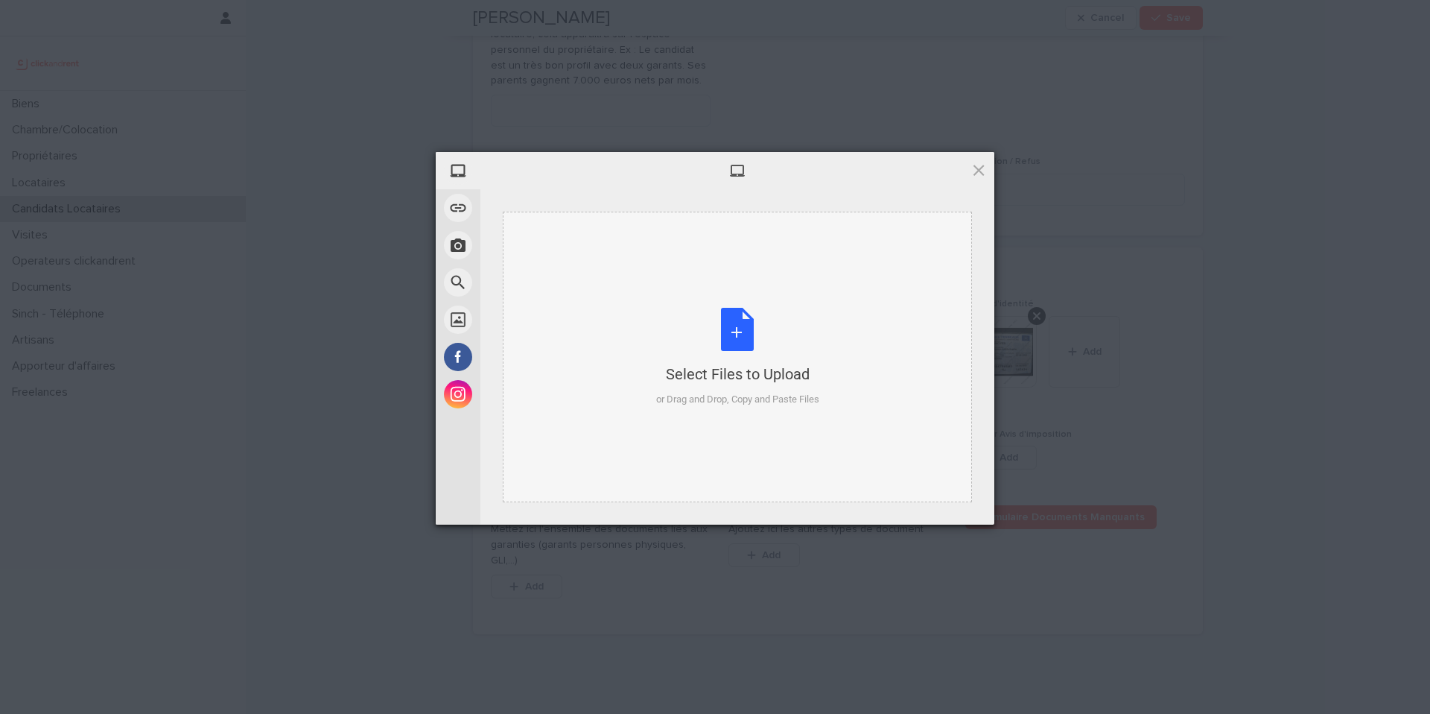
click at [775, 363] on div "Select Files to Upload" at bounding box center [737, 373] width 163 height 21
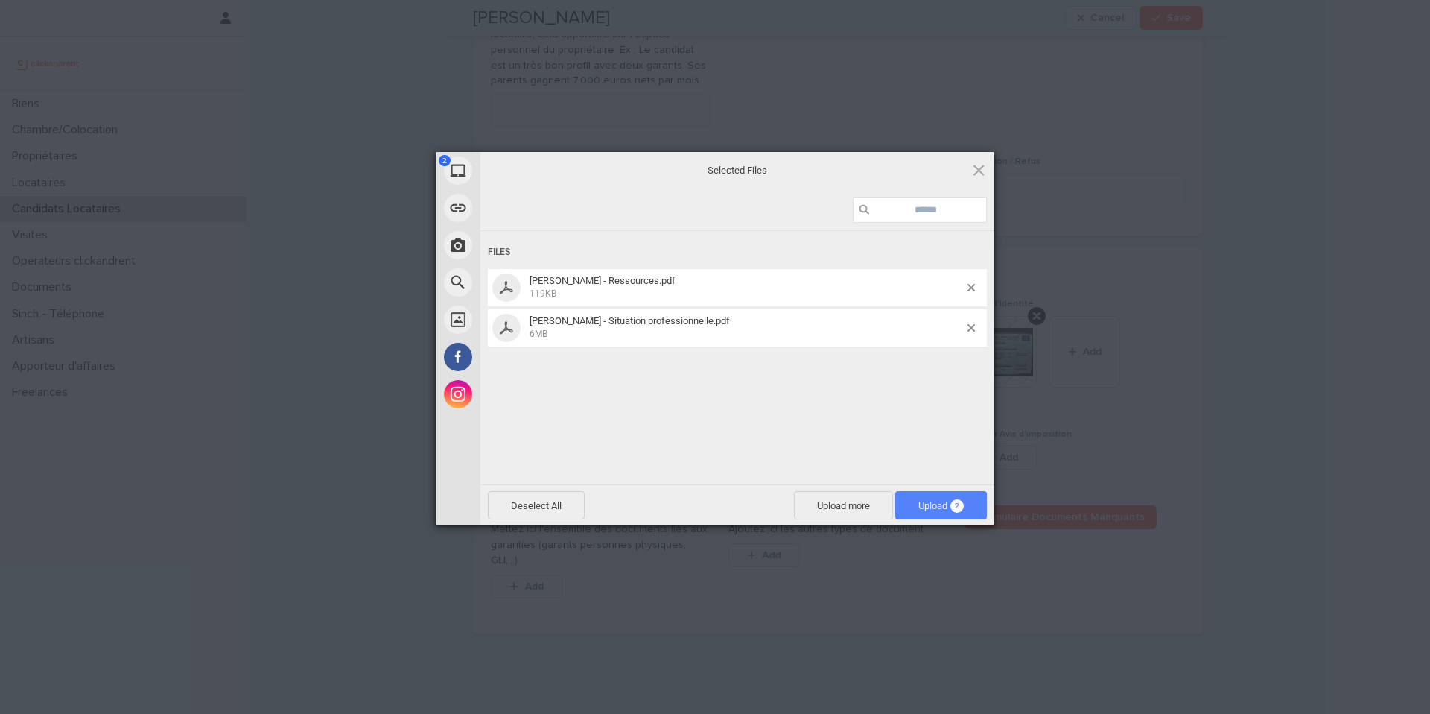
click at [933, 509] on span "Upload 2" at bounding box center [940, 505] width 45 height 11
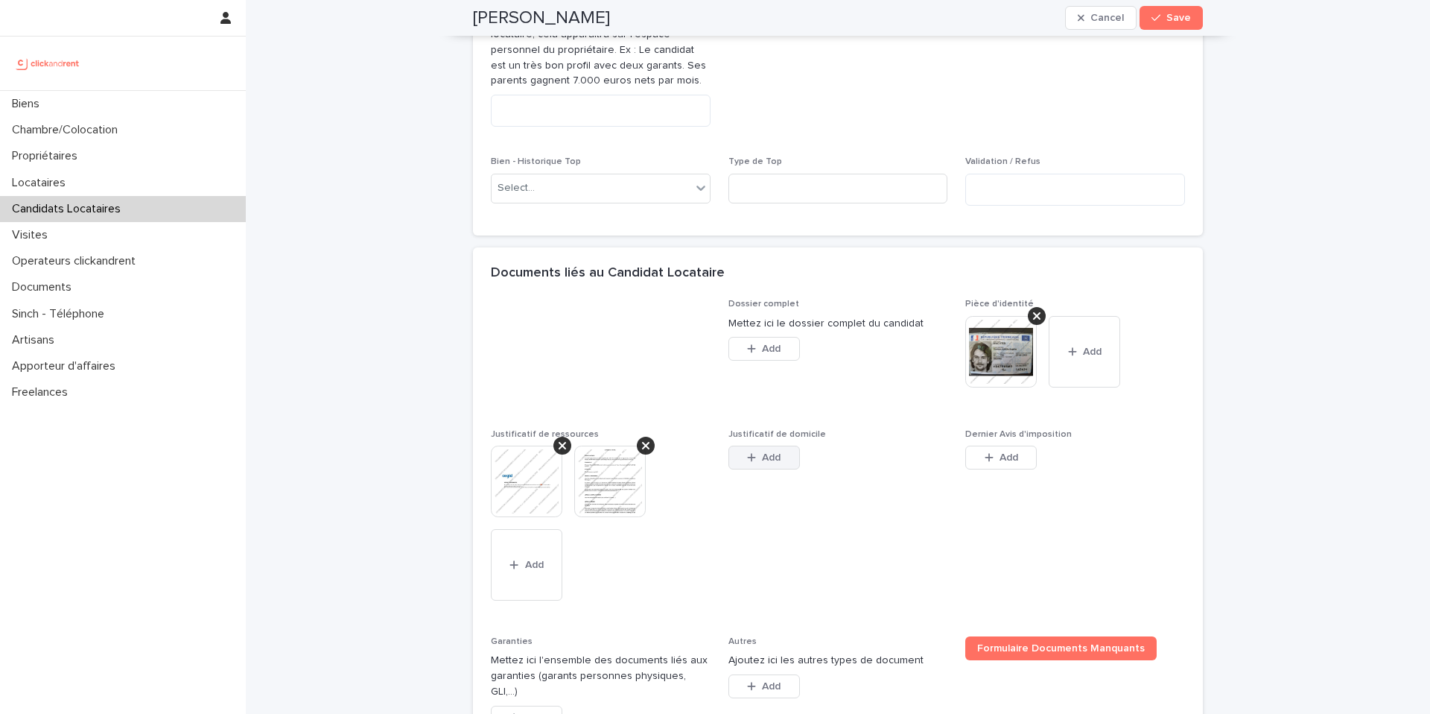
click at [747, 454] on icon "button" at bounding box center [751, 457] width 9 height 10
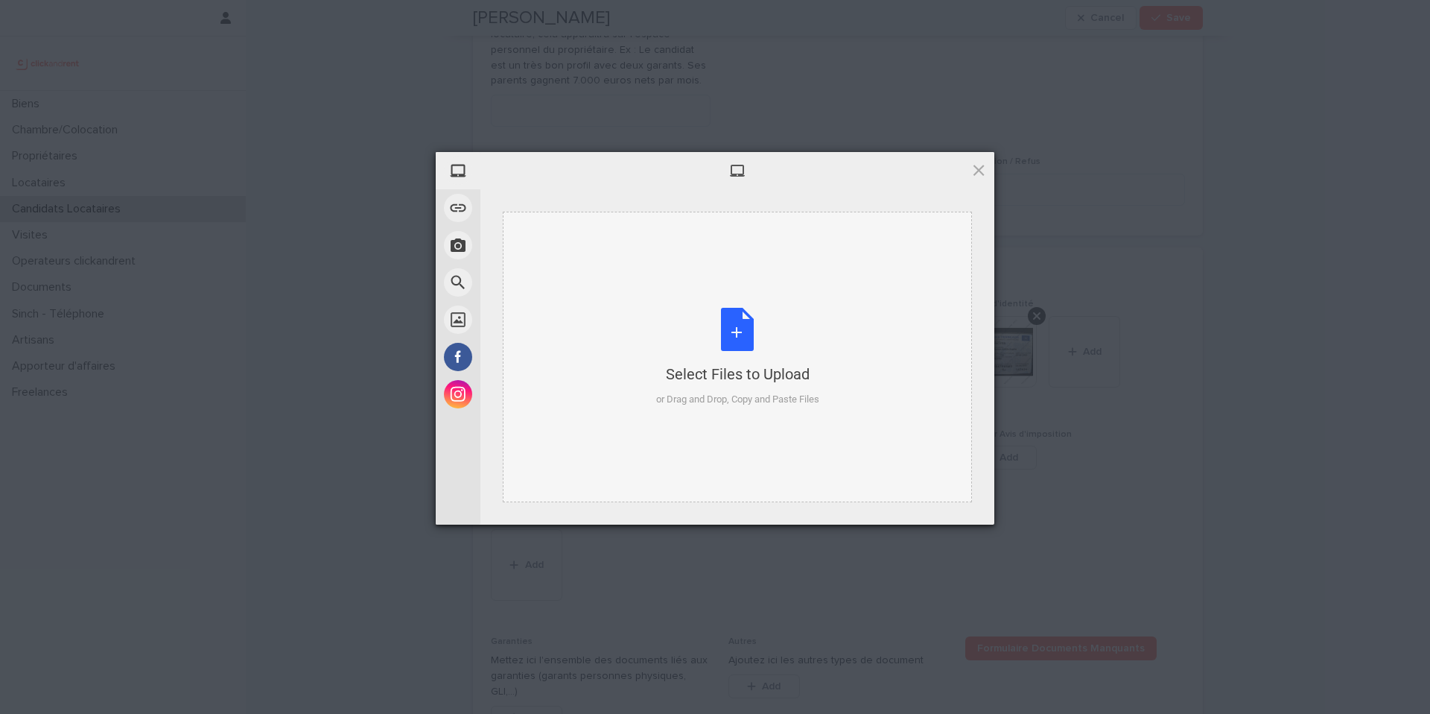
click at [704, 352] on div "Select Files to Upload or Drag and Drop, Copy and Paste Files" at bounding box center [737, 357] width 163 height 99
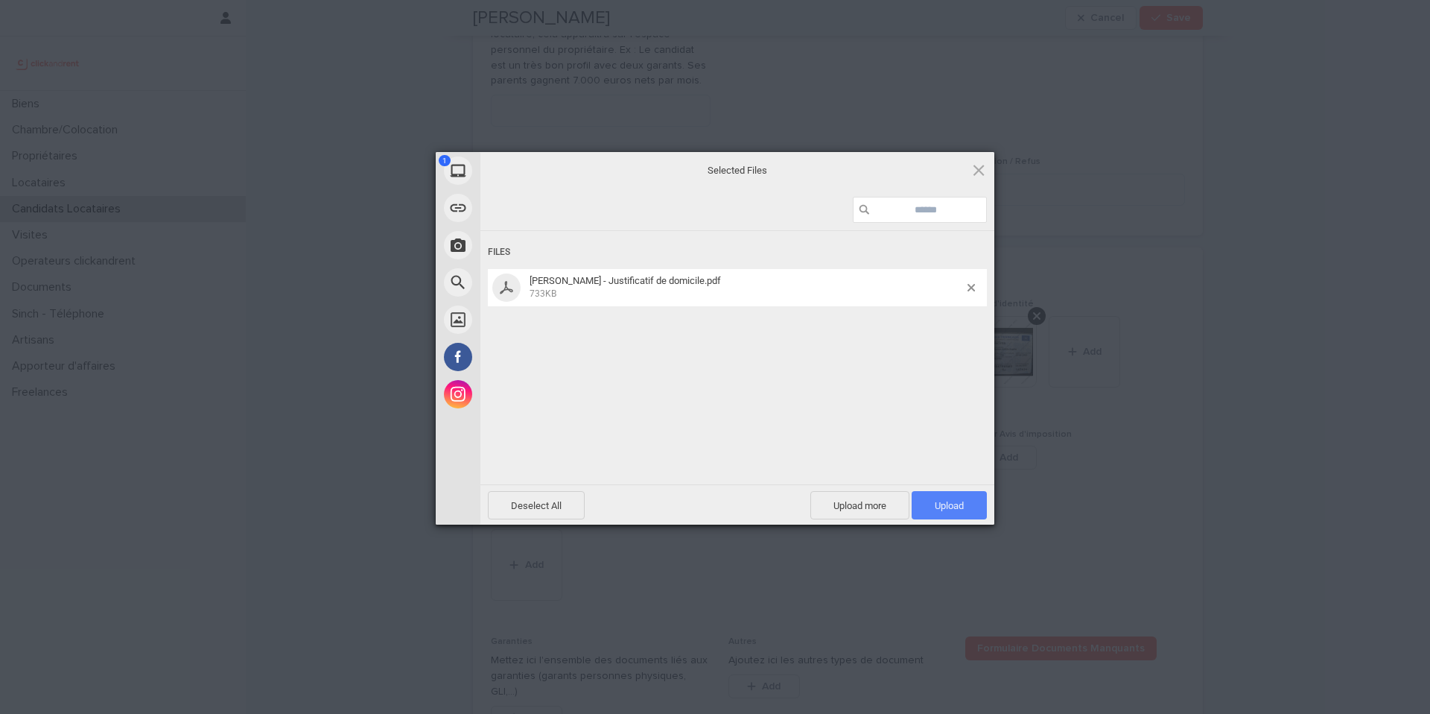
click at [946, 506] on span "Upload 1" at bounding box center [949, 505] width 29 height 11
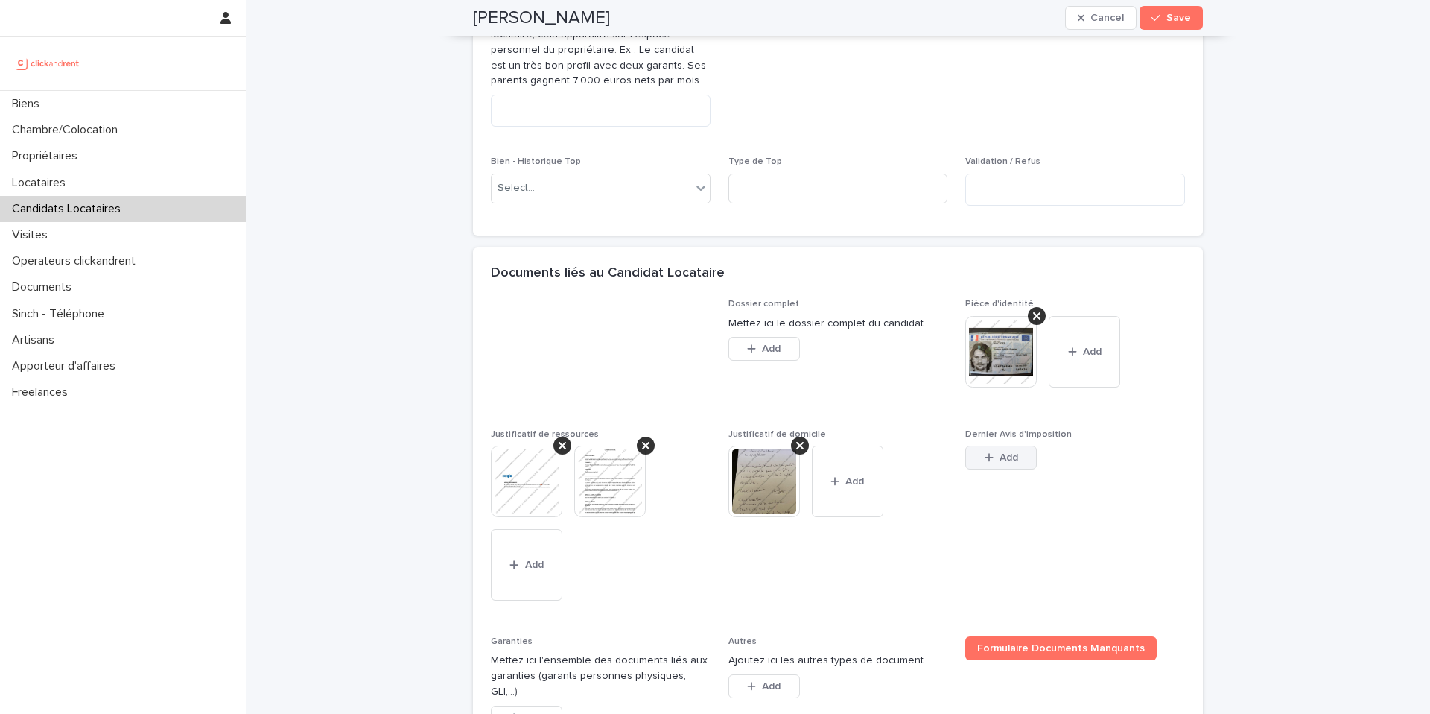
click at [1007, 453] on span "Add" at bounding box center [1009, 457] width 19 height 10
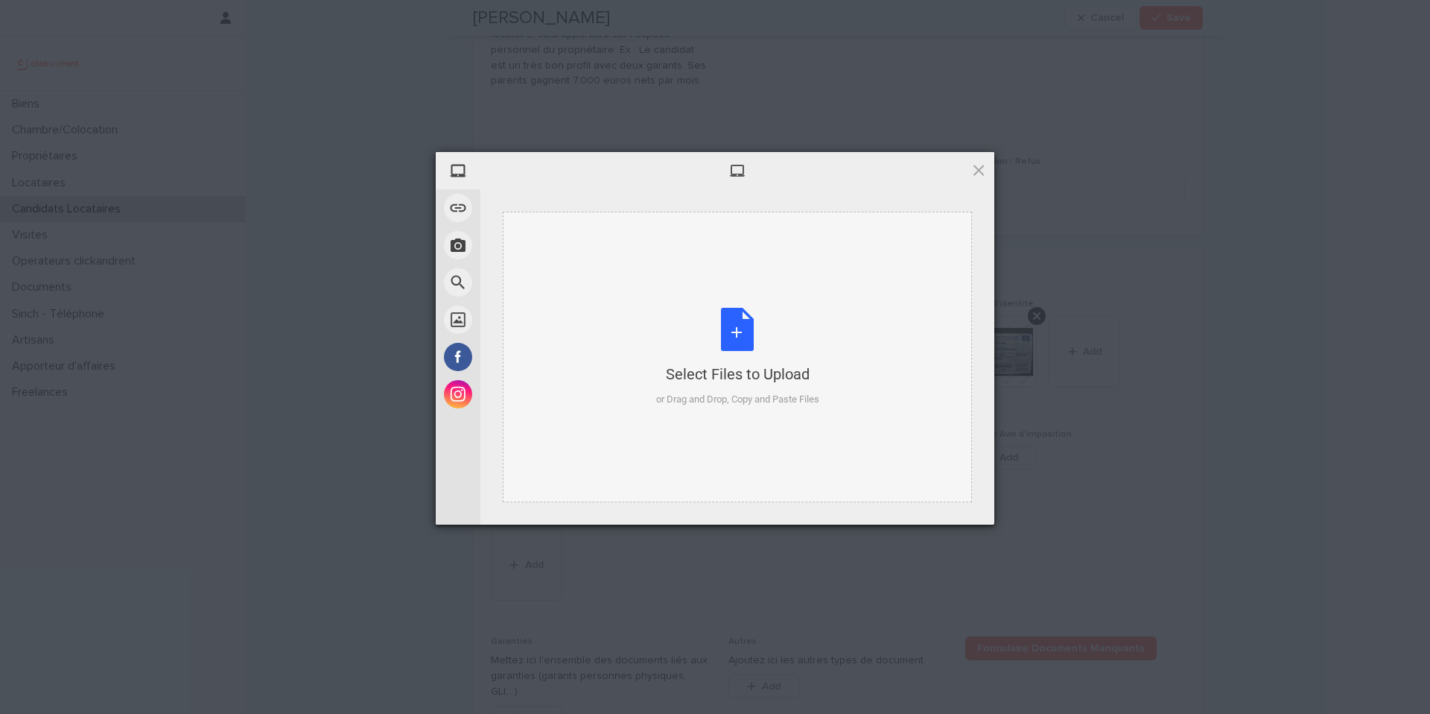
click at [760, 387] on div "Select Files to Upload or Drag and Drop, Copy and Paste Files" at bounding box center [737, 357] width 163 height 99
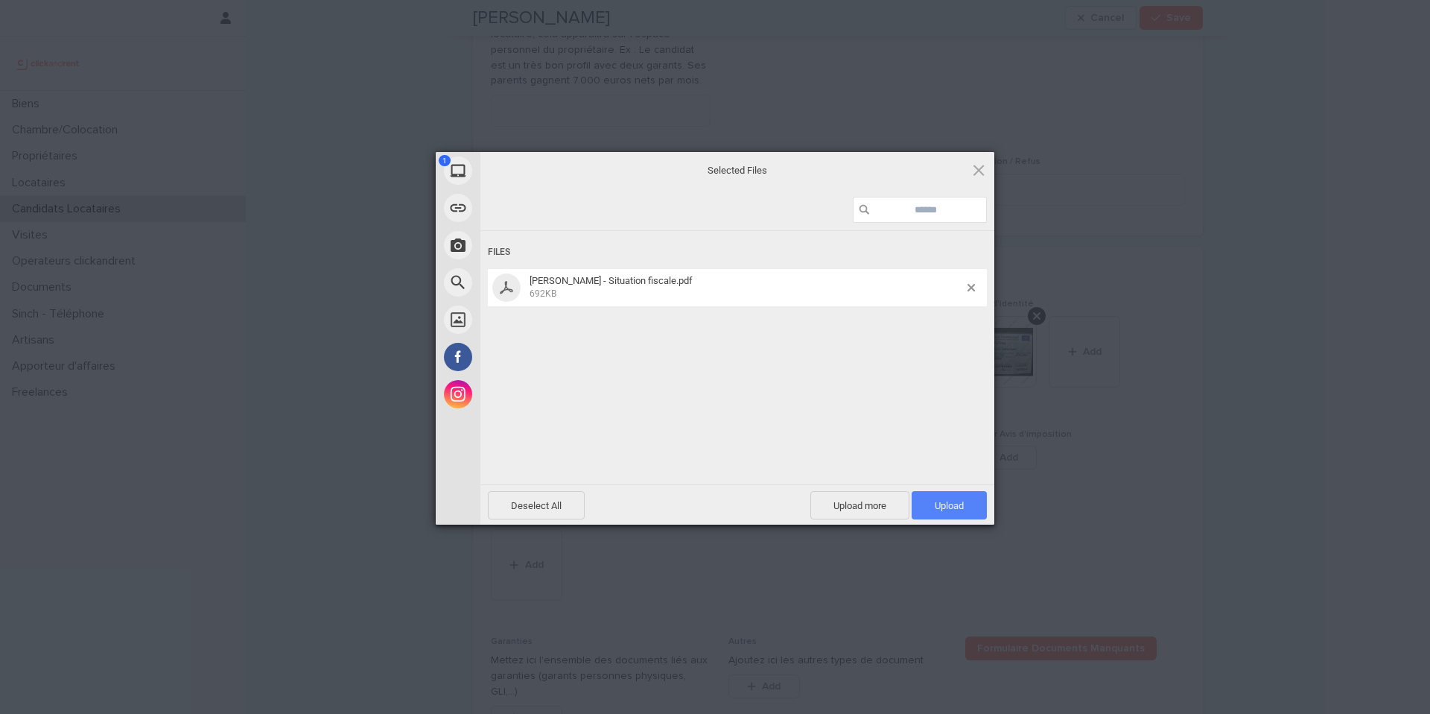
click at [977, 506] on span "Upload 1" at bounding box center [949, 505] width 75 height 28
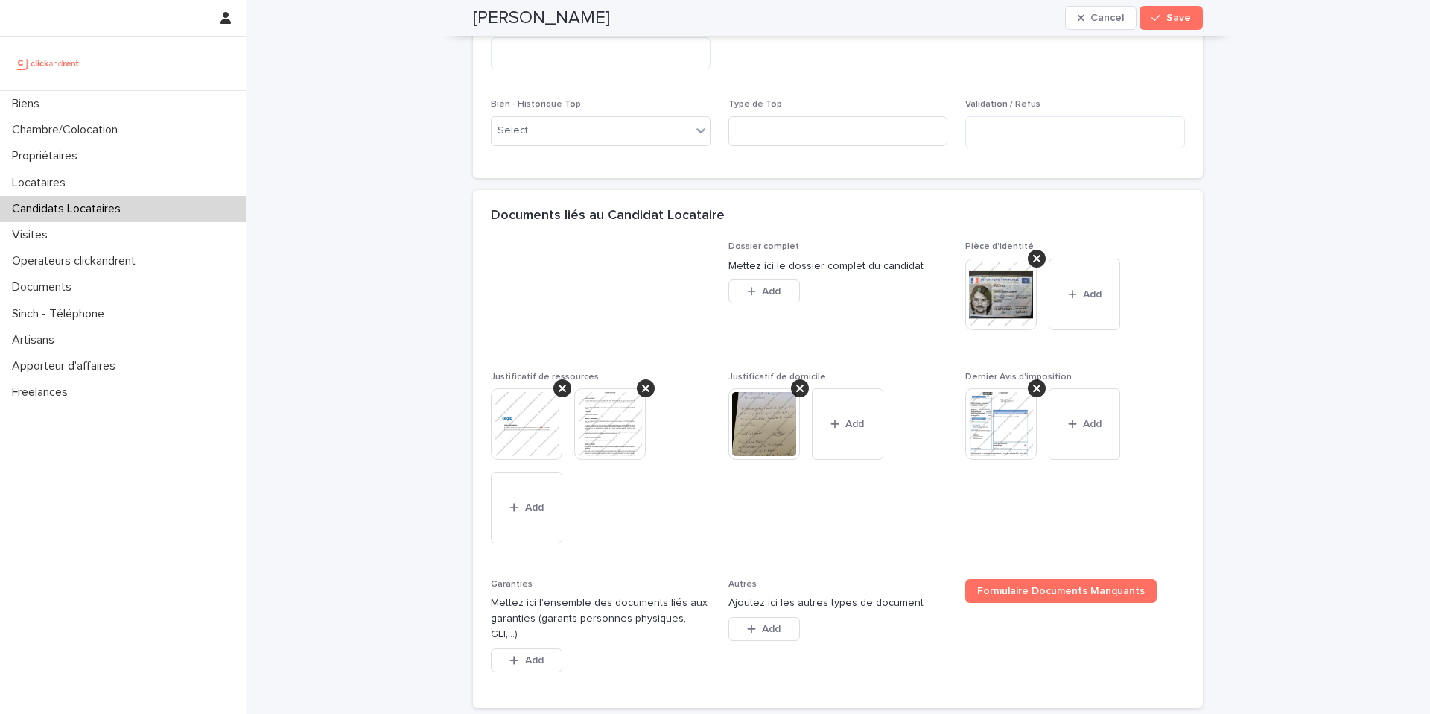
scroll to position [1089, 0]
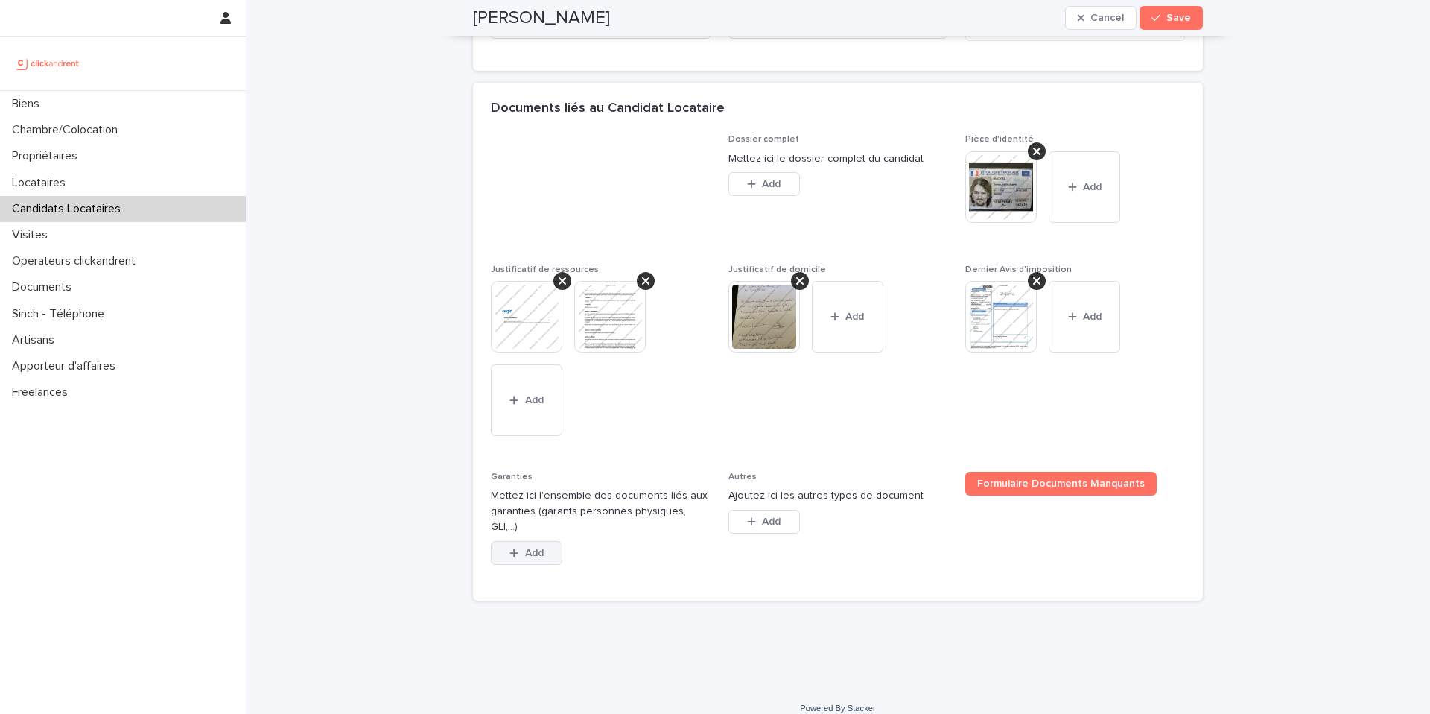
click at [549, 541] on button "Add" at bounding box center [527, 553] width 72 height 24
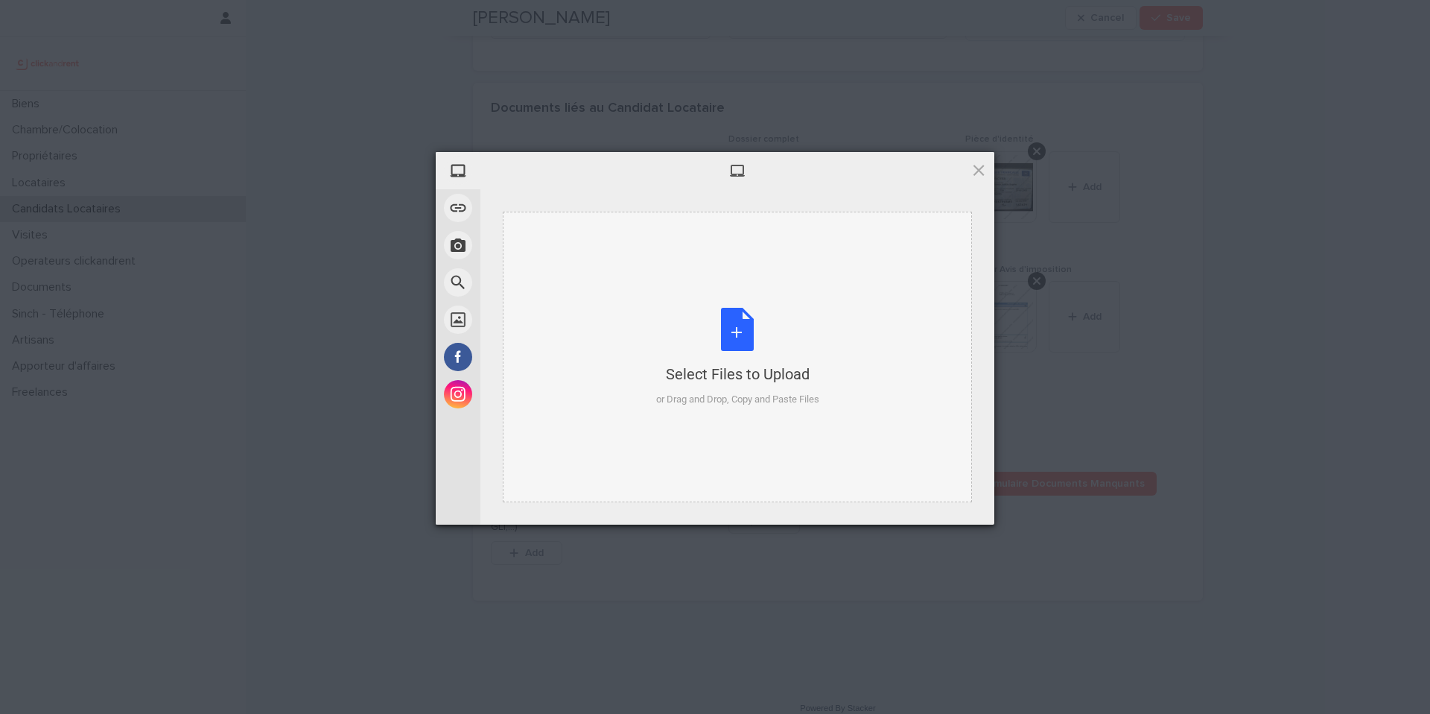
click at [683, 390] on div "Select Files to Upload or Drag and Drop, Copy and Paste Files" at bounding box center [737, 357] width 163 height 99
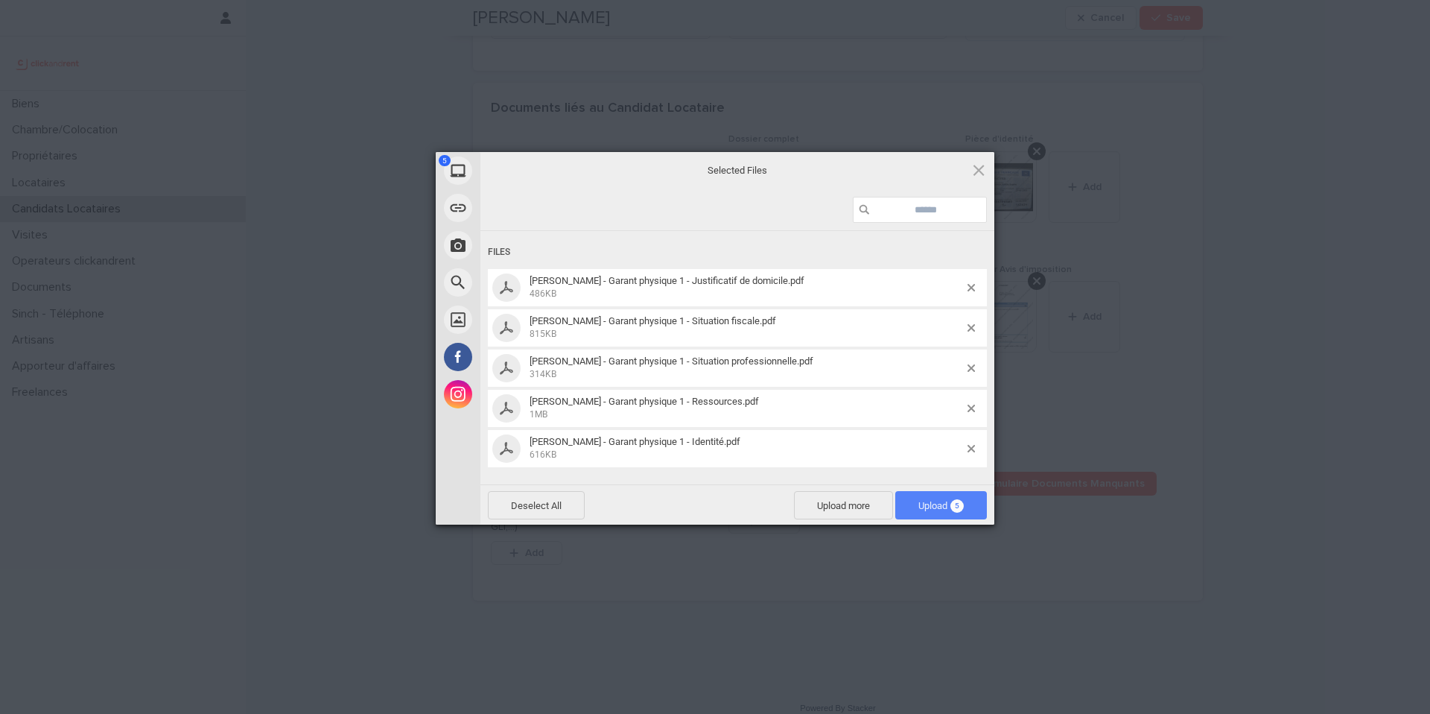
drag, startPoint x: 947, startPoint y: 502, endPoint x: 944, endPoint y: 493, distance: 9.2
click at [946, 502] on span "Upload 5" at bounding box center [940, 505] width 45 height 11
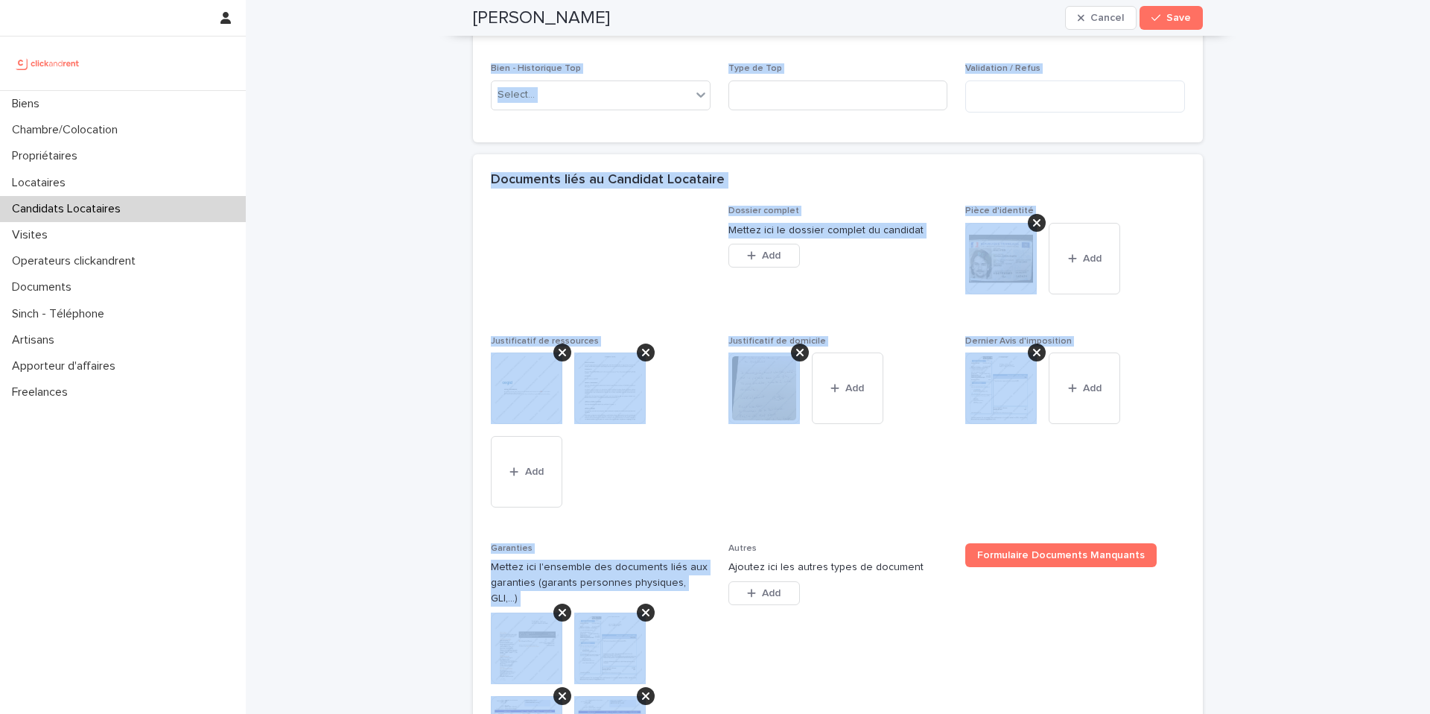
scroll to position [0, 0]
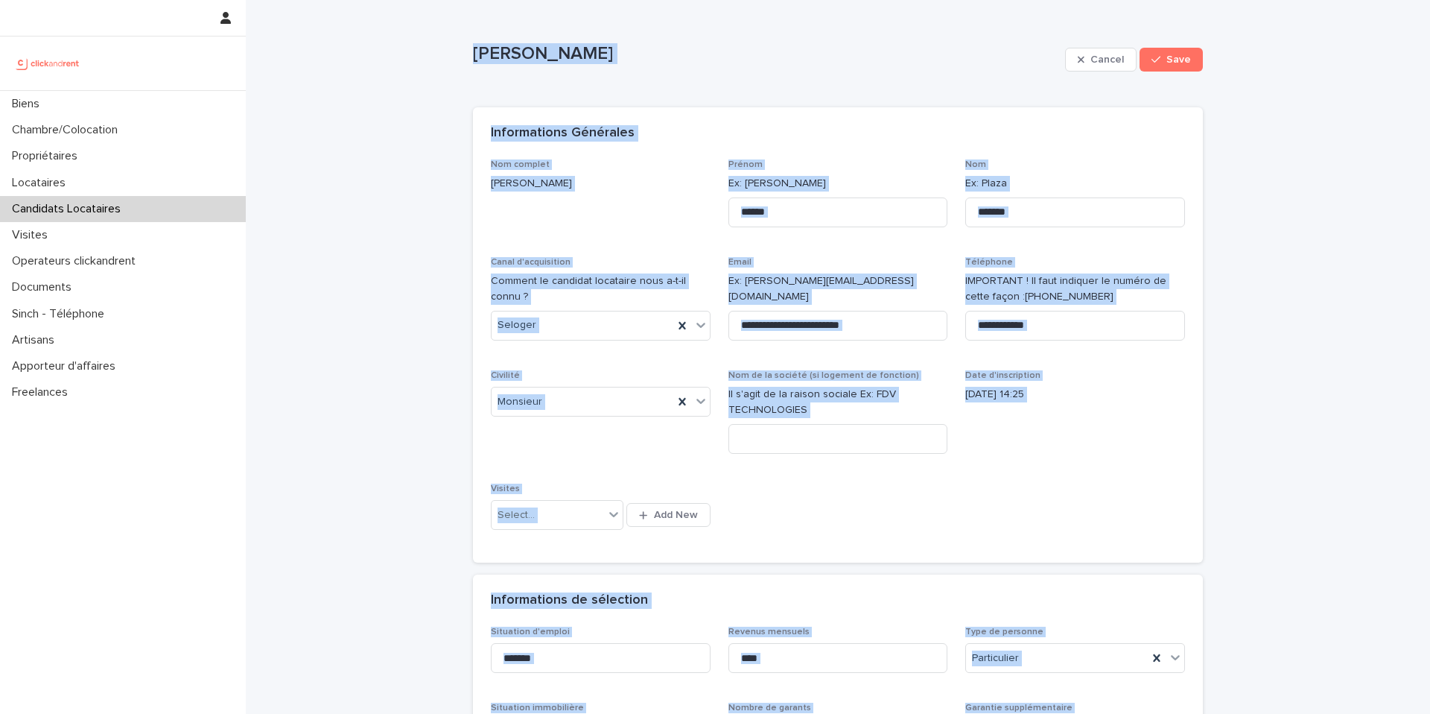
drag, startPoint x: 632, startPoint y: 611, endPoint x: 417, endPoint y: 25, distance: 624.4
copy div "Loremi Dolorsi Ametco Adip Elits, doeiu tem in utlab etdolo magn aliqua. Enimad…"
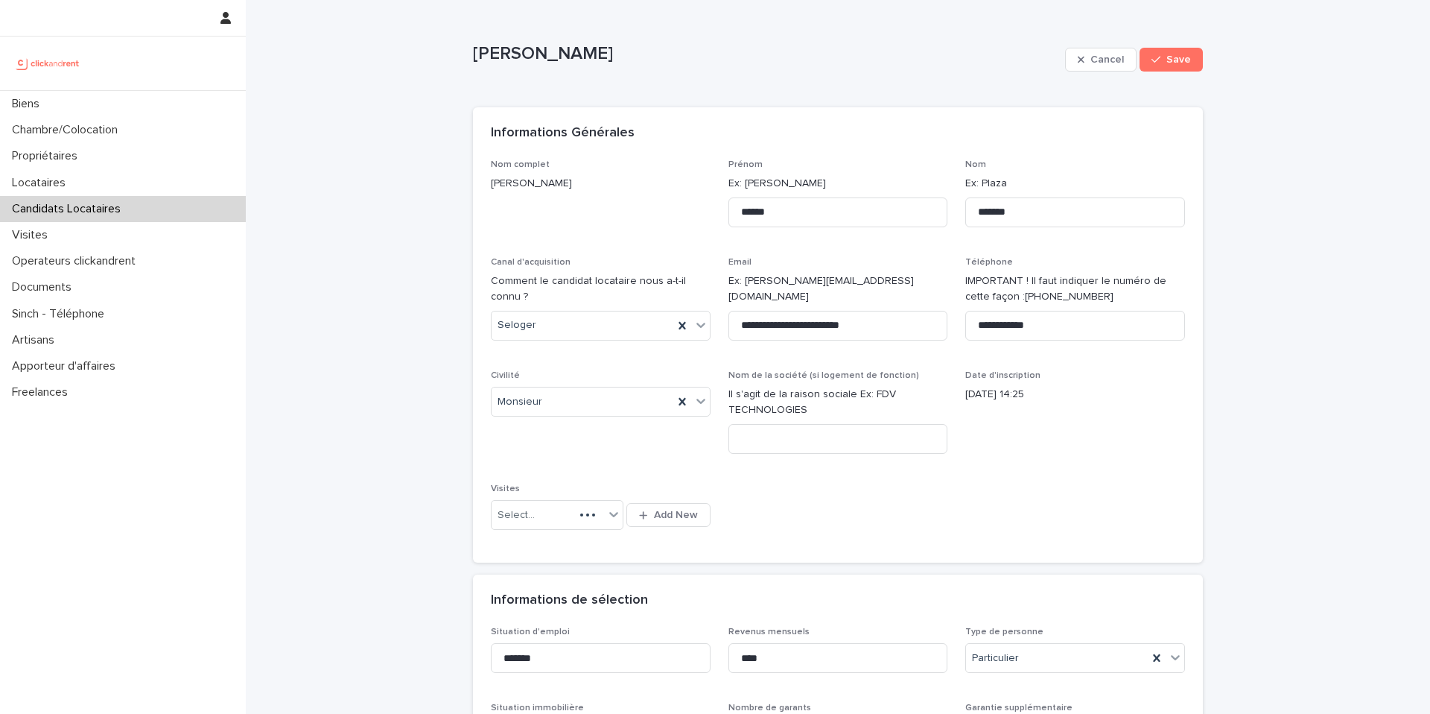
drag, startPoint x: 1055, startPoint y: 472, endPoint x: 1042, endPoint y: 473, distance: 13.4
click at [1054, 472] on div "**********" at bounding box center [838, 352] width 694 height 386
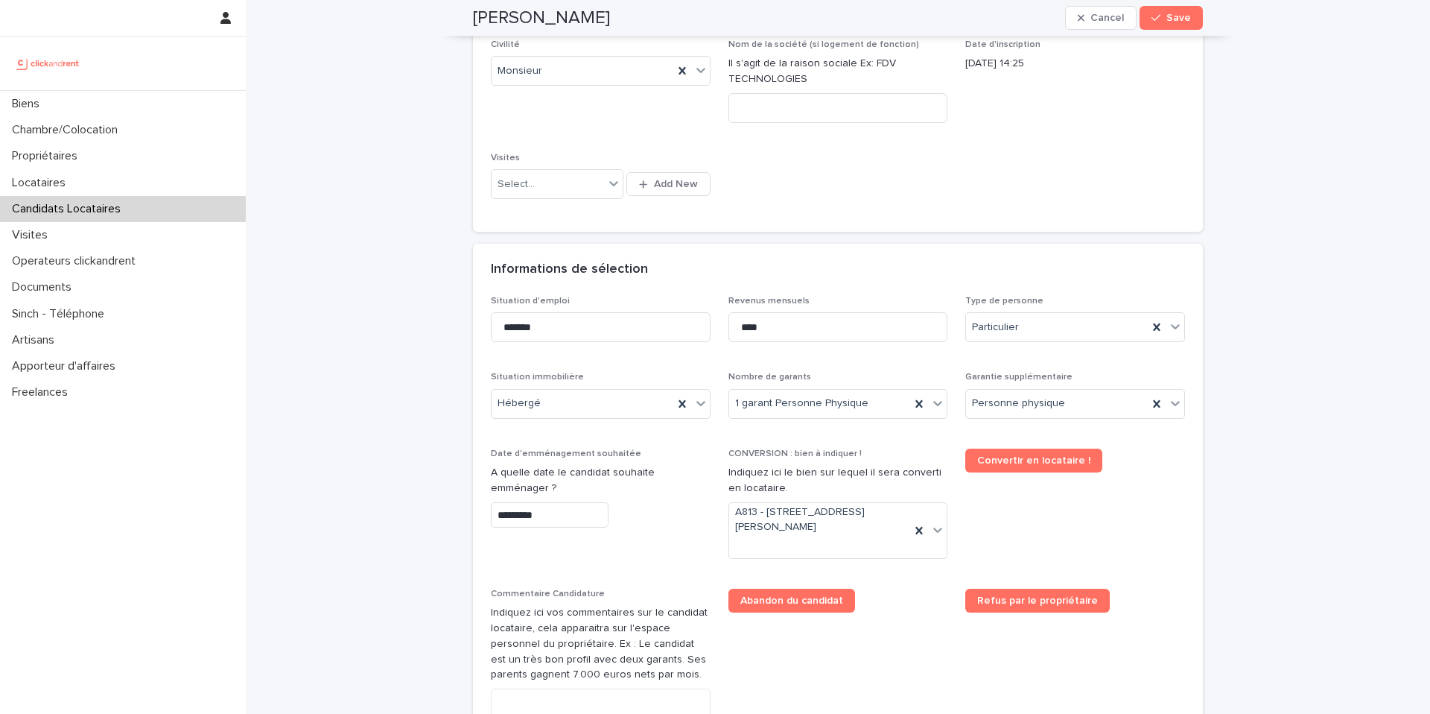
scroll to position [465, 0]
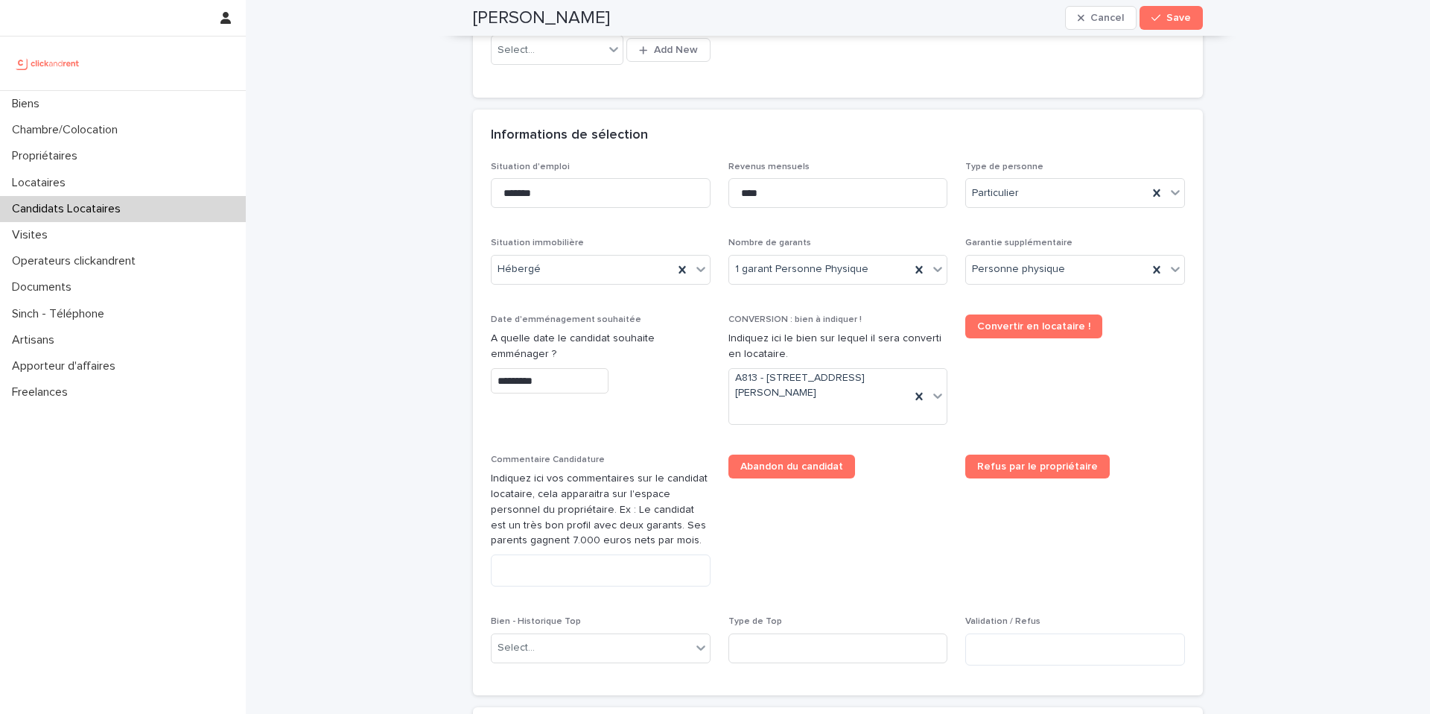
click at [552, 372] on input "*********" at bounding box center [550, 381] width 118 height 26
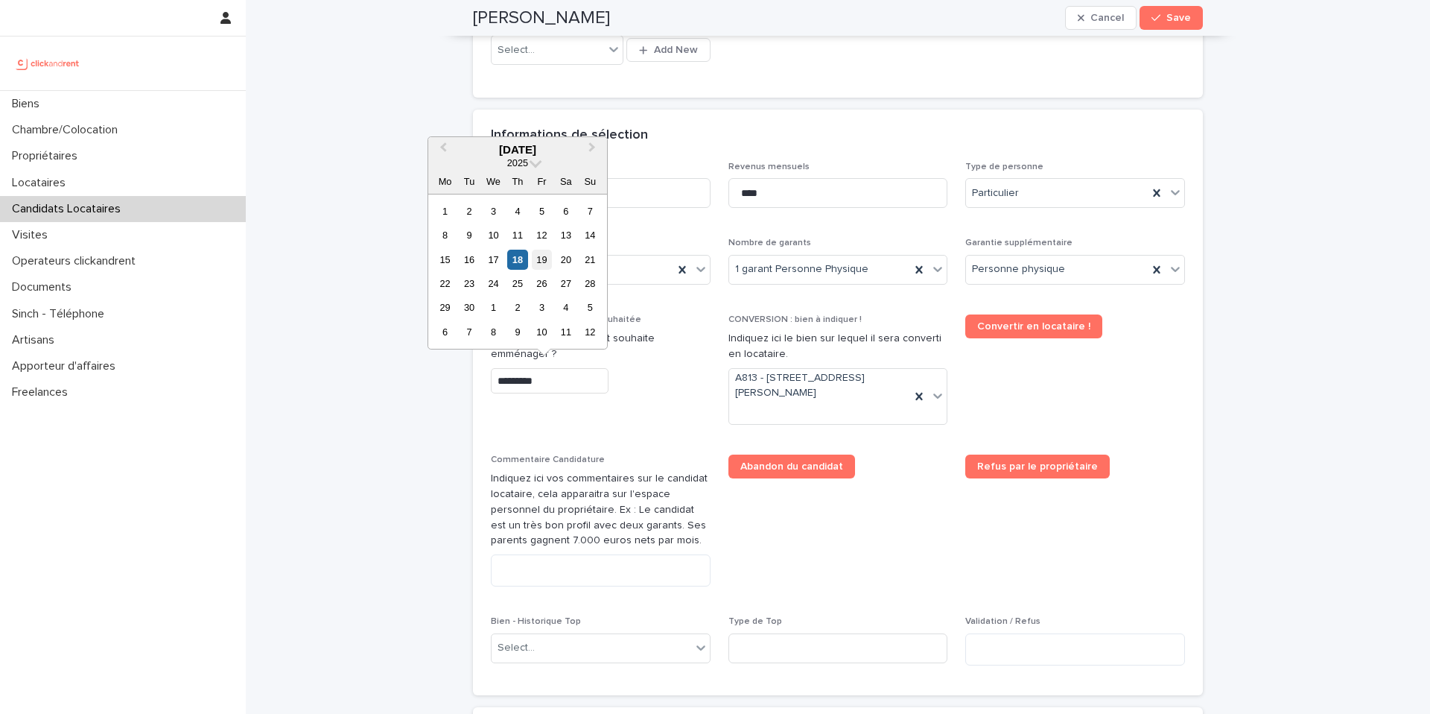
click at [544, 259] on div "19" at bounding box center [542, 260] width 20 height 20
type input "*********"
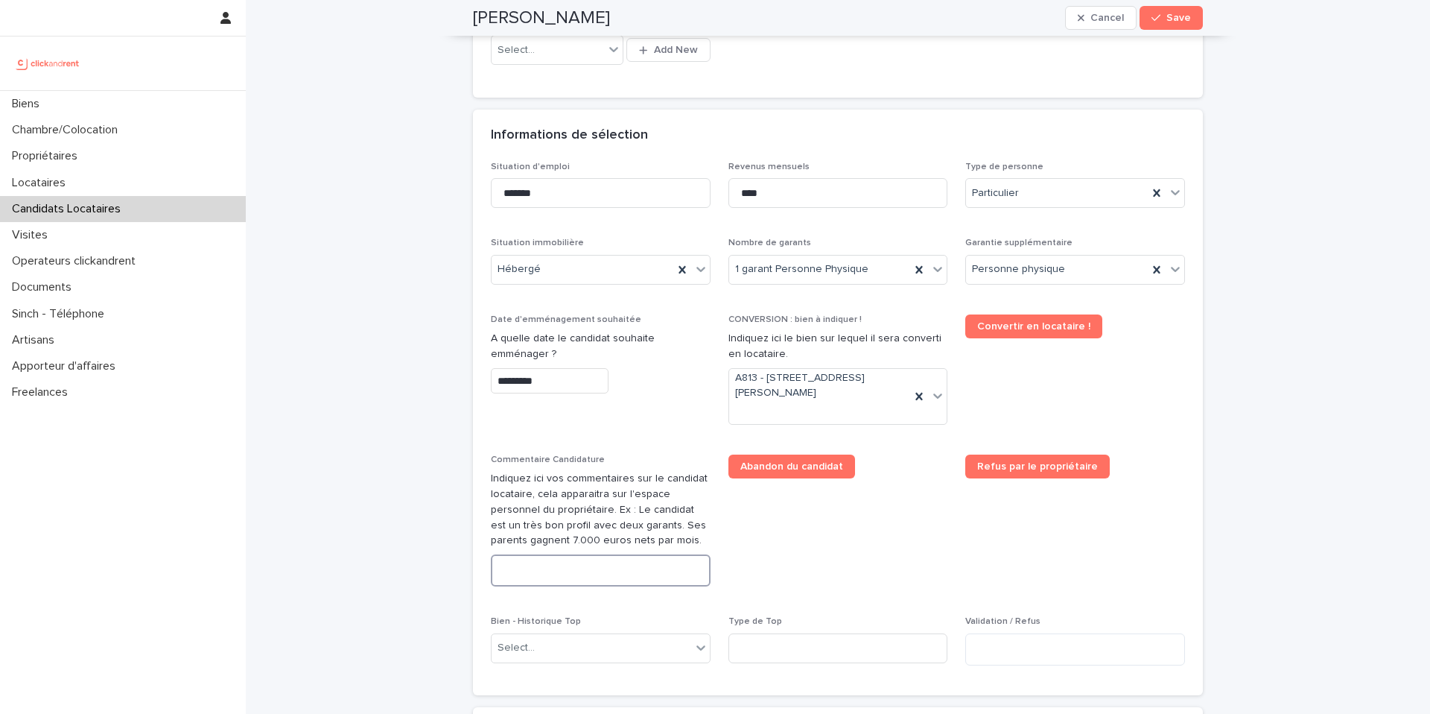
click at [539, 568] on textarea at bounding box center [601, 570] width 220 height 32
paste textarea "**********"
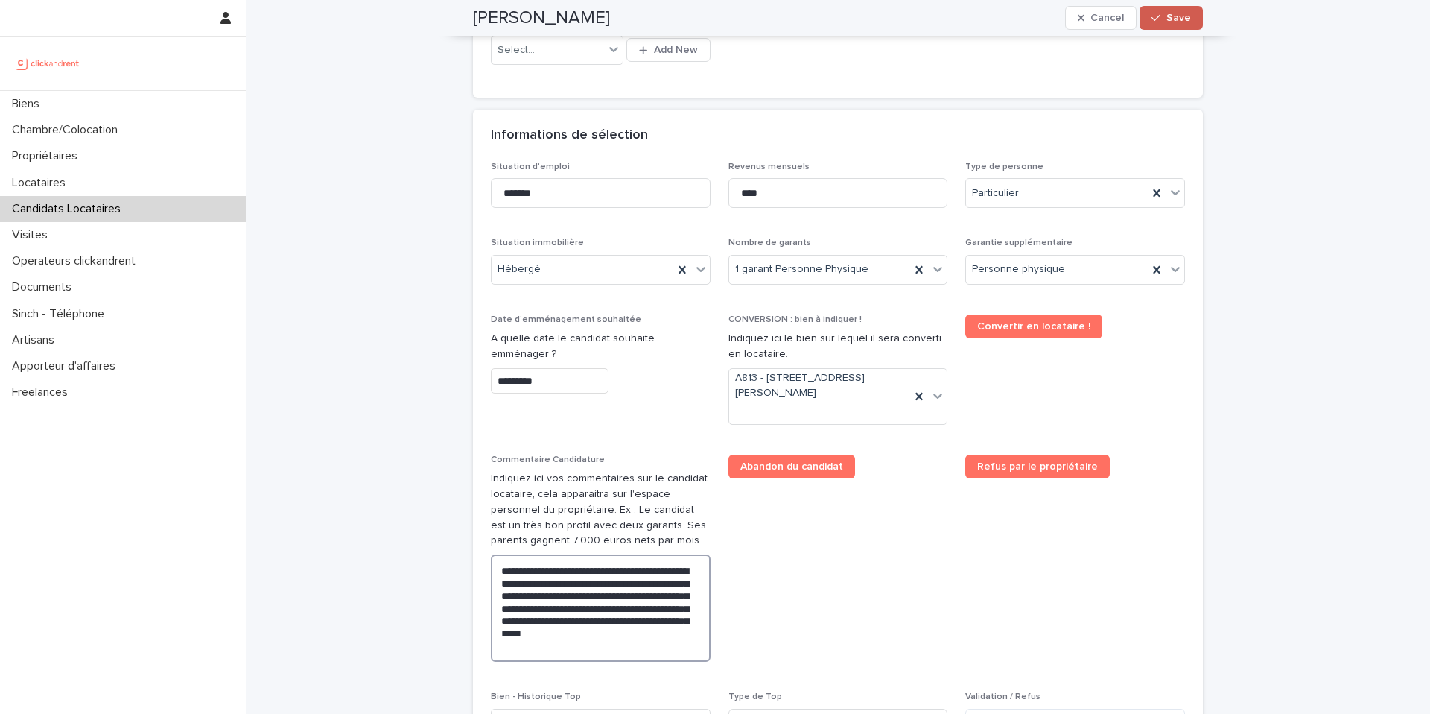
type textarea "**********"
drag, startPoint x: 1175, startPoint y: 26, endPoint x: 1157, endPoint y: 22, distance: 18.3
click at [1175, 26] on button "Save" at bounding box center [1171, 18] width 63 height 24
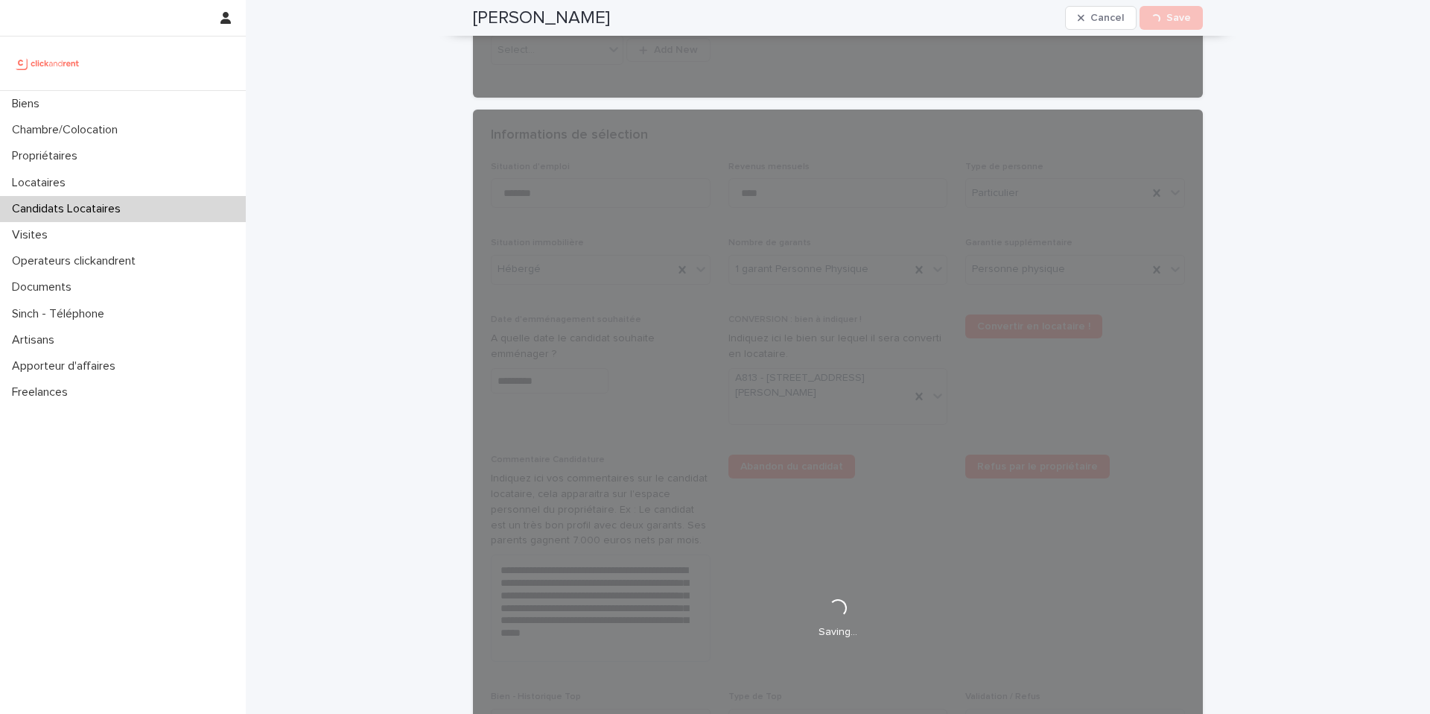
drag, startPoint x: 617, startPoint y: 19, endPoint x: 463, endPoint y: 13, distance: 154.3
click at [463, 13] on div "[PERSON_NAME] Cancel Loading... Save" at bounding box center [837, 18] width 801 height 36
copy h2 "[PERSON_NAME]"
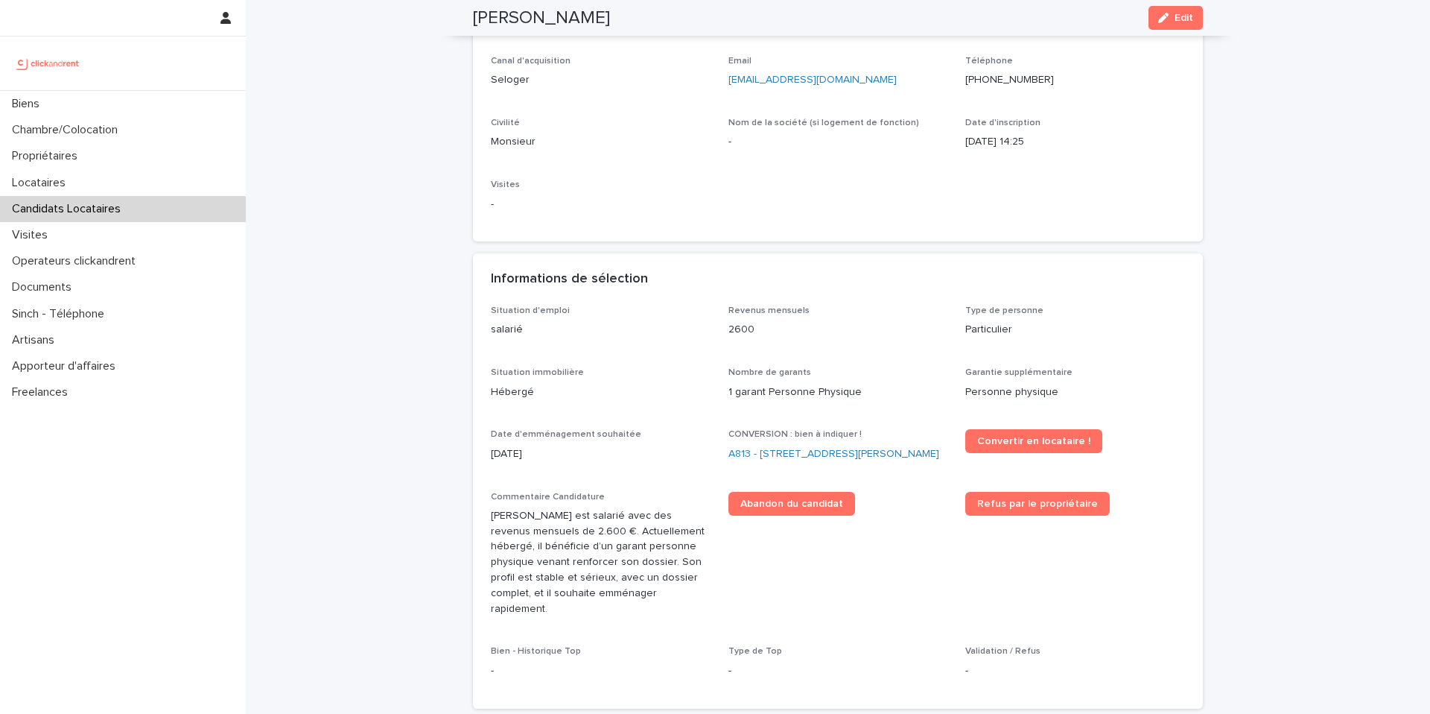
scroll to position [3, 0]
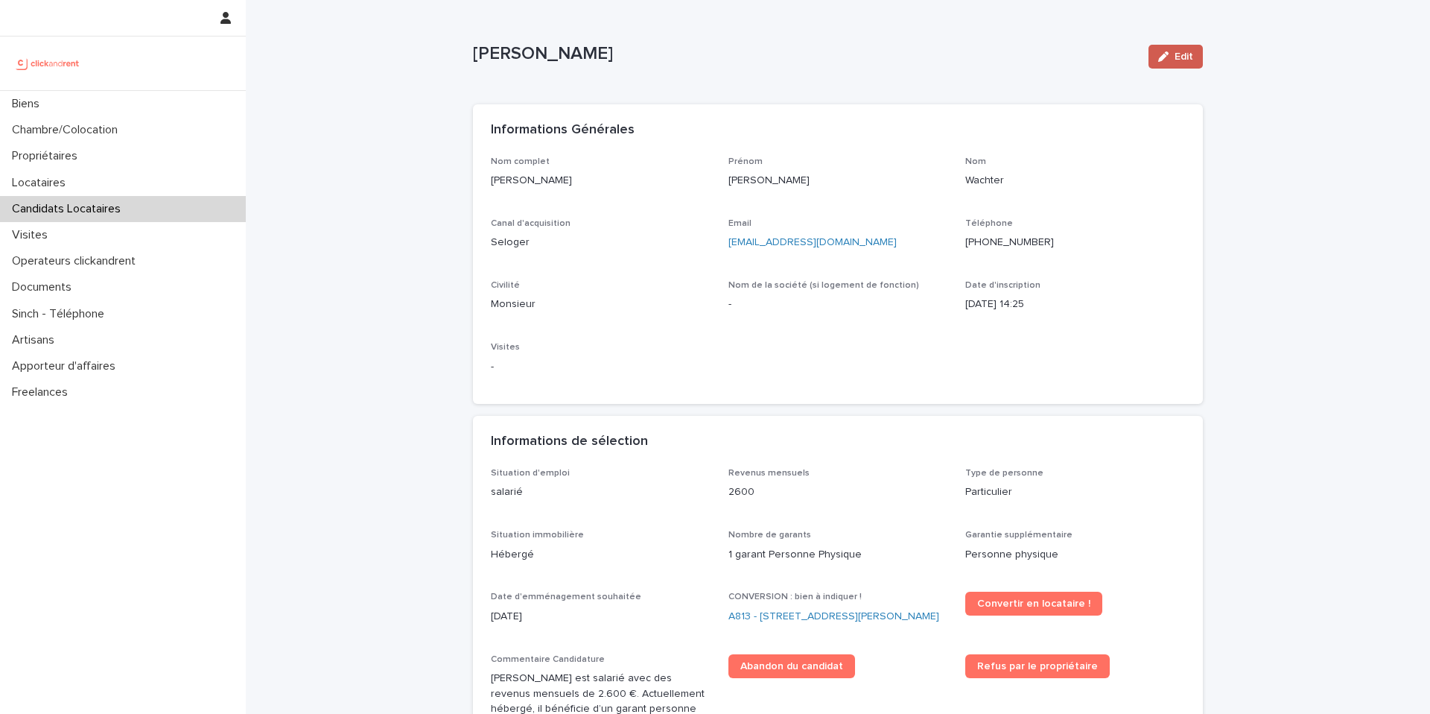
click at [1158, 55] on icon "button" at bounding box center [1163, 56] width 10 height 10
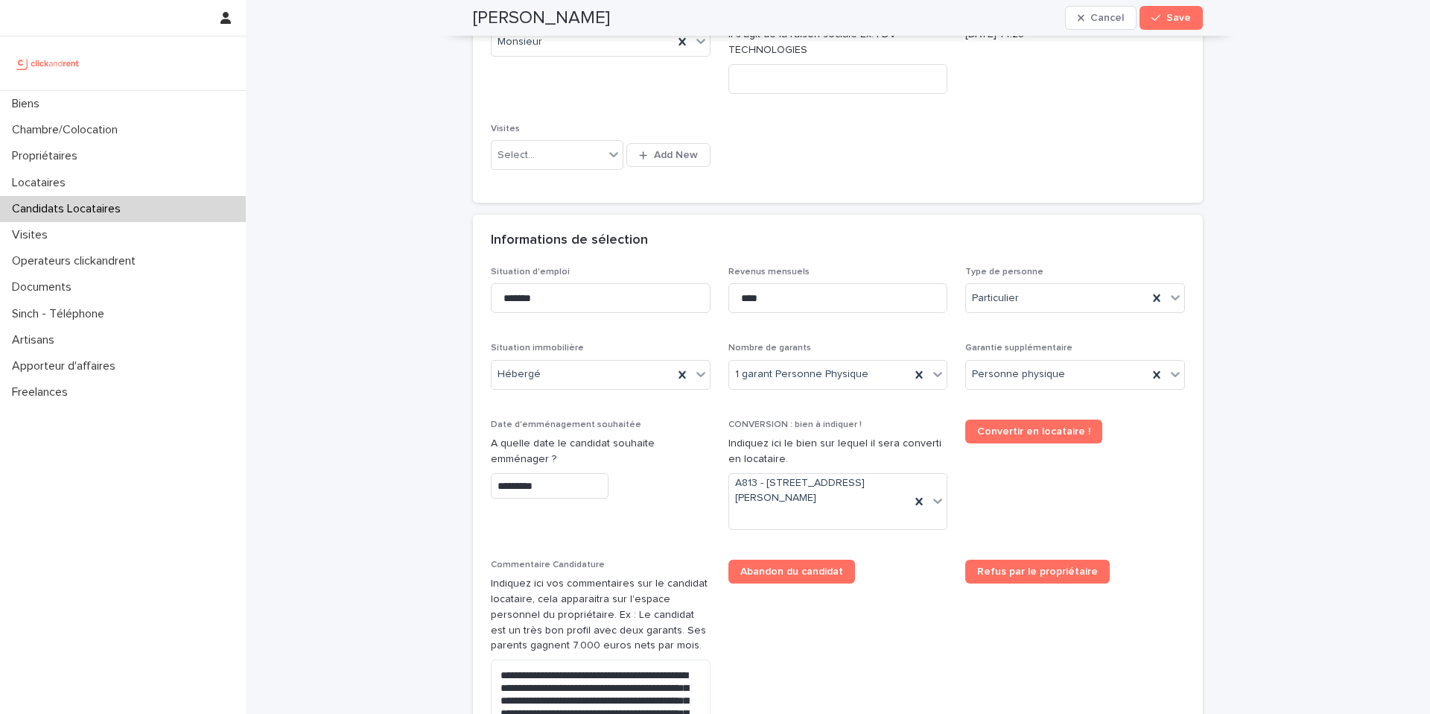
scroll to position [537, 0]
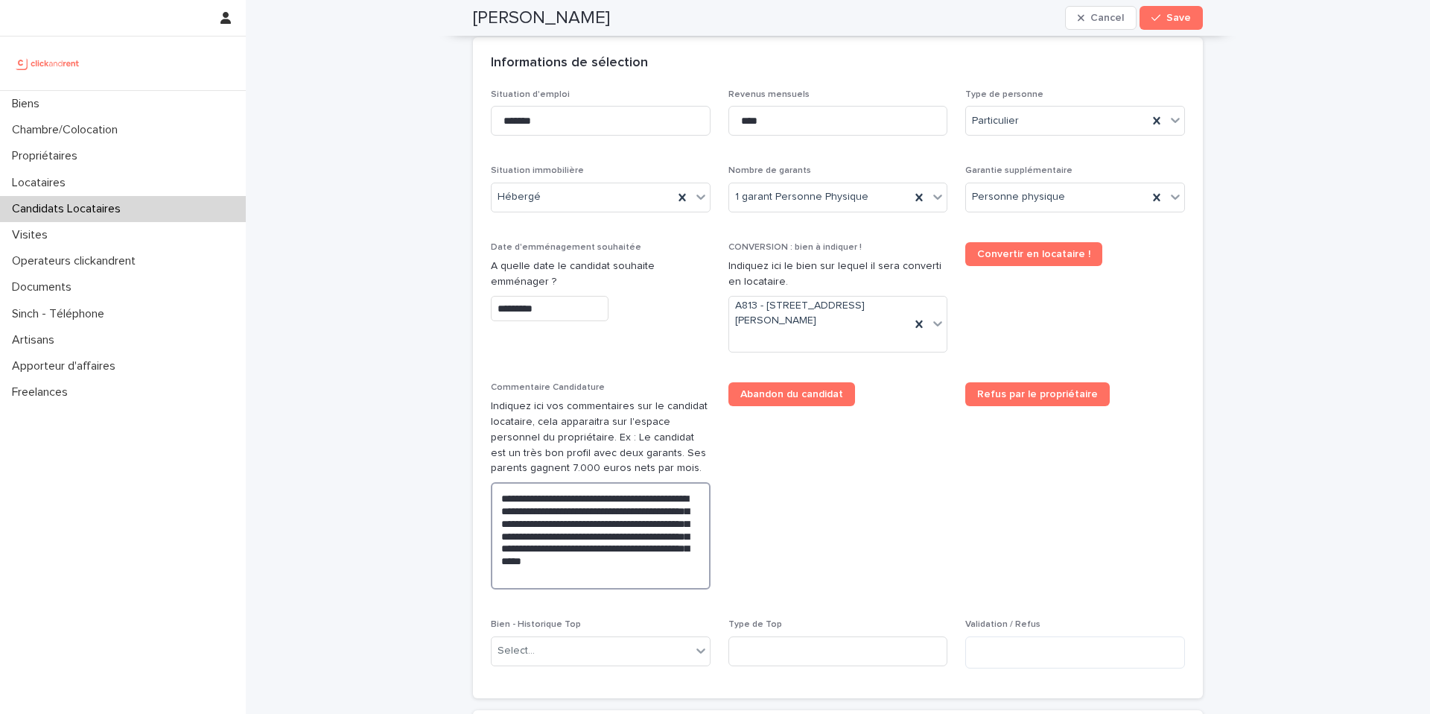
drag, startPoint x: 616, startPoint y: 576, endPoint x: 474, endPoint y: 491, distance: 166.1
click at [473, 492] on div "**********" at bounding box center [838, 393] width 730 height 609
paste textarea "**********"
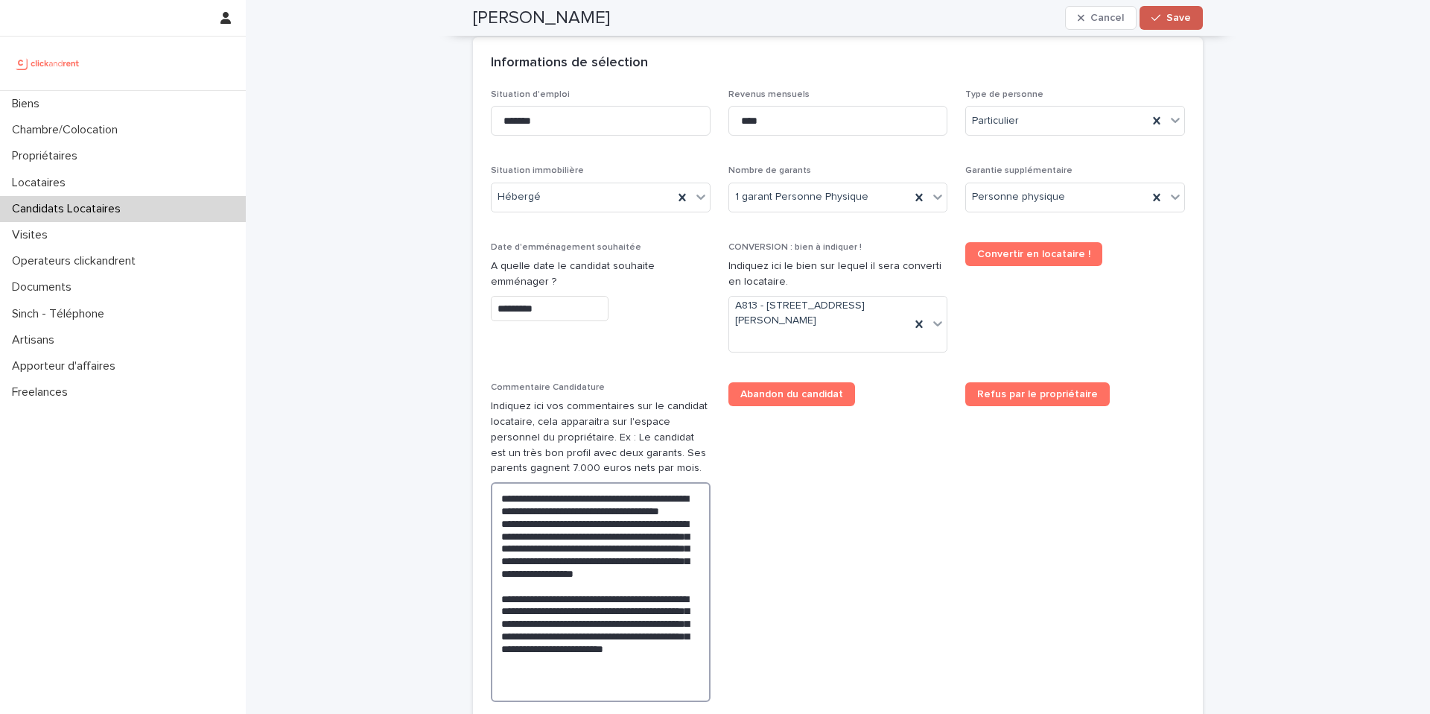
type textarea "**********"
click at [1178, 17] on span "Save" at bounding box center [1178, 18] width 25 height 10
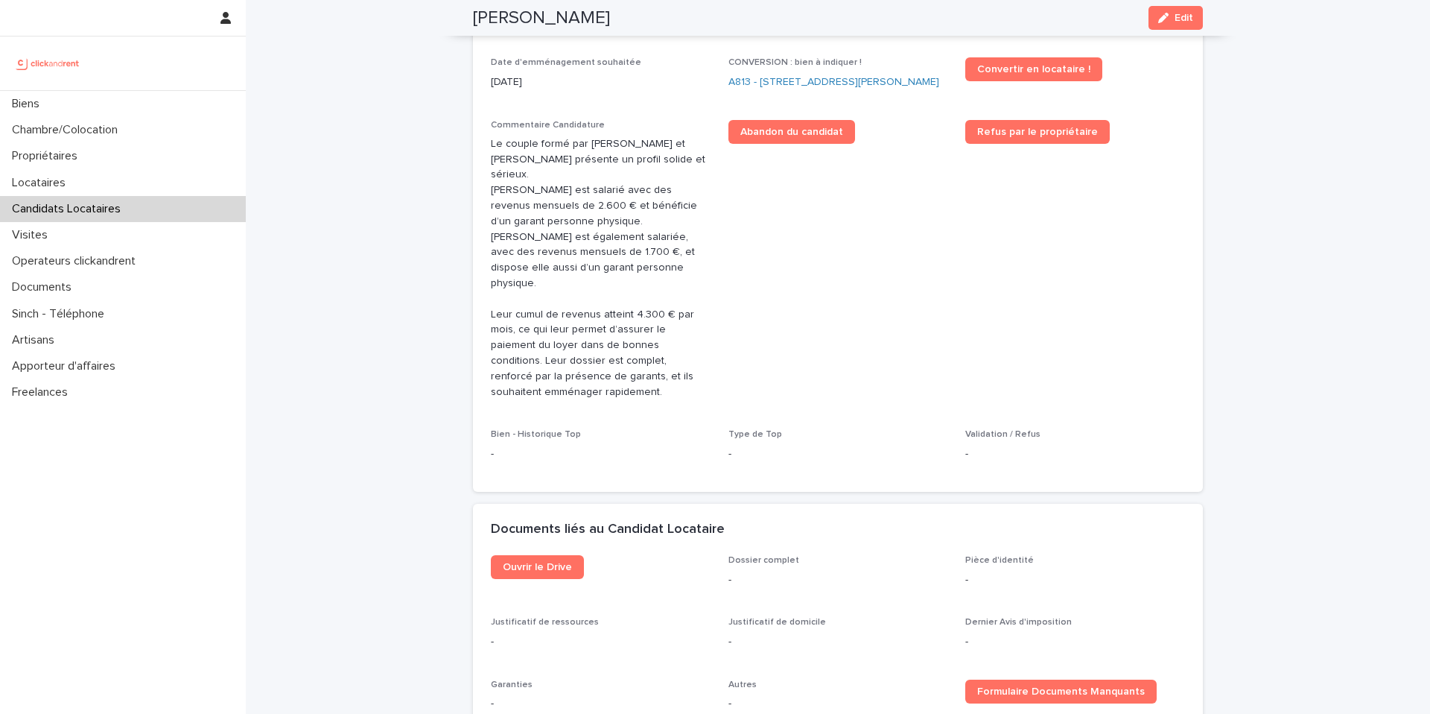
scroll to position [319, 0]
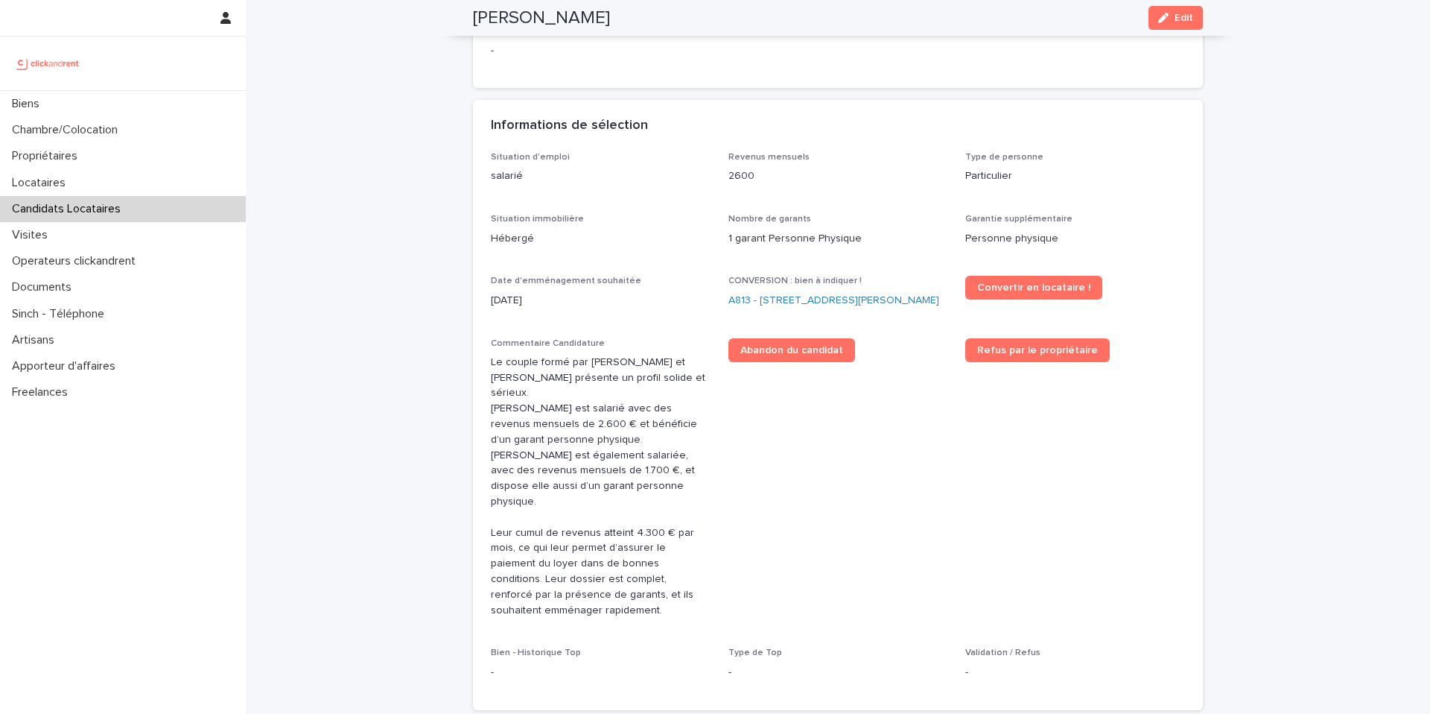
drag, startPoint x: 614, startPoint y: 23, endPoint x: 465, endPoint y: 12, distance: 150.1
click at [465, 13] on div "[PERSON_NAME] Edit" at bounding box center [837, 18] width 801 height 36
copy h2 "[PERSON_NAME]"
click at [104, 217] on div "Candidats Locataires" at bounding box center [123, 209] width 246 height 26
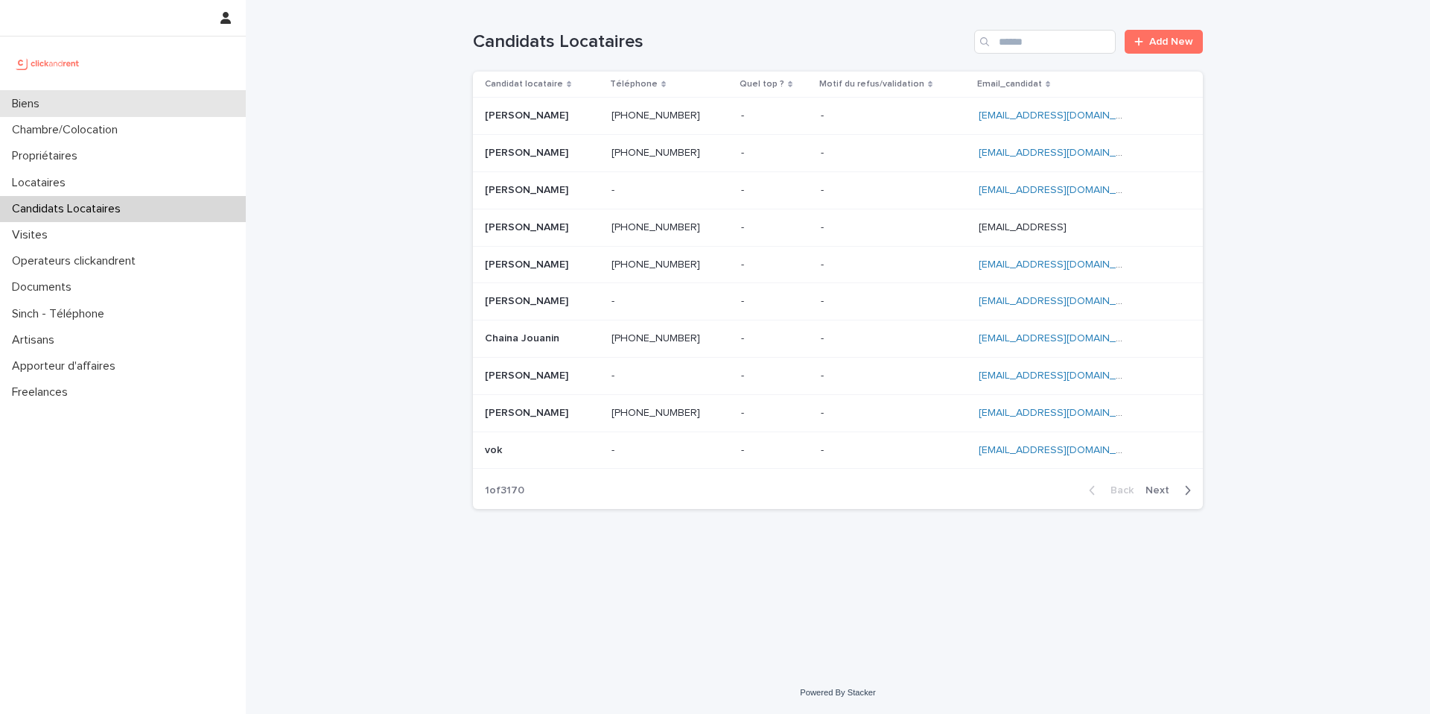
click at [51, 101] on p "Biens" at bounding box center [28, 104] width 45 height 14
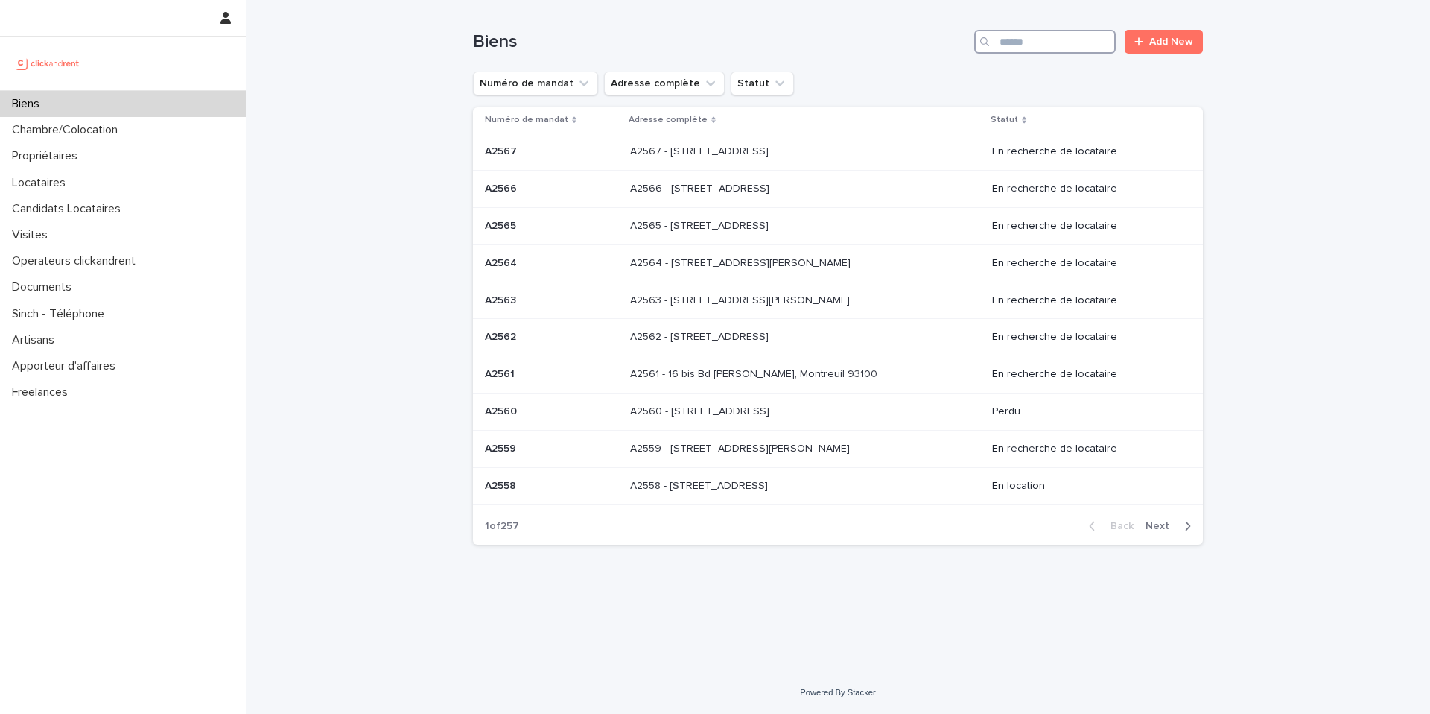
click at [1029, 43] on input "Search" at bounding box center [1045, 42] width 142 height 24
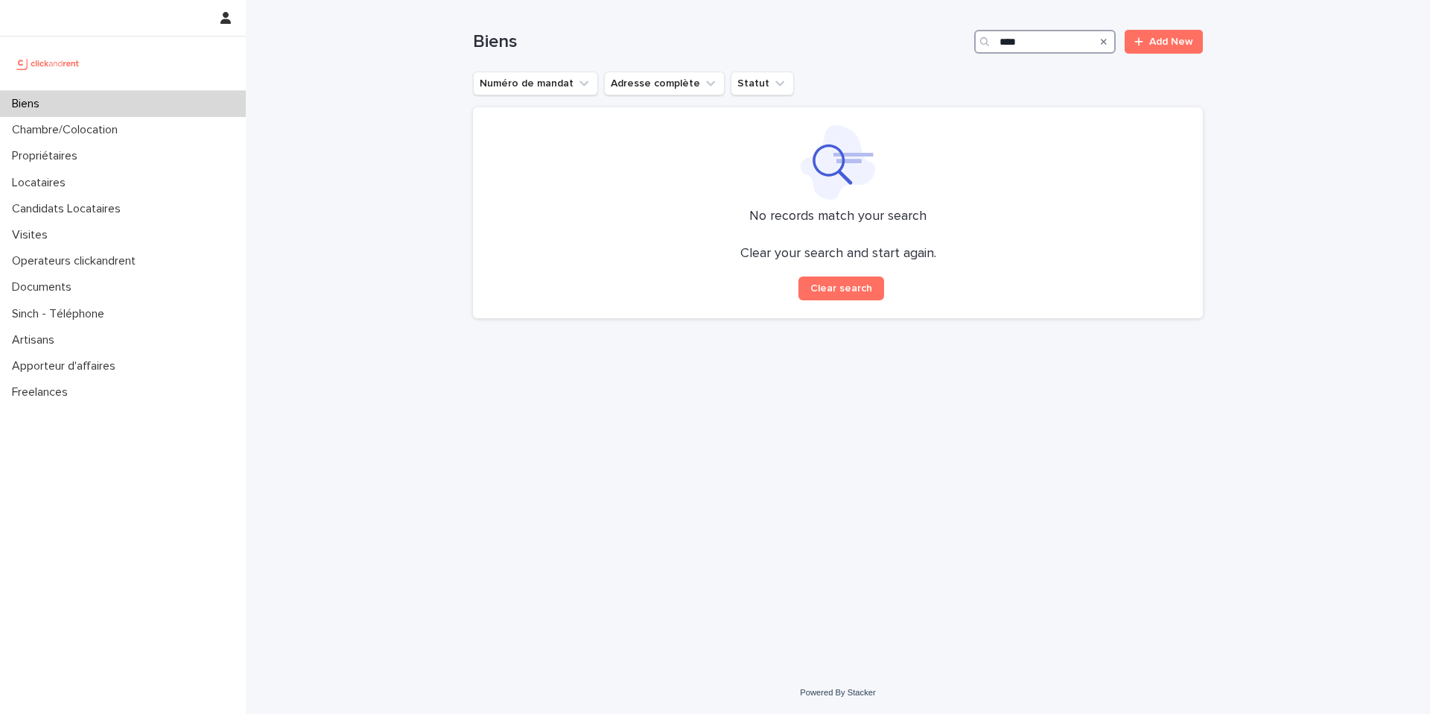
click at [1014, 42] on input "****" at bounding box center [1045, 42] width 142 height 24
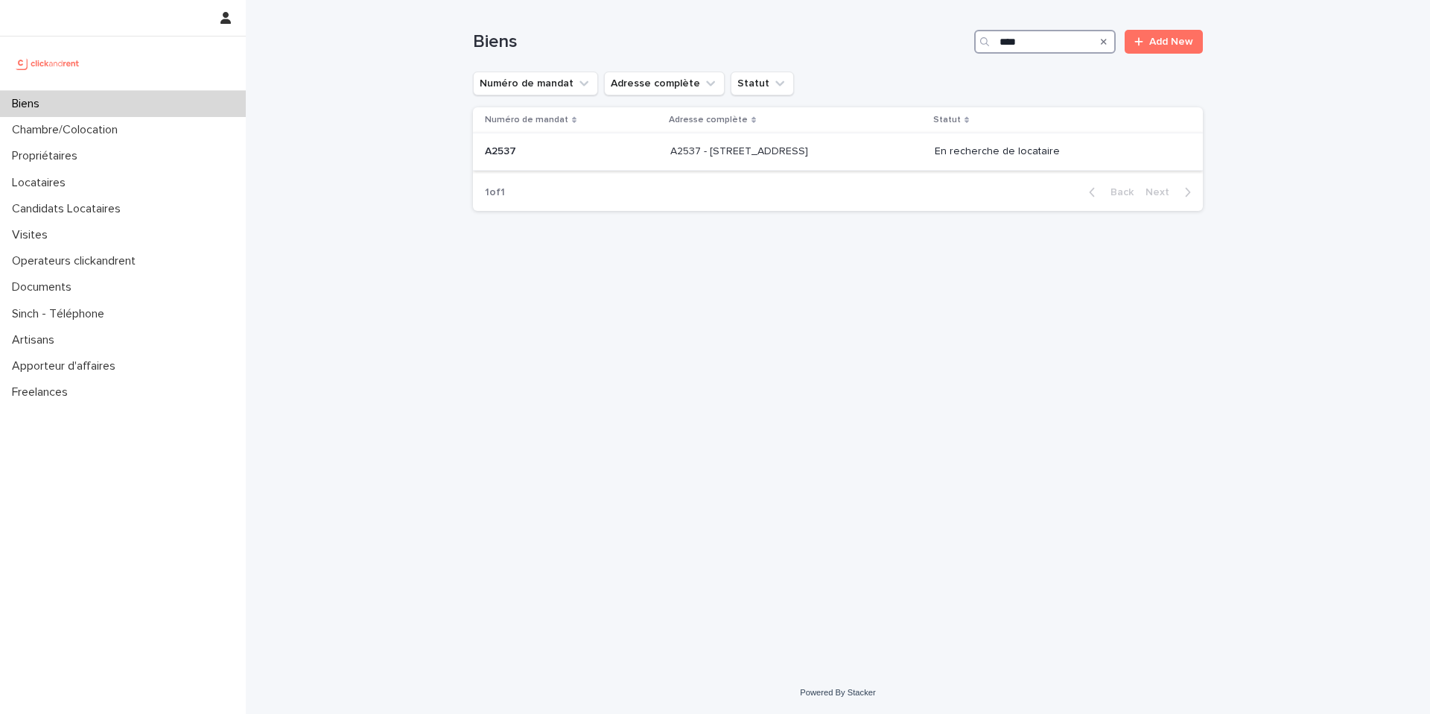
type input "****"
click at [923, 153] on div "A2537 - [STREET_ADDRESS] - [STREET_ADDRESS]" at bounding box center [796, 151] width 252 height 25
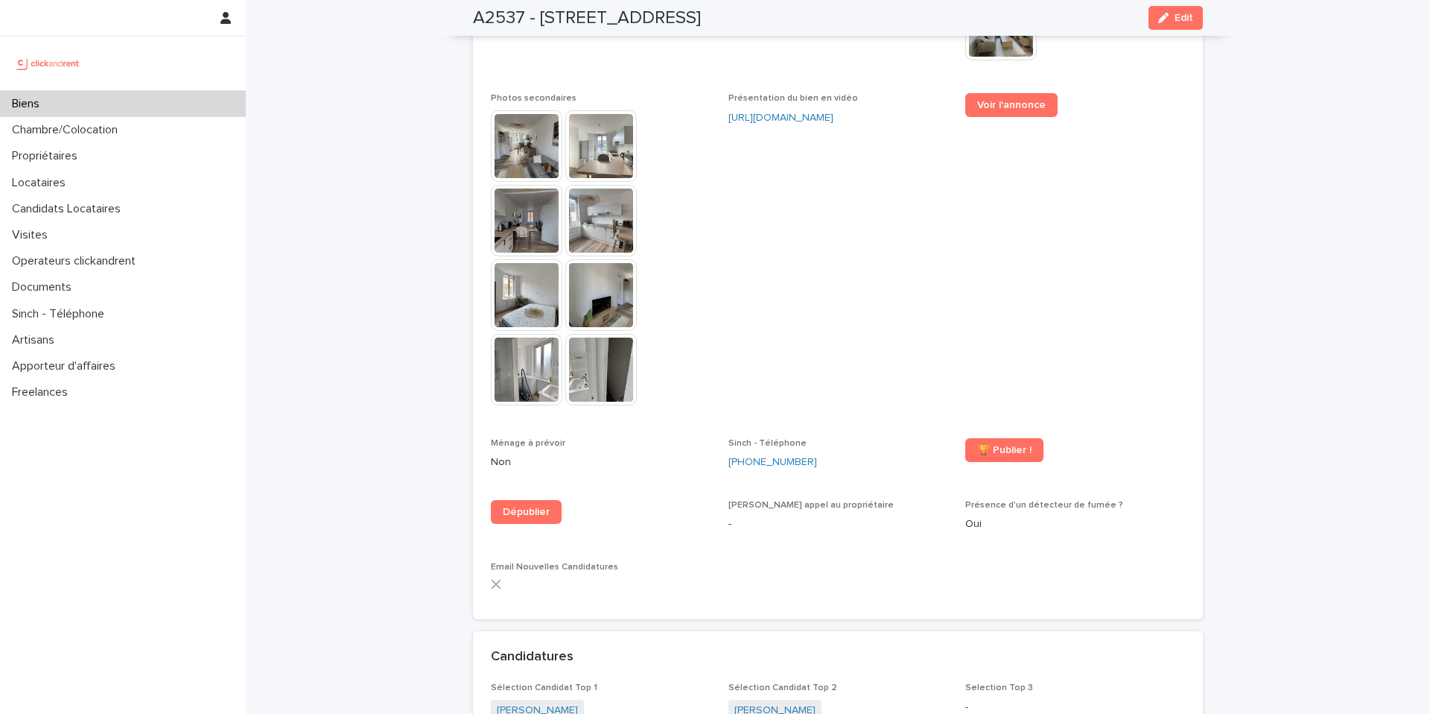
scroll to position [4181, 0]
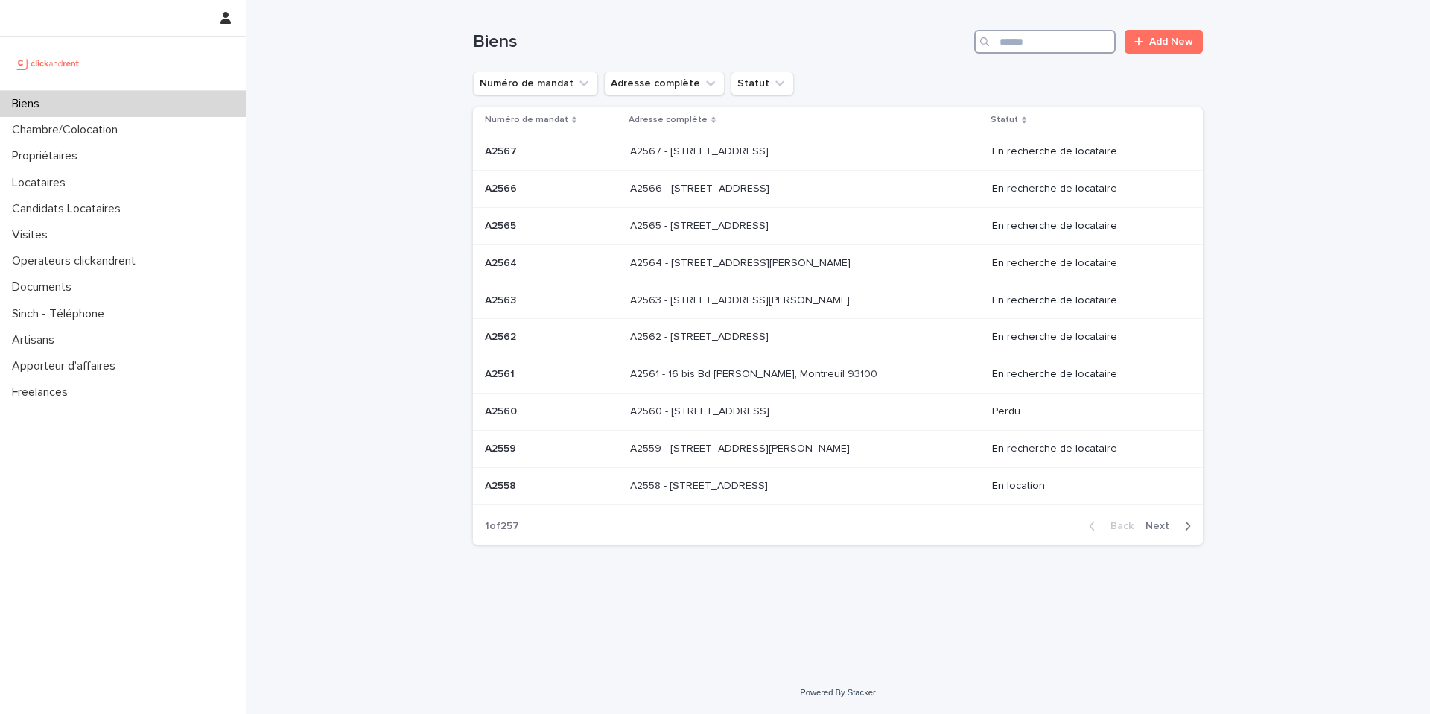
click at [1040, 41] on input "Search" at bounding box center [1045, 42] width 142 height 24
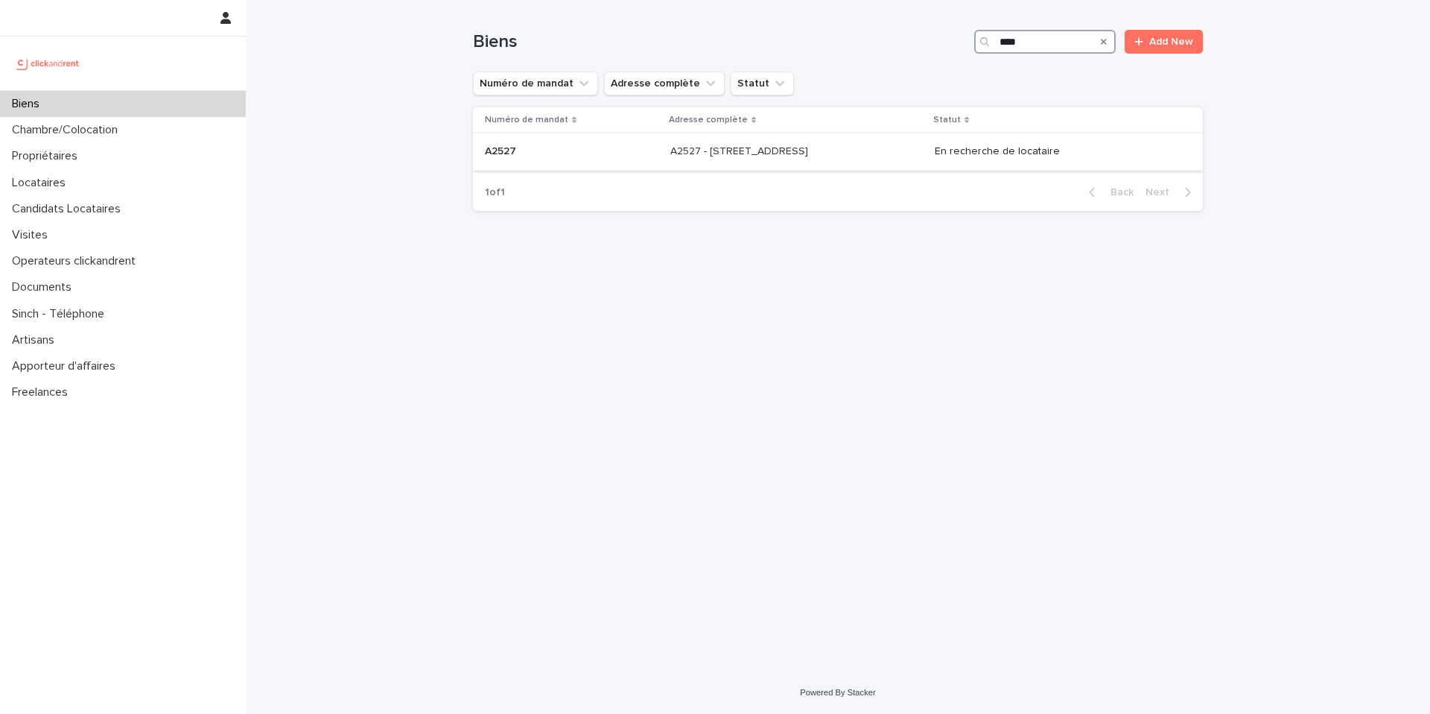
type input "****"
click at [583, 157] on p at bounding box center [572, 151] width 174 height 13
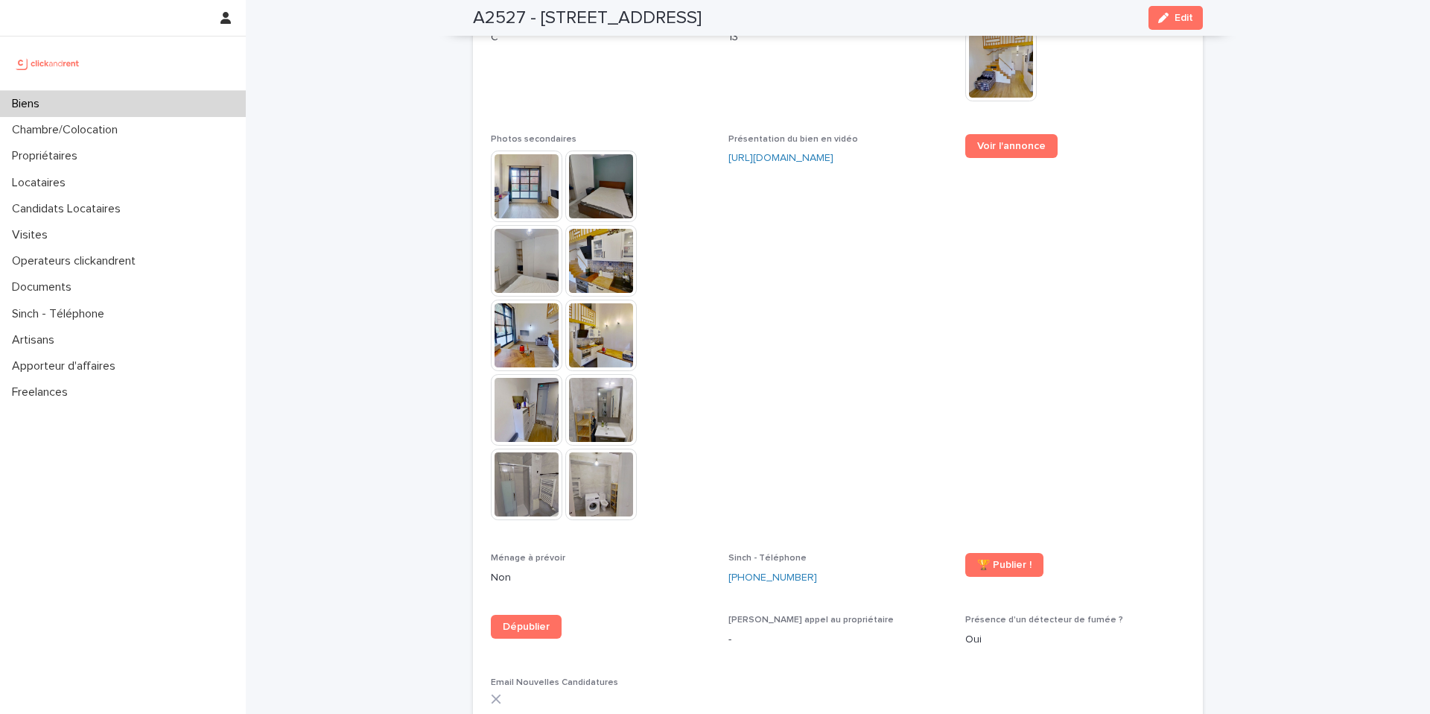
scroll to position [3696, 0]
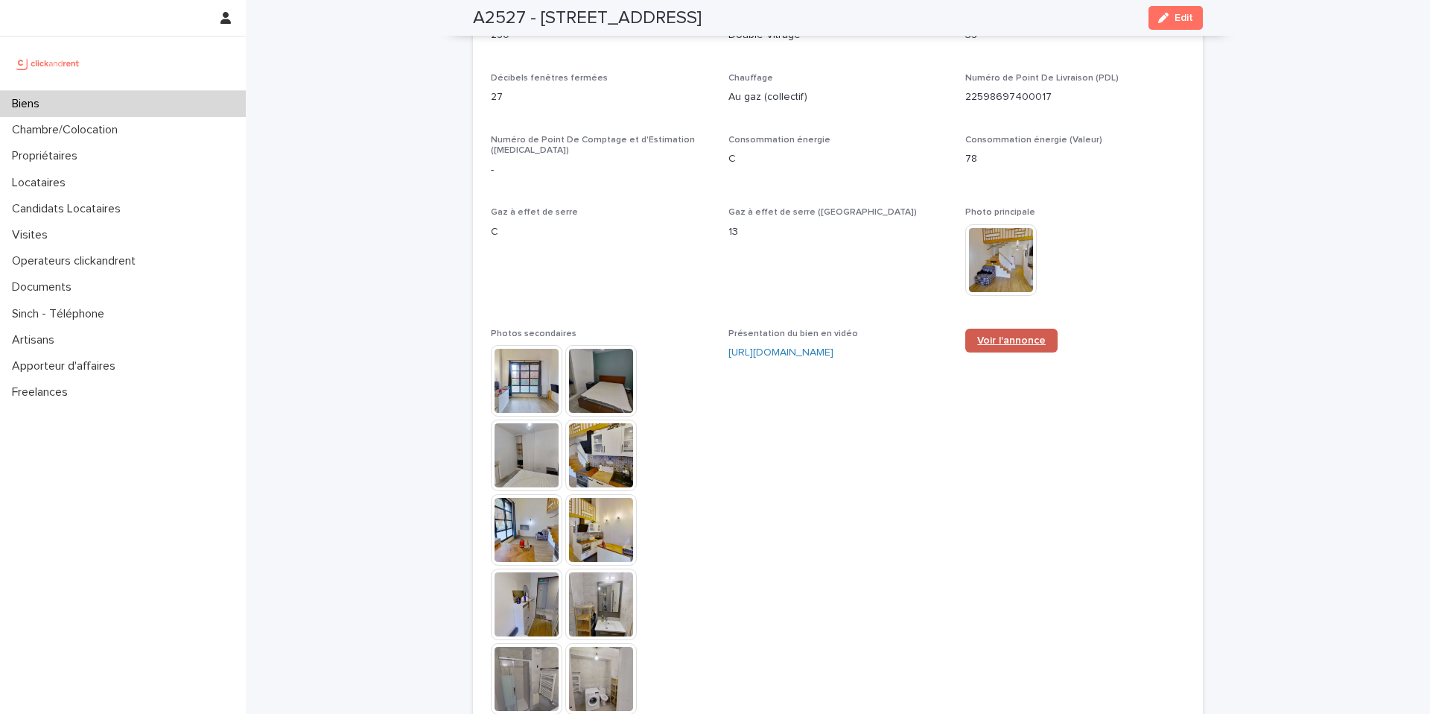
click at [1036, 335] on span "Voir l'annonce" at bounding box center [1011, 340] width 69 height 10
